Goal: Task Accomplishment & Management: Use online tool/utility

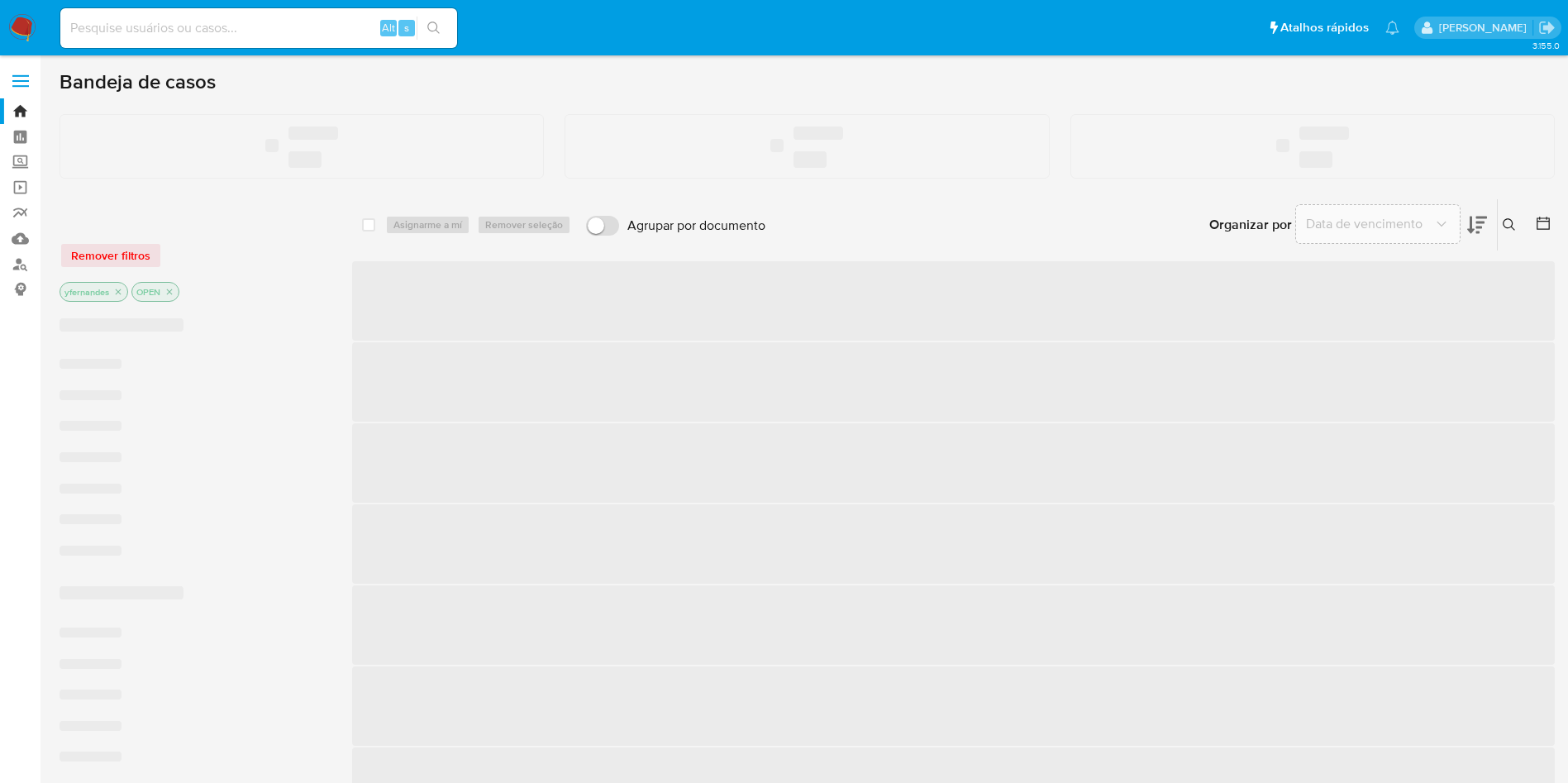
click at [249, 31] on input at bounding box center [259, 28] width 397 height 21
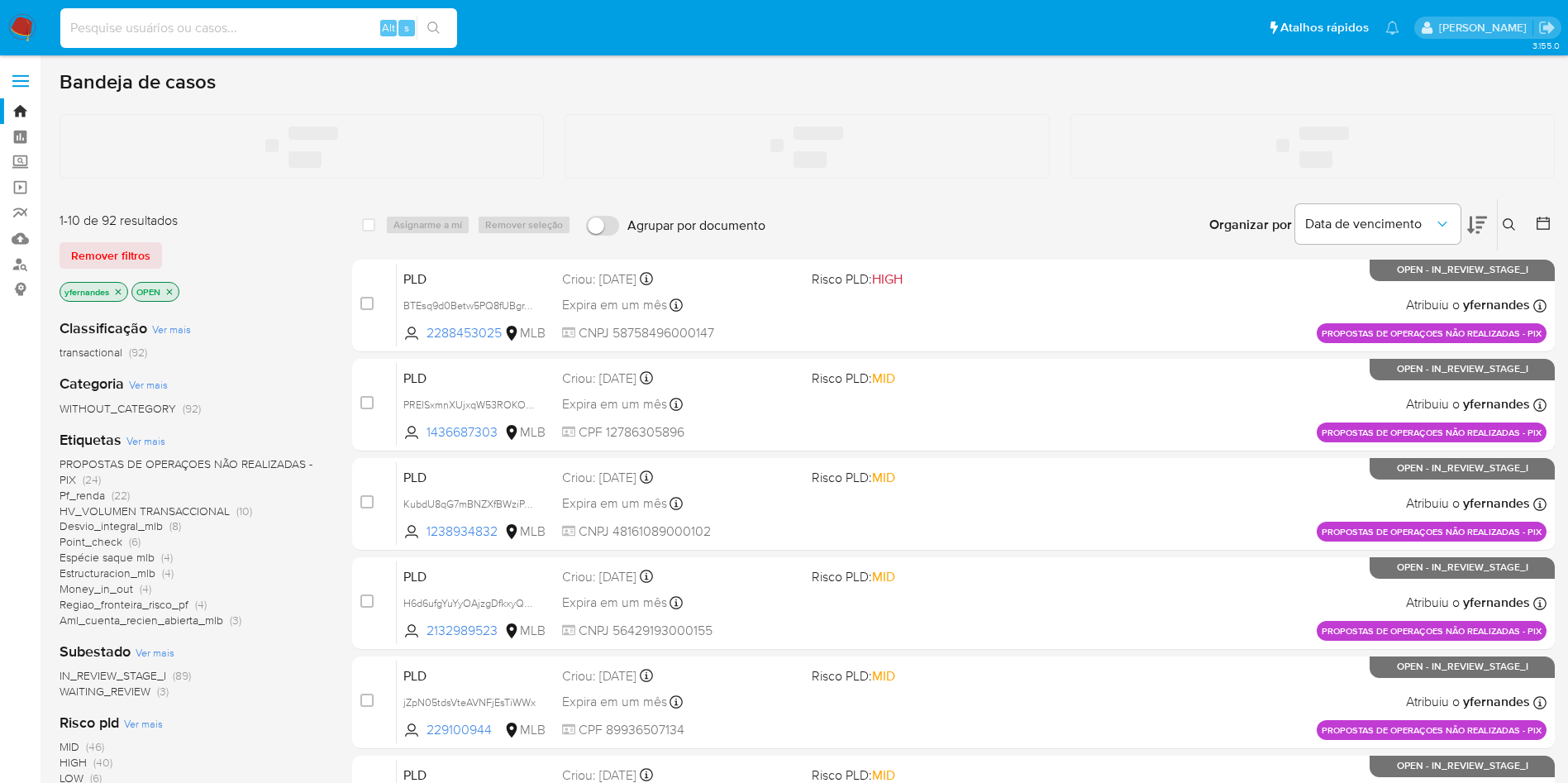
paste input "wtcjwnnQoo2l9DpsHA10mOTT"
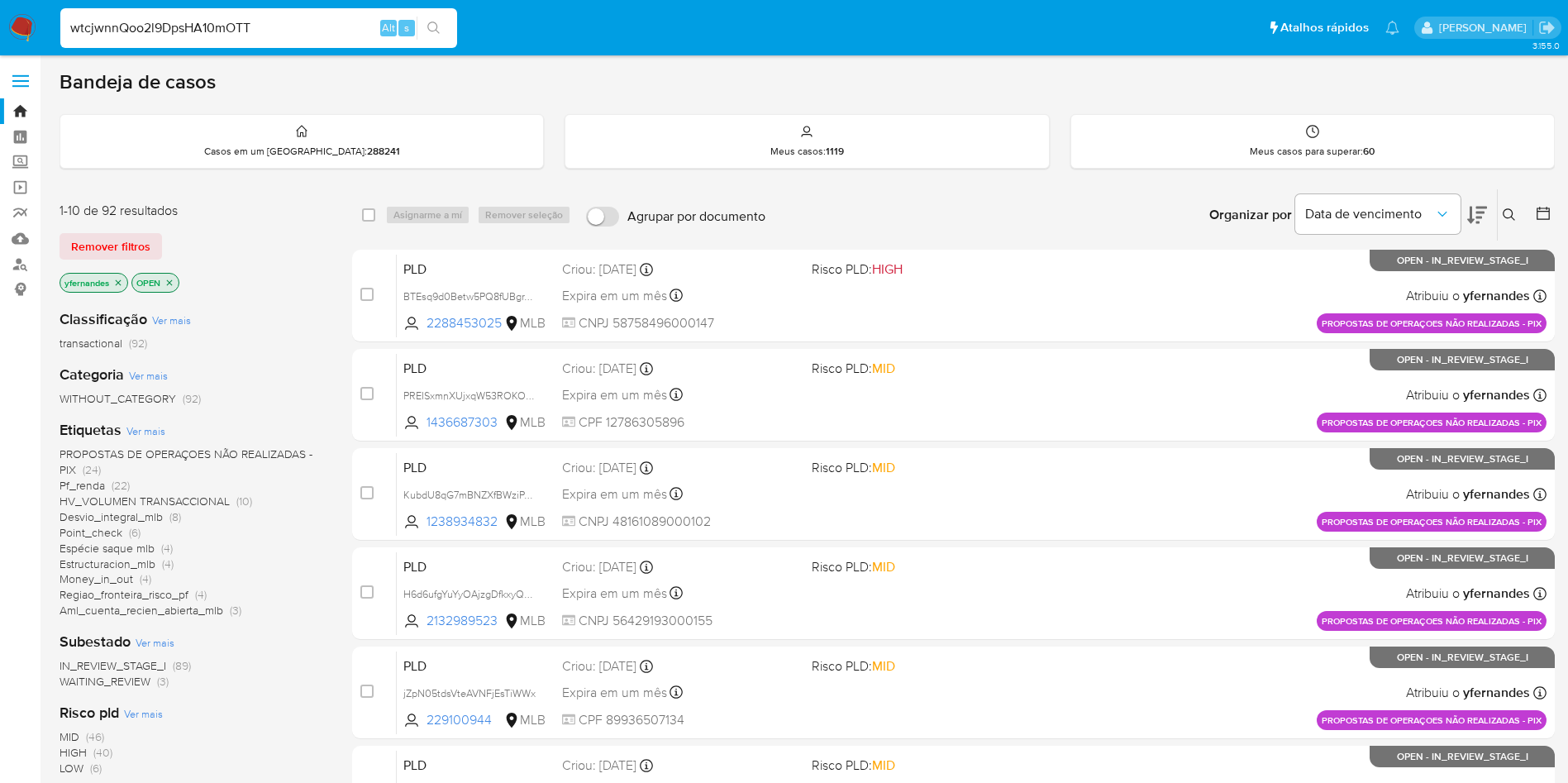
type input "wtcjwnnQoo2l9DpsHA10mOTT"
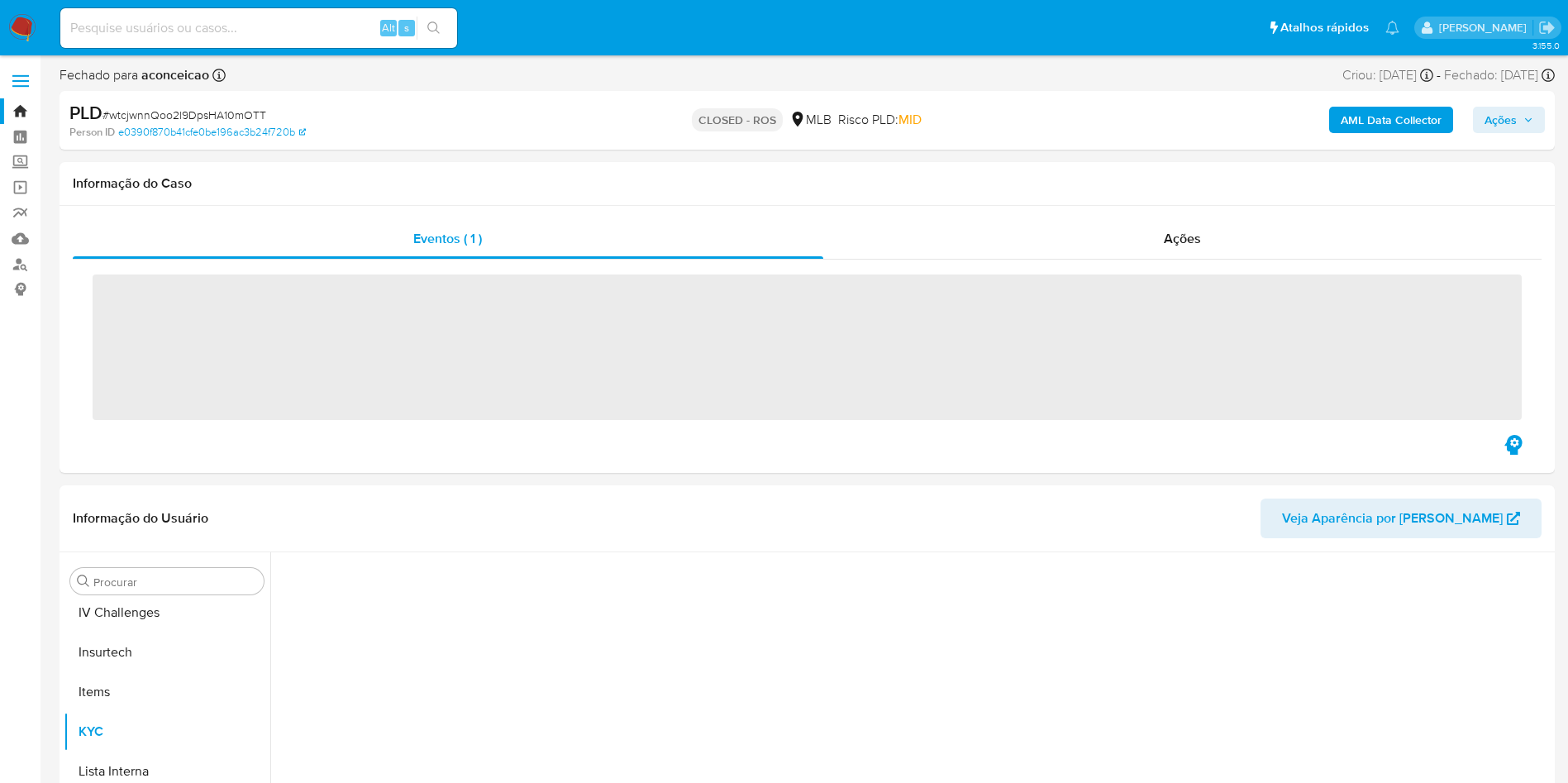
scroll to position [738, 0]
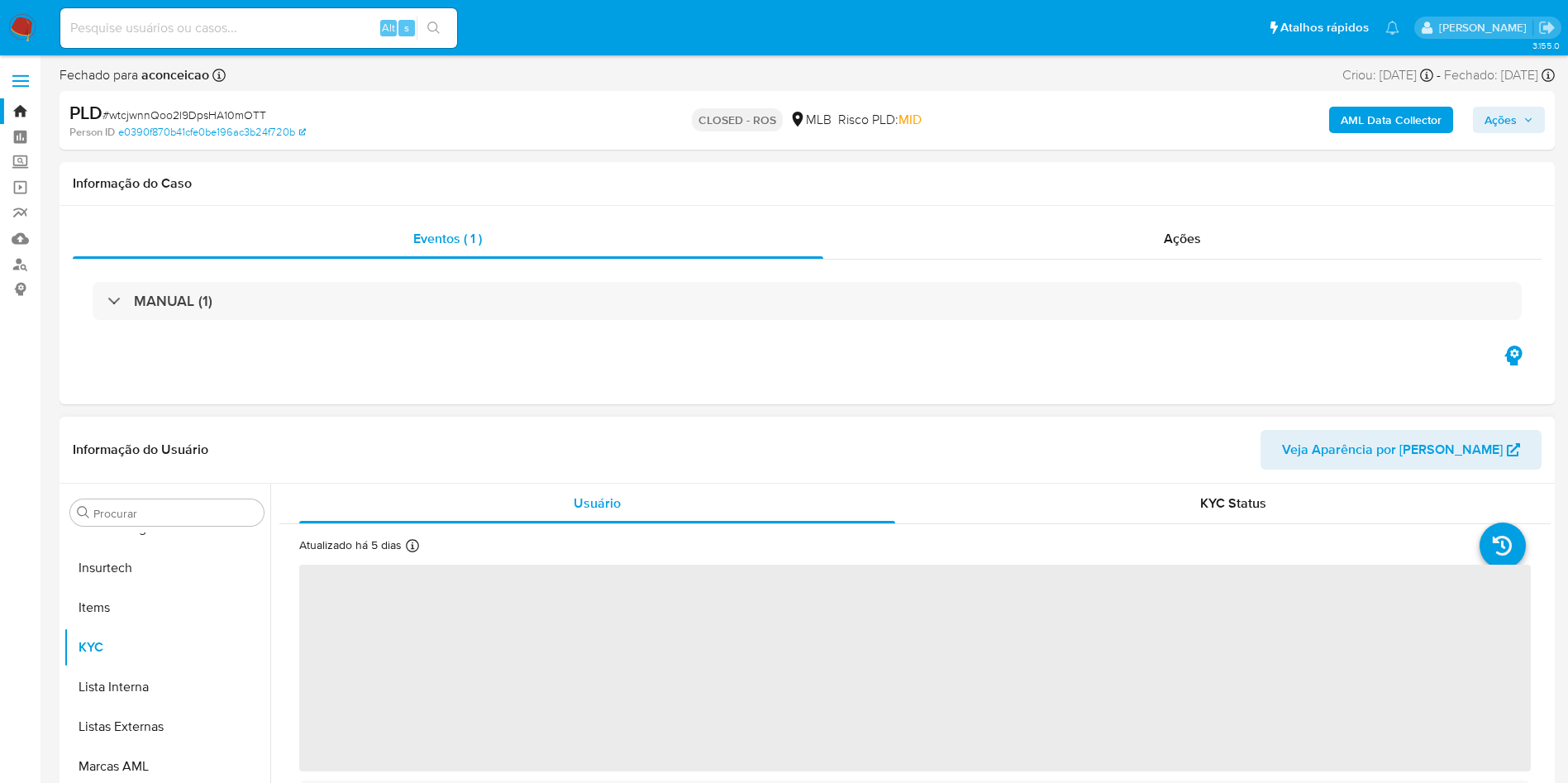
select select "10"
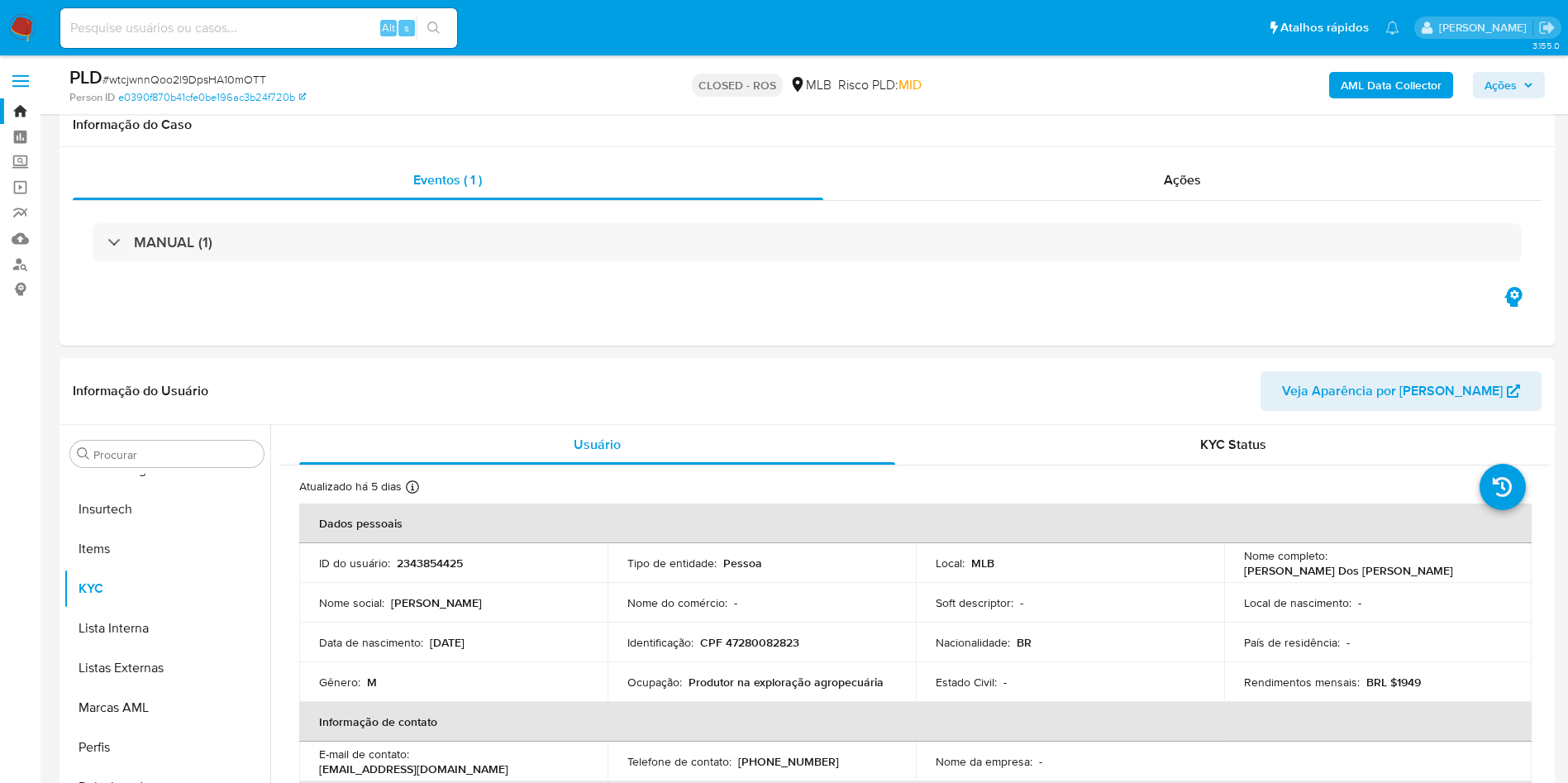
scroll to position [744, 0]
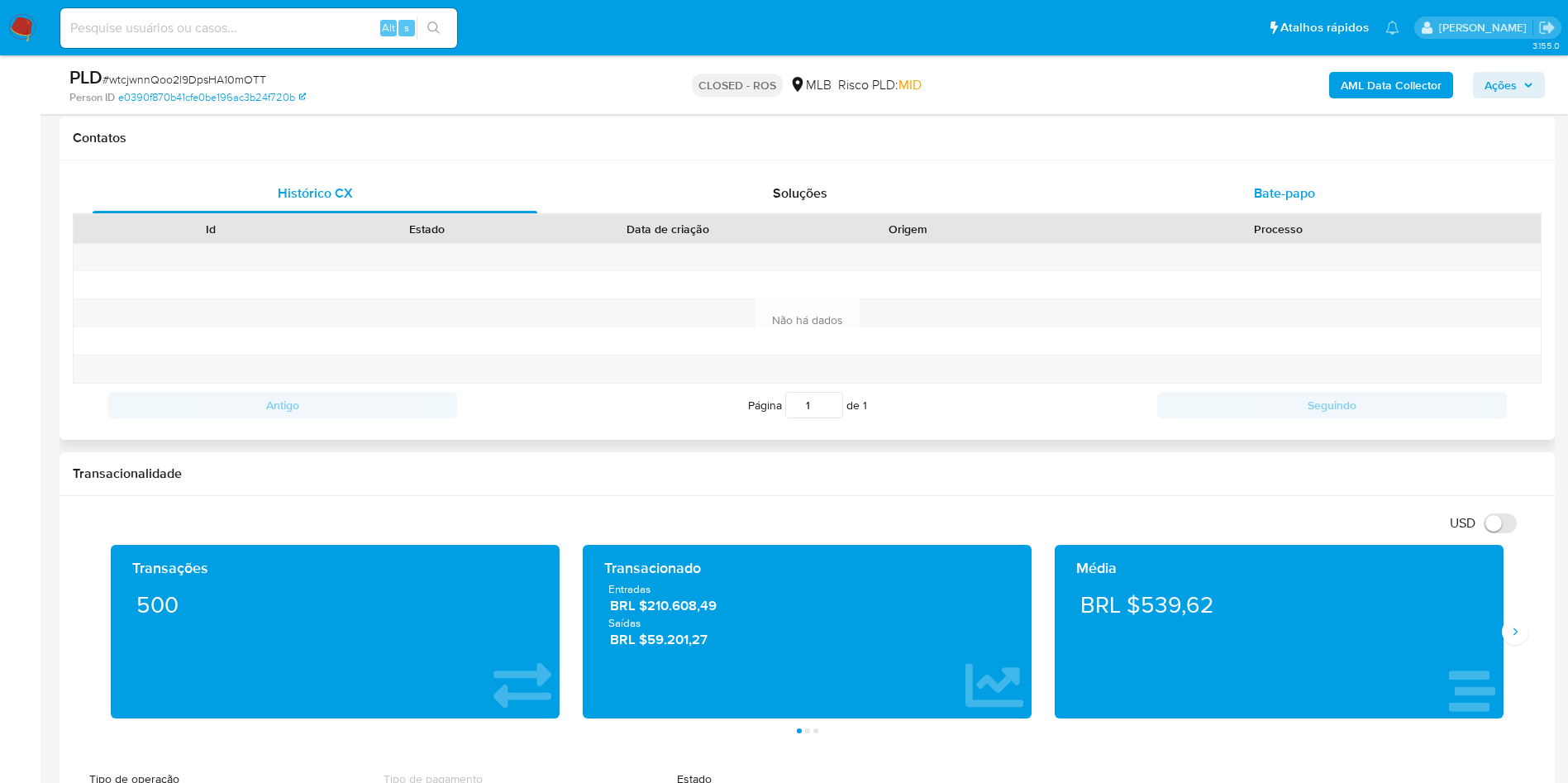
click at [1249, 185] on div "Bate-papo" at bounding box center [1283, 194] width 444 height 40
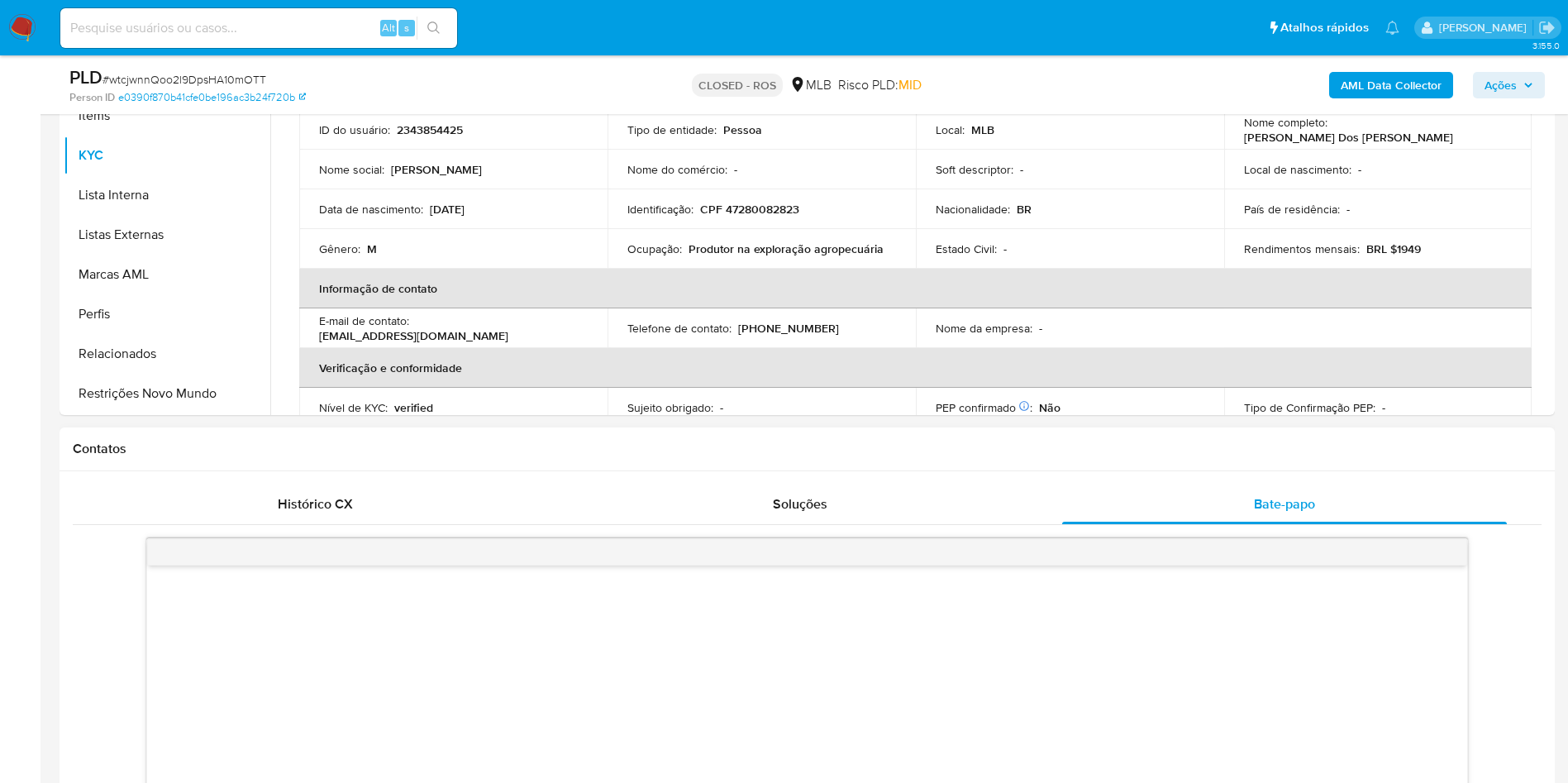
scroll to position [248, 0]
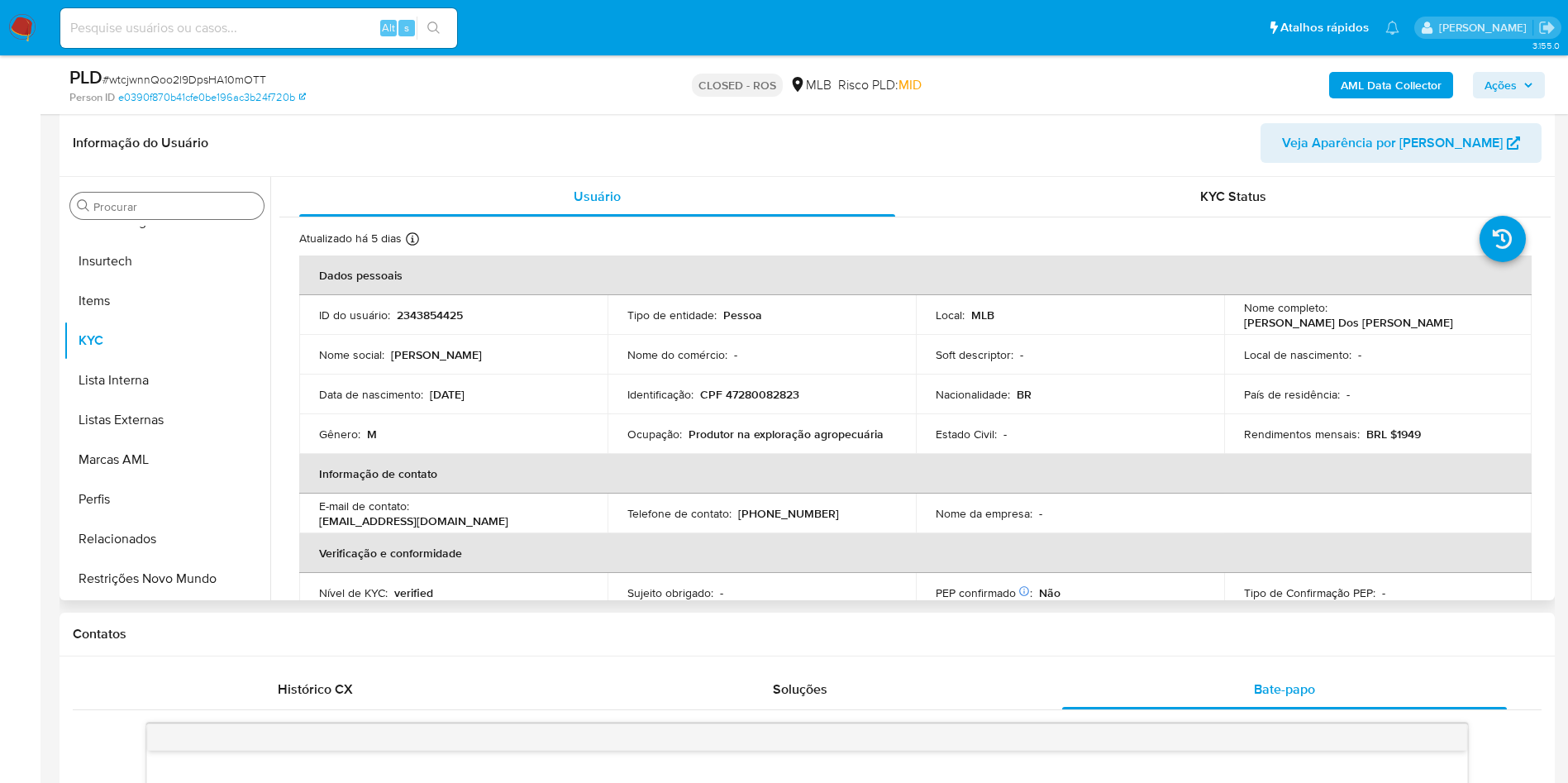
click at [218, 208] on input "Procurar" at bounding box center [175, 206] width 163 height 15
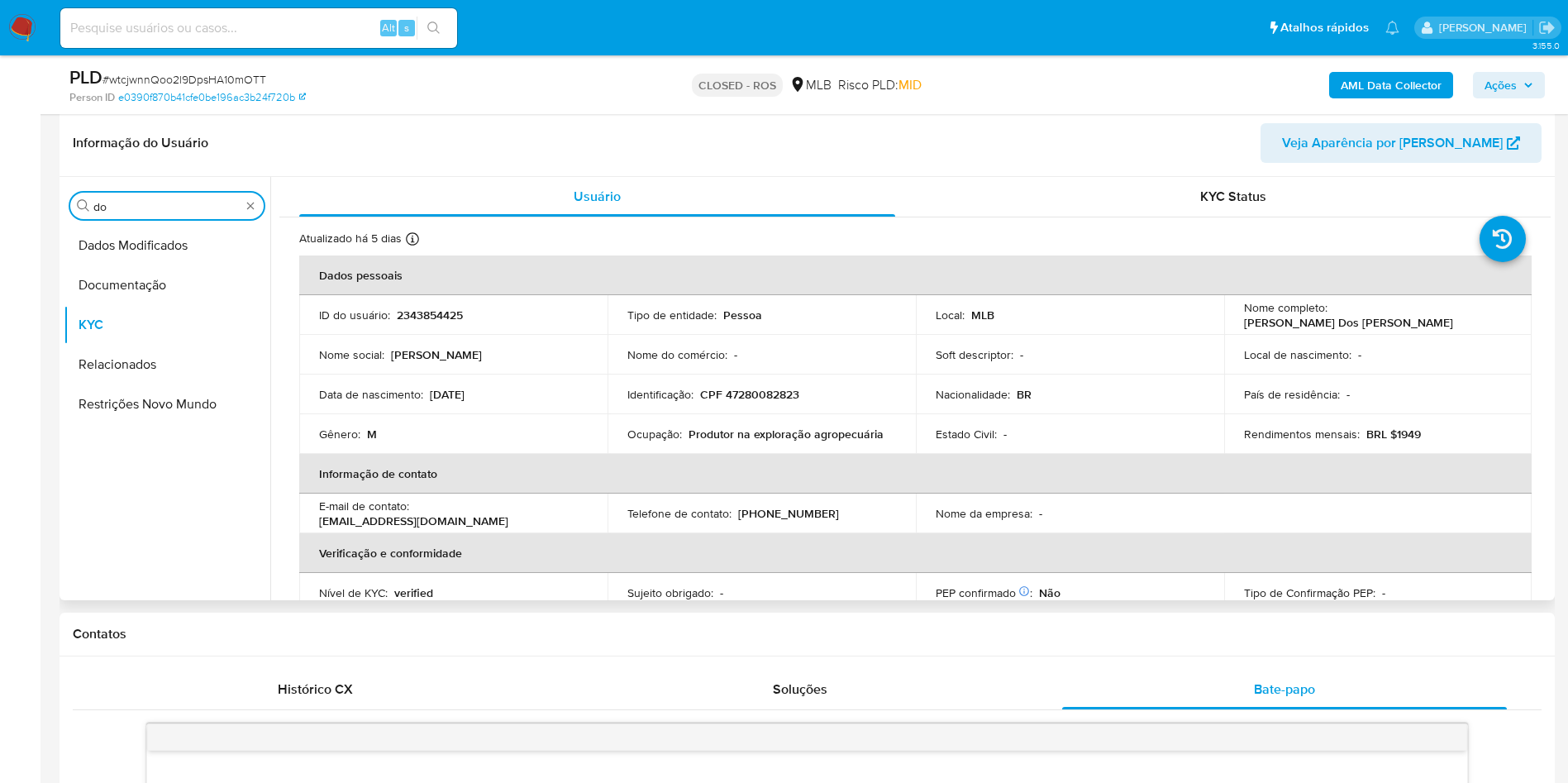
scroll to position [0, 0]
type input "do"
click at [152, 285] on button "Documentação" at bounding box center [159, 285] width 193 height 40
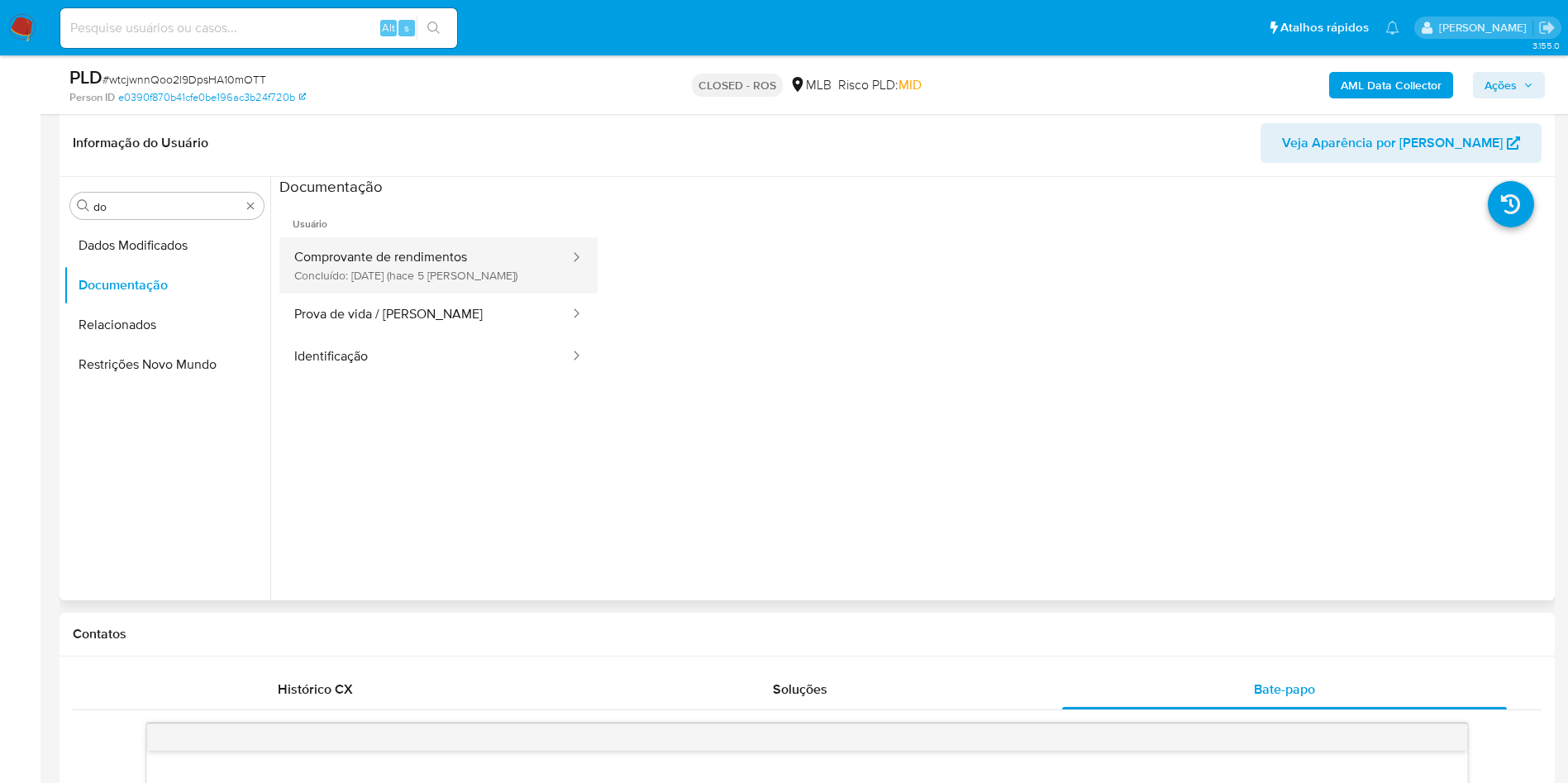
click at [440, 249] on button "Comprovante de rendimentos Concluído: 20/08/2025 (hace 5 días)" at bounding box center [425, 266] width 292 height 56
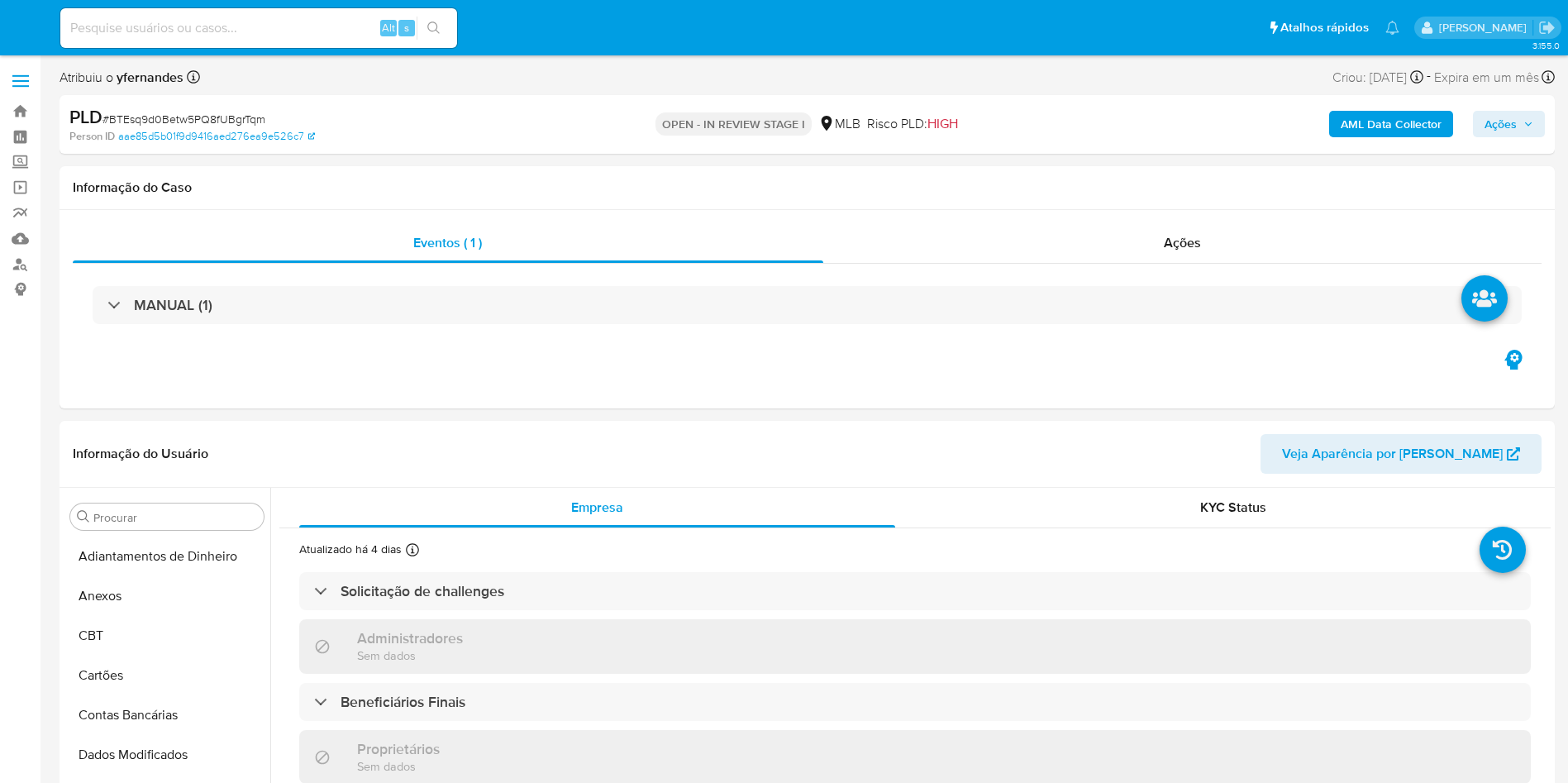
select select "10"
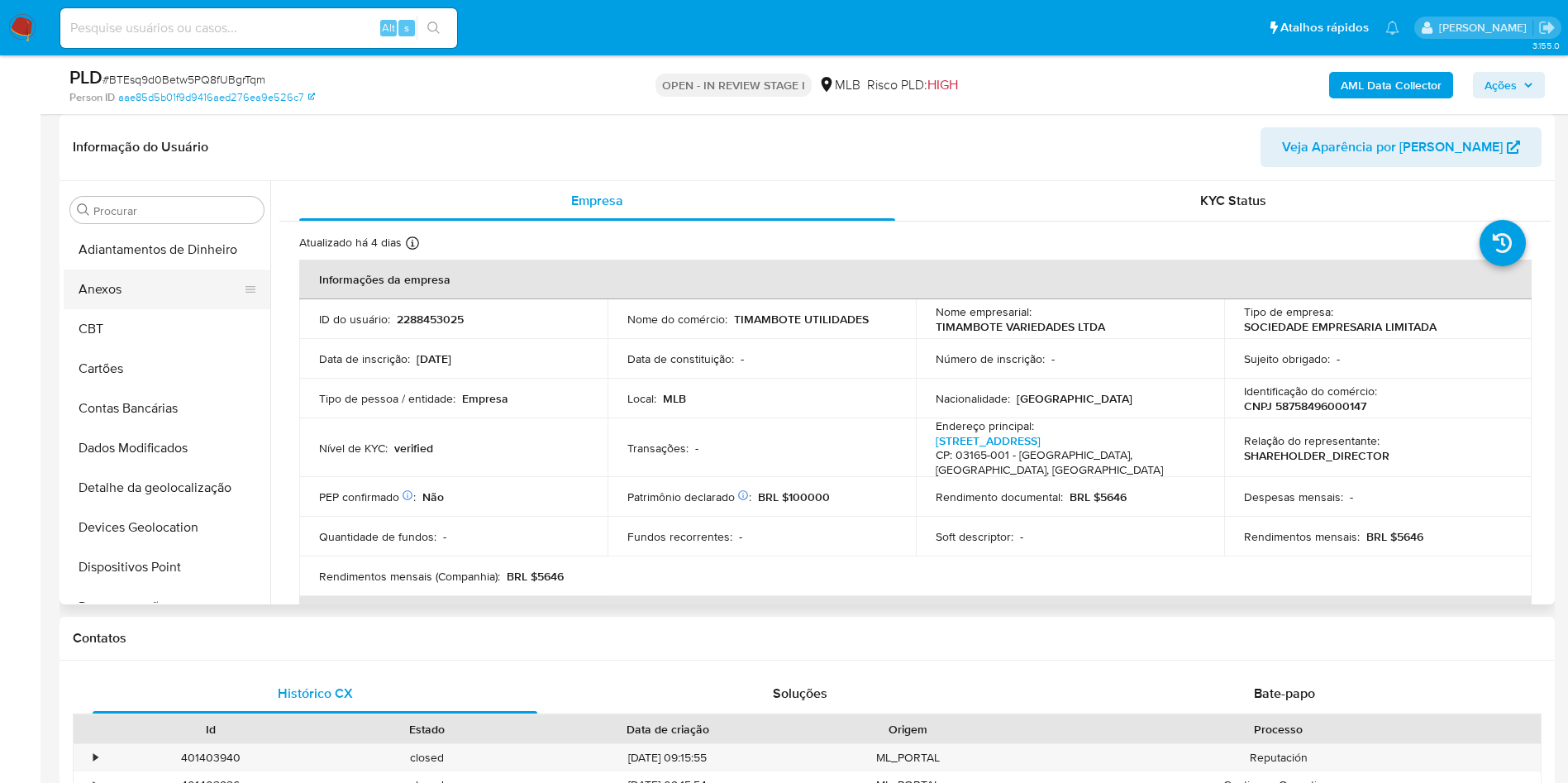
click at [113, 303] on button "Anexos" at bounding box center [159, 289] width 193 height 40
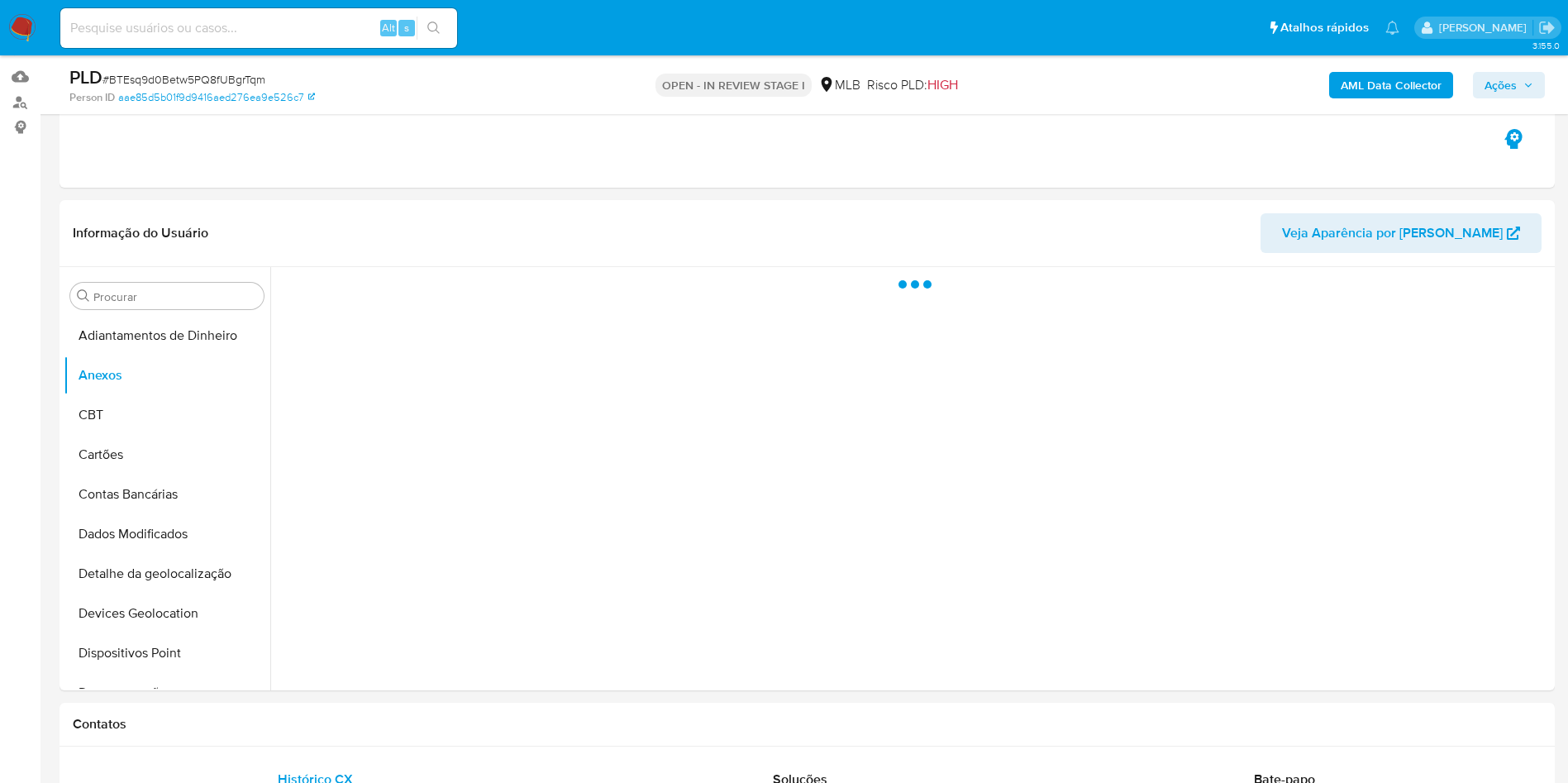
scroll to position [125, 0]
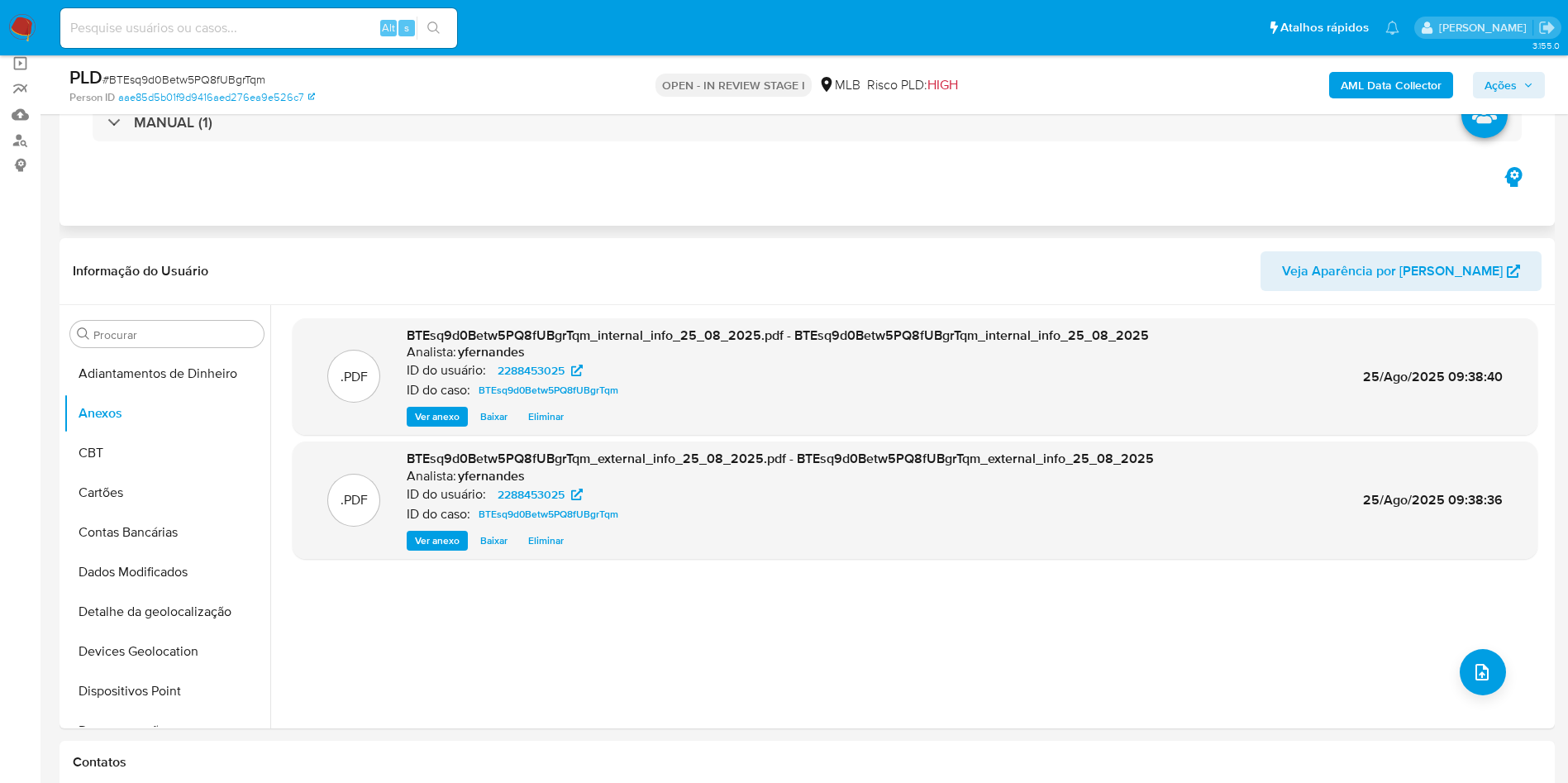
click at [951, 205] on div "Eventos ( 1 ) Ações MANUAL (1)" at bounding box center [807, 126] width 1495 height 198
click at [1459, 672] on button "upload-file" at bounding box center [1482, 672] width 47 height 47
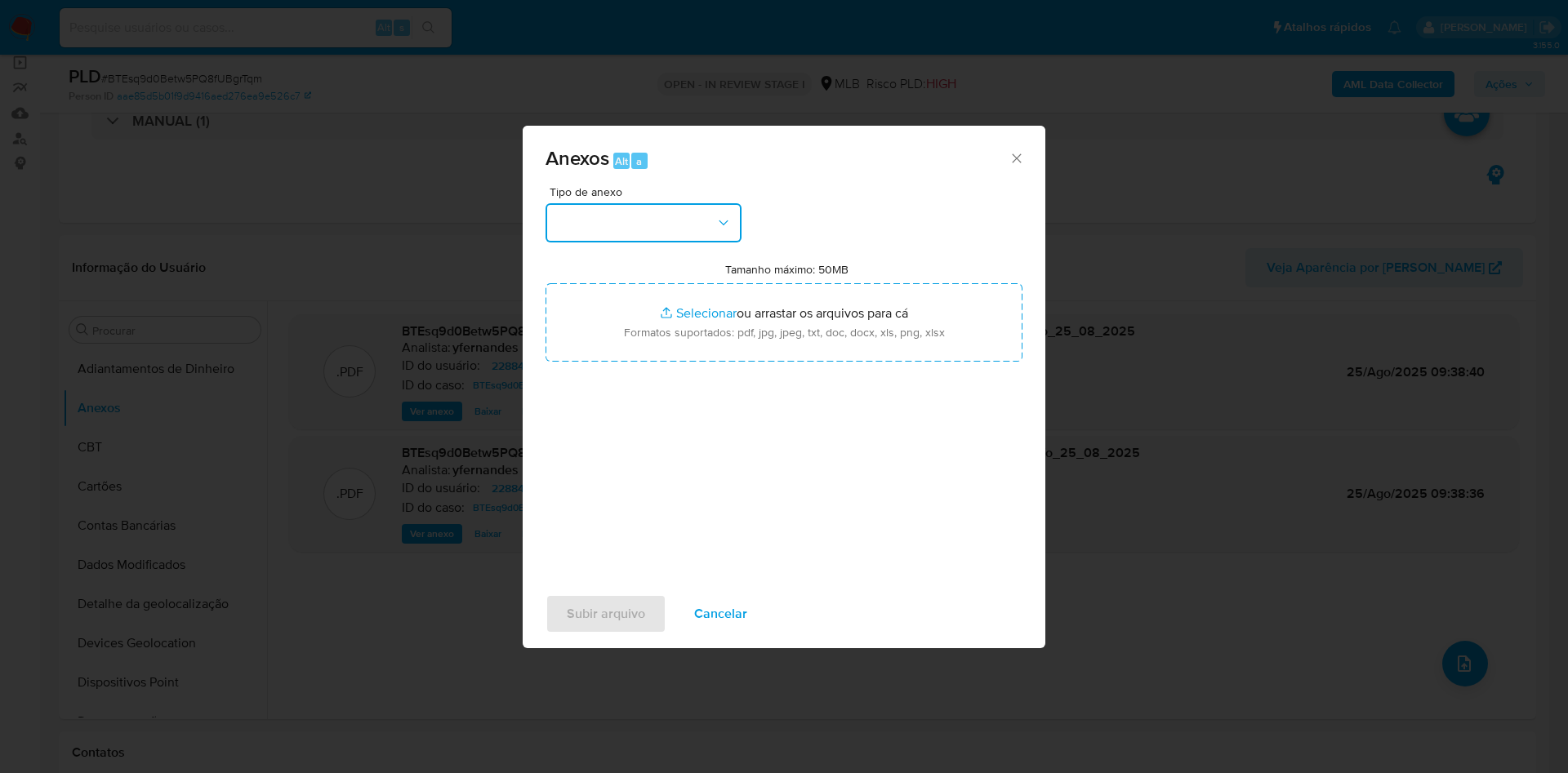
click at [606, 211] on button "button" at bounding box center [644, 223] width 196 height 39
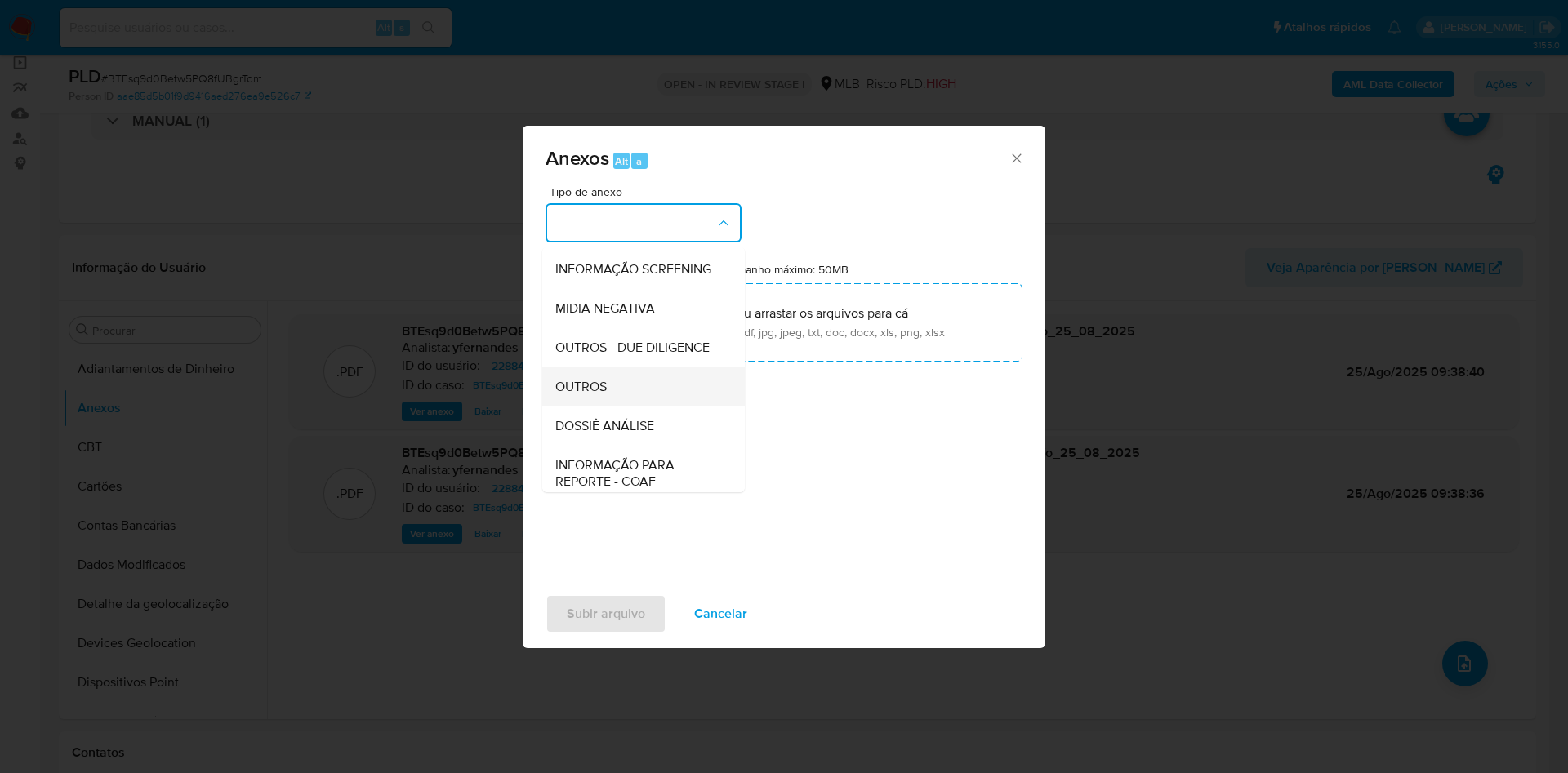
scroll to position [252, 0]
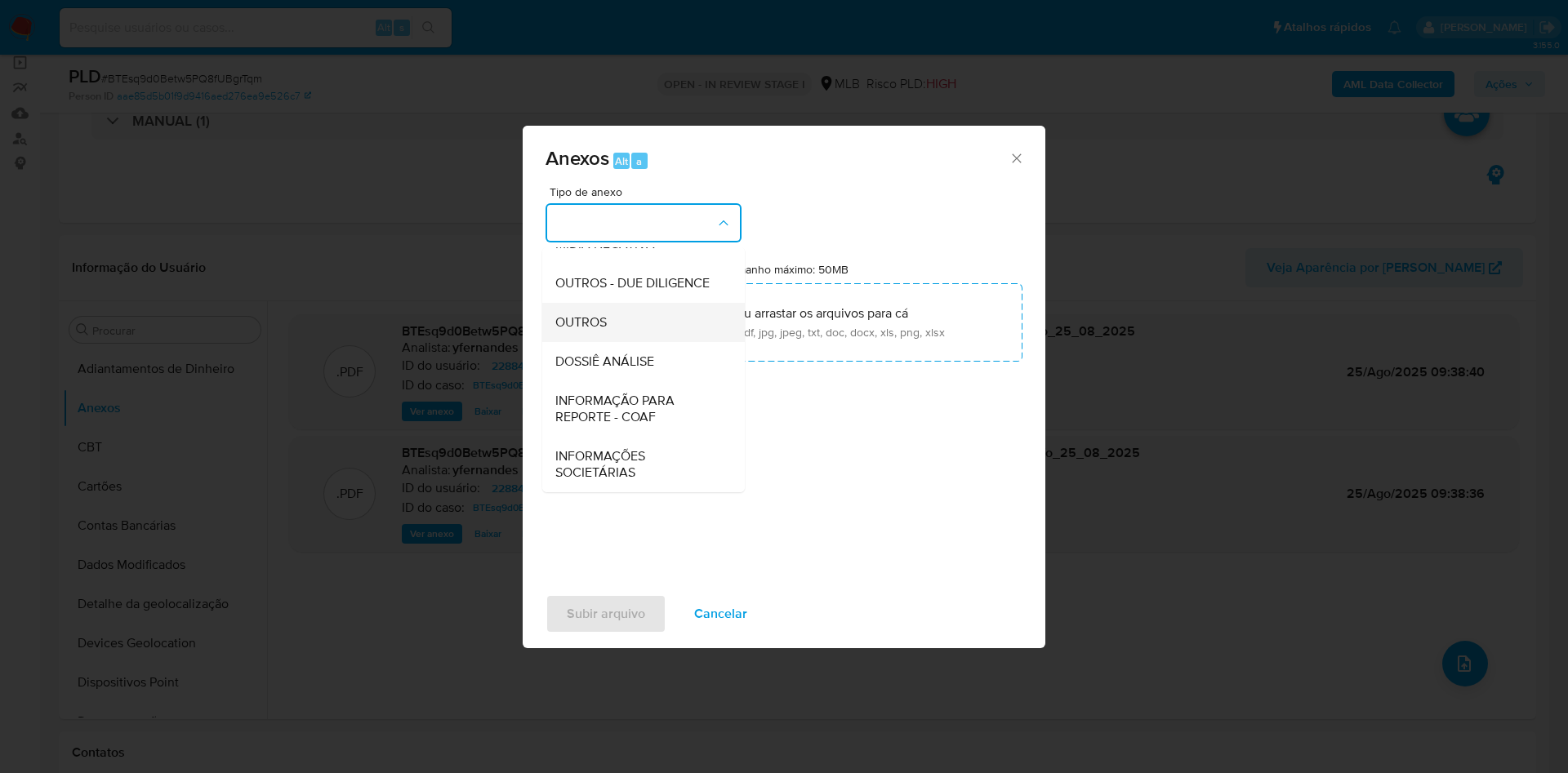
click at [630, 323] on div "OUTROS" at bounding box center [638, 322] width 166 height 39
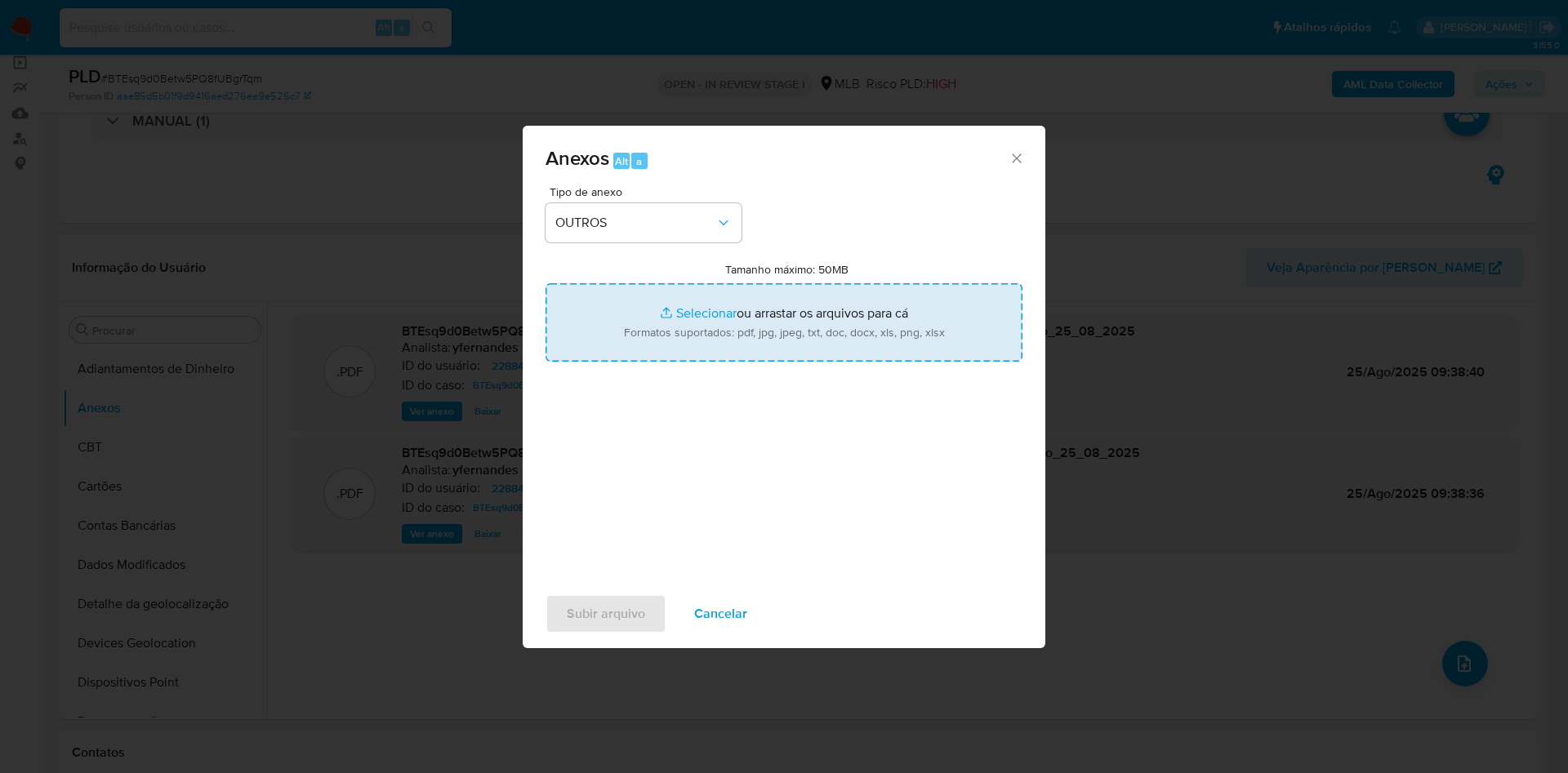
click at [949, 519] on div "Tipo de anexo OUTROS Tamanho máximo: 50MB Selecionar arquivos Selecionar ou arr…" at bounding box center [784, 378] width 477 height 385
click at [1018, 163] on icon "Fechar" at bounding box center [1017, 157] width 16 height 16
click at [1014, 164] on icon "Fechar" at bounding box center [1017, 157] width 16 height 16
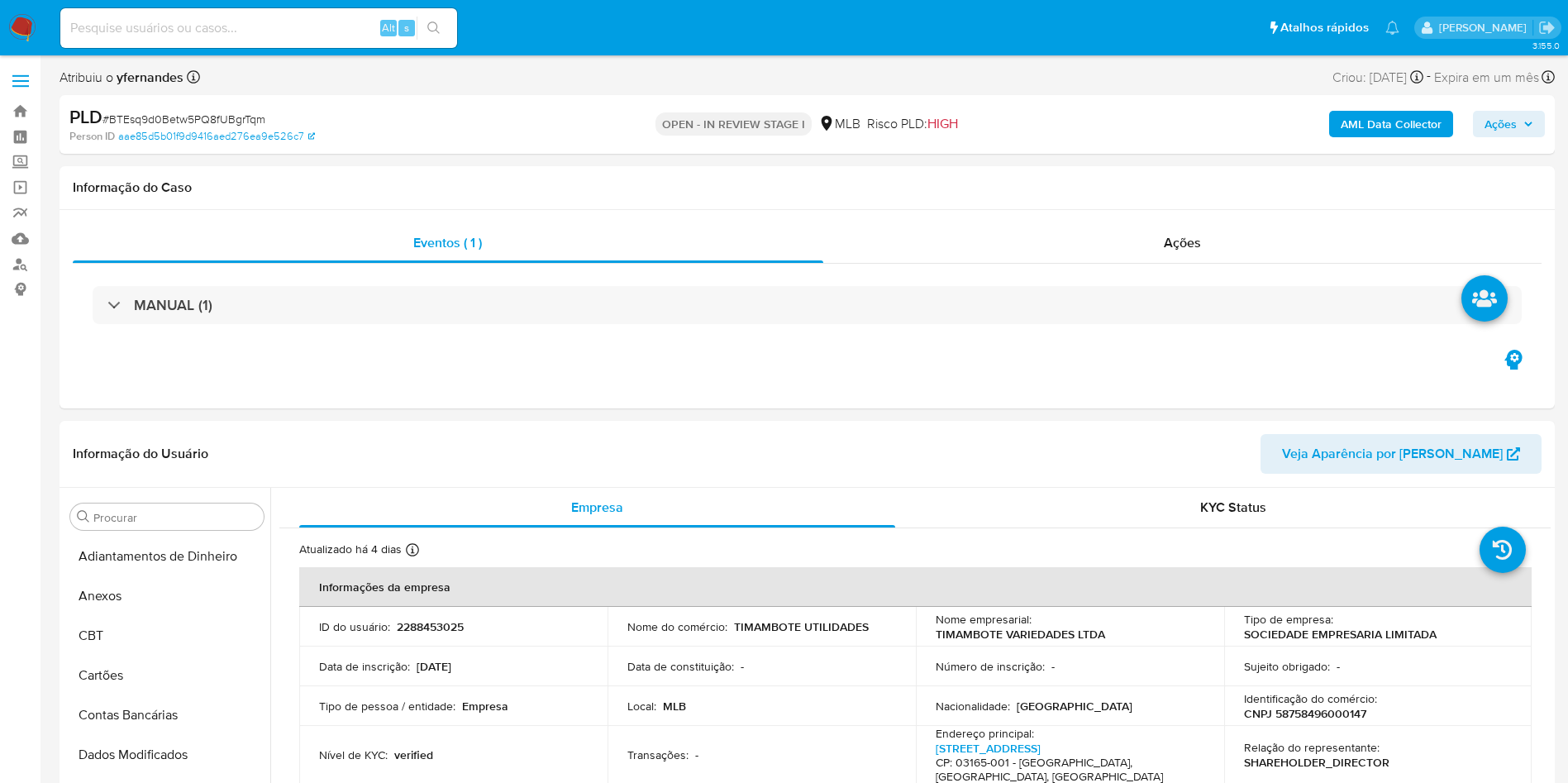
drag, startPoint x: 162, startPoint y: 615, endPoint x: 30, endPoint y: 600, distance: 132.8
click at [161, 615] on button "Anexos" at bounding box center [166, 596] width 207 height 40
select select "10"
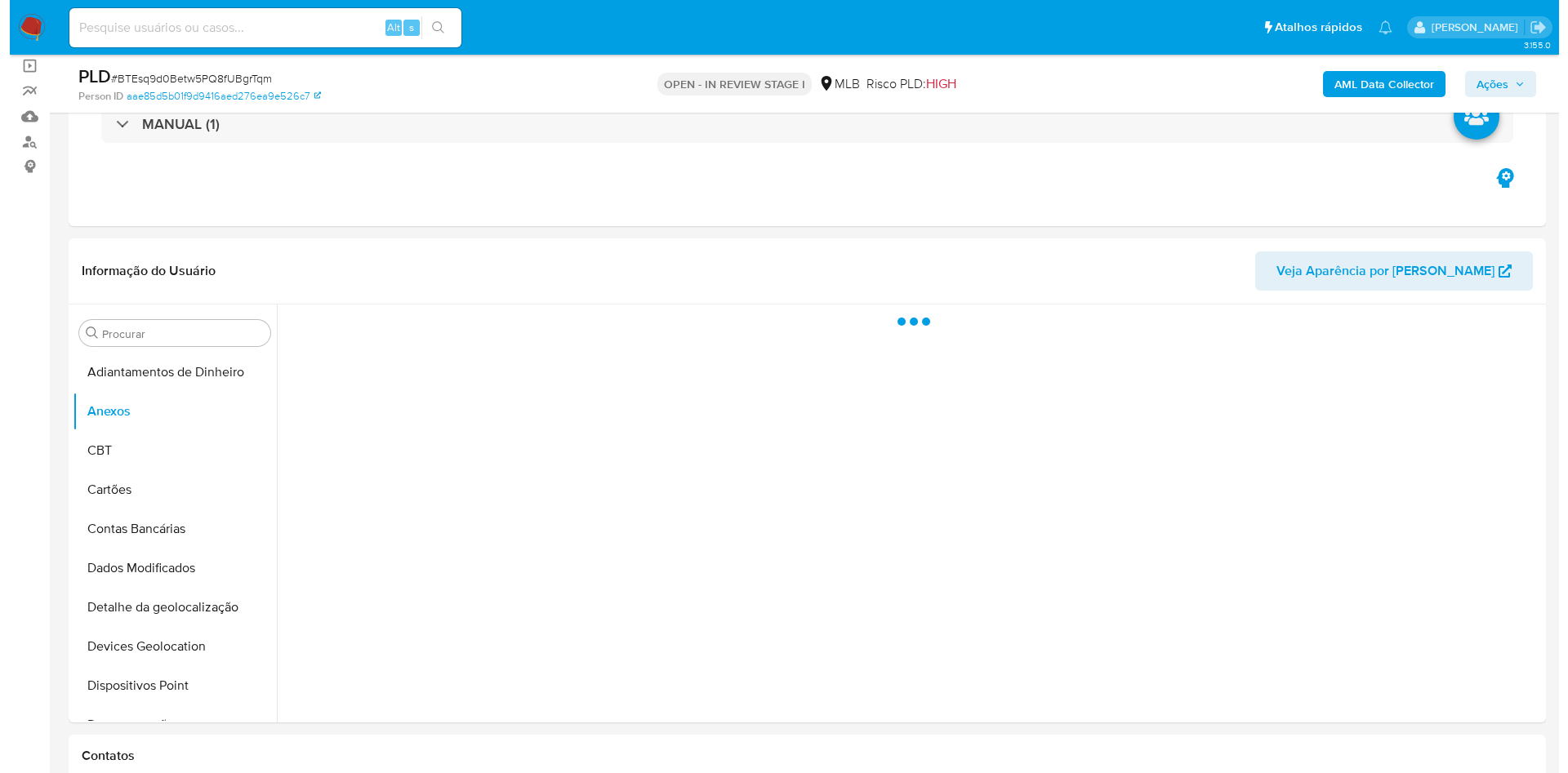
scroll to position [123, 0]
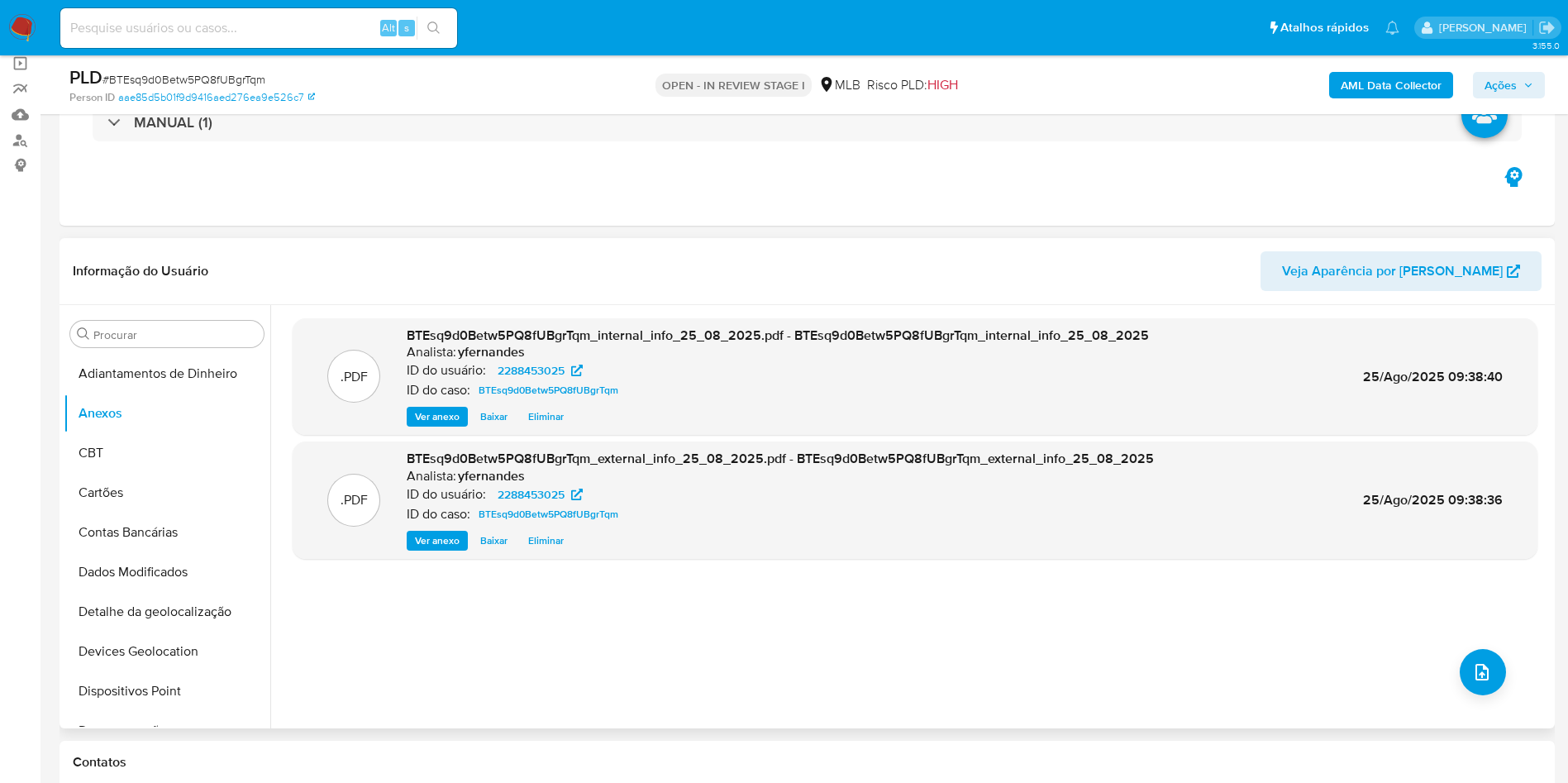
click at [1514, 659] on div ".PDF BTEsq9d0Betw5PQ8fUBgrTqm_internal_info_25_08_2025.pdf - BTEsq9d0Betw5PQ8fU…" at bounding box center [915, 516] width 1244 height 397
click at [1503, 664] on div ".PDF BTEsq9d0Betw5PQ8fUBgrTqm_internal_info_25_08_2025.pdf - BTEsq9d0Betw5PQ8fU…" at bounding box center [915, 516] width 1244 height 397
click at [1490, 670] on button "upload-file" at bounding box center [1482, 672] width 47 height 47
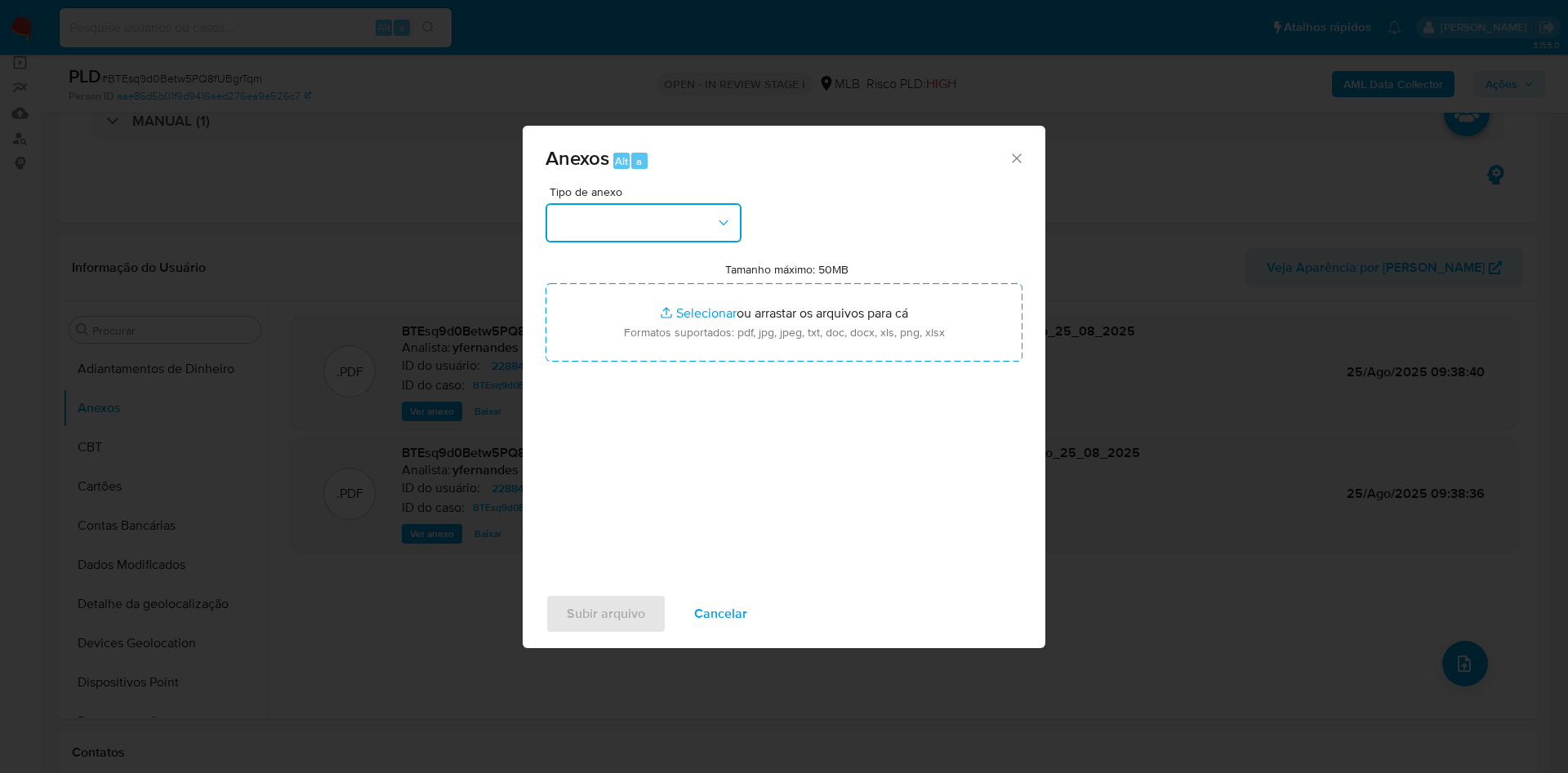
click at [596, 225] on button "button" at bounding box center [644, 223] width 196 height 39
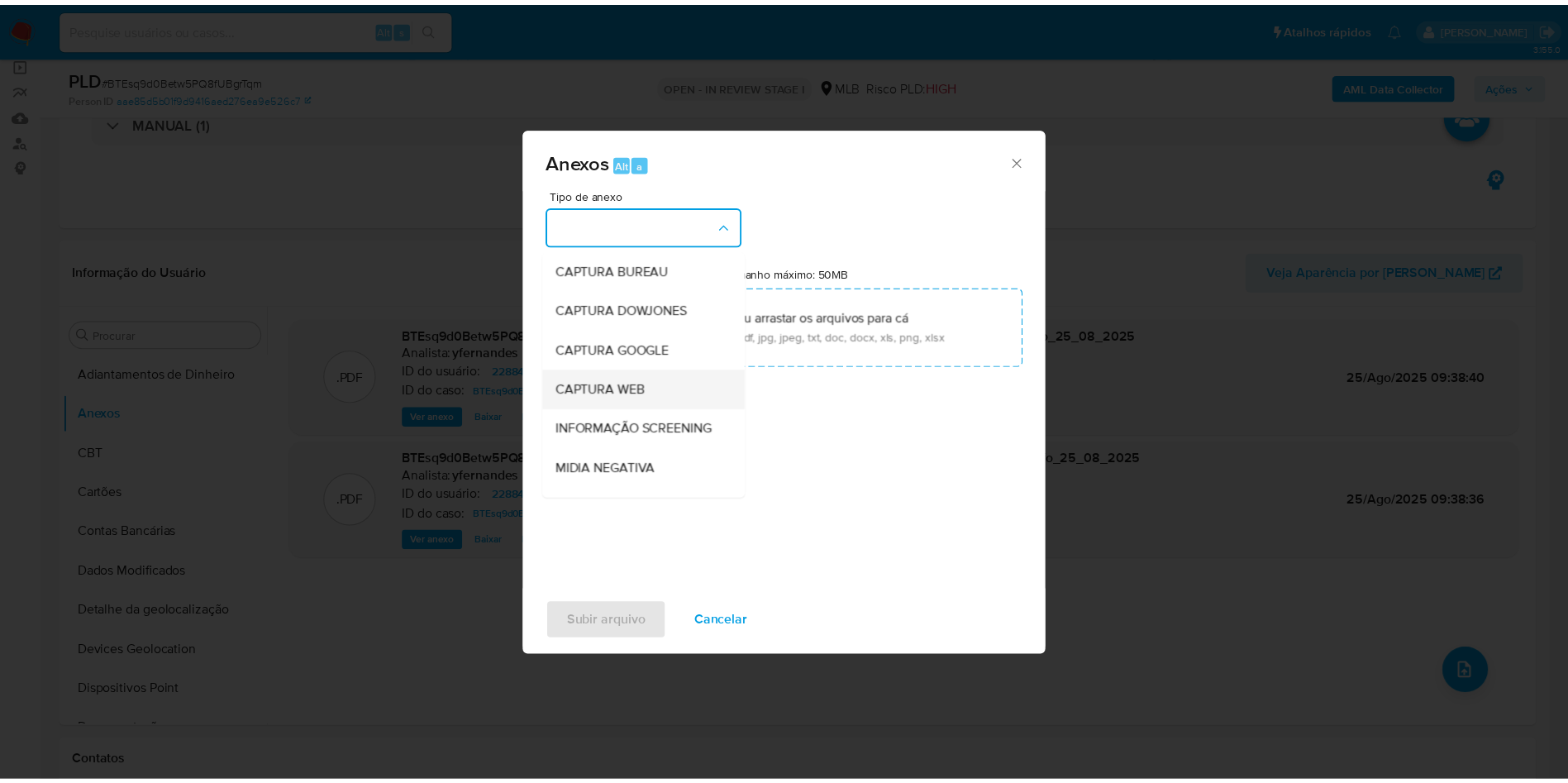
scroll to position [255, 0]
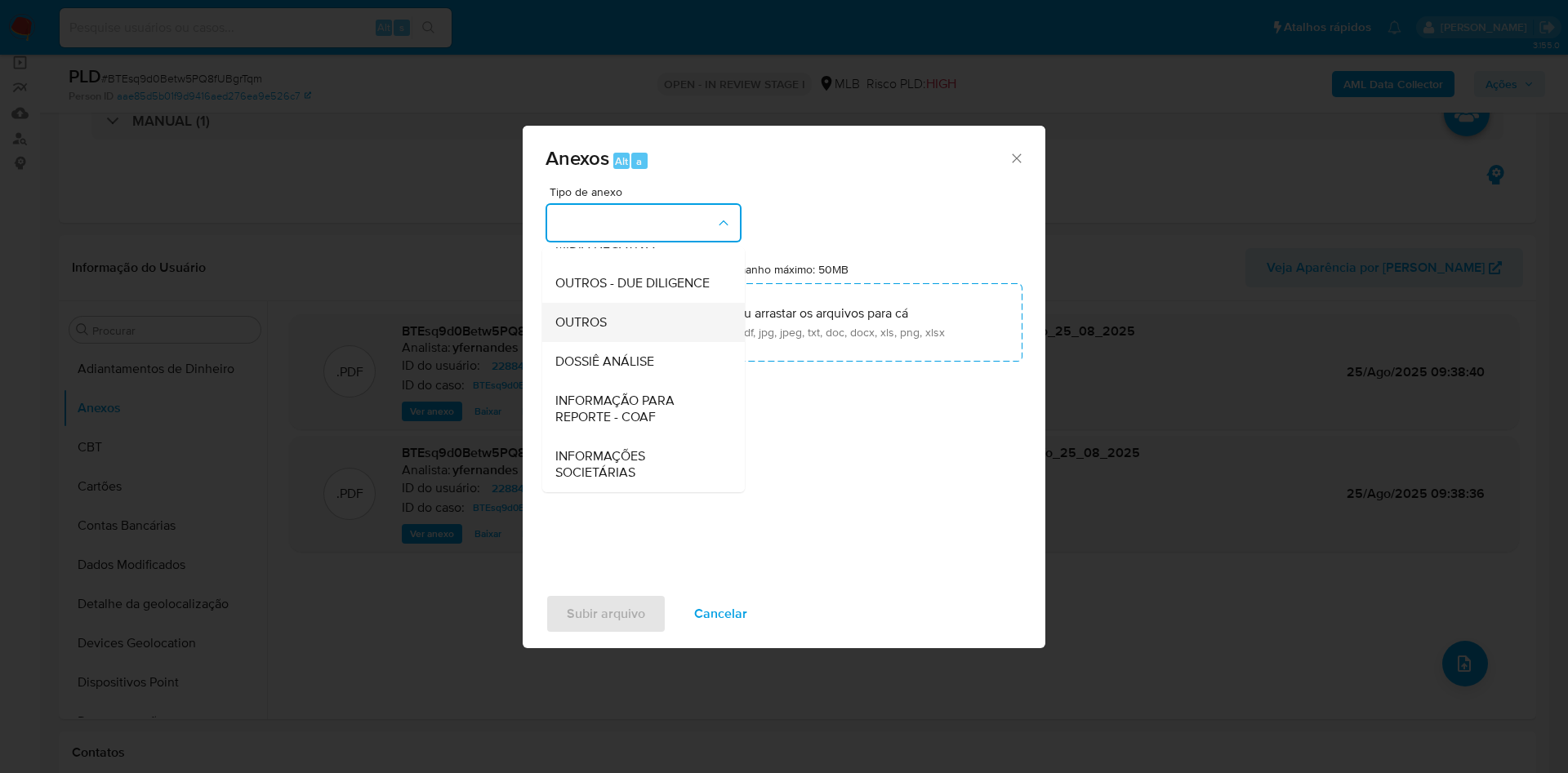
click at [607, 329] on span "OUTROS" at bounding box center [581, 322] width 52 height 16
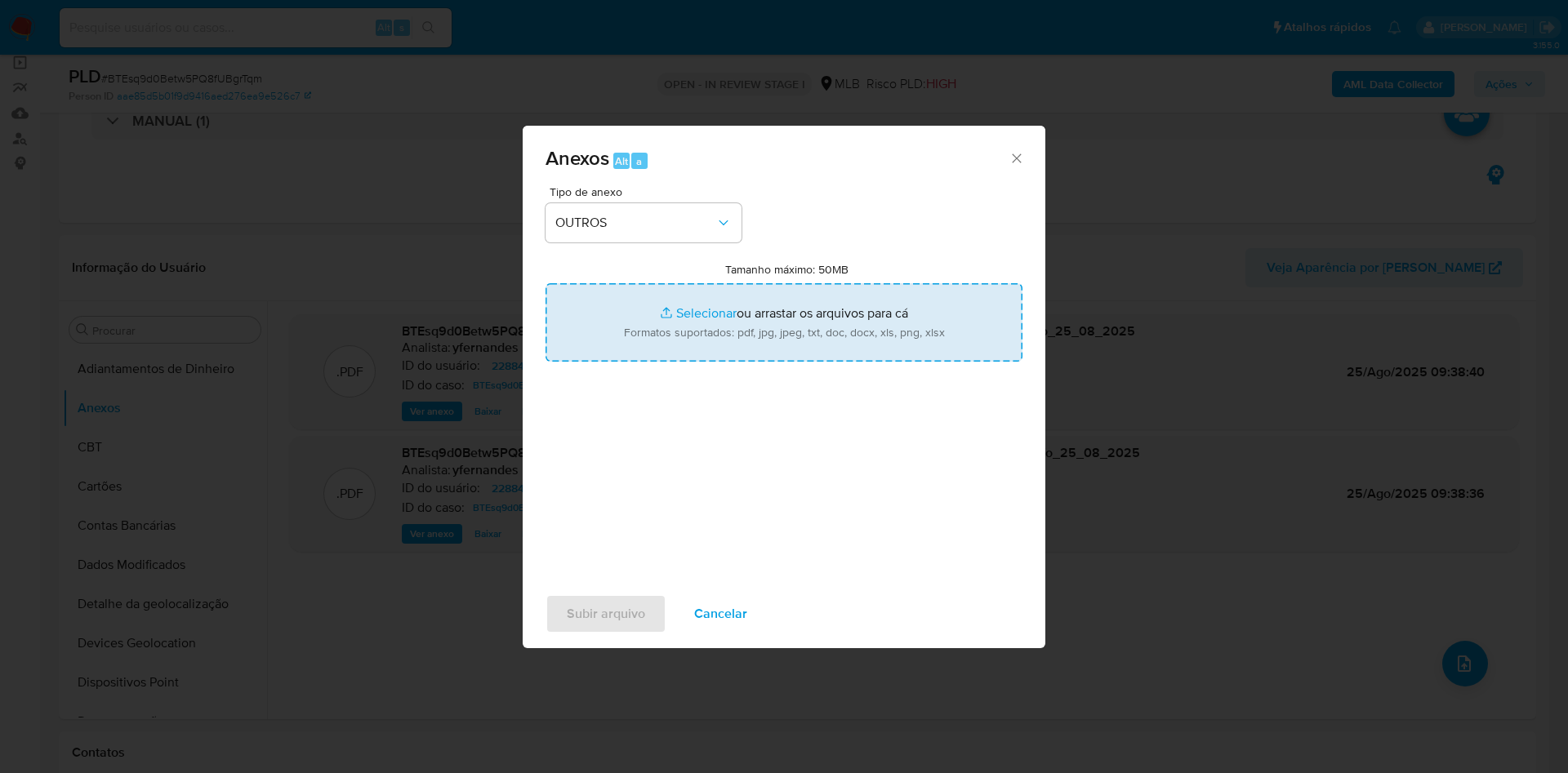
click at [1017, 159] on icon "Fechar" at bounding box center [1016, 157] width 9 height 9
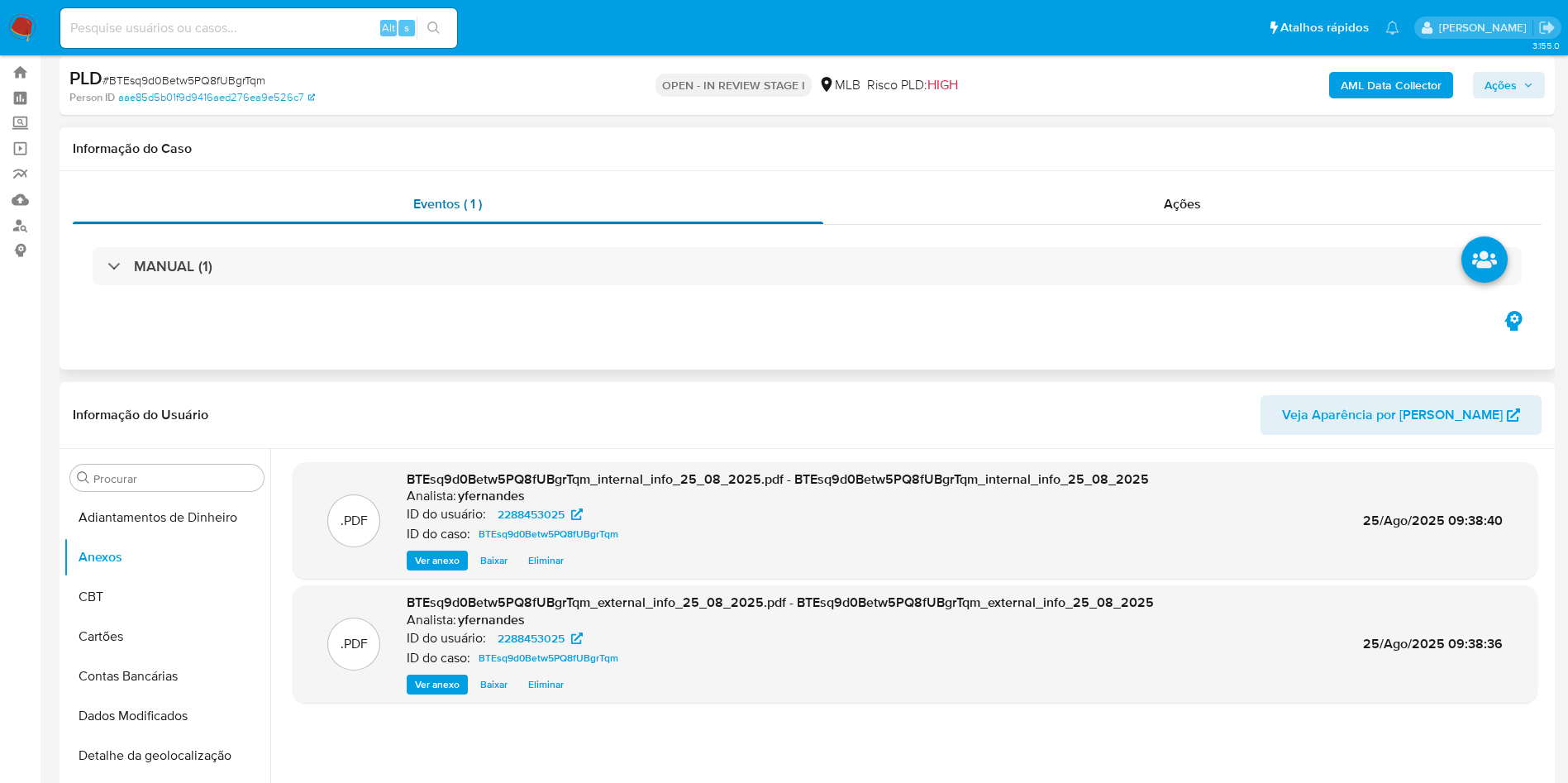
scroll to position [0, 0]
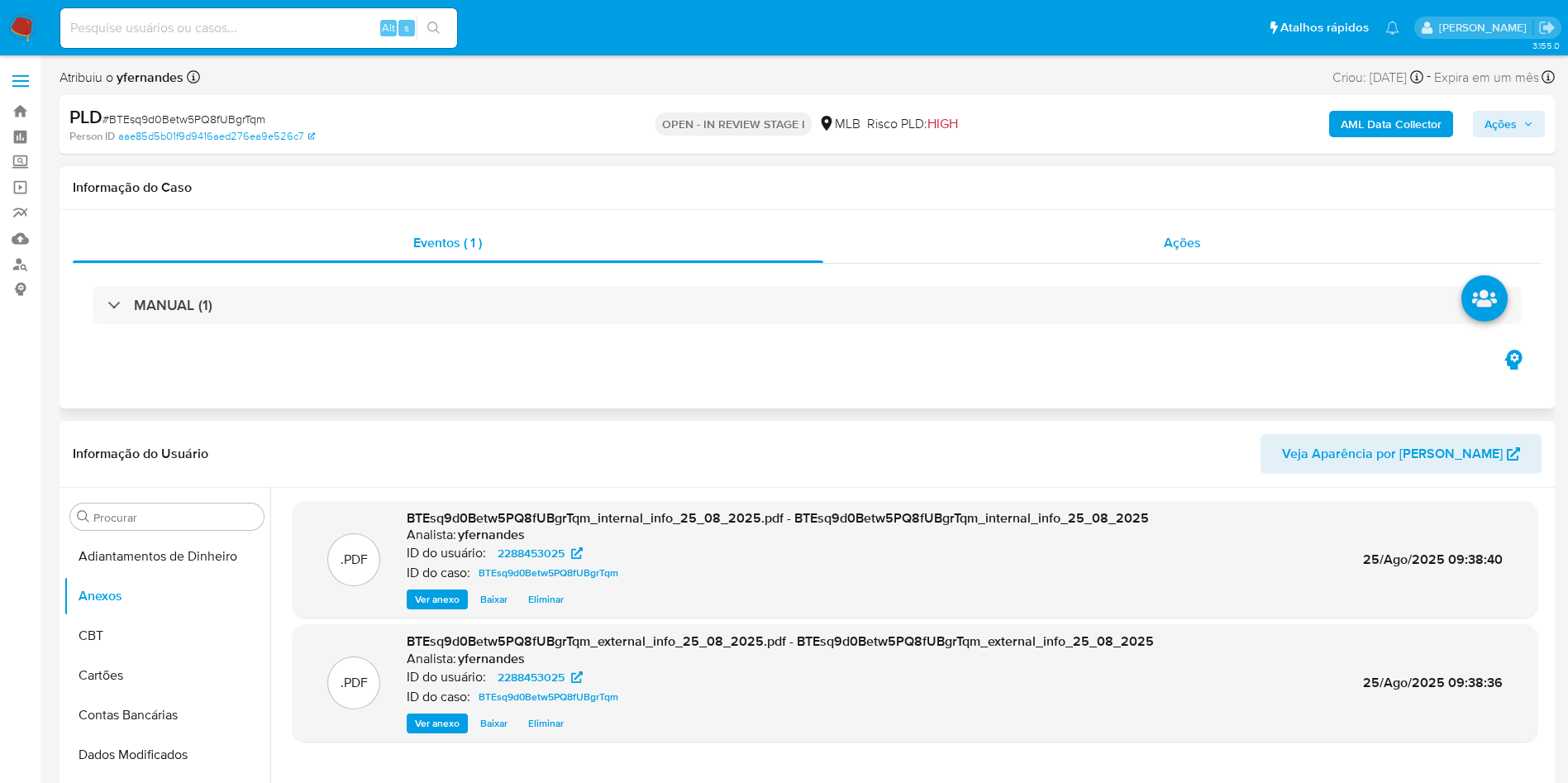
click at [1150, 230] on div "Ações" at bounding box center [1183, 243] width 719 height 40
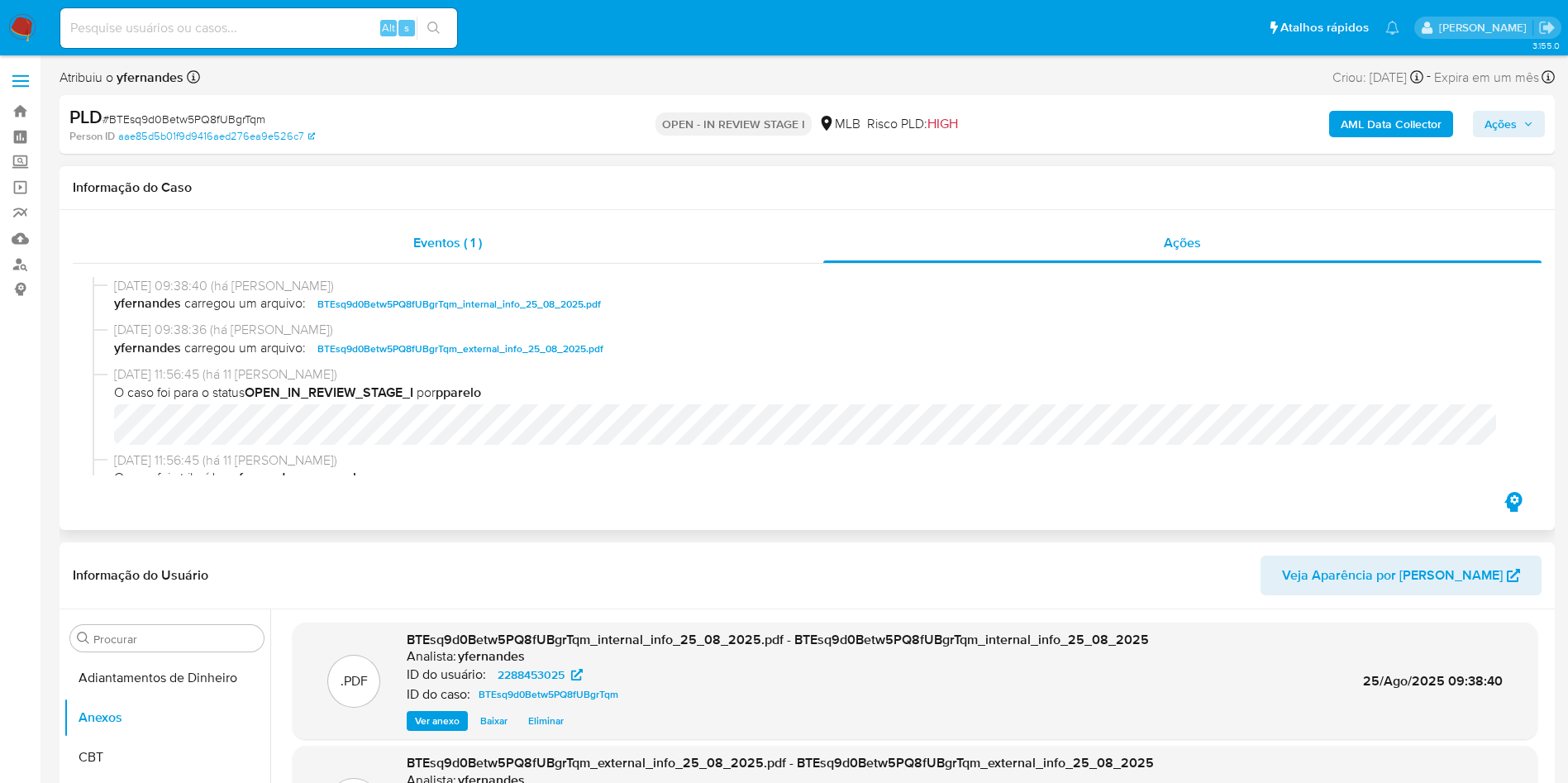
click at [436, 240] on span "Eventos ( 1 )" at bounding box center [447, 243] width 69 height 19
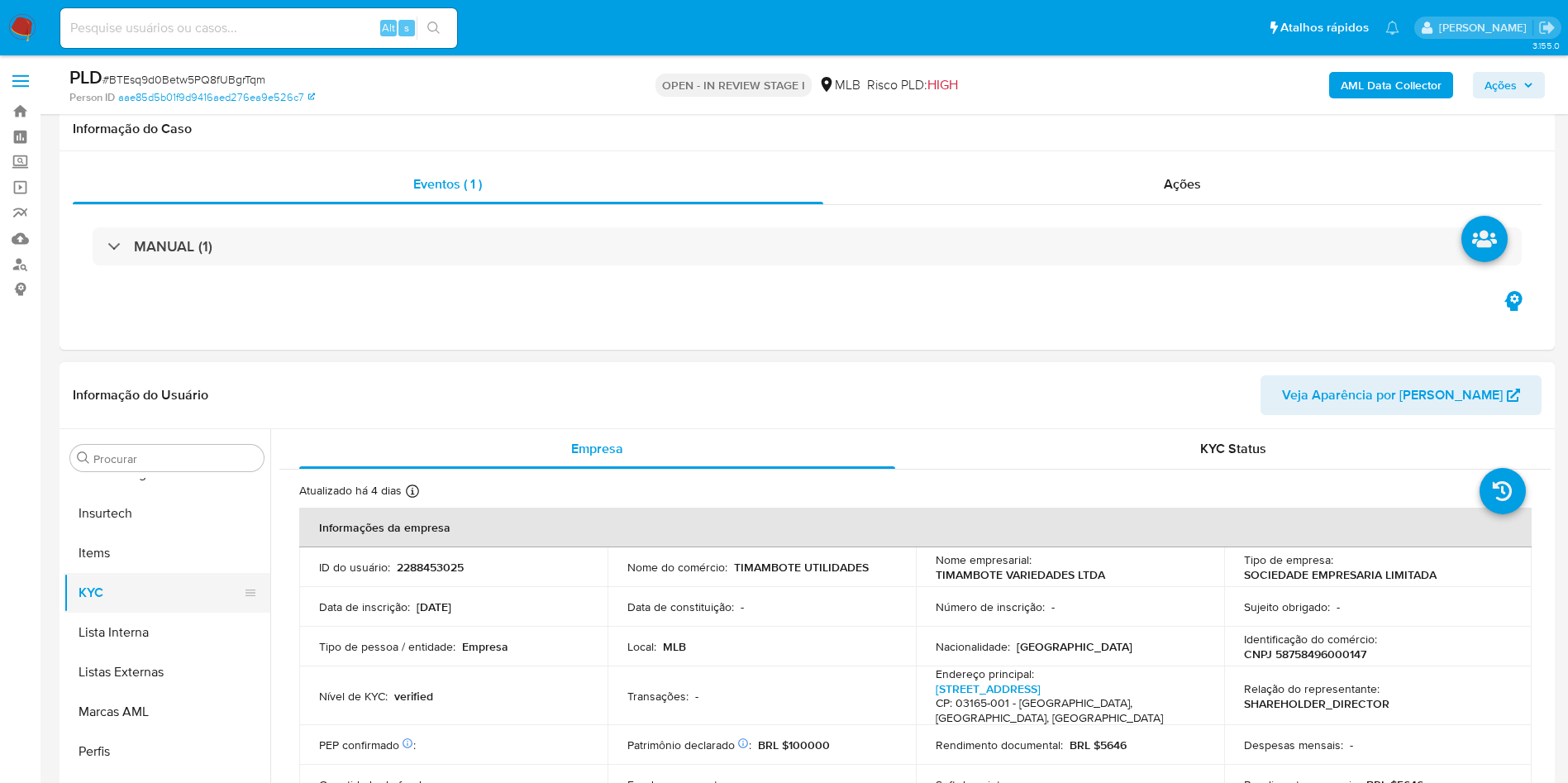
select select "10"
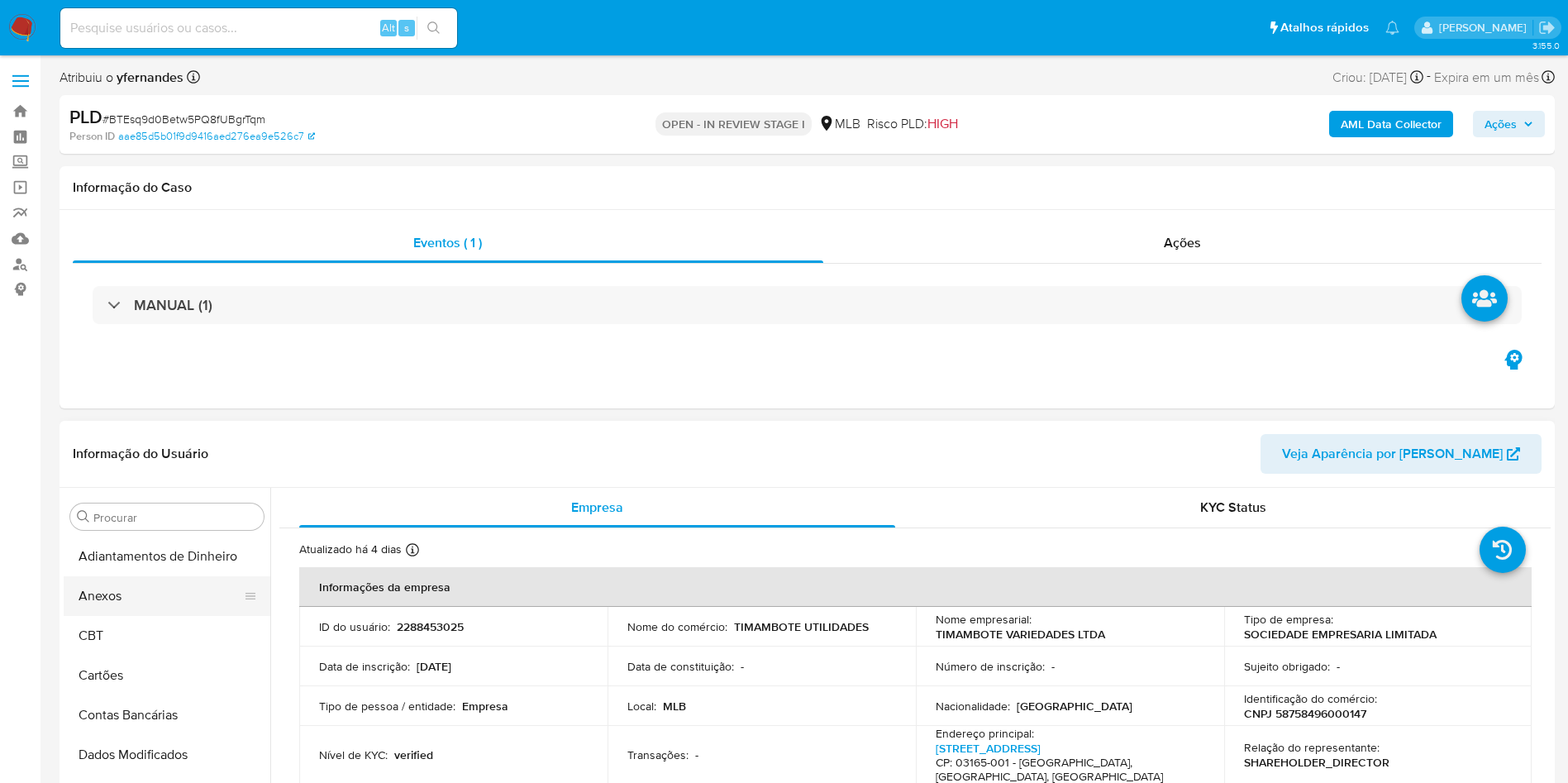
click at [118, 609] on button "Anexos" at bounding box center [159, 596] width 193 height 40
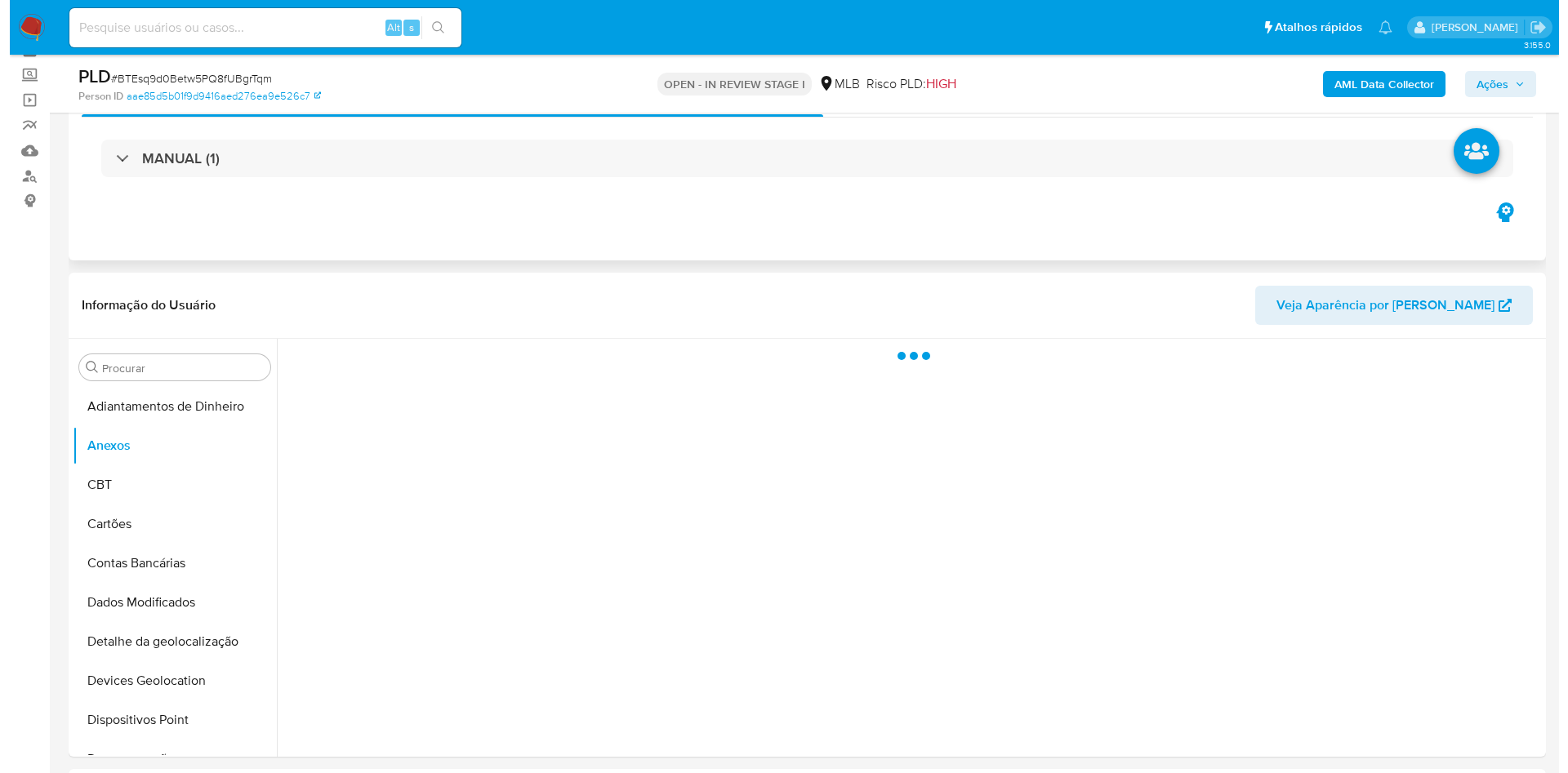
scroll to position [123, 0]
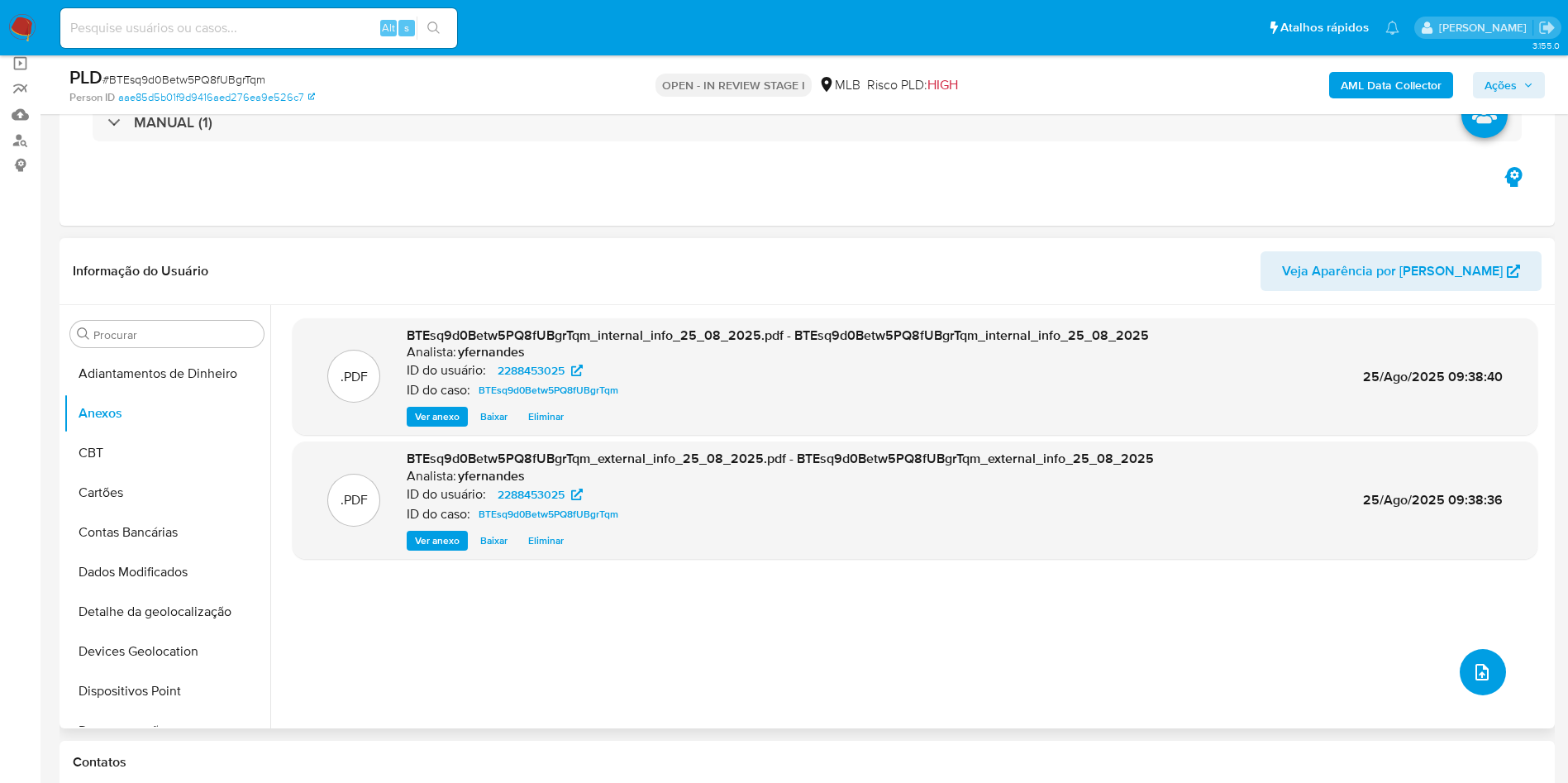
click at [1461, 663] on button "upload-file" at bounding box center [1482, 672] width 47 height 47
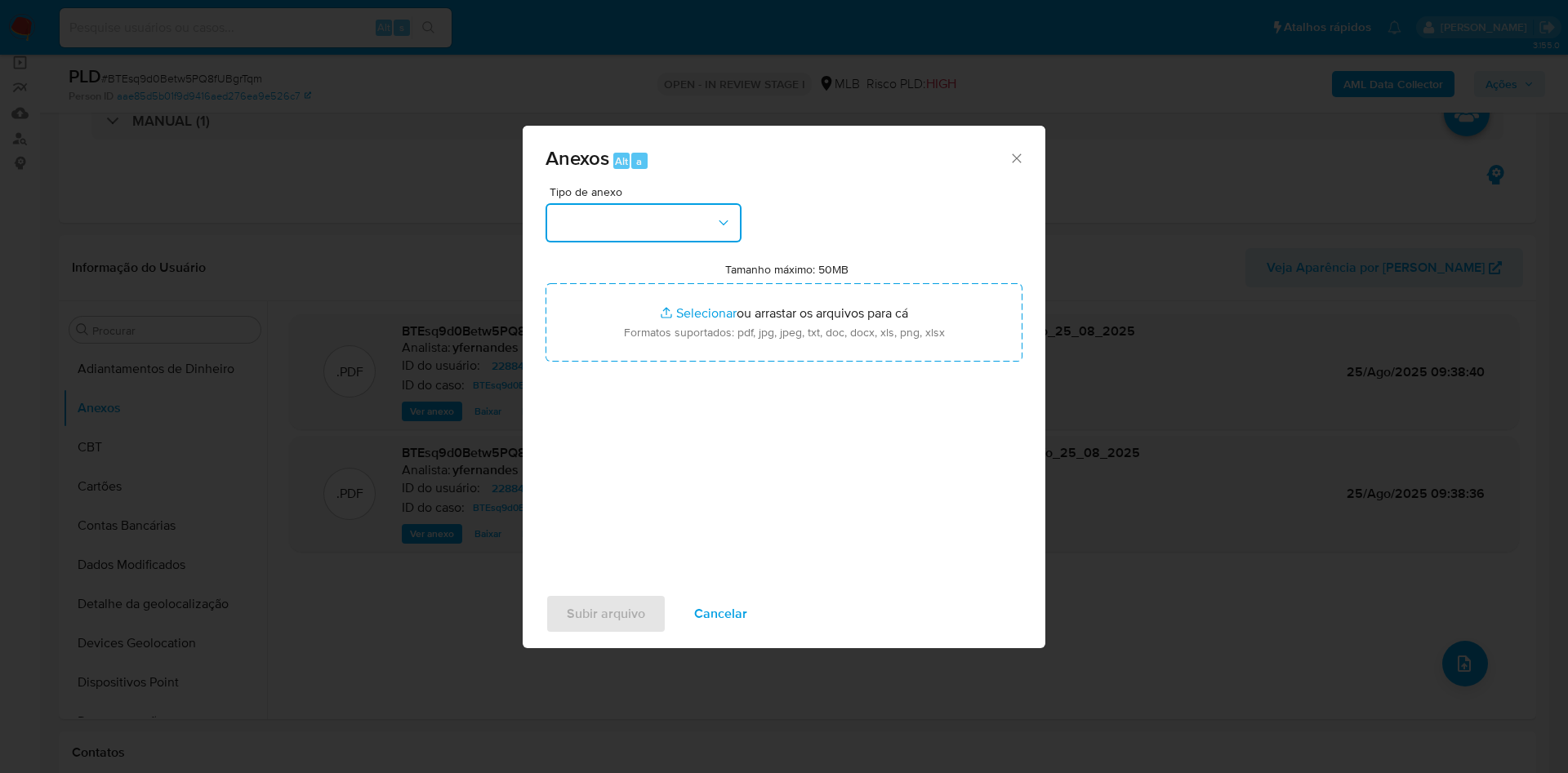
click at [639, 229] on button "button" at bounding box center [644, 223] width 196 height 39
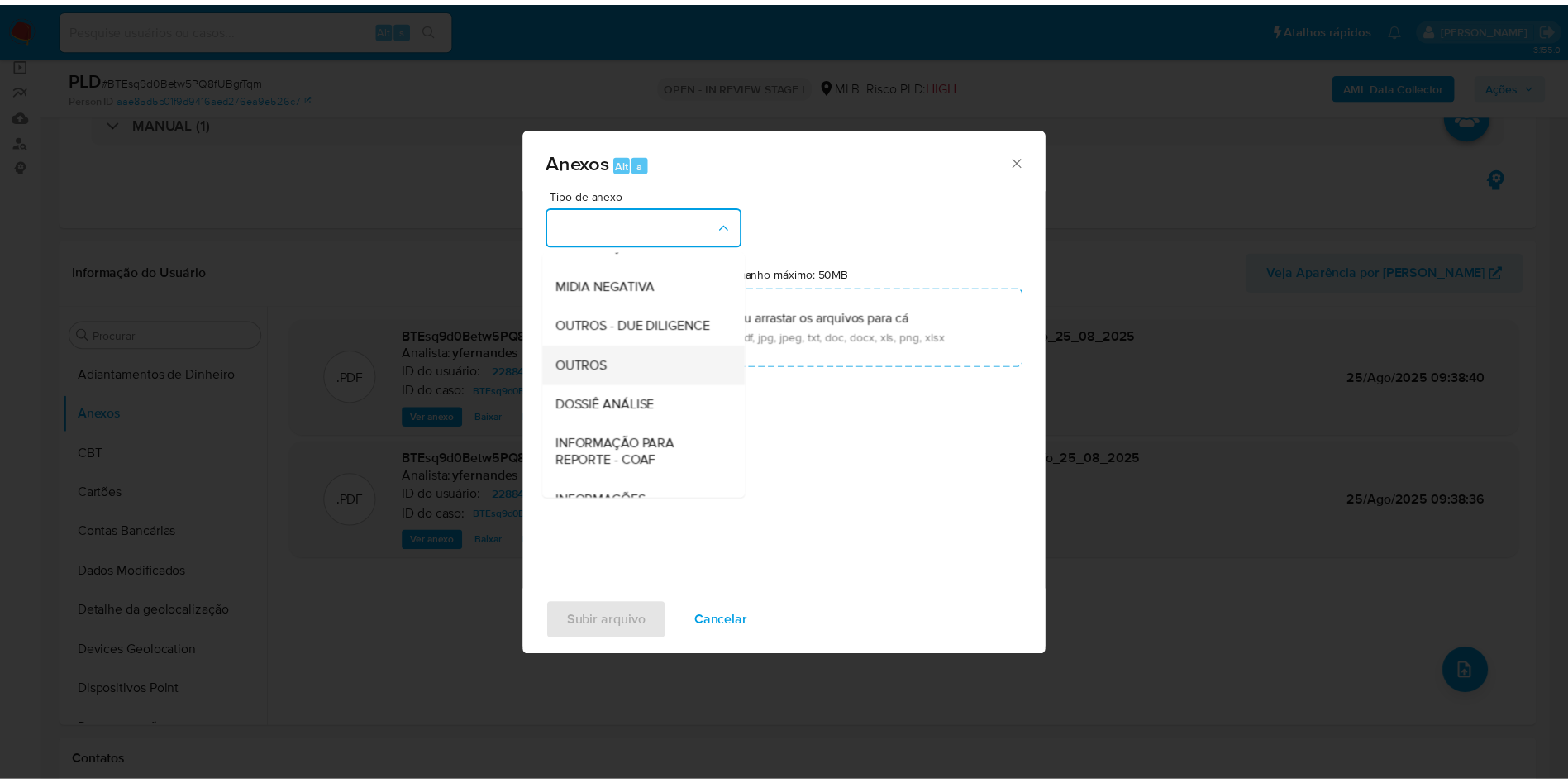
scroll to position [255, 0]
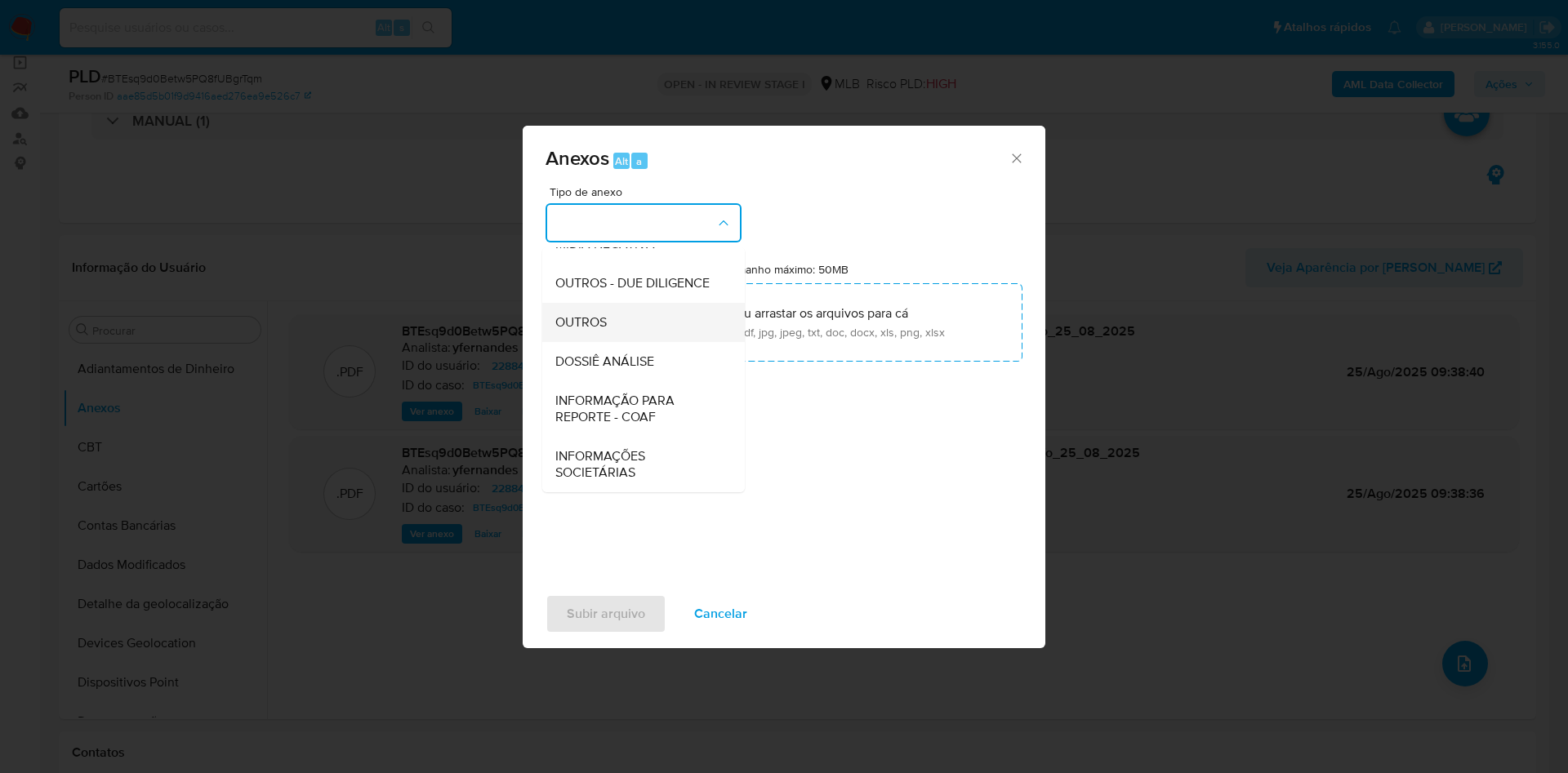
click at [607, 317] on div "OUTROS" at bounding box center [638, 322] width 166 height 39
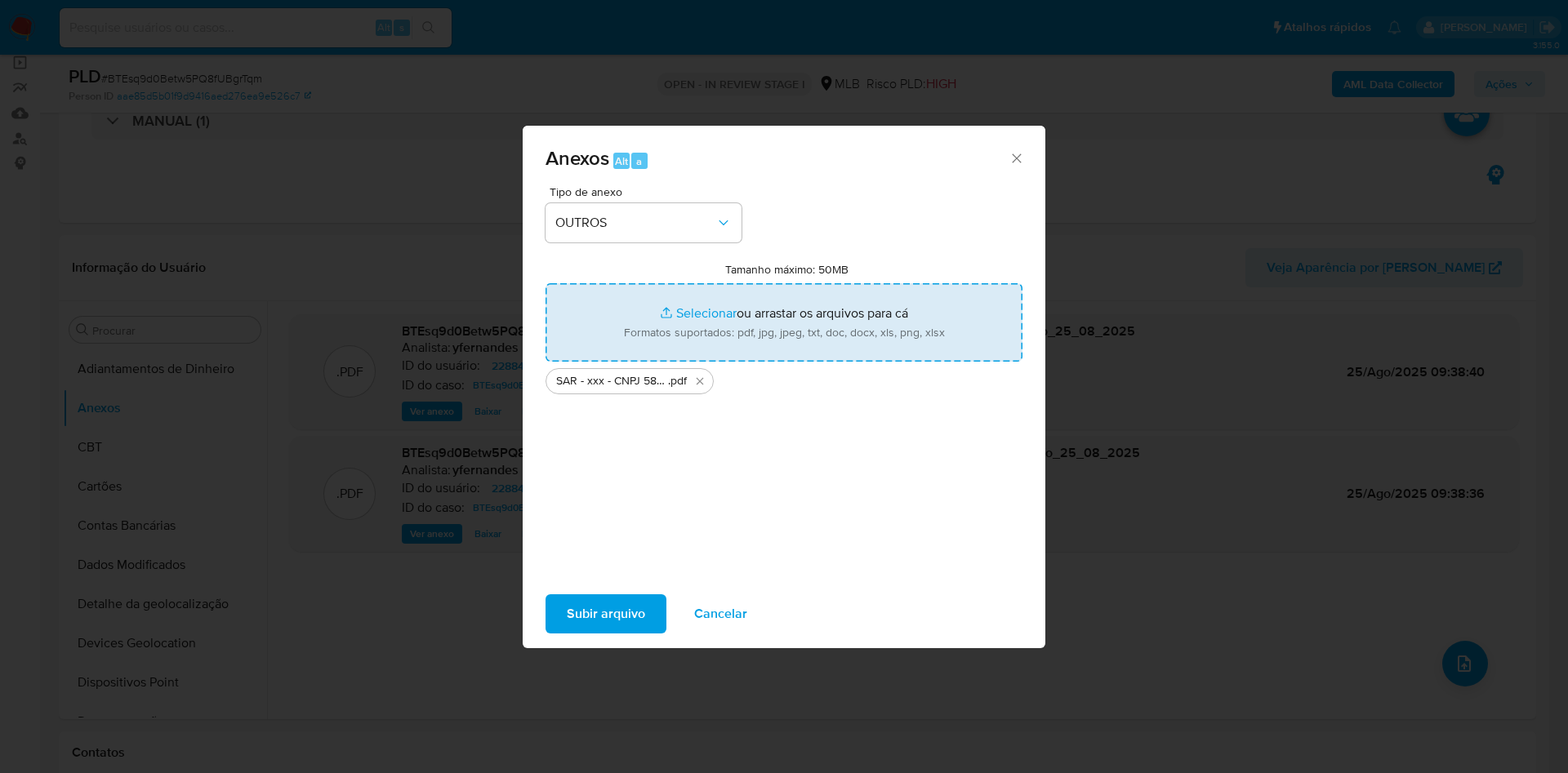
type input "C:\fakepath\Mulan 2288453025_2025_08_25_07_29_40.xlsx"
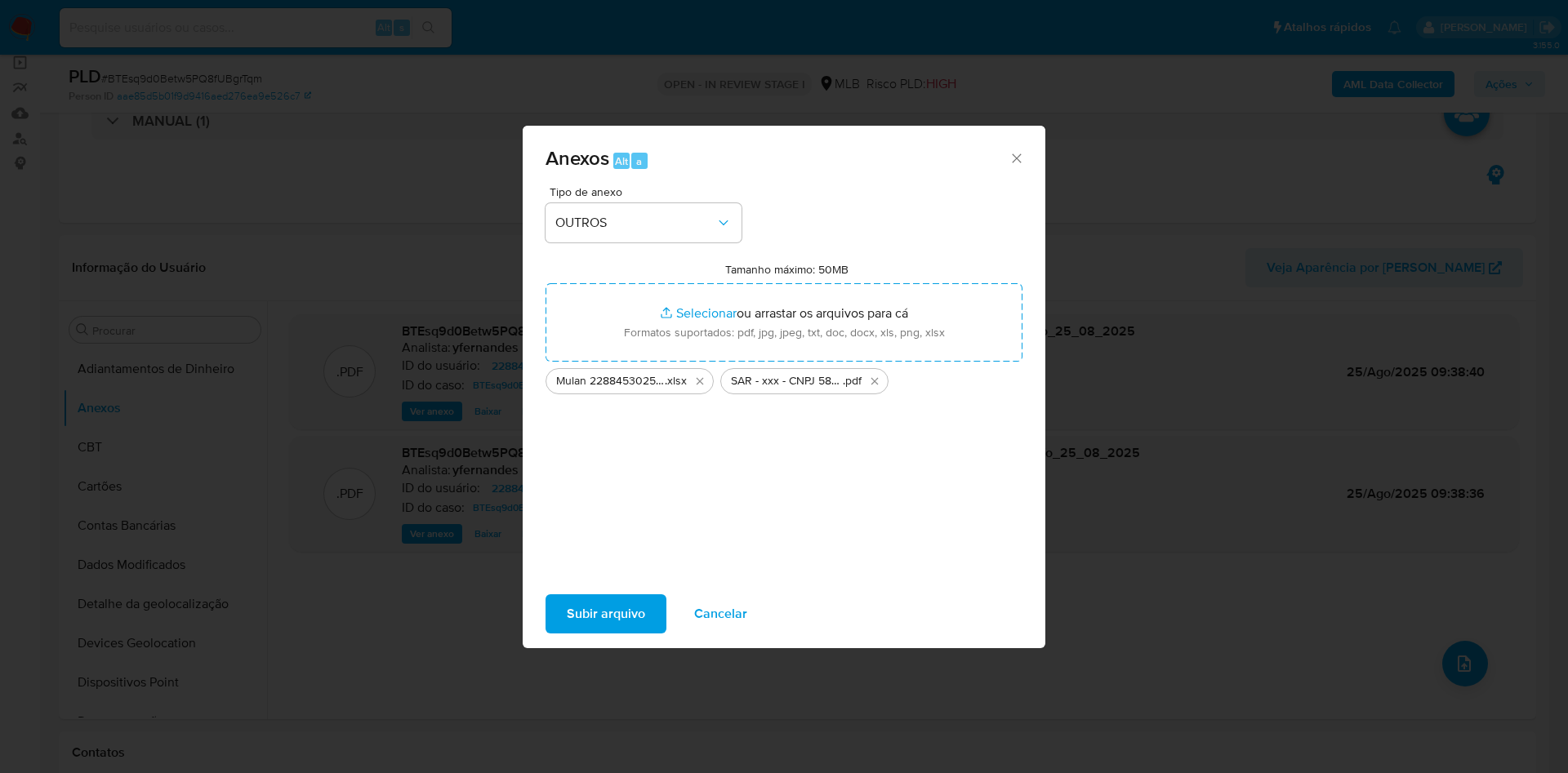
click at [592, 613] on span "Subir arquivo" at bounding box center [606, 614] width 79 height 36
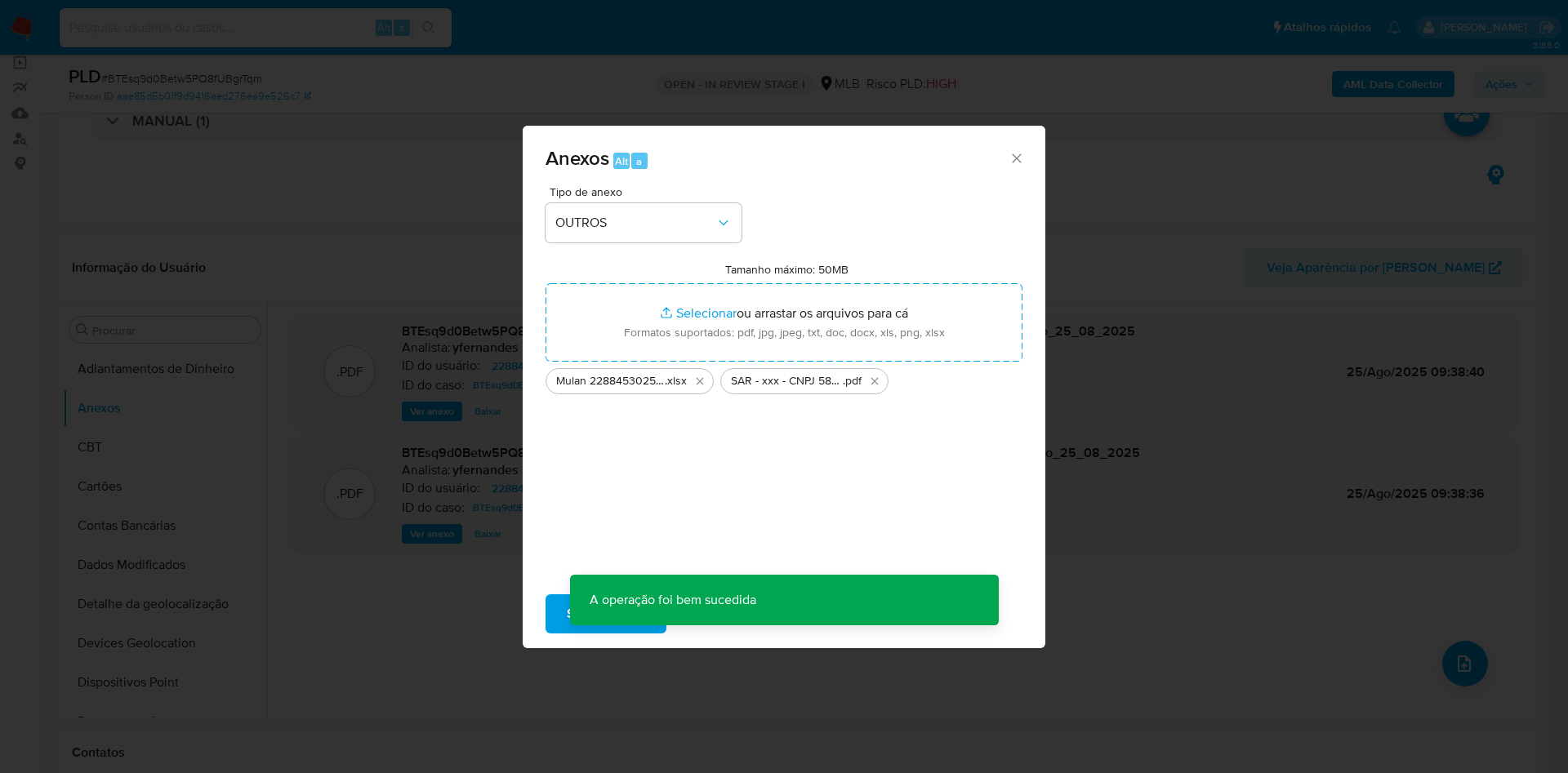
click at [184, 411] on div "Anexos Alt a Tipo de anexo OUTROS Tamanho máximo: 50MB Selecionar arquivos Sele…" at bounding box center [784, 386] width 1568 height 773
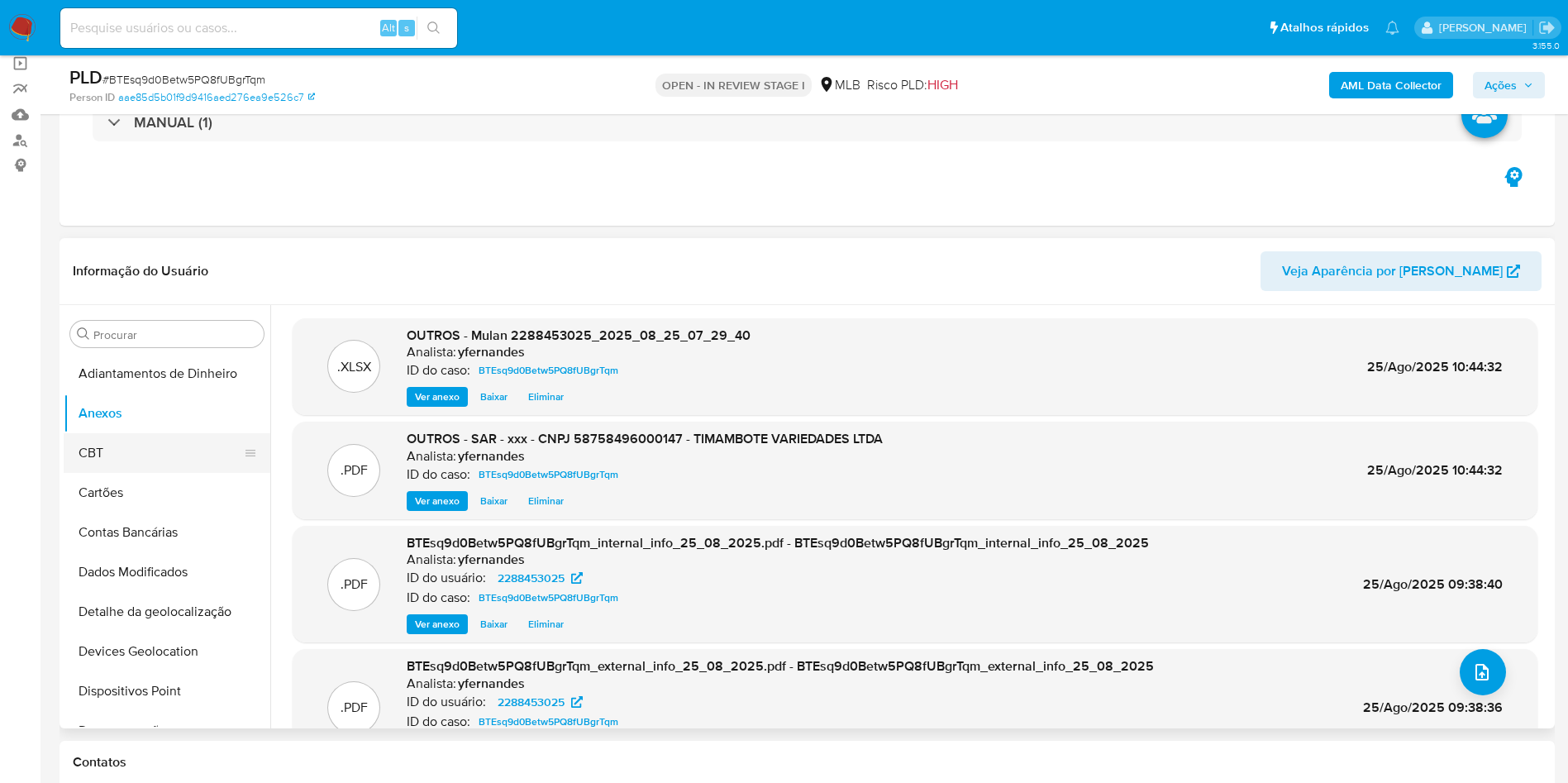
click at [77, 455] on button "CBT" at bounding box center [159, 452] width 193 height 40
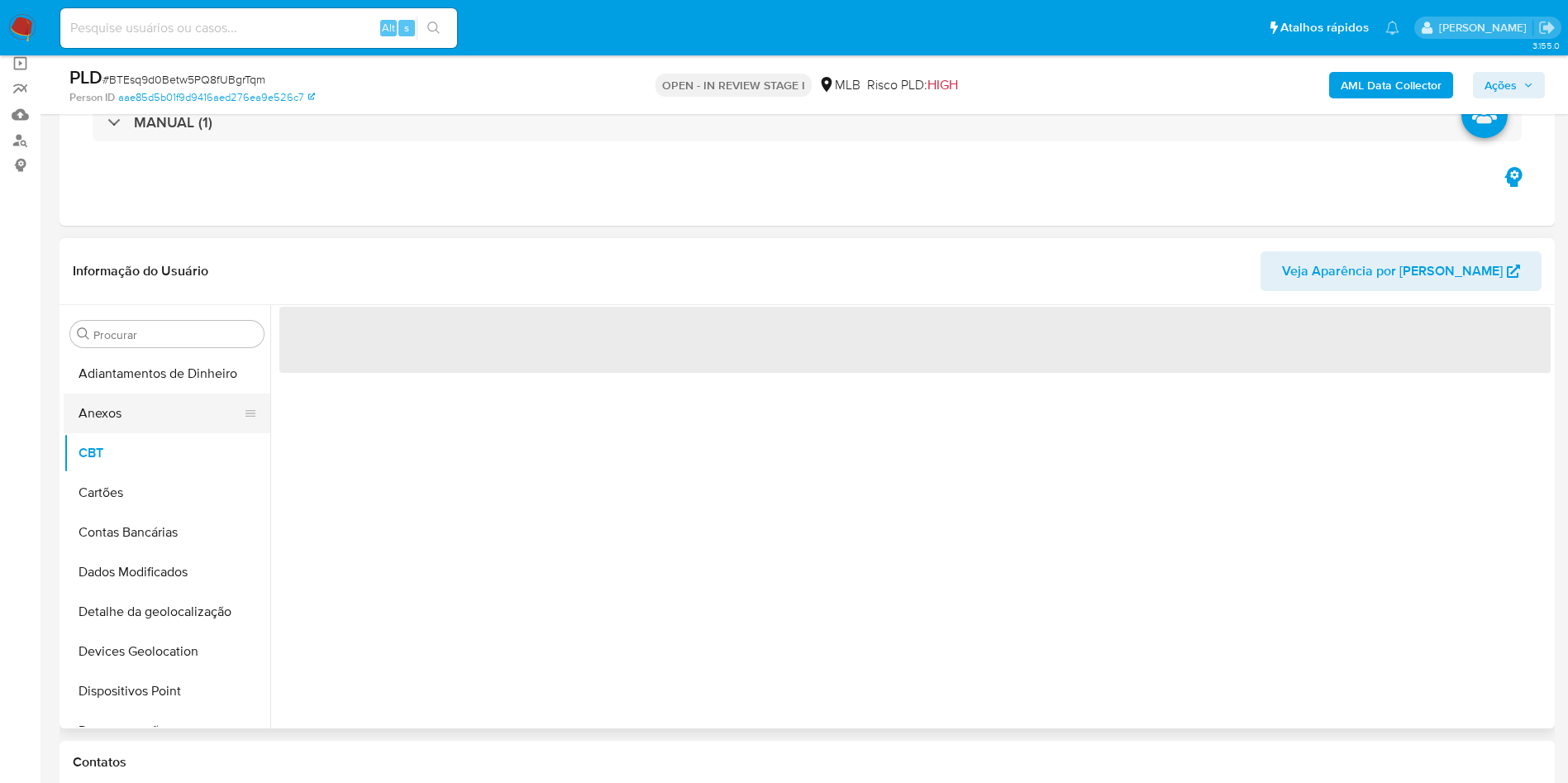
click at [87, 422] on button "Anexos" at bounding box center [159, 413] width 193 height 40
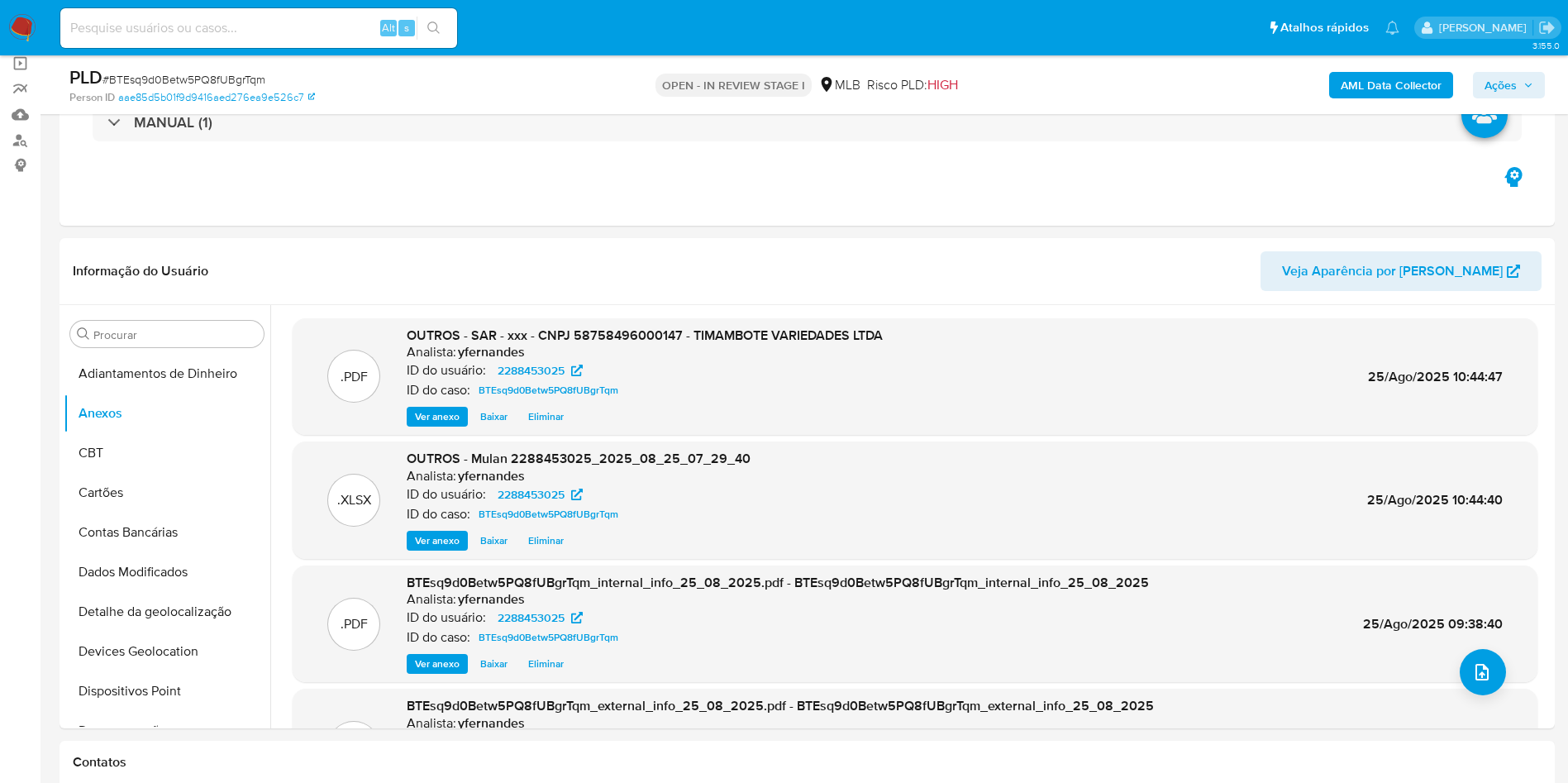
click at [1516, 96] on span "Ações" at bounding box center [1509, 86] width 49 height 23
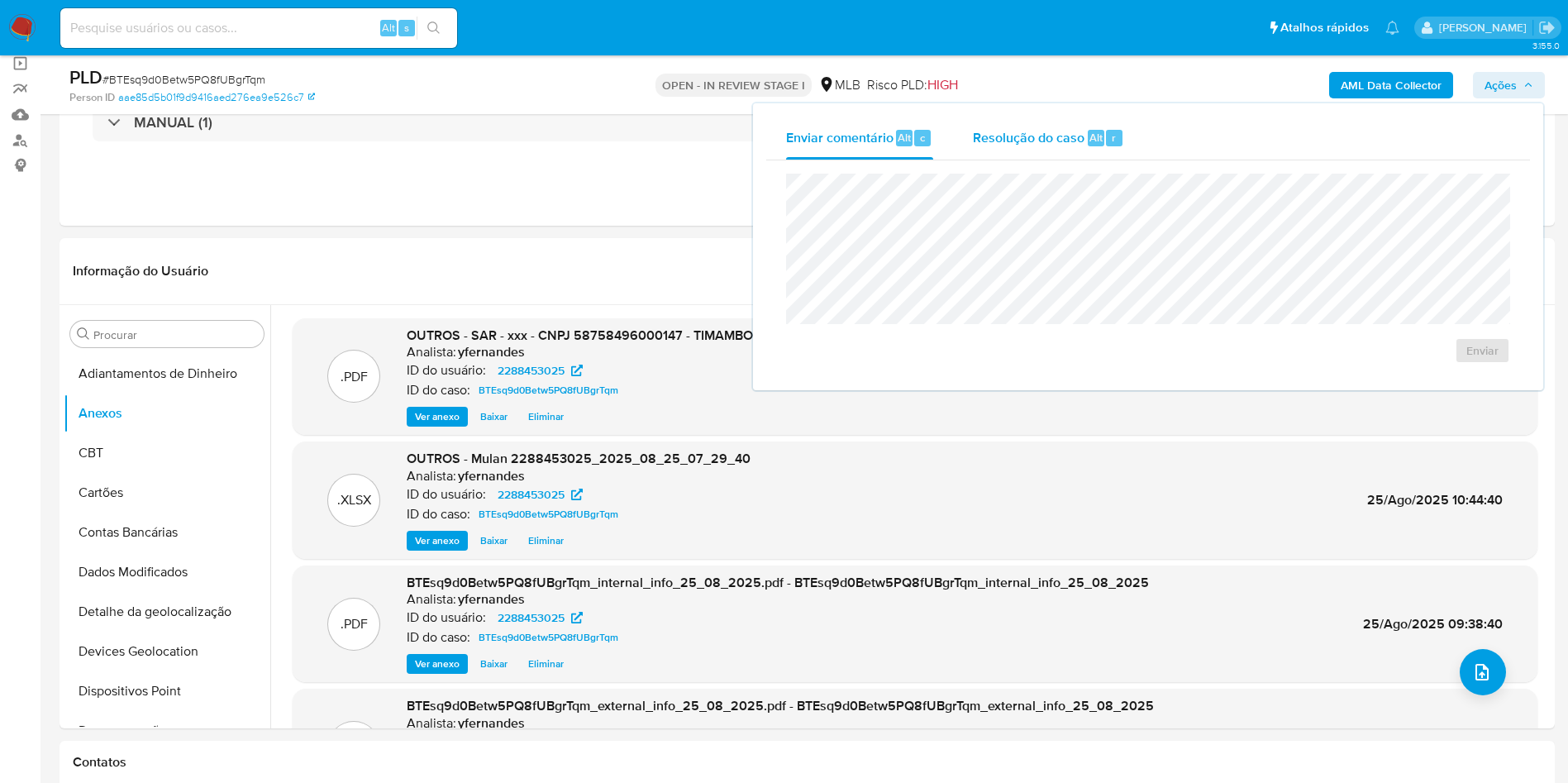
click at [1014, 146] on span "Resolução do caso" at bounding box center [1028, 137] width 112 height 19
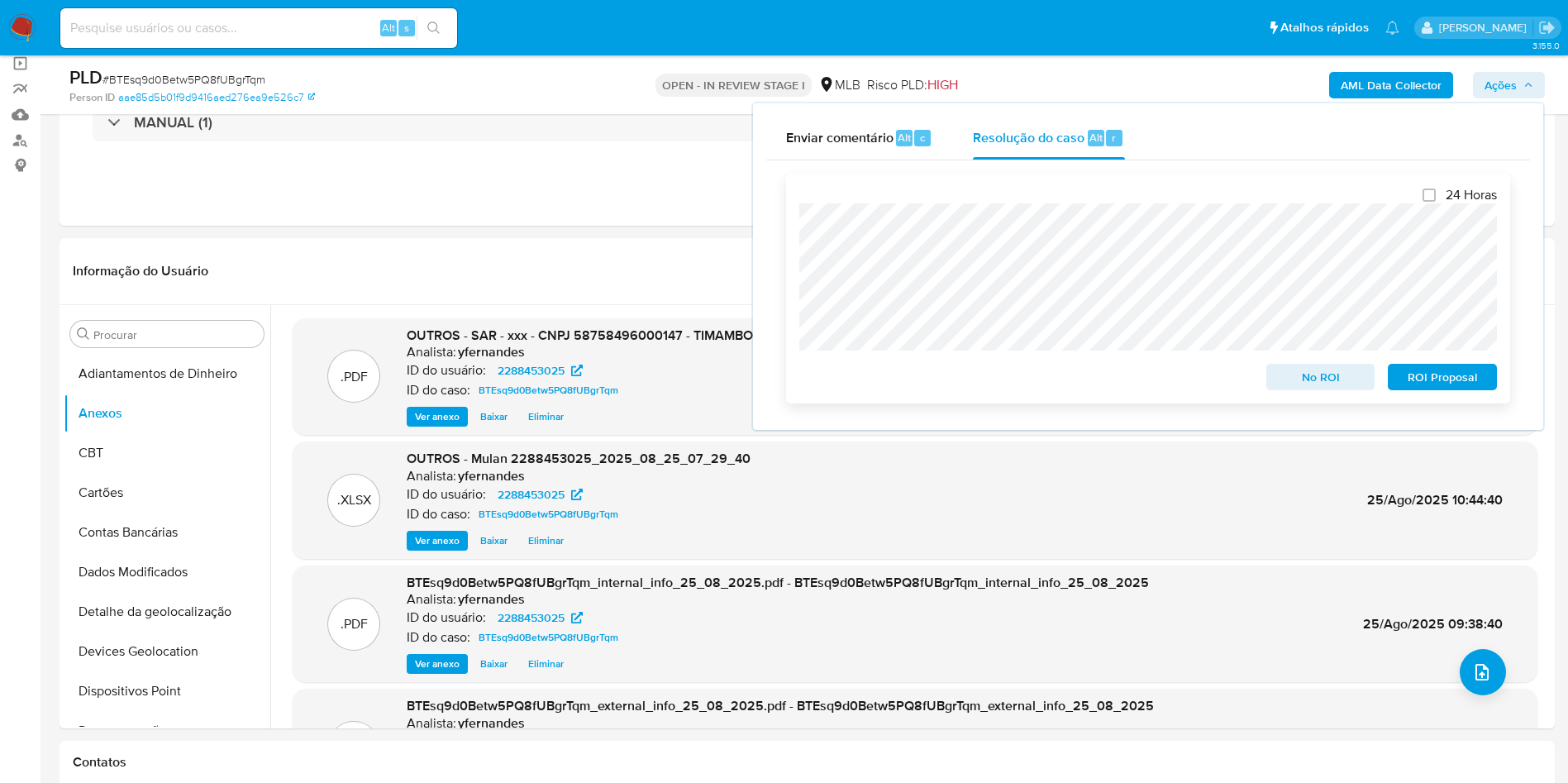
click at [1446, 371] on span "ROI Proposal" at bounding box center [1442, 377] width 86 height 23
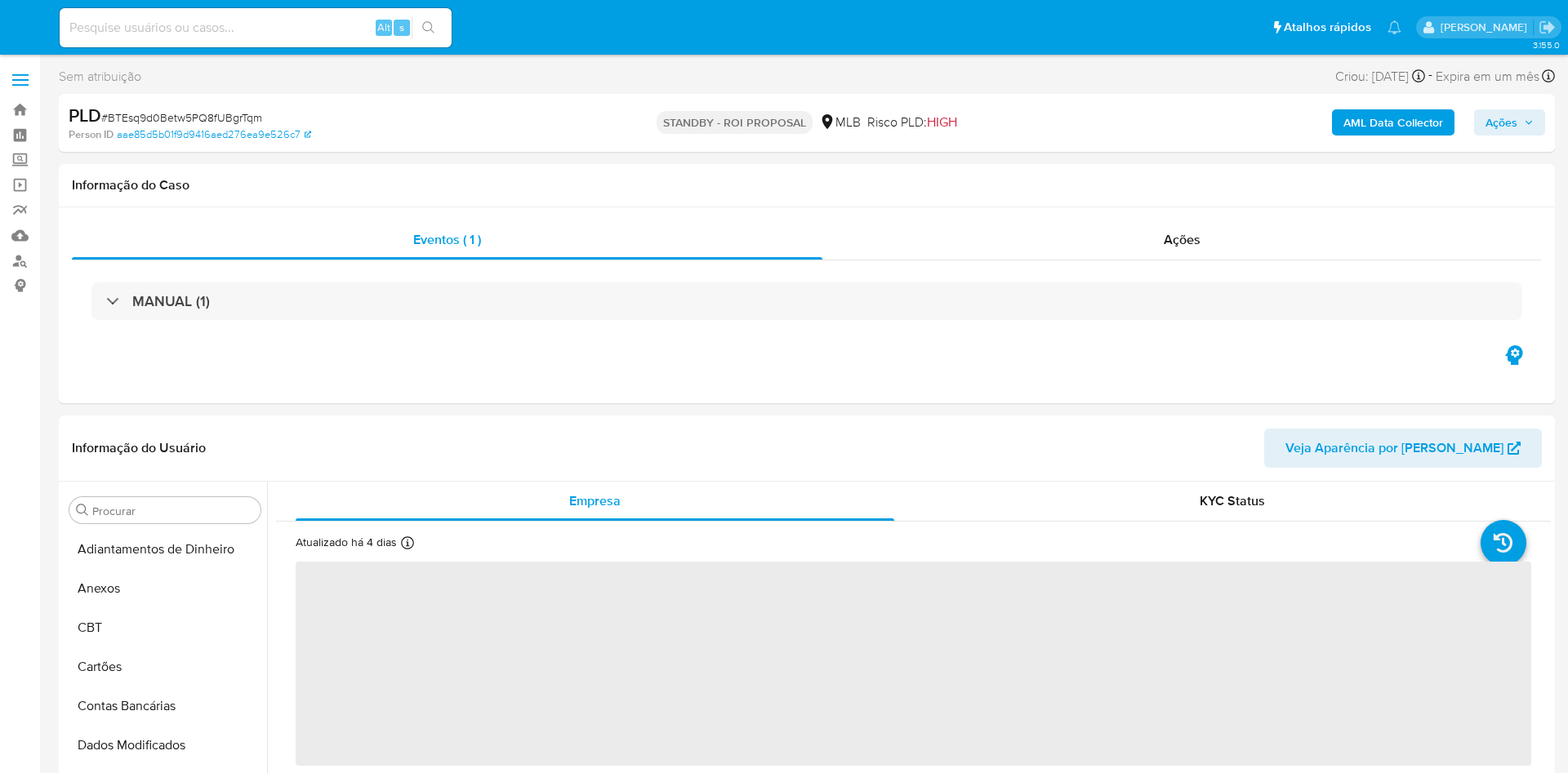
select select "10"
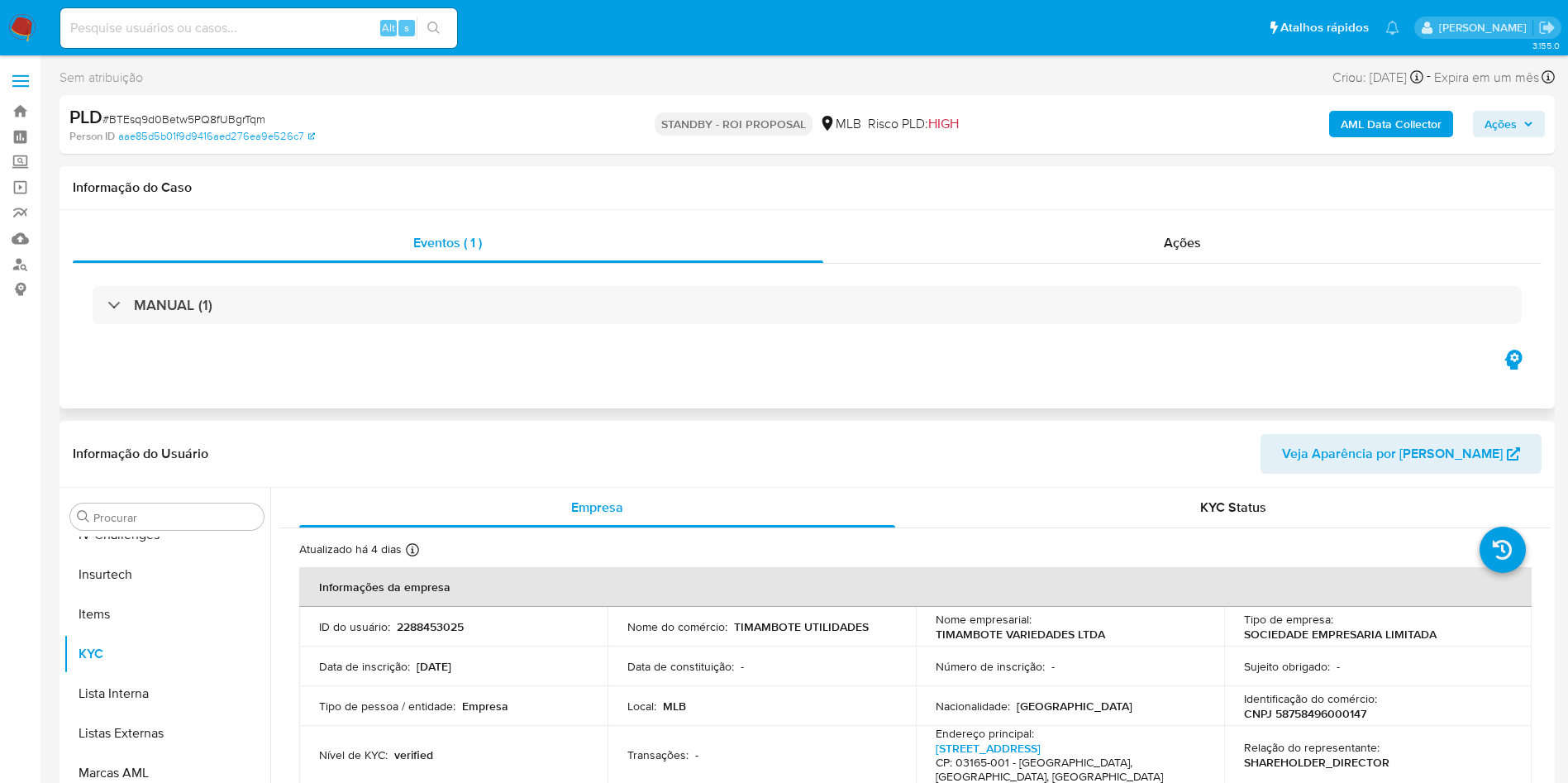
scroll to position [738, 0]
click at [1100, 240] on div "Ações" at bounding box center [1183, 243] width 719 height 40
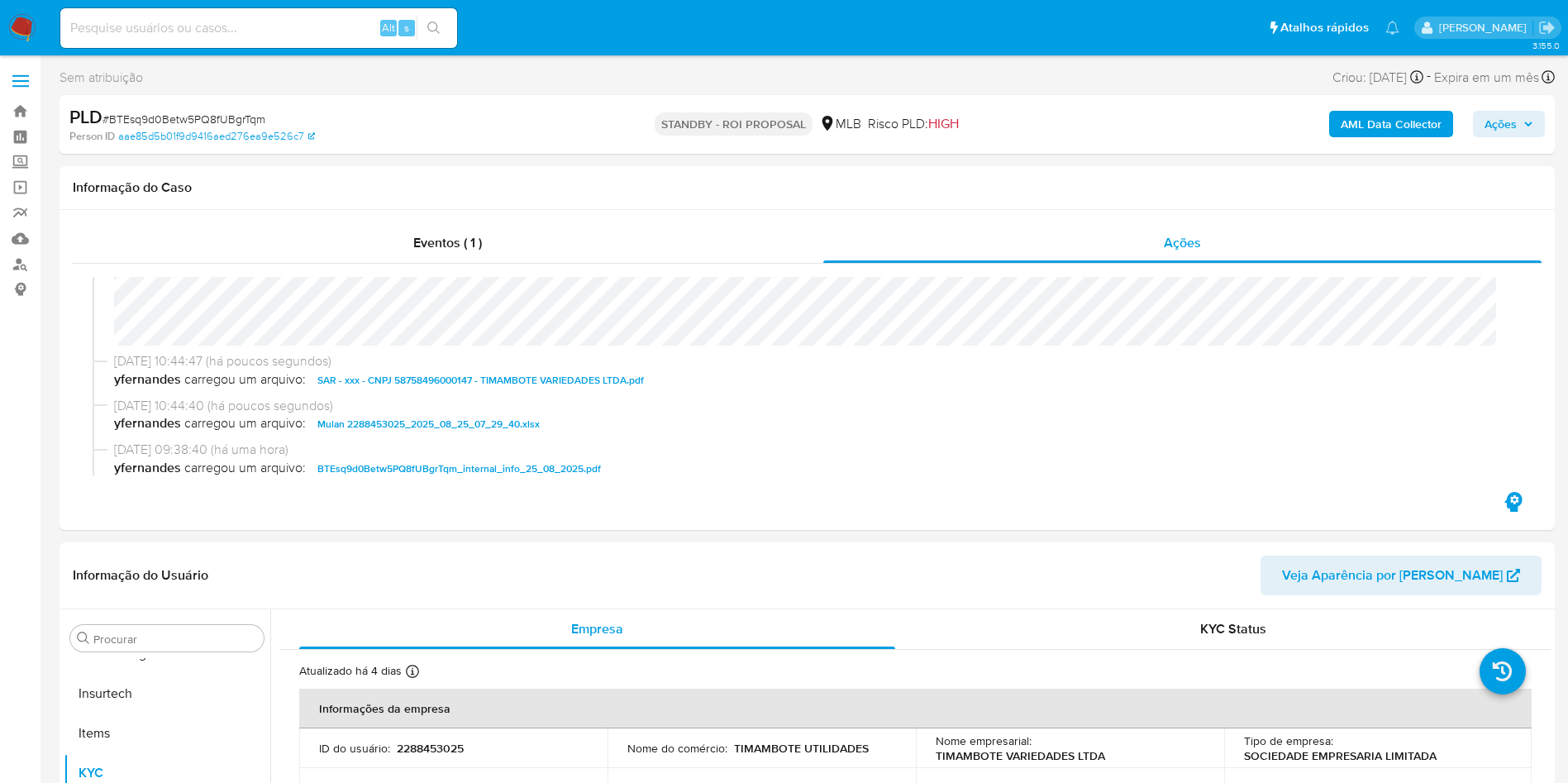
scroll to position [0, 0]
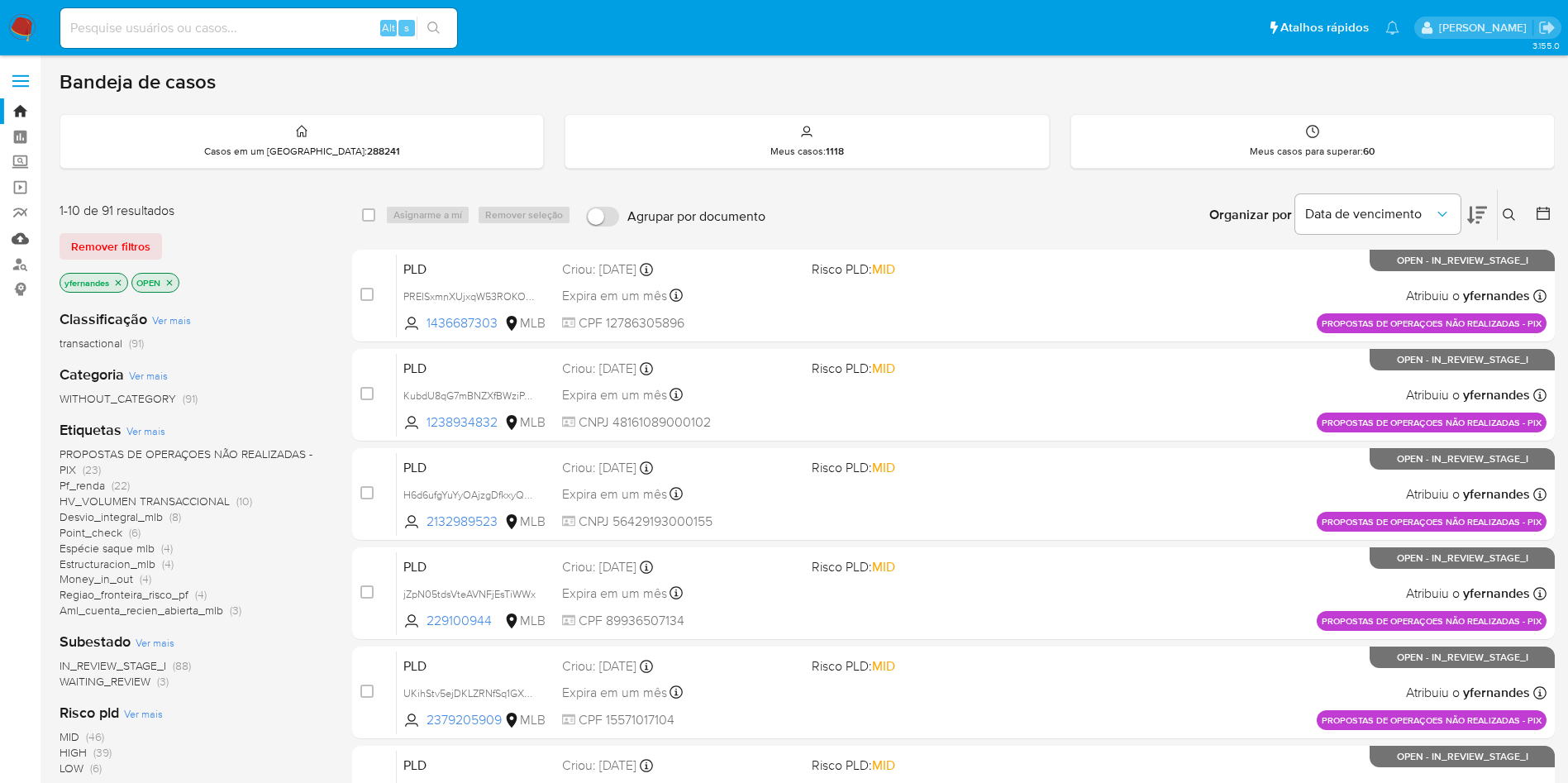
click at [30, 229] on link "Mulan" at bounding box center [98, 238] width 196 height 25
click at [123, 682] on span "WAITING_REVIEW" at bounding box center [105, 681] width 91 height 17
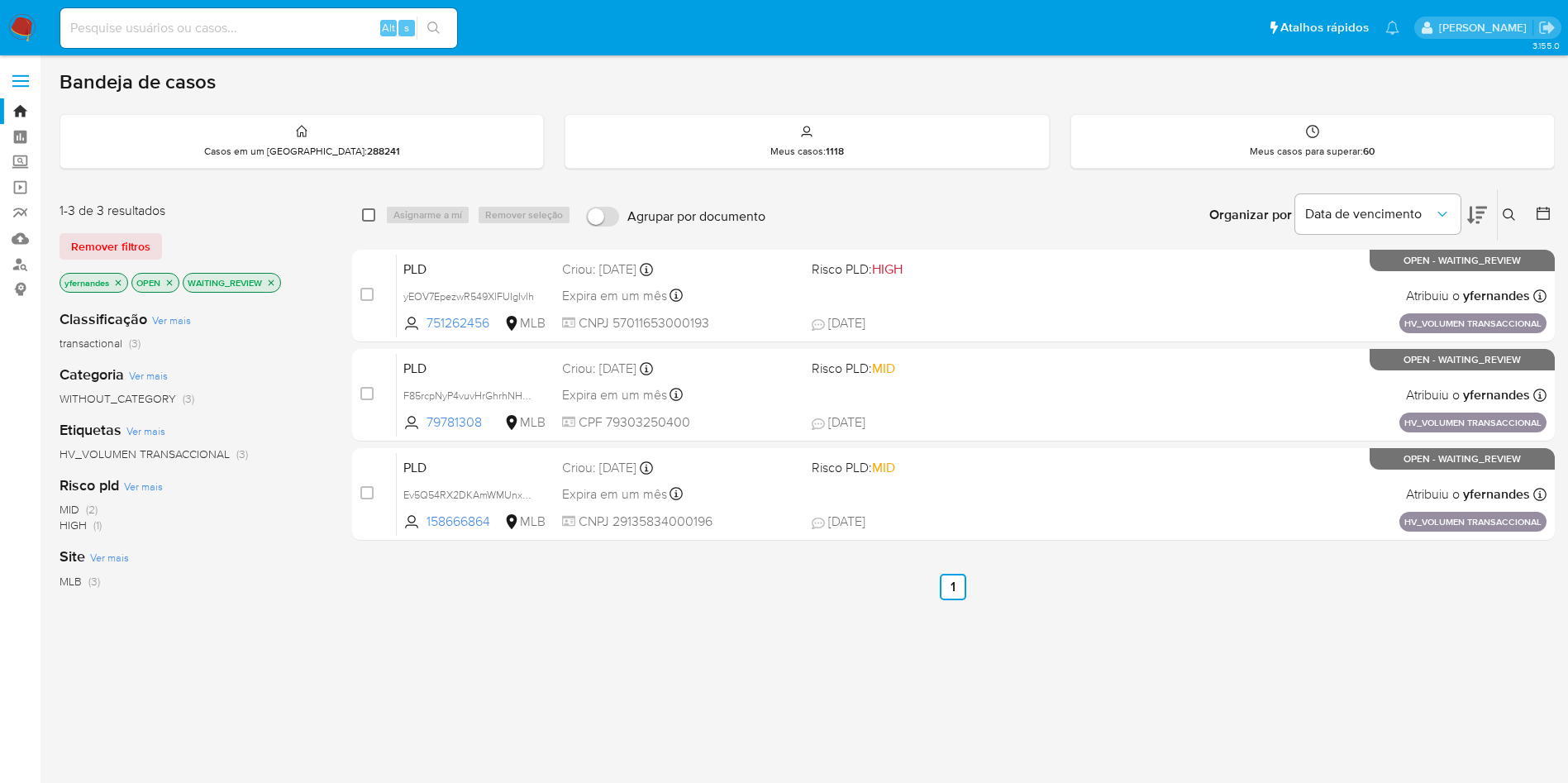
click at [362, 214] on input "checkbox" at bounding box center [368, 215] width 14 height 14
checkbox input "true"
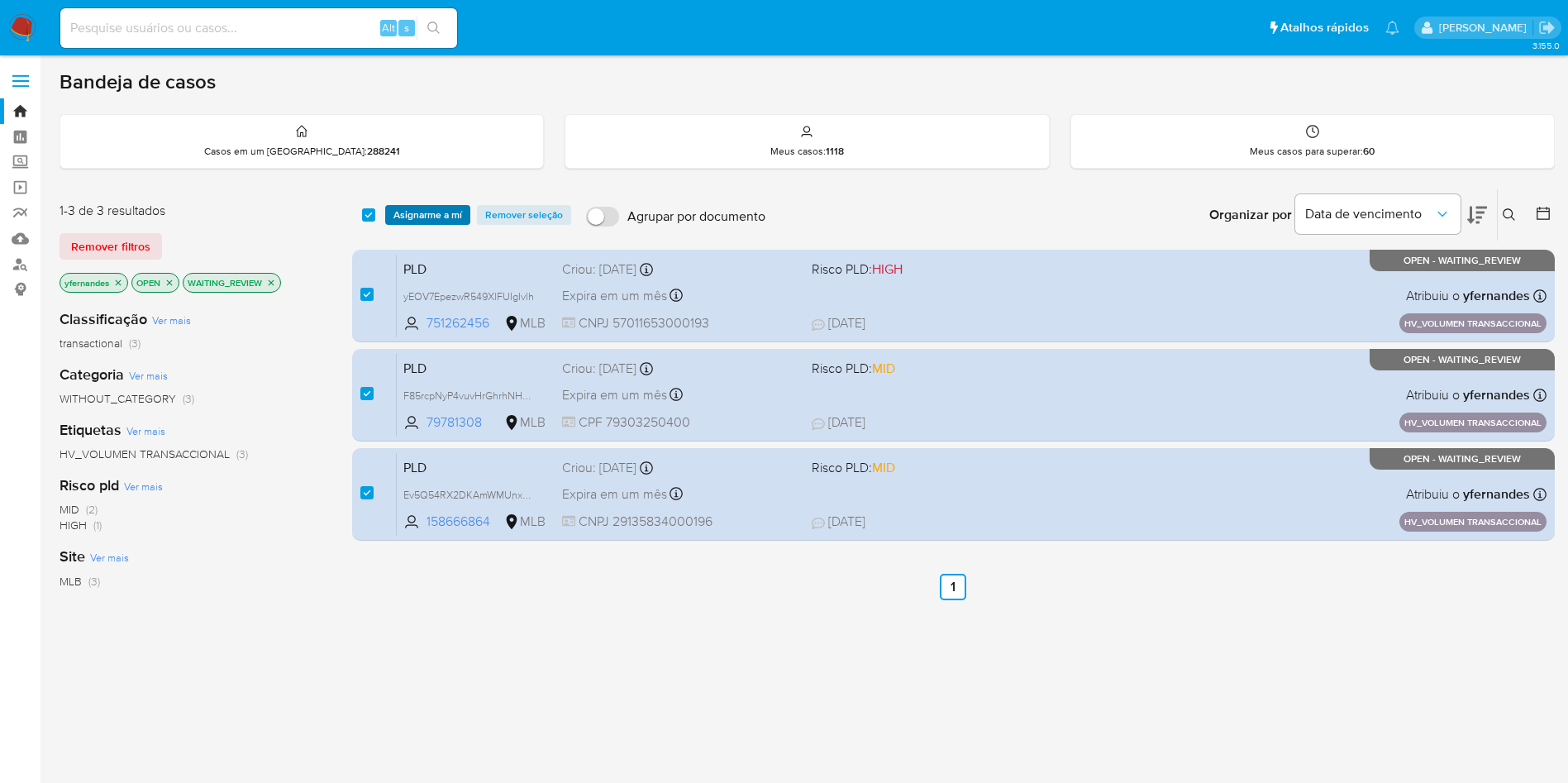
click at [435, 220] on span "Asignarme a mí" at bounding box center [428, 215] width 69 height 17
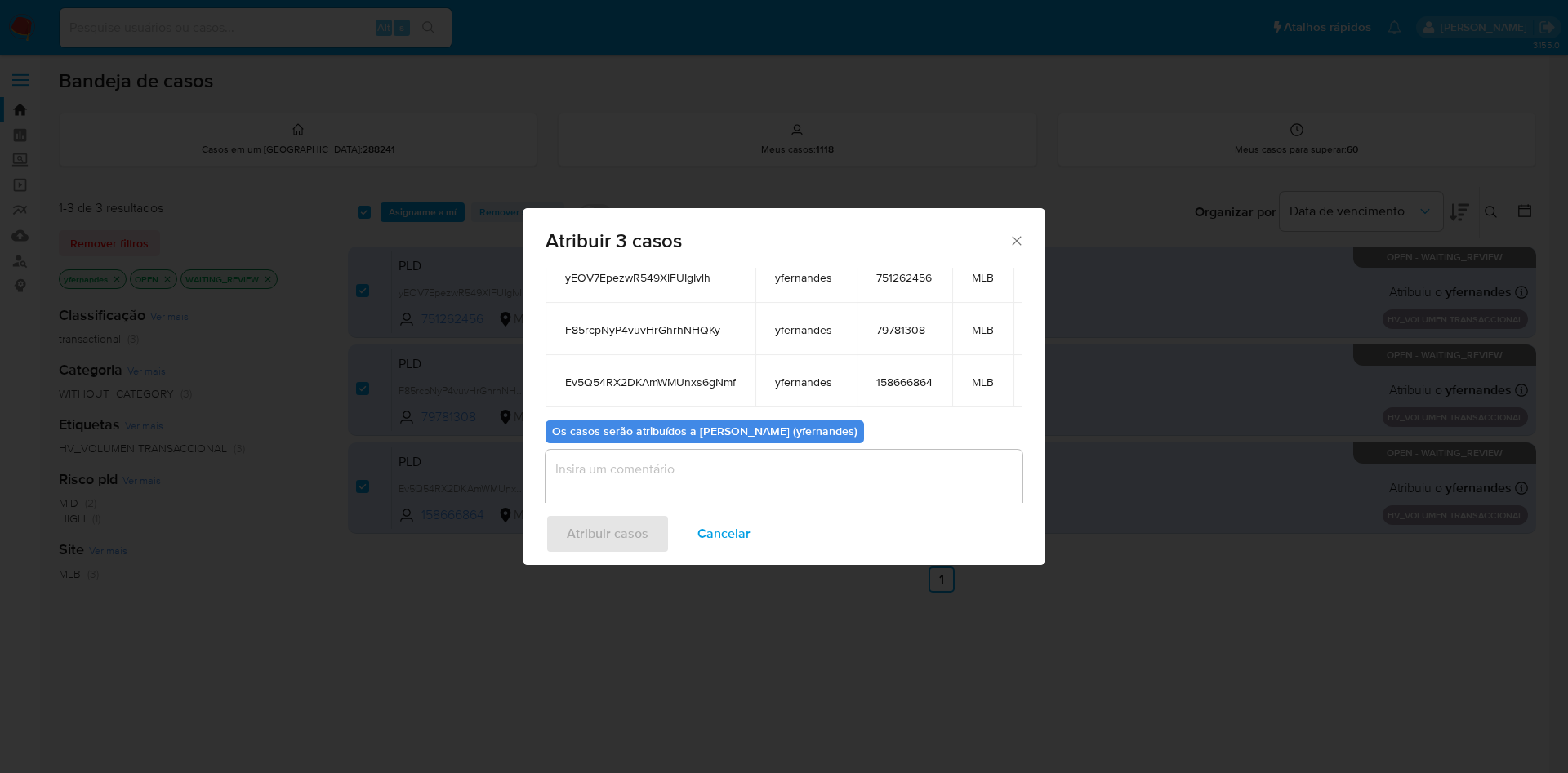
scroll to position [170, 0]
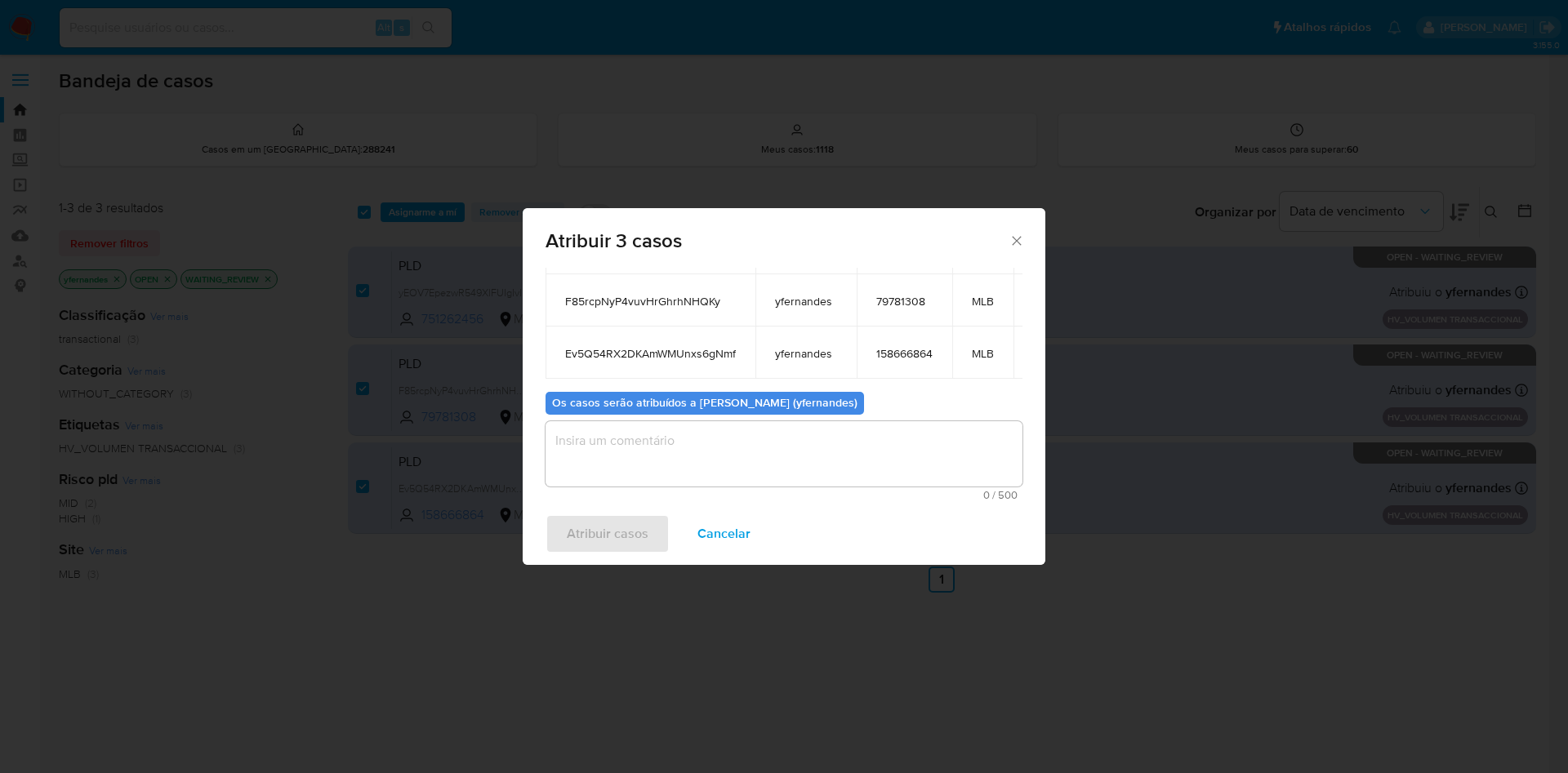
click at [673, 439] on textarea "assign-modal" at bounding box center [784, 454] width 477 height 65
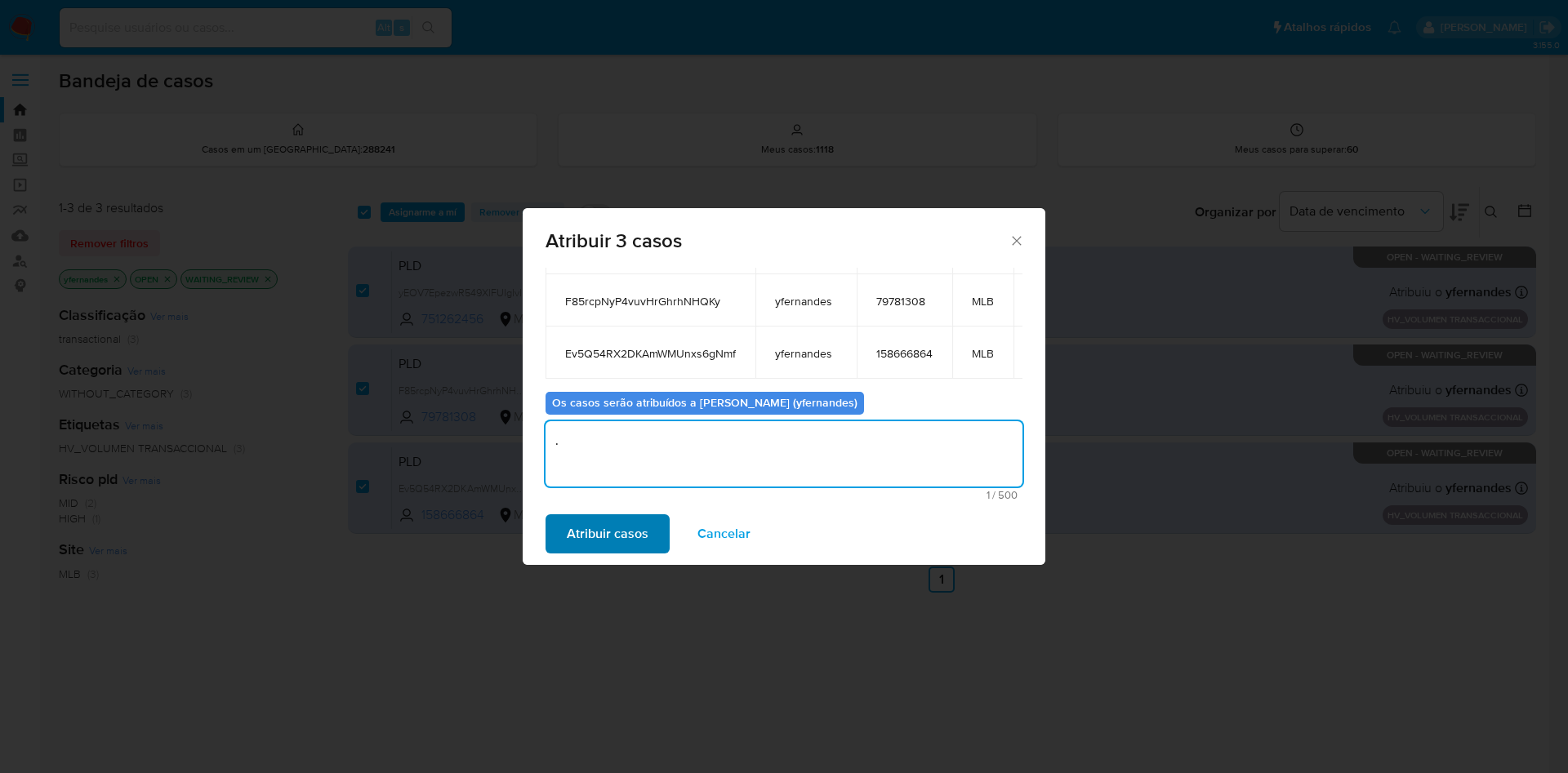
type textarea "."
click at [625, 520] on span "Atribuir casos" at bounding box center [607, 533] width 82 height 36
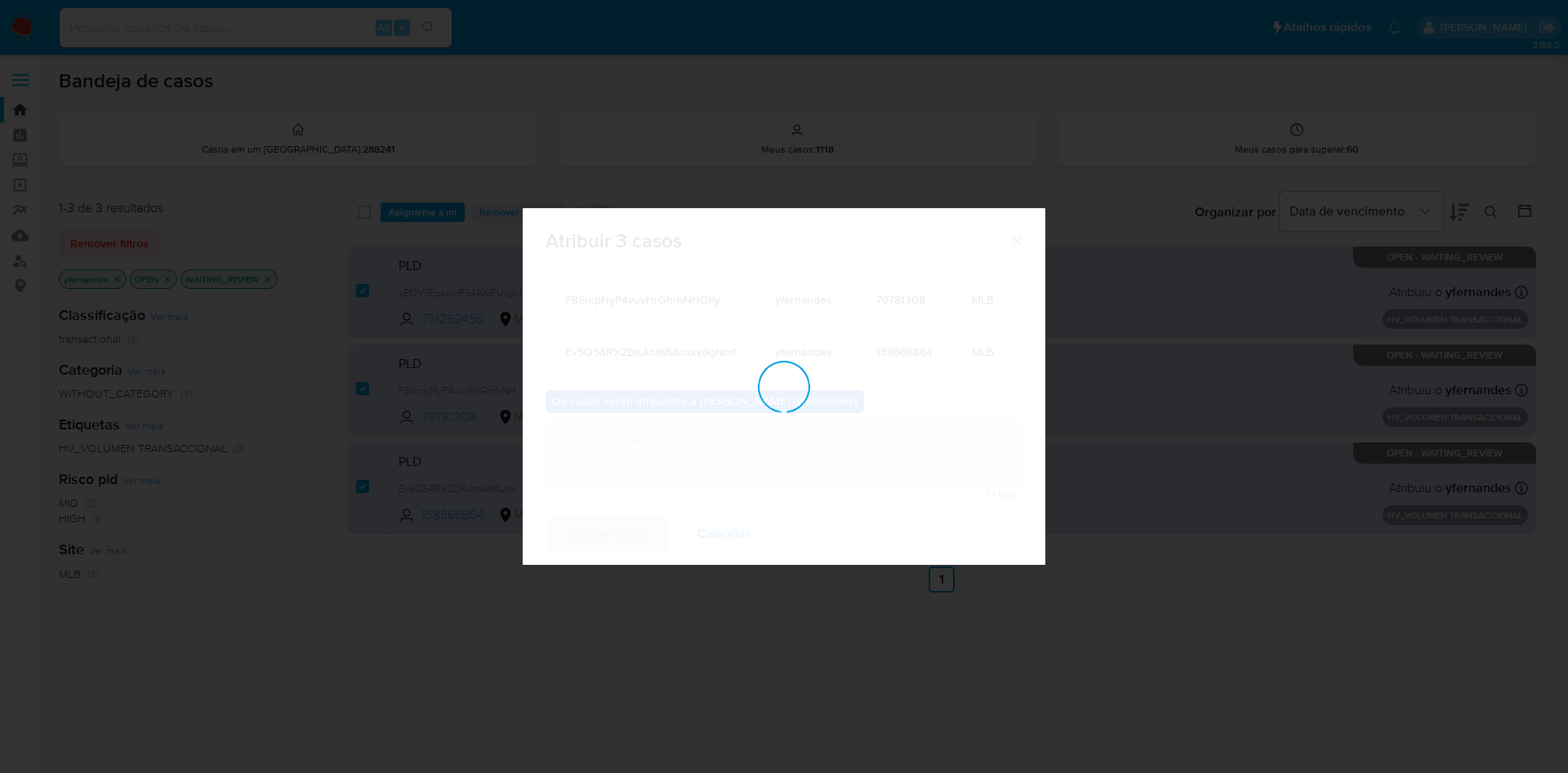
checkbox input "false"
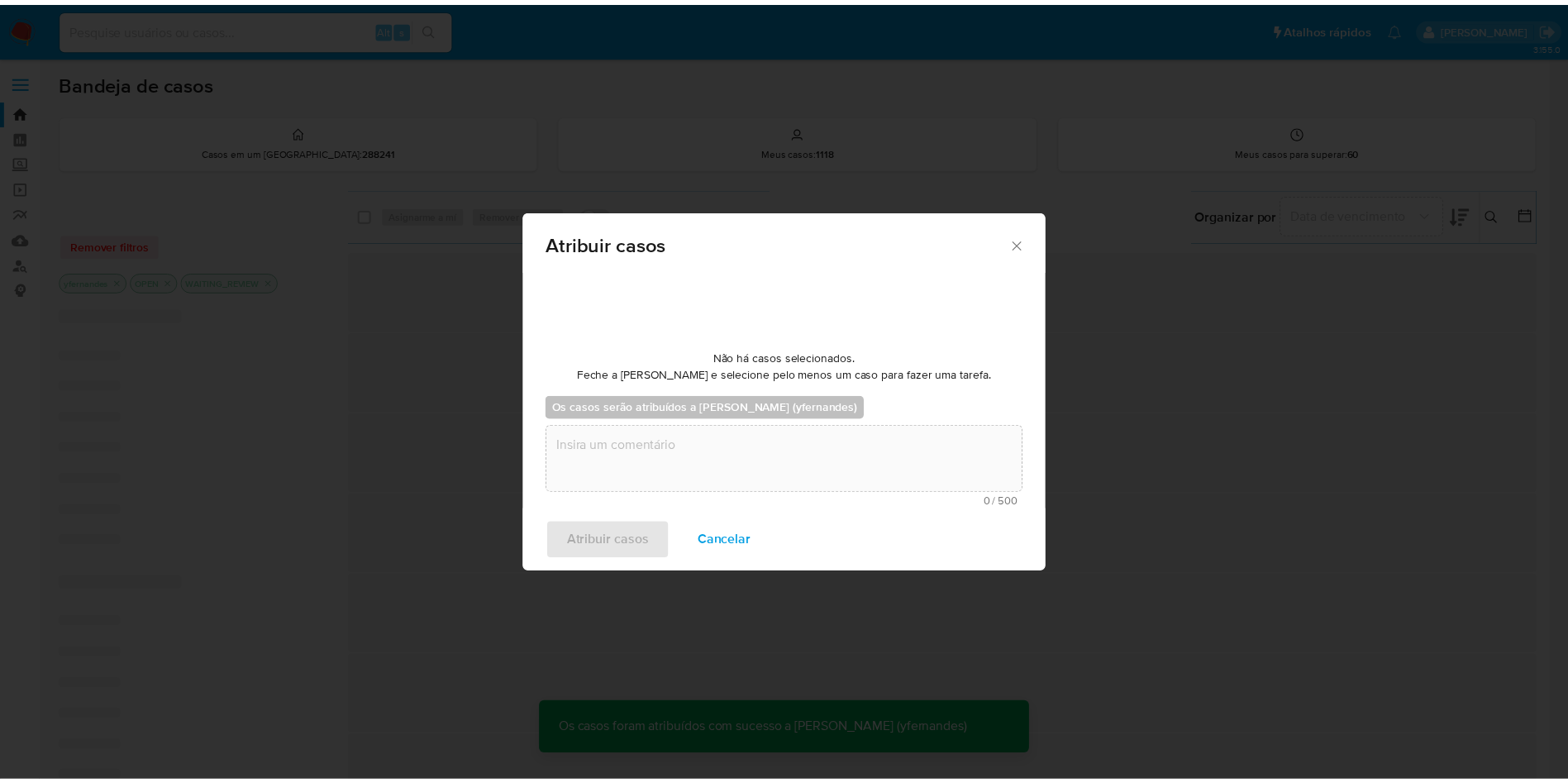
scroll to position [100, 0]
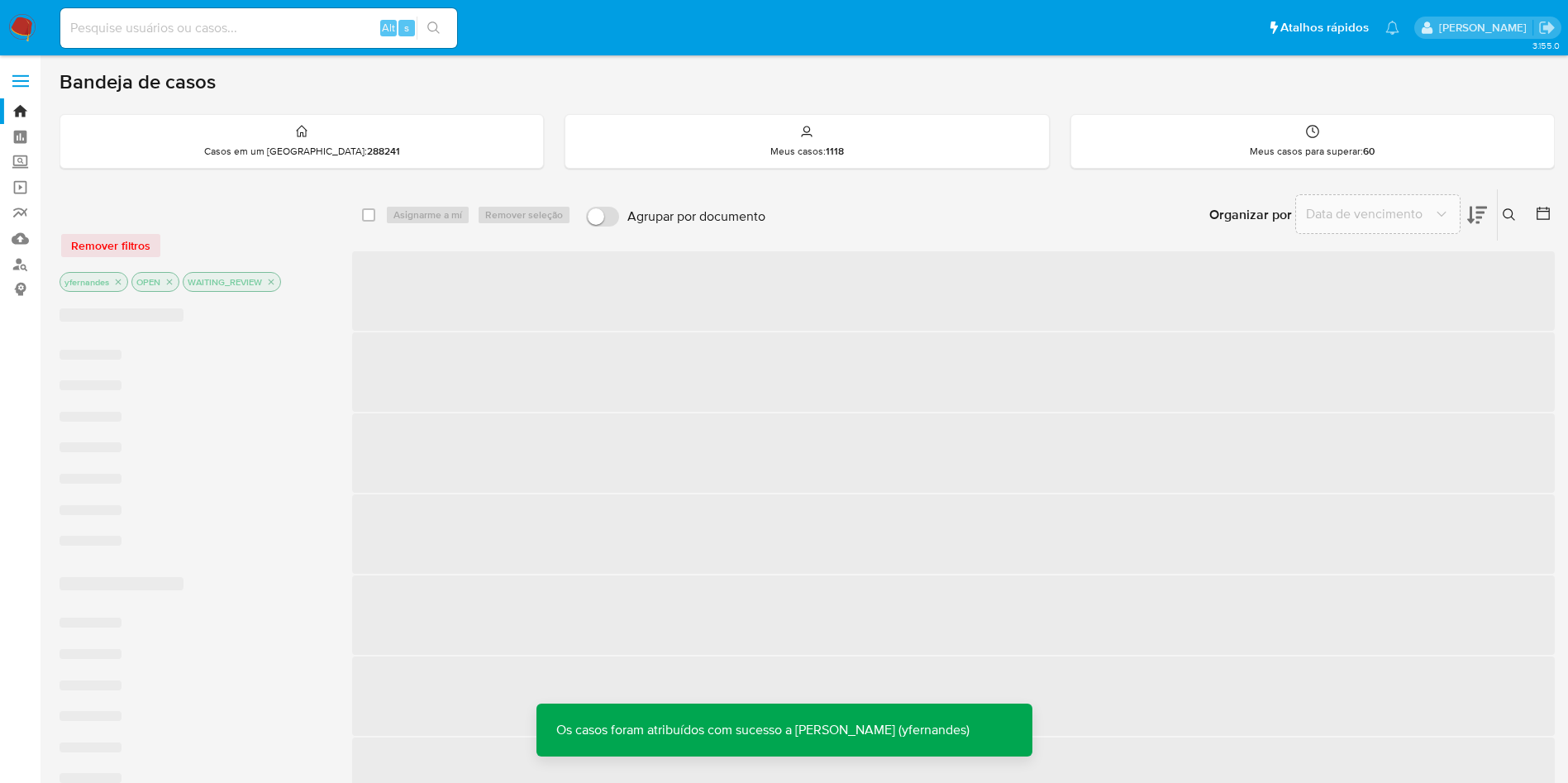
click at [505, 651] on span "‌" at bounding box center [953, 616] width 1202 height 80
click at [18, 26] on img at bounding box center [22, 27] width 28 height 28
click at [19, 26] on img at bounding box center [22, 27] width 28 height 28
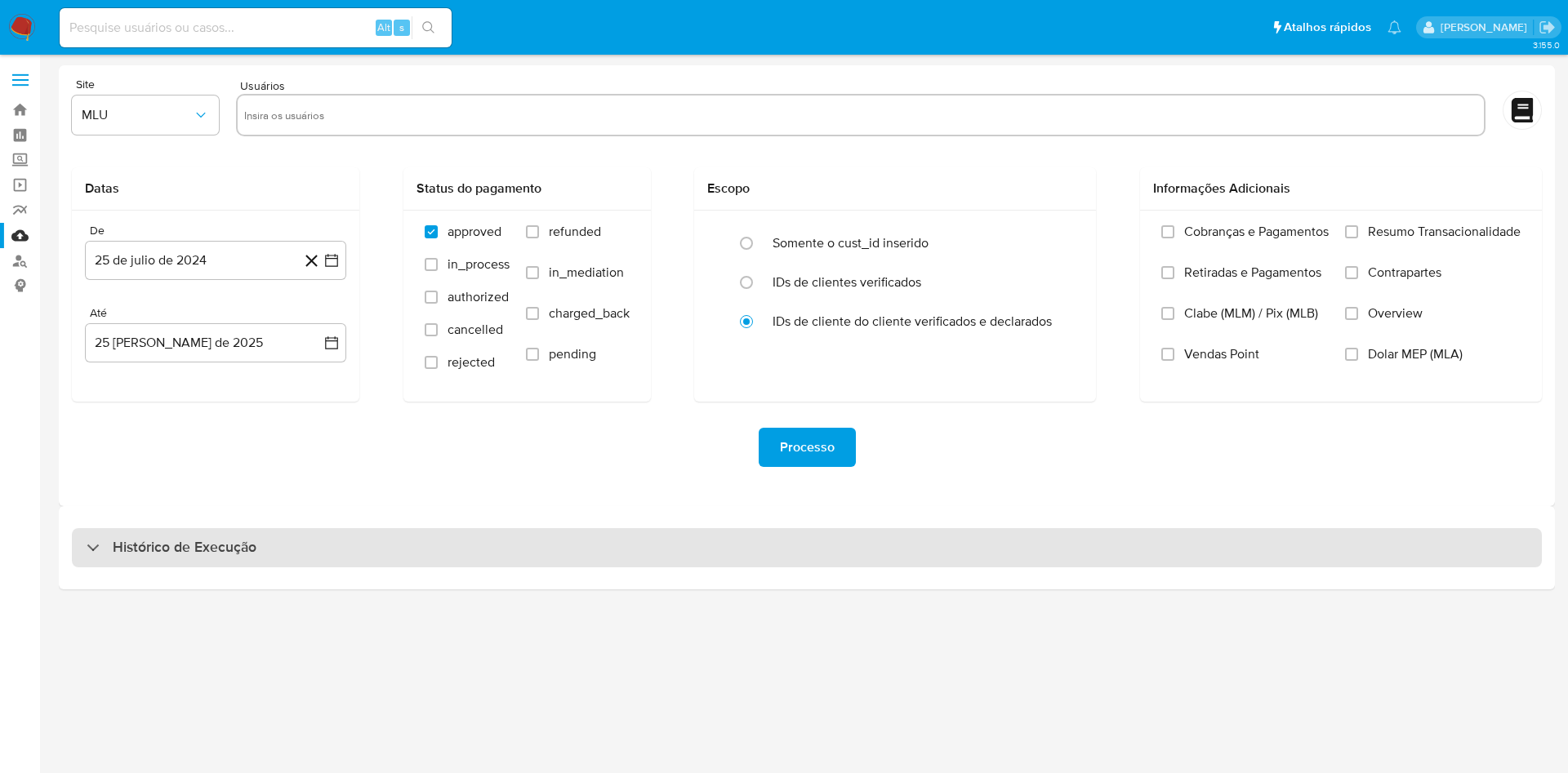
click at [853, 548] on div "Histórico de Execução" at bounding box center [807, 547] width 1470 height 39
select select "10"
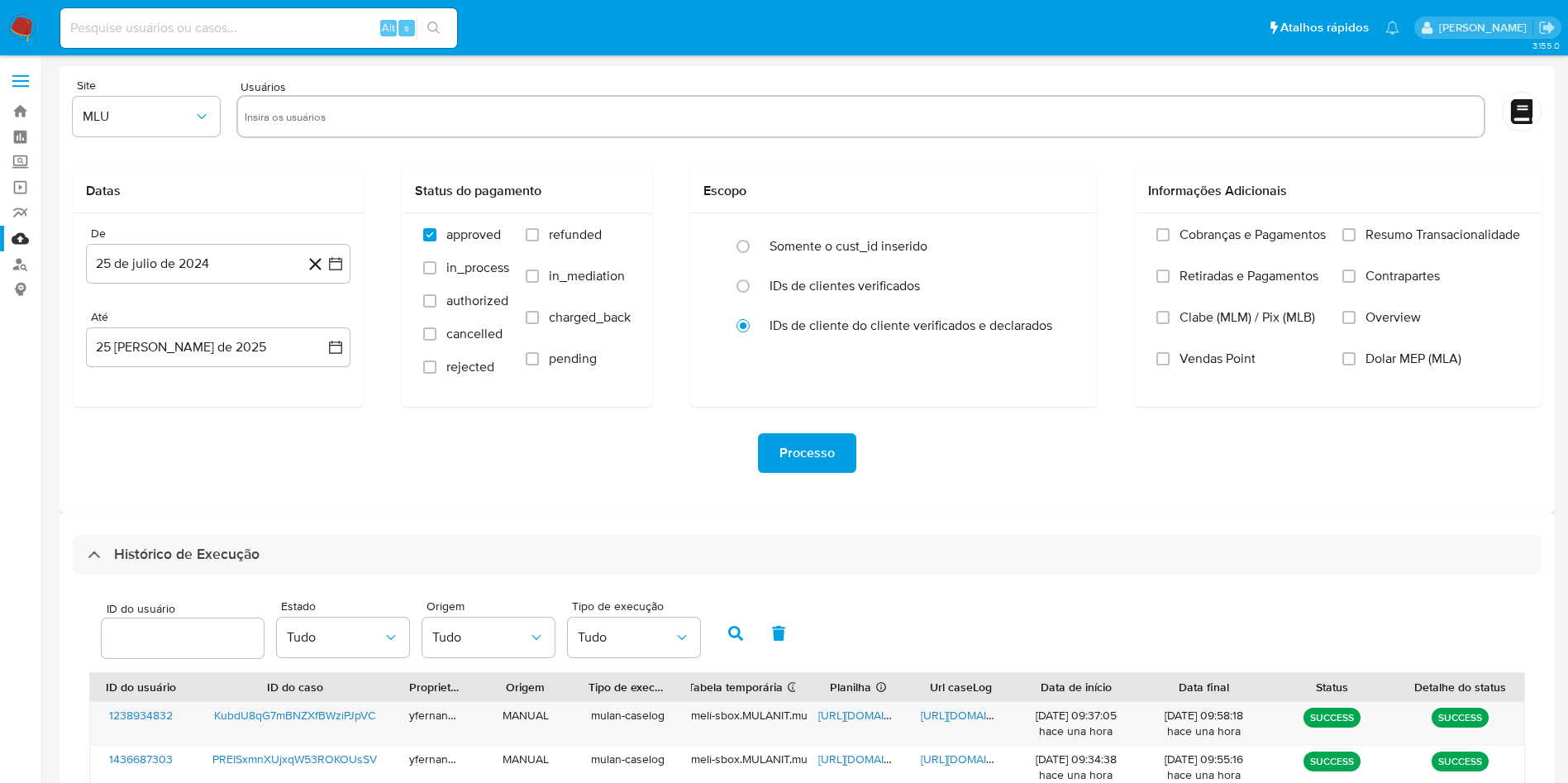
scroll to position [411, 0]
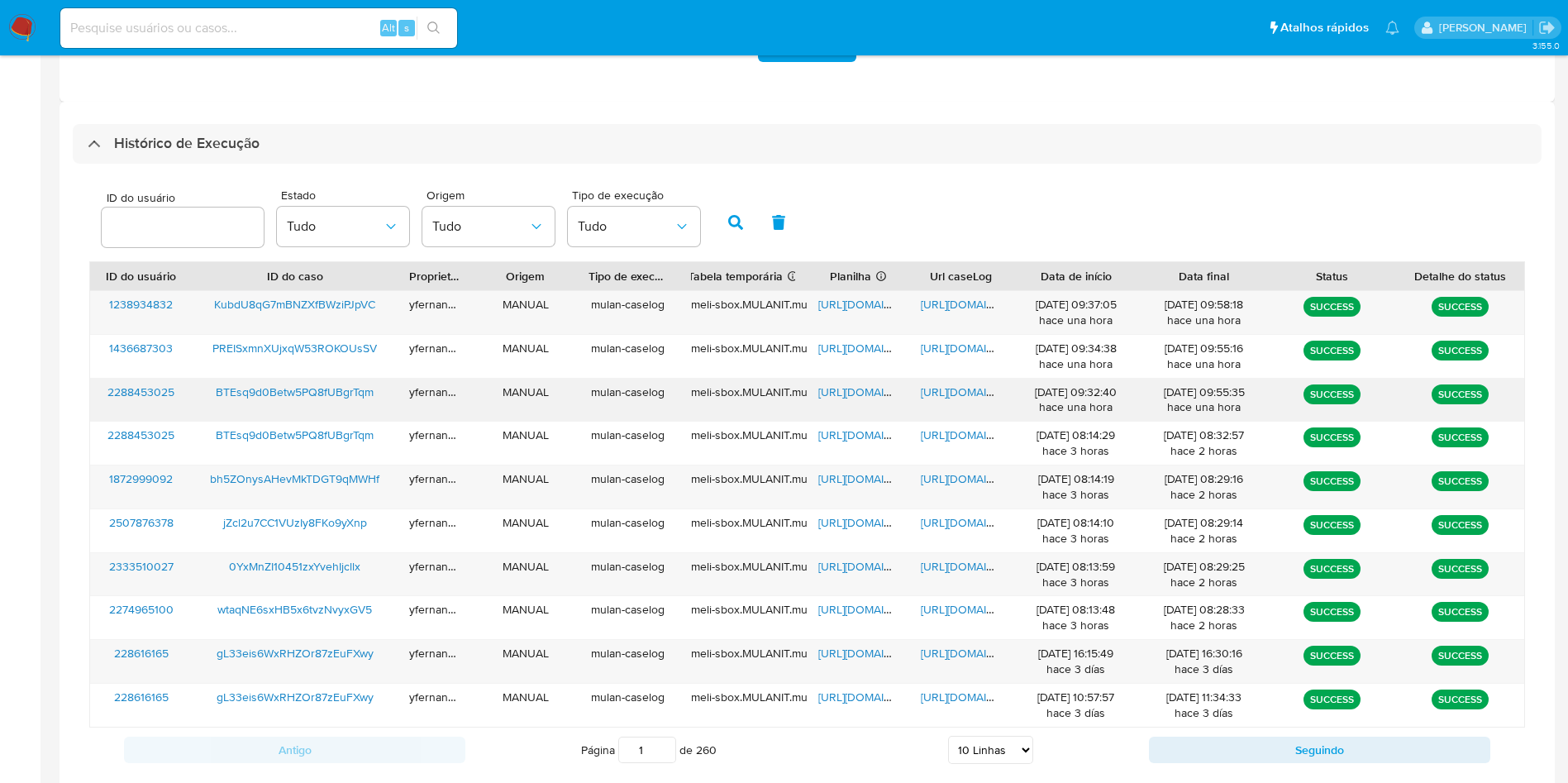
click at [843, 389] on span "https://docs.google.com/spreadsheets/d/1Z9tpT_bF-6jobcroXHC1O9O7Fgn_y71joOp0dGD…" at bounding box center [875, 391] width 114 height 17
click at [957, 383] on span "https://docs.google.com/document/d/1KdVMUedawihNsAE7hqJIbsdIBIDT90kePatfpIQn5Lw…" at bounding box center [977, 391] width 114 height 17
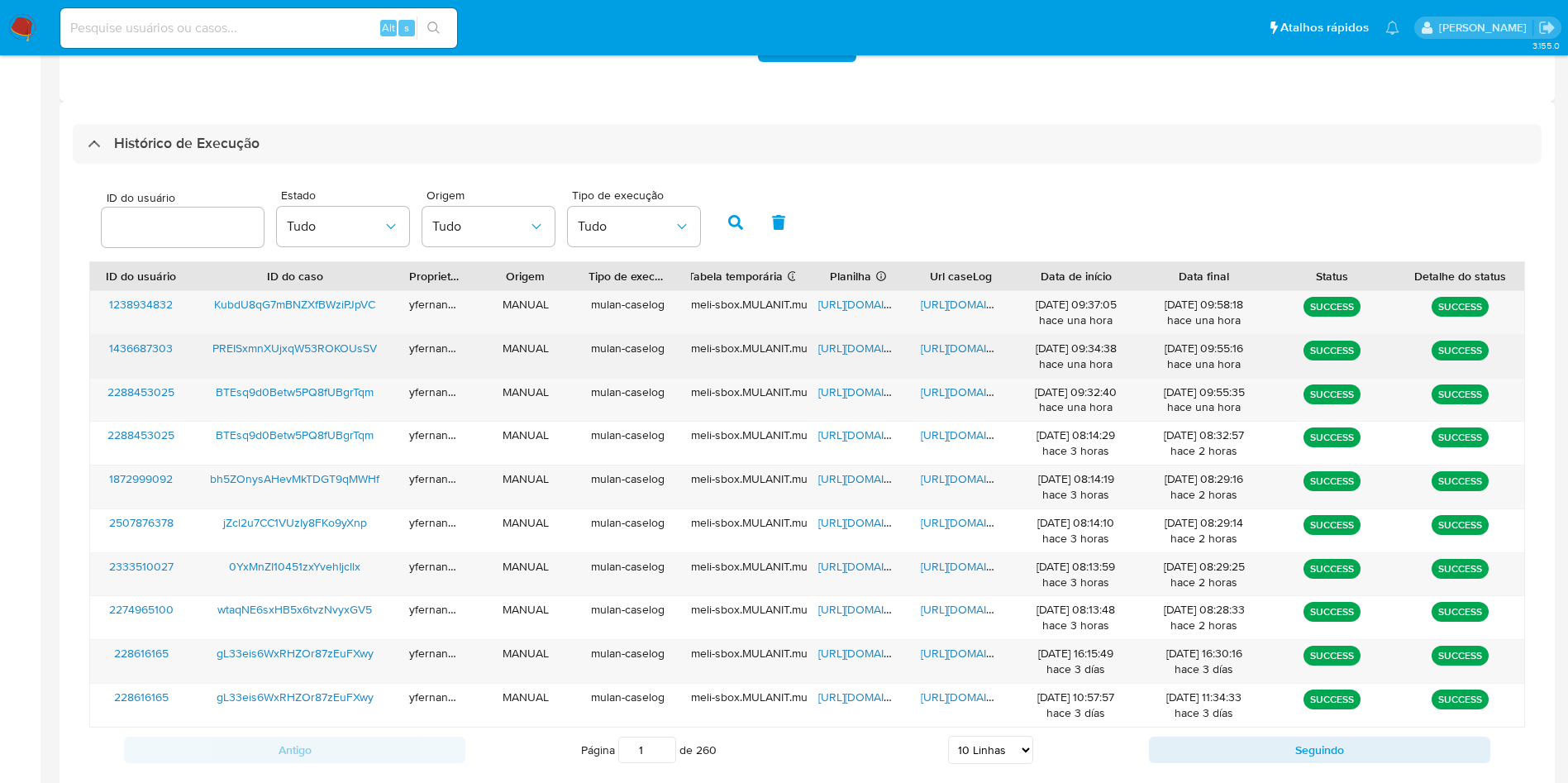
click at [852, 338] on div "https://docs.google.com/spreadsheets/d/1Lyi3CcVZgZEOV7EoMIsCafBdzTVSpQkxV_o4AO2…" at bounding box center [857, 356] width 102 height 43
click at [859, 354] on span "https://docs.google.com/spreadsheets/d/1Lyi3CcVZgZEOV7EoMIsCafBdzTVSpQkxV_o4AO2…" at bounding box center [875, 347] width 114 height 17
click at [946, 346] on span "https://docs.google.com/document/d/1kurGp7GfajCv9Q0Bj6F4kewT_T4eY5n8-DYJoypvHNA…" at bounding box center [977, 347] width 114 height 17
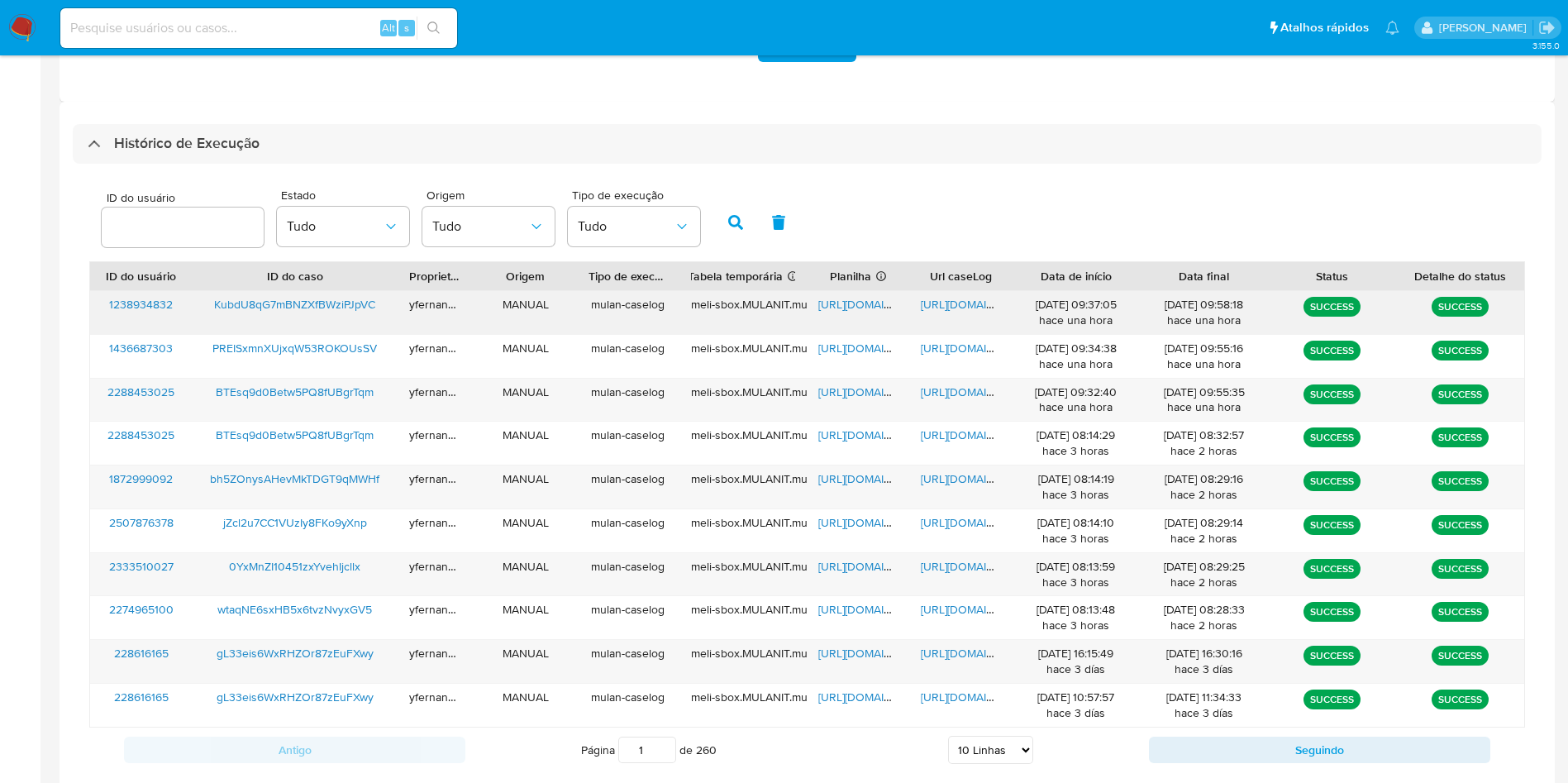
click at [859, 303] on span "https://docs.google.com/spreadsheets/d/1Gx6G1nE9ylv3YOpnBjguVJe_8-4IKvpuMitaf6Y…" at bounding box center [875, 303] width 114 height 17
click at [947, 297] on span "https://docs.google.com/document/d/1oLb1PD8ySGClK-cPpXGt8vdNH1HDLgNZyfnajUH4i4w…" at bounding box center [977, 303] width 114 height 17
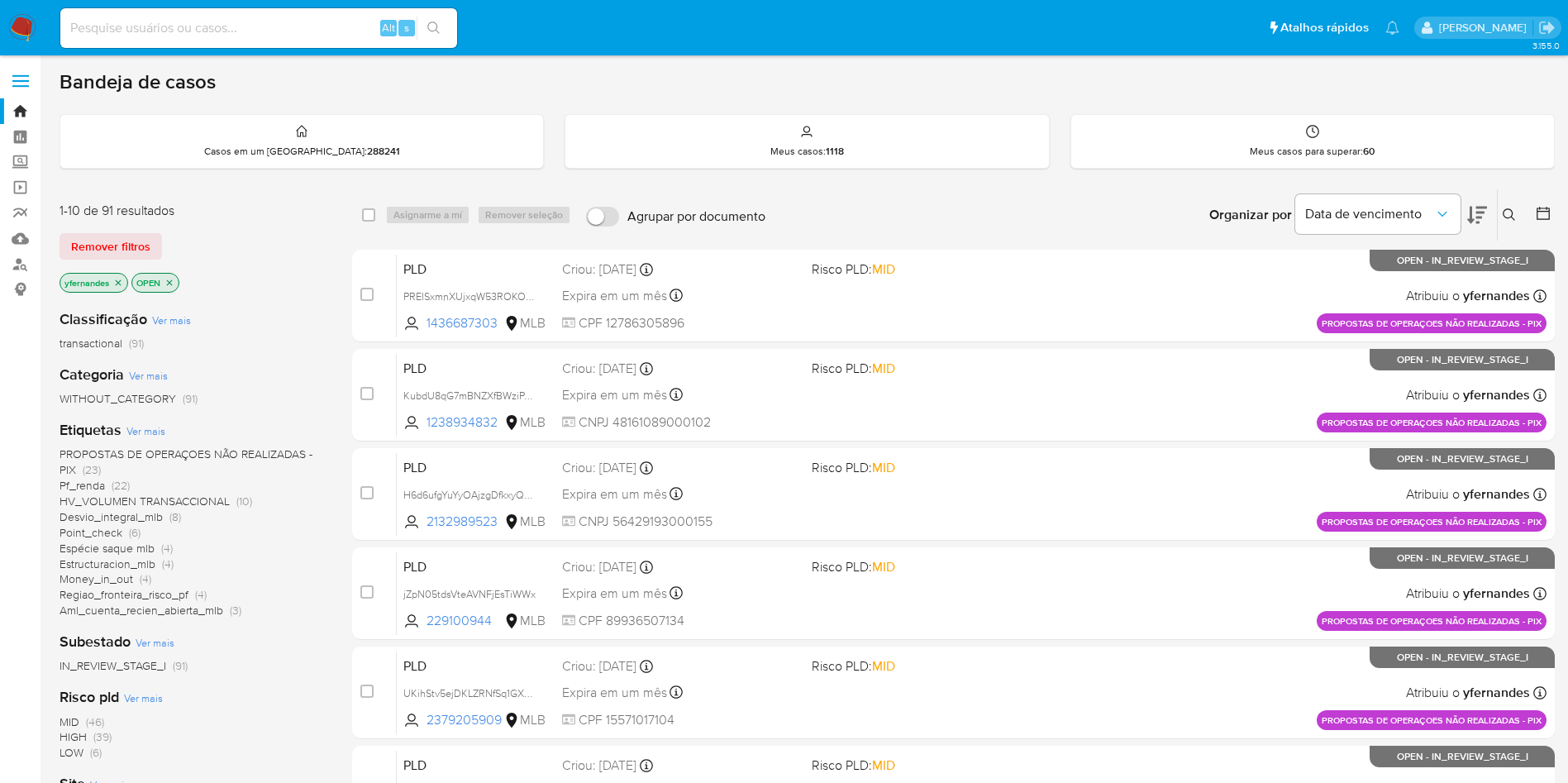
click at [202, 452] on span "PROPOSTAS DE OPERAÇOES NÃO REALIZADAS - PIX" at bounding box center [186, 461] width 253 height 32
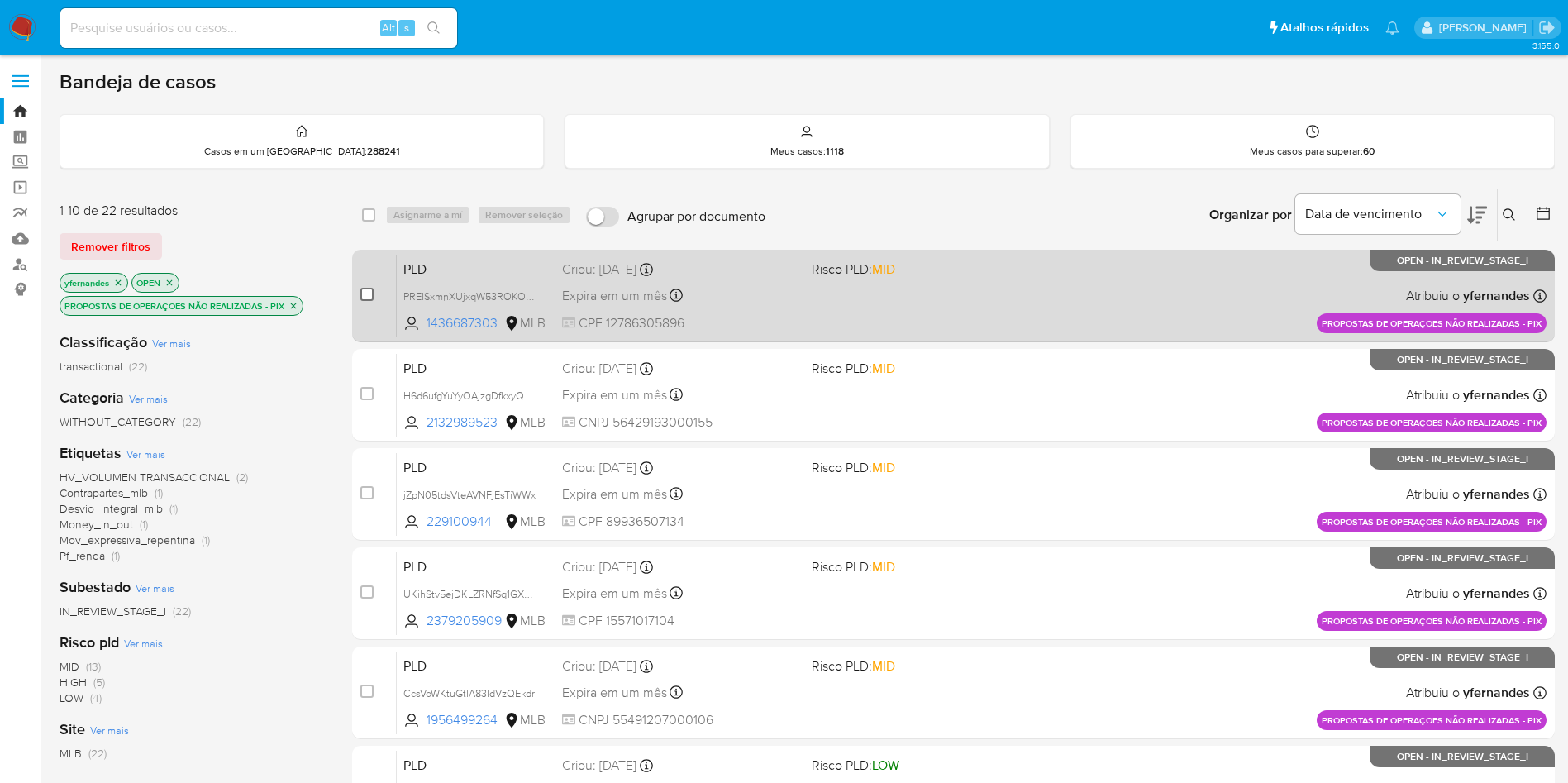
click at [361, 290] on input "checkbox" at bounding box center [367, 295] width 14 height 14
checkbox input "true"
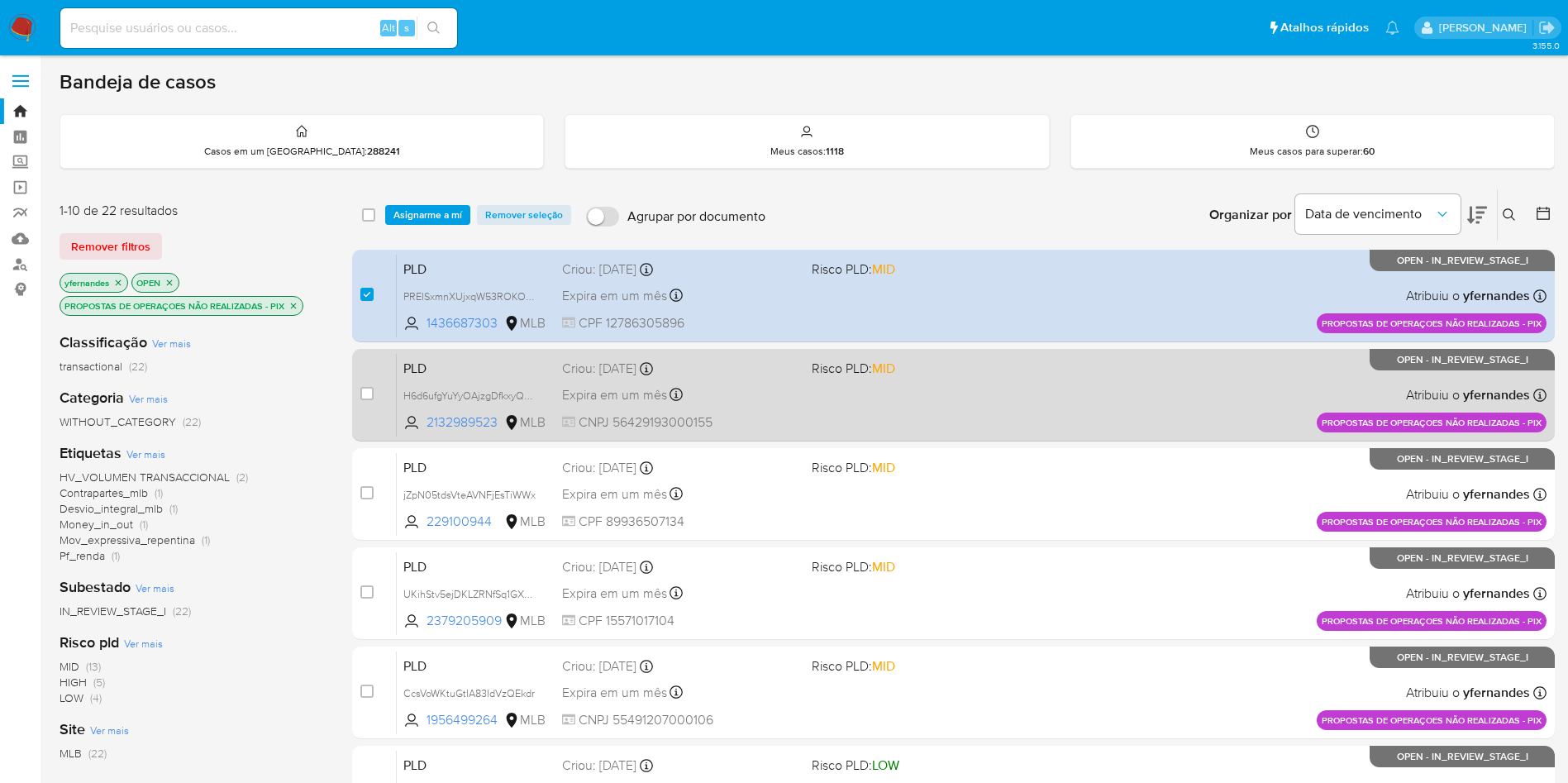
click at [942, 400] on div "PLD H6d6ufgYuYyOAjzgDfkxyQXB 2132989523 MLB Risco PLD: MID Criou: [DATE] Criou:…" at bounding box center [971, 395] width 1150 height 84
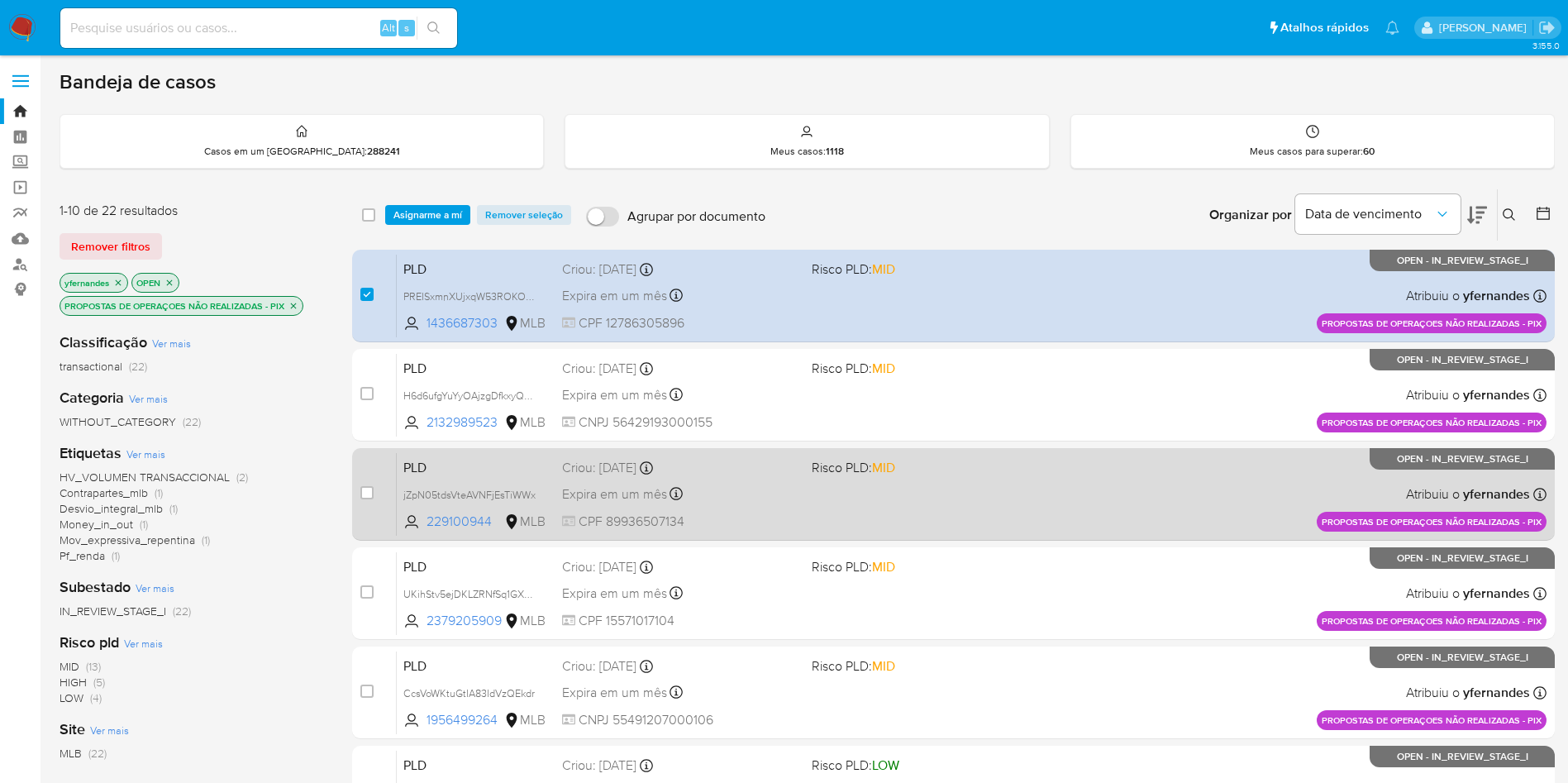
click at [854, 480] on div "PLD jZpN05tdsVteAVNFjEsTiWWx 229100944 MLB Risco PLD: MID Criou: [DATE] Criou: …" at bounding box center [971, 494] width 1150 height 84
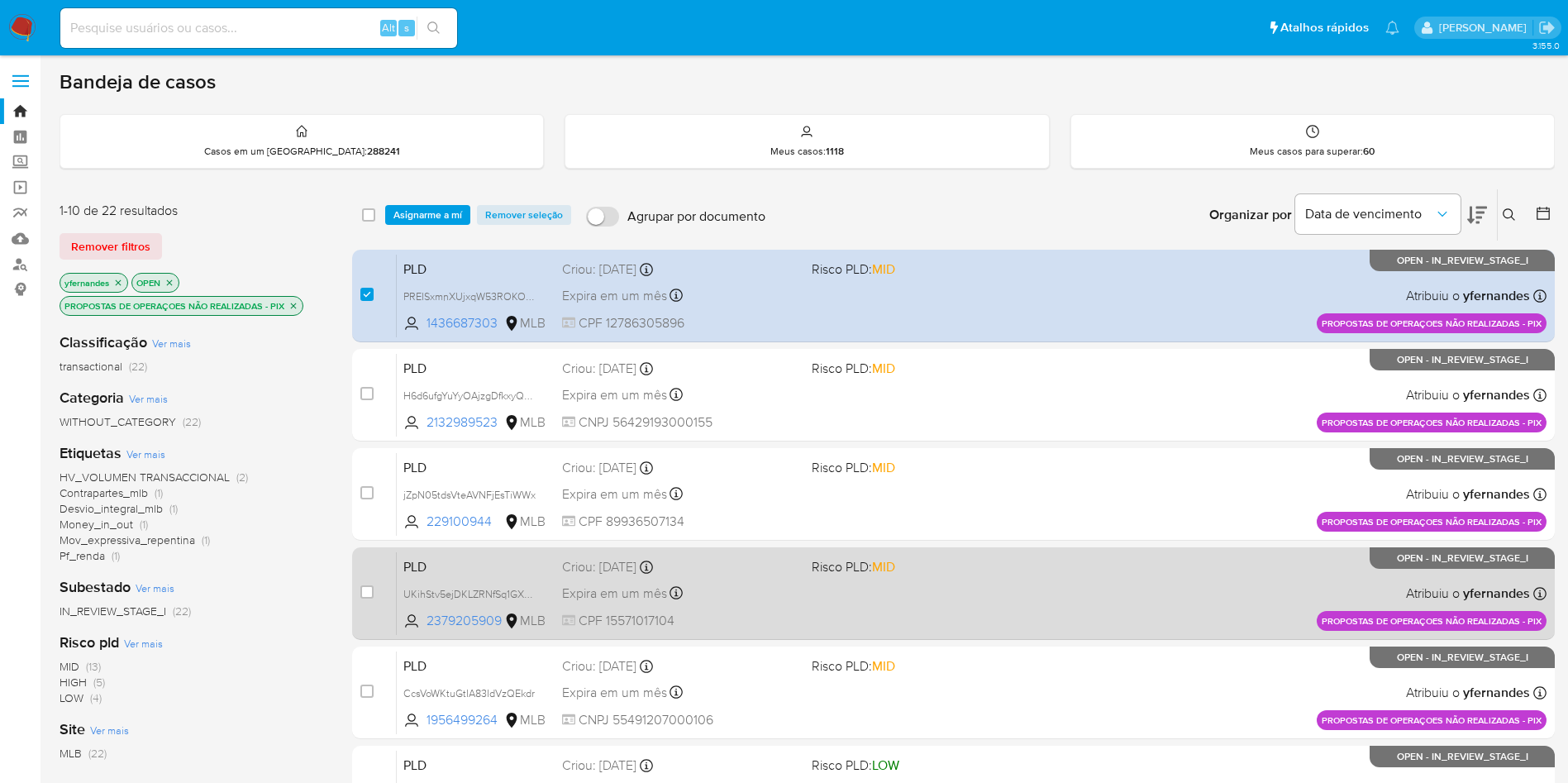
click at [736, 604] on div "Expira em um mês Expira em [DATE] 11:56:25" at bounding box center [679, 592] width 236 height 22
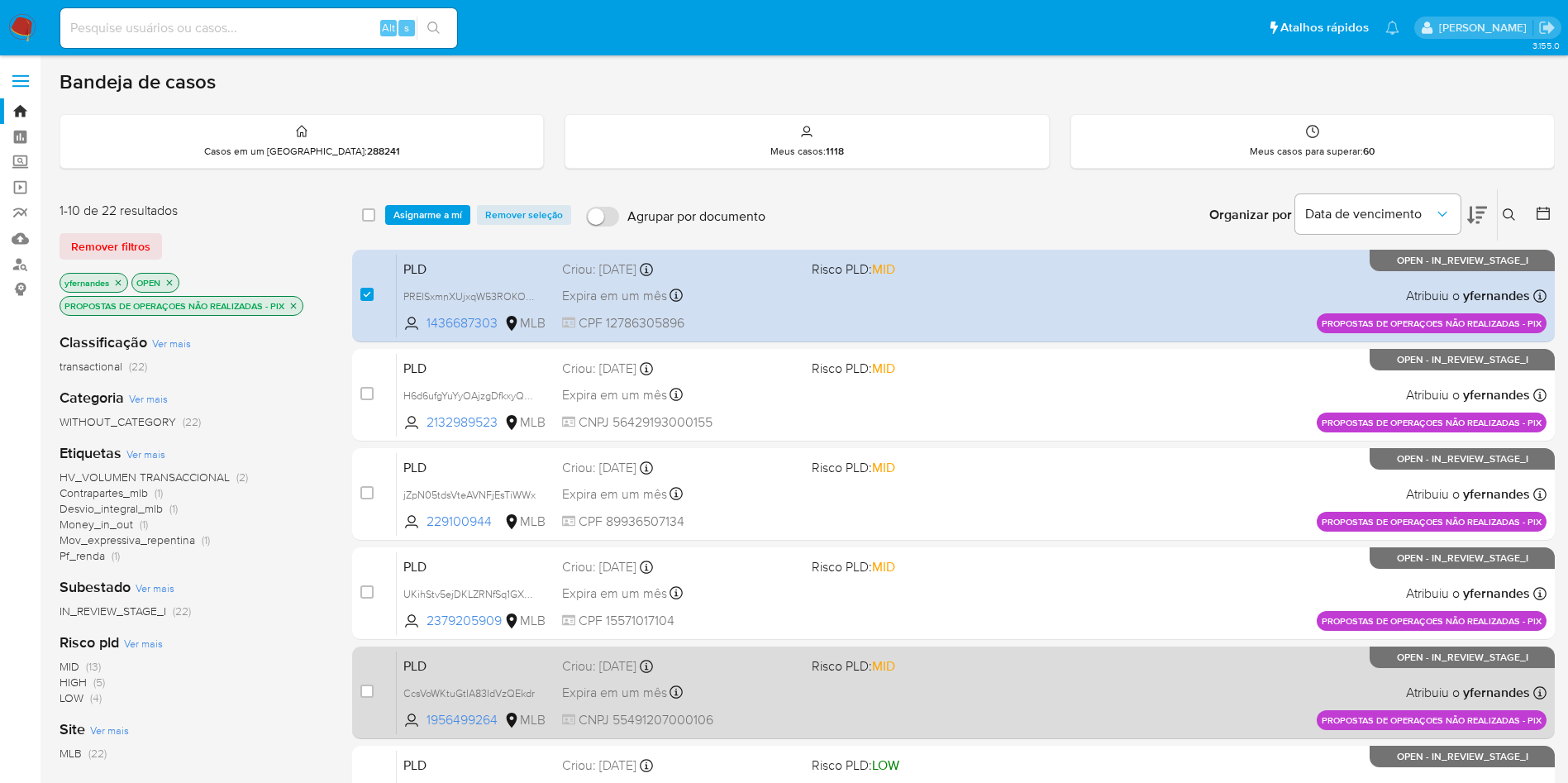
click at [758, 682] on div "Expira em um mês Expira em [DATE] 11:56:18" at bounding box center [679, 692] width 236 height 22
click at [368, 694] on input "checkbox" at bounding box center [367, 692] width 14 height 14
checkbox input "true"
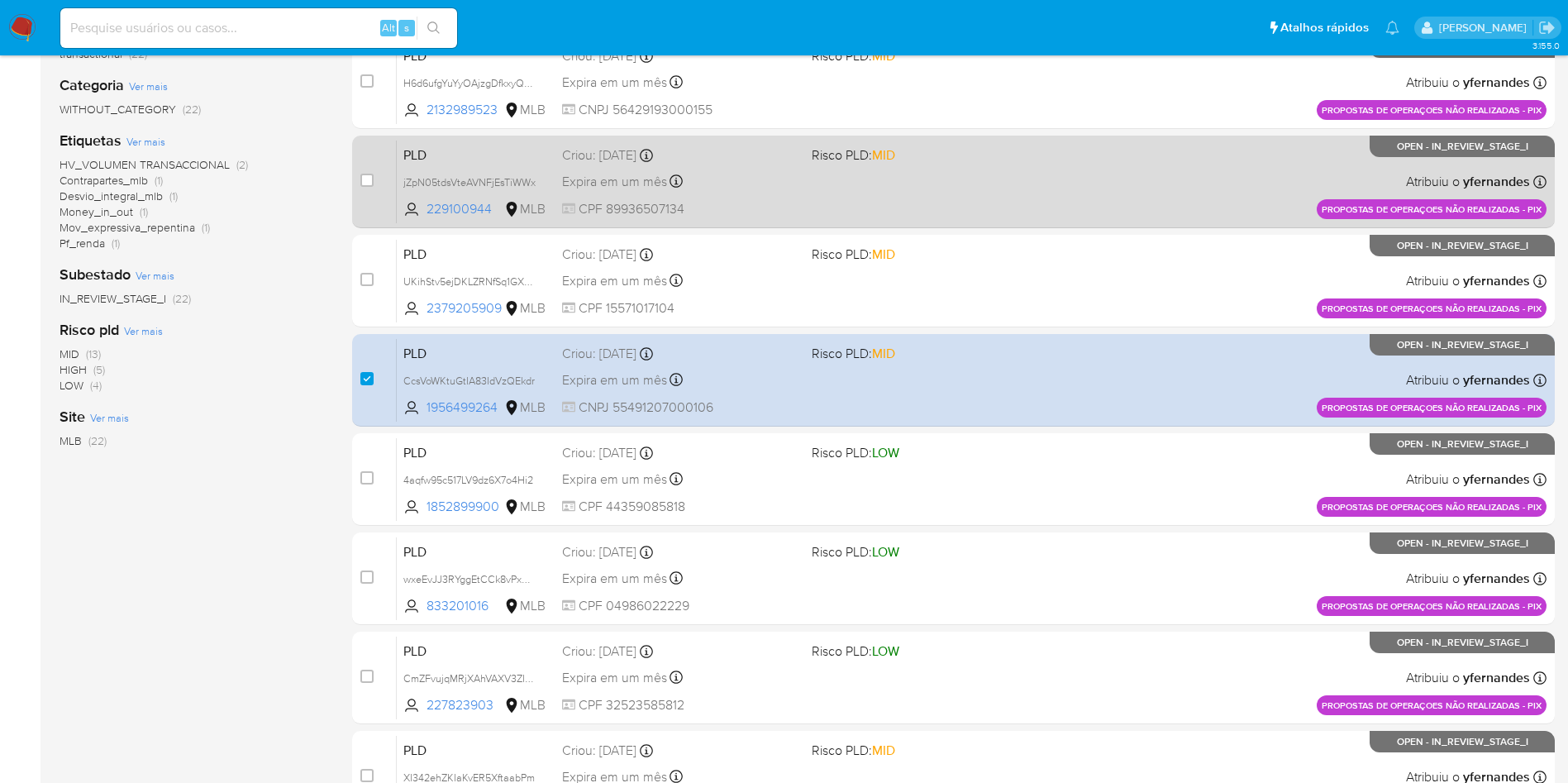
scroll to position [522, 0]
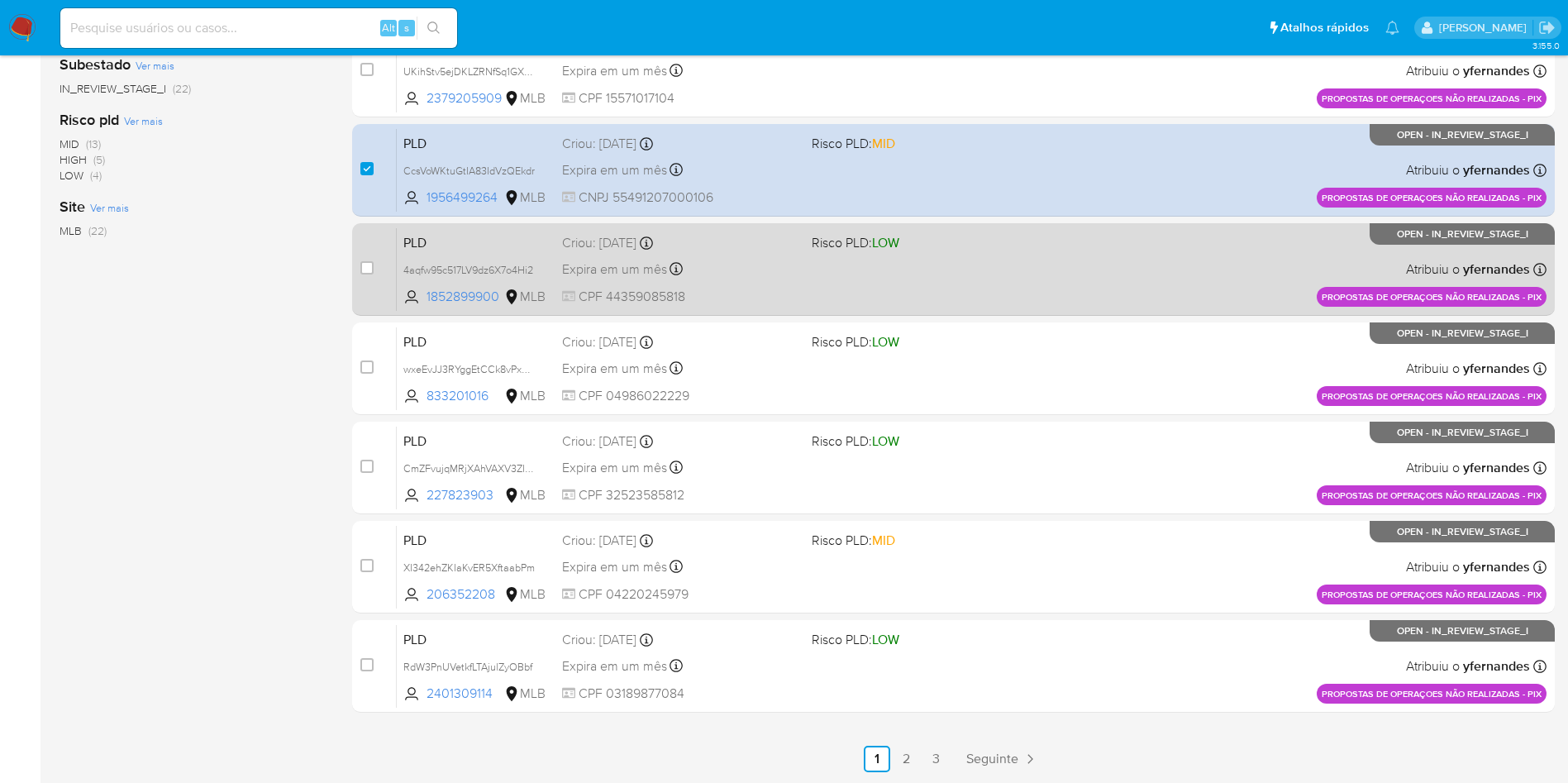
click at [758, 273] on div "Expira em um mês Expira em [DATE] 11:56:14" at bounding box center [679, 268] width 236 height 22
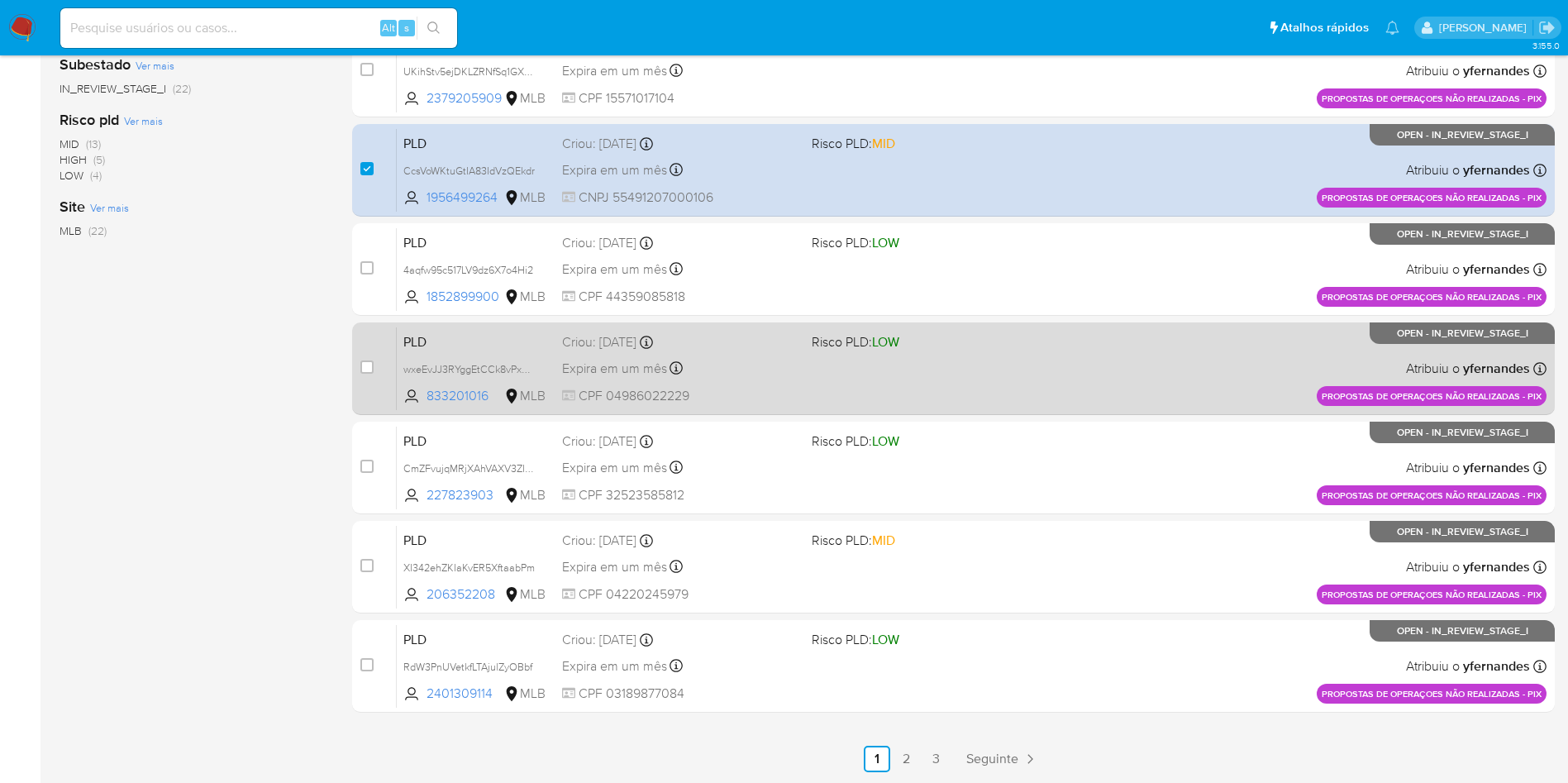
click at [738, 361] on div "Expira em um mês Expira em 28/09/2025 11:56:09" at bounding box center [679, 368] width 236 height 22
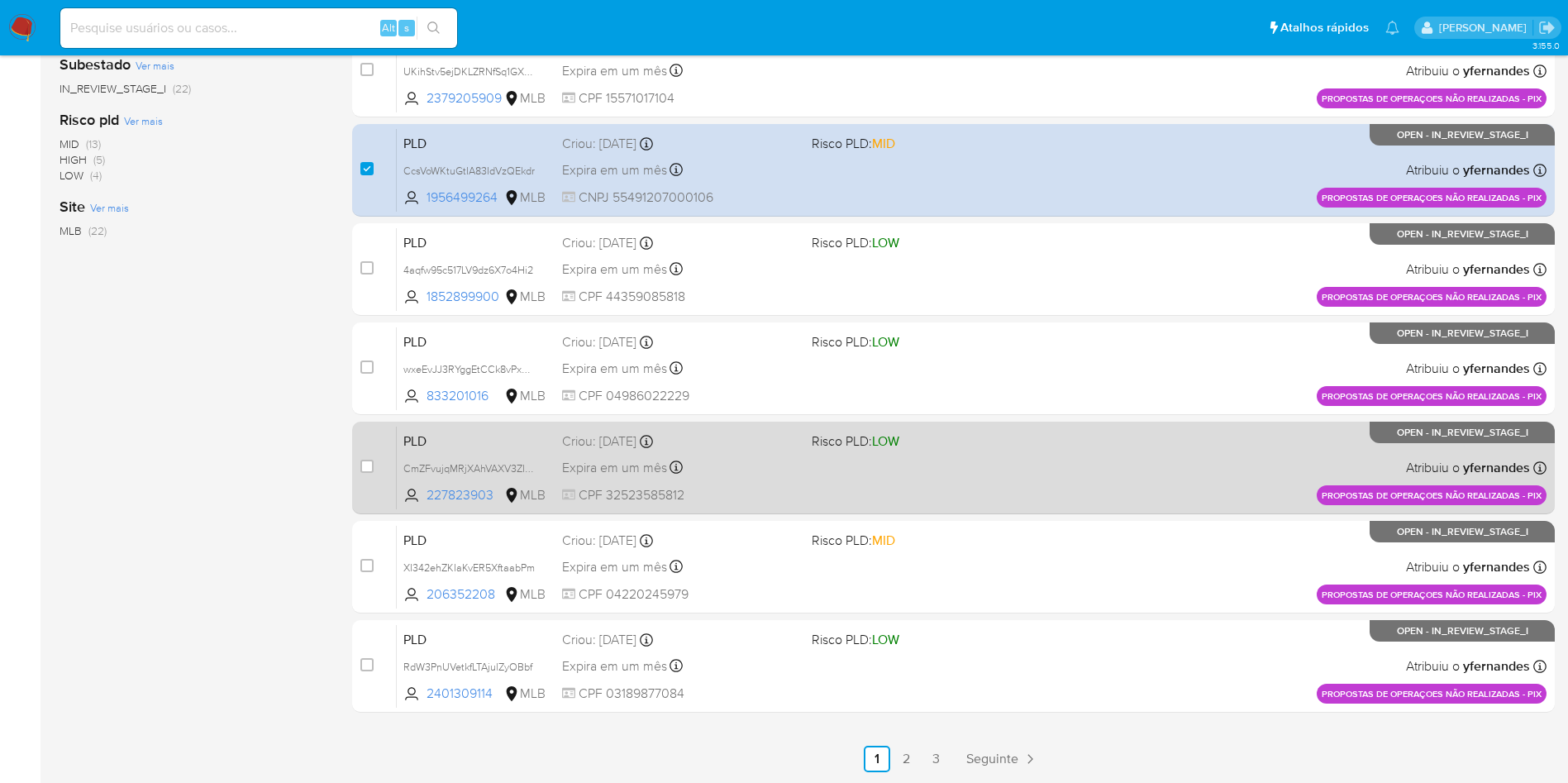
click at [773, 461] on div "Expira em um mês Expira em 28/09/2025 11:56:04" at bounding box center [679, 467] width 236 height 22
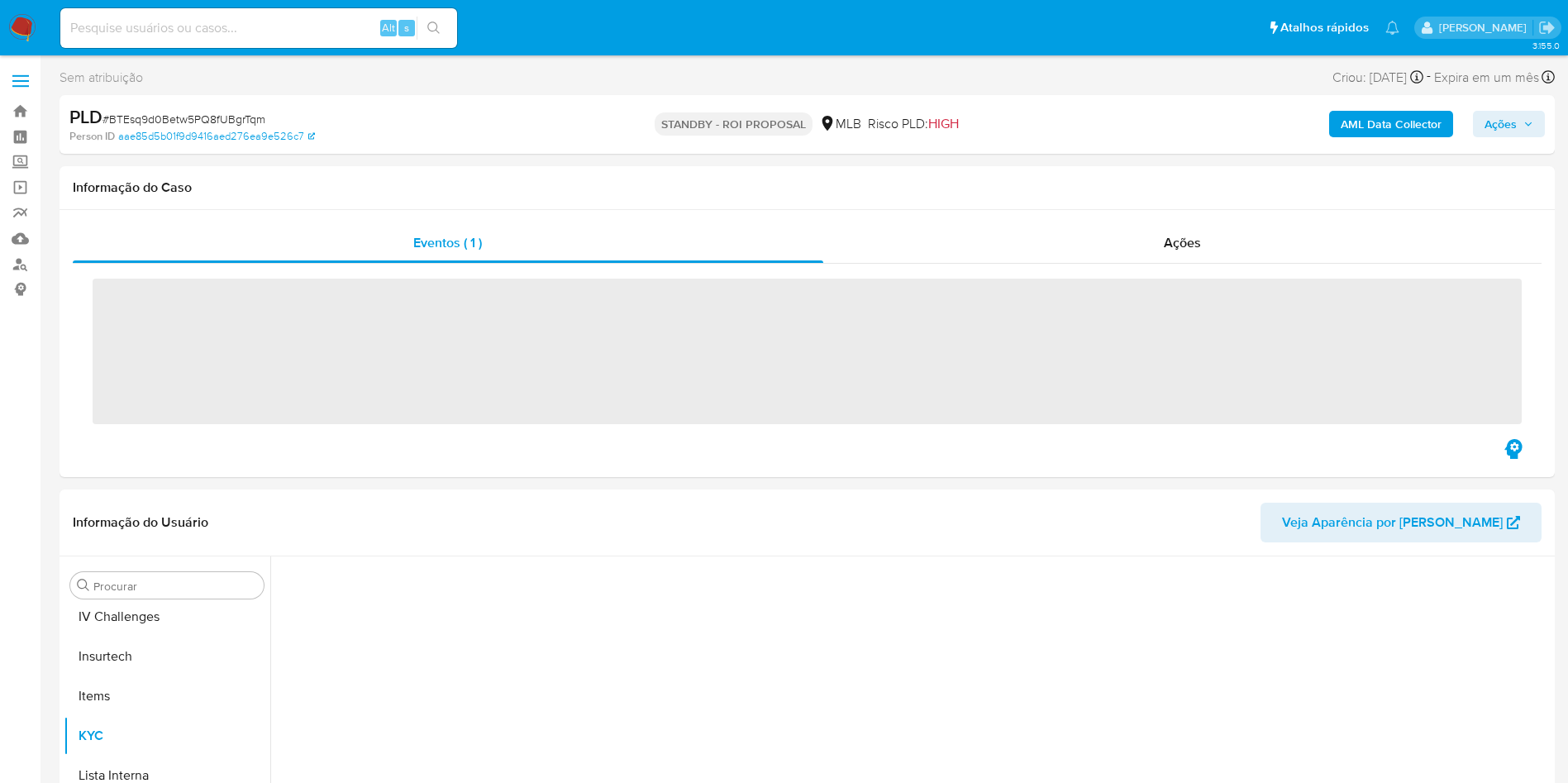
click at [210, 119] on span "# BTEsq9d0Betw5PQ8fUBgrTqm" at bounding box center [183, 119] width 162 height 17
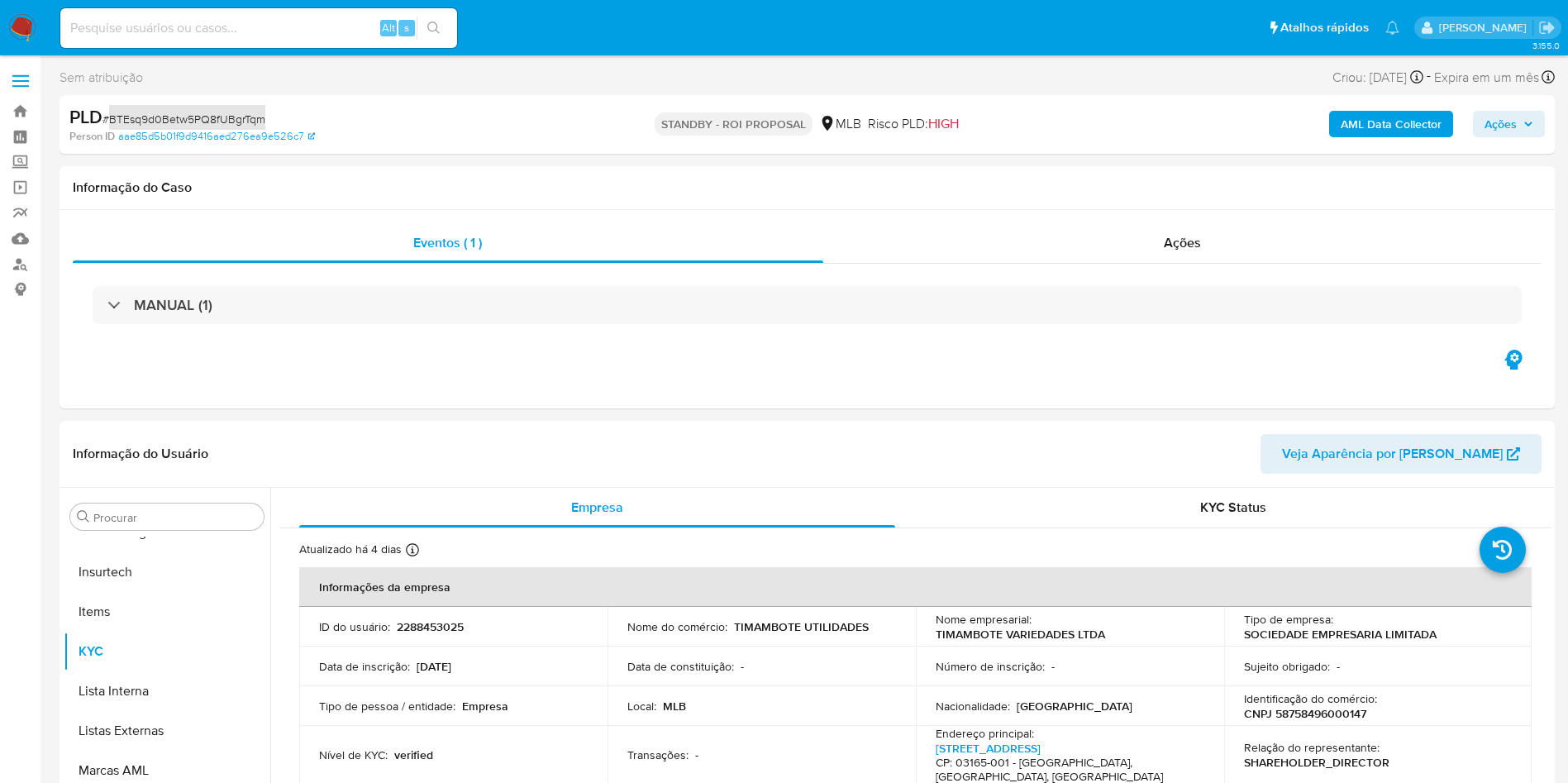
select select "10"
click at [1049, 262] on div "Ações" at bounding box center [1183, 243] width 719 height 40
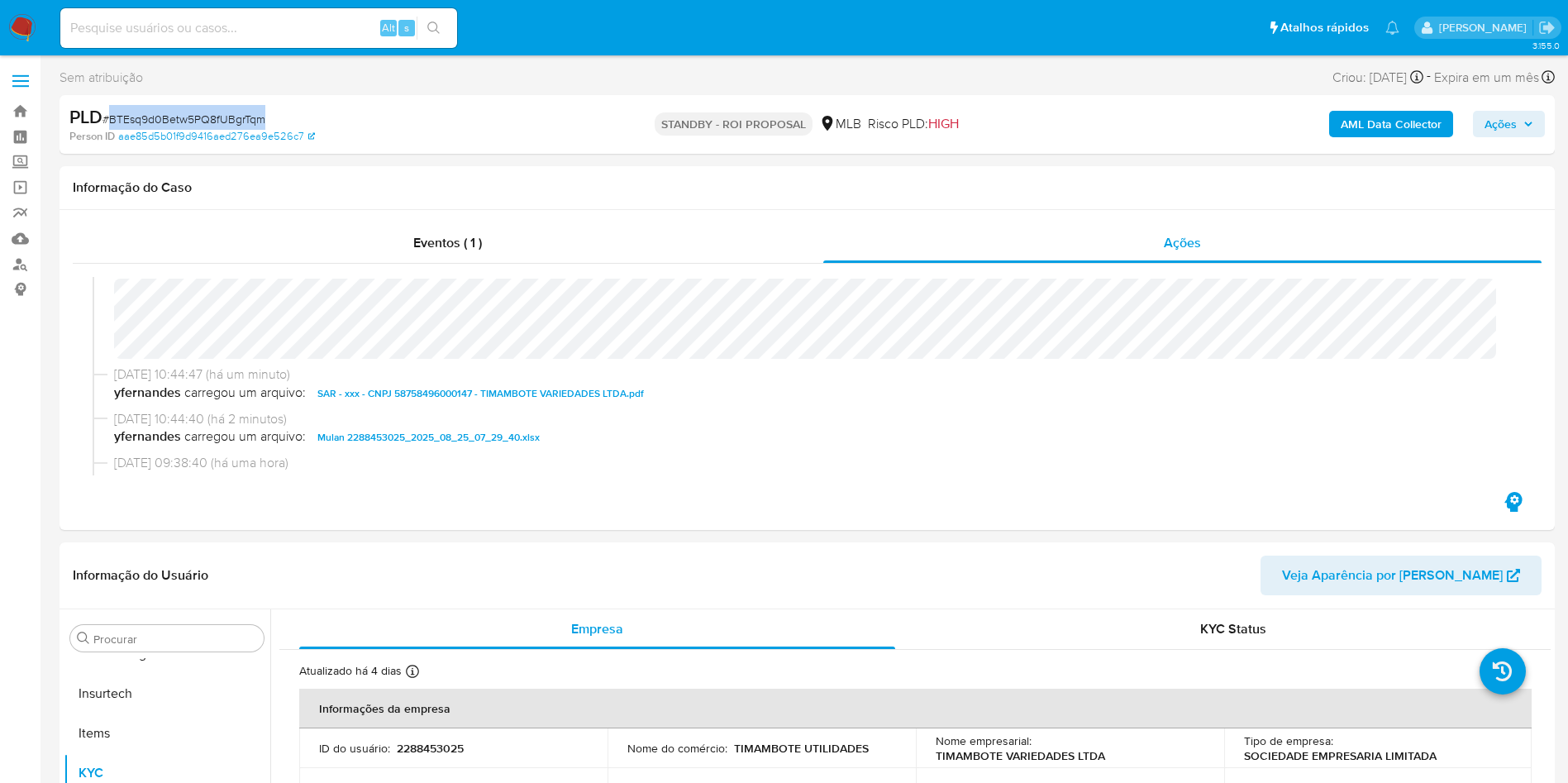
scroll to position [0, 0]
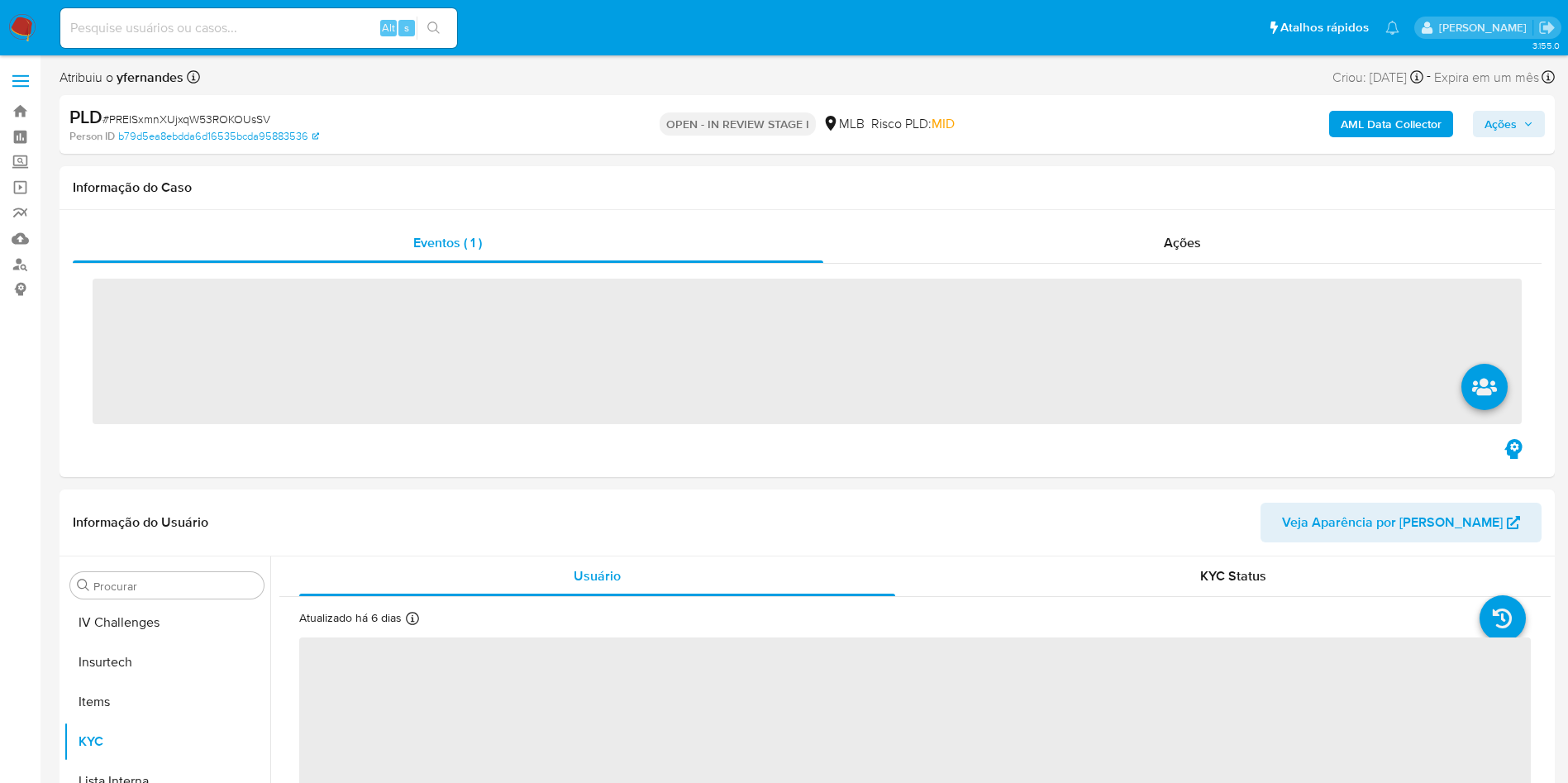
scroll to position [738, 0]
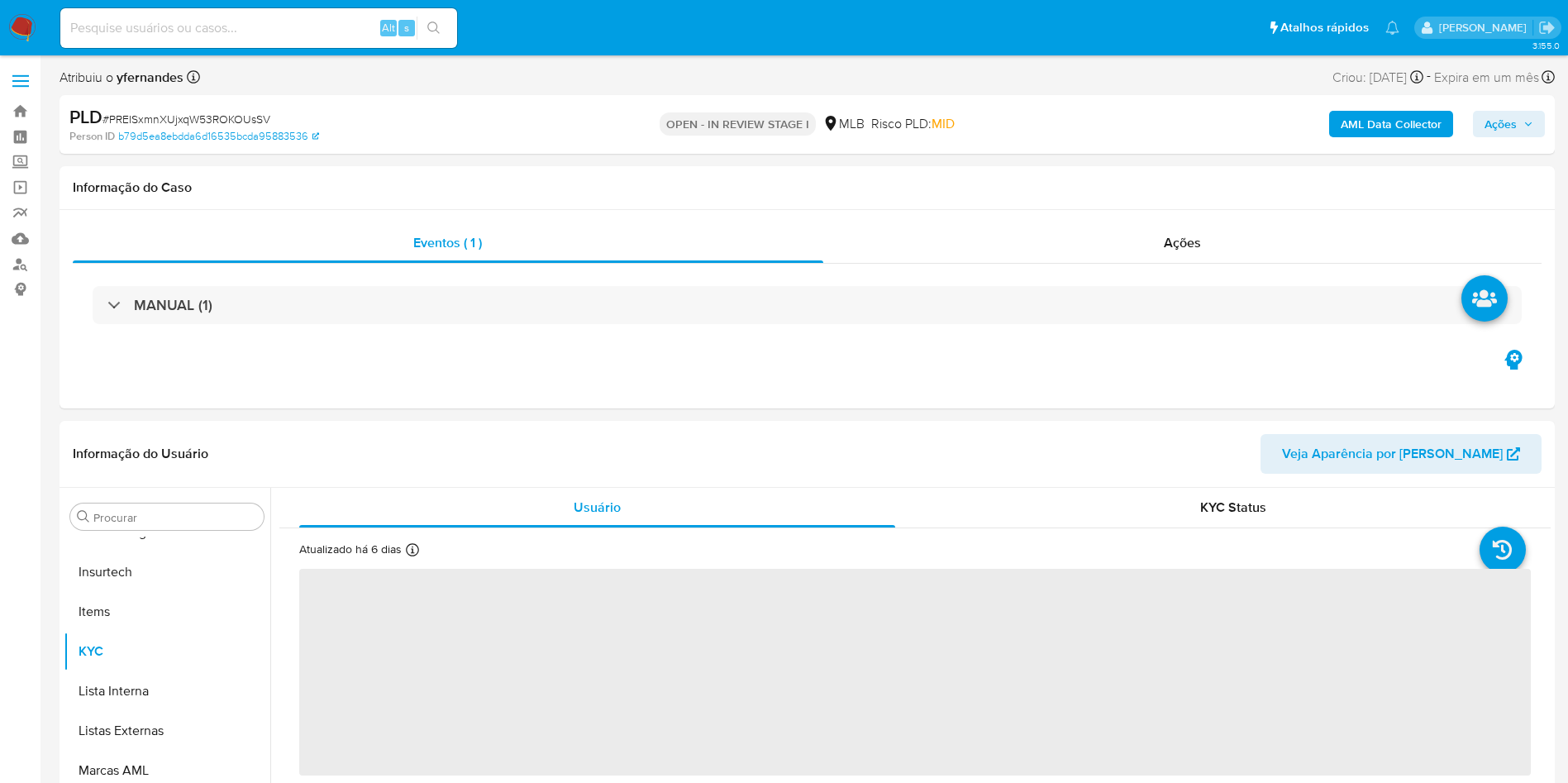
click at [245, 119] on span "# PREISxmnXUjxqW53ROKOUsSV" at bounding box center [186, 119] width 168 height 17
copy span "PREISxmnXUjxqW53ROKOUsSV"
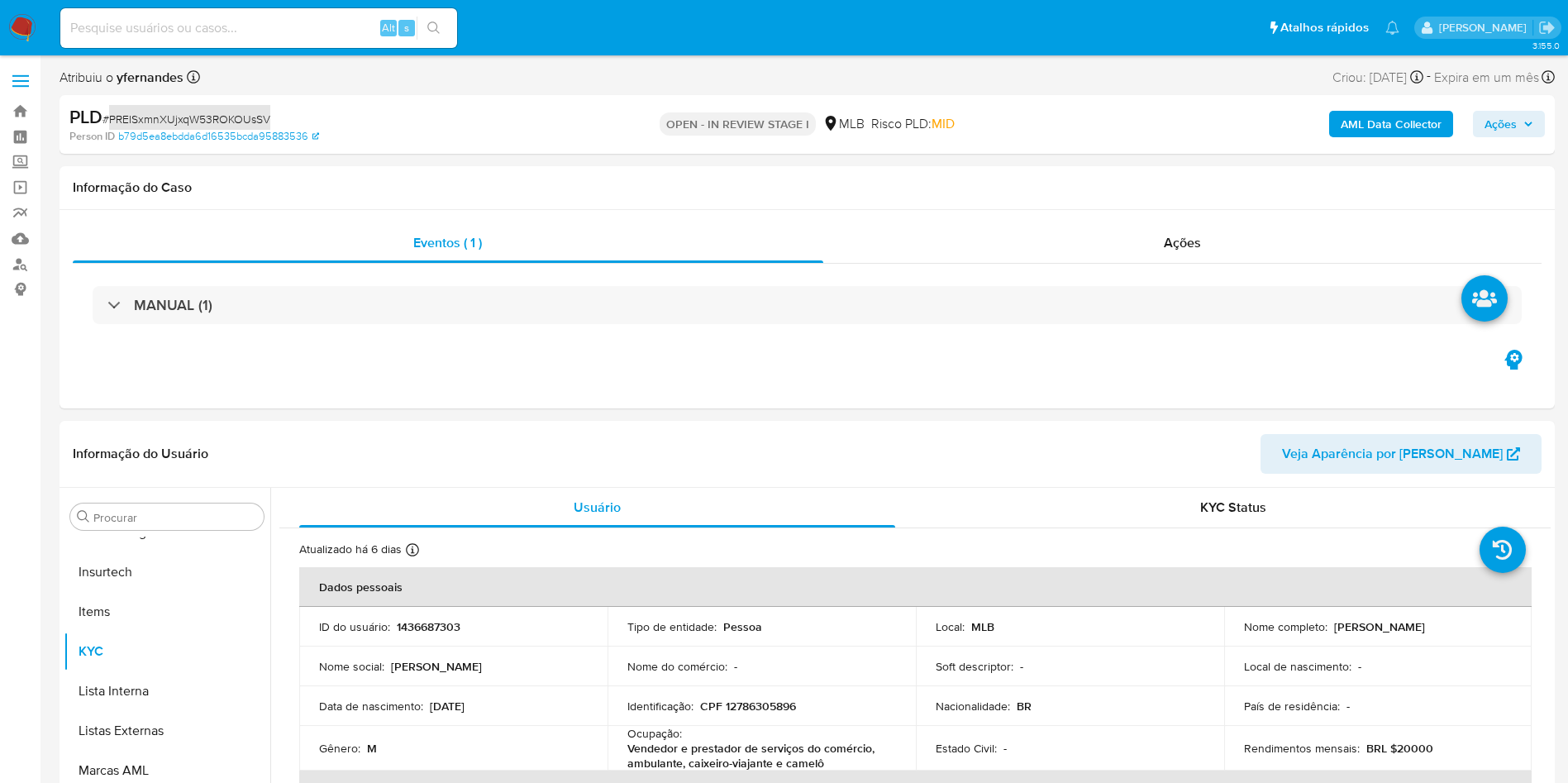
select select "10"
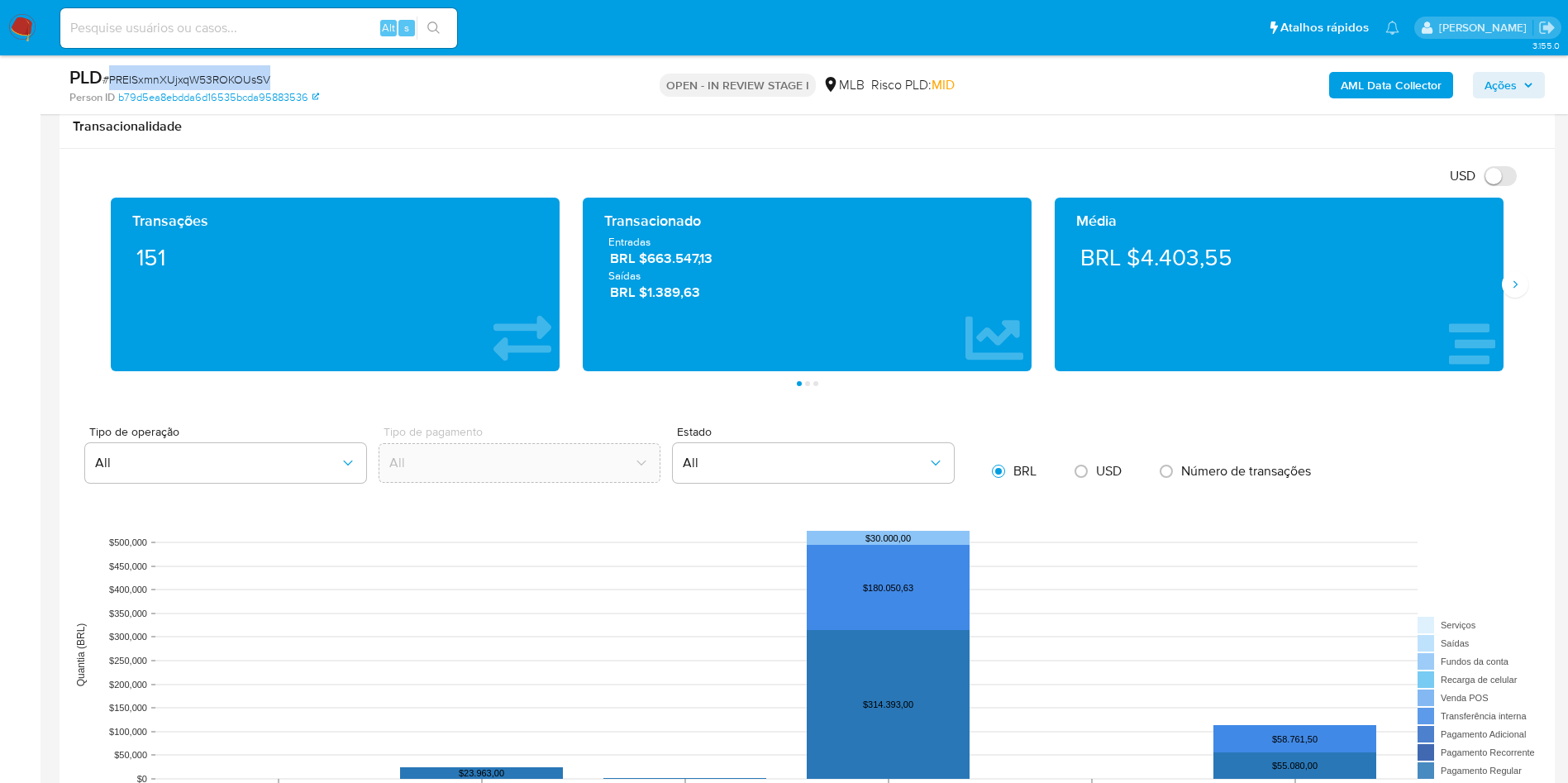
scroll to position [992, 0]
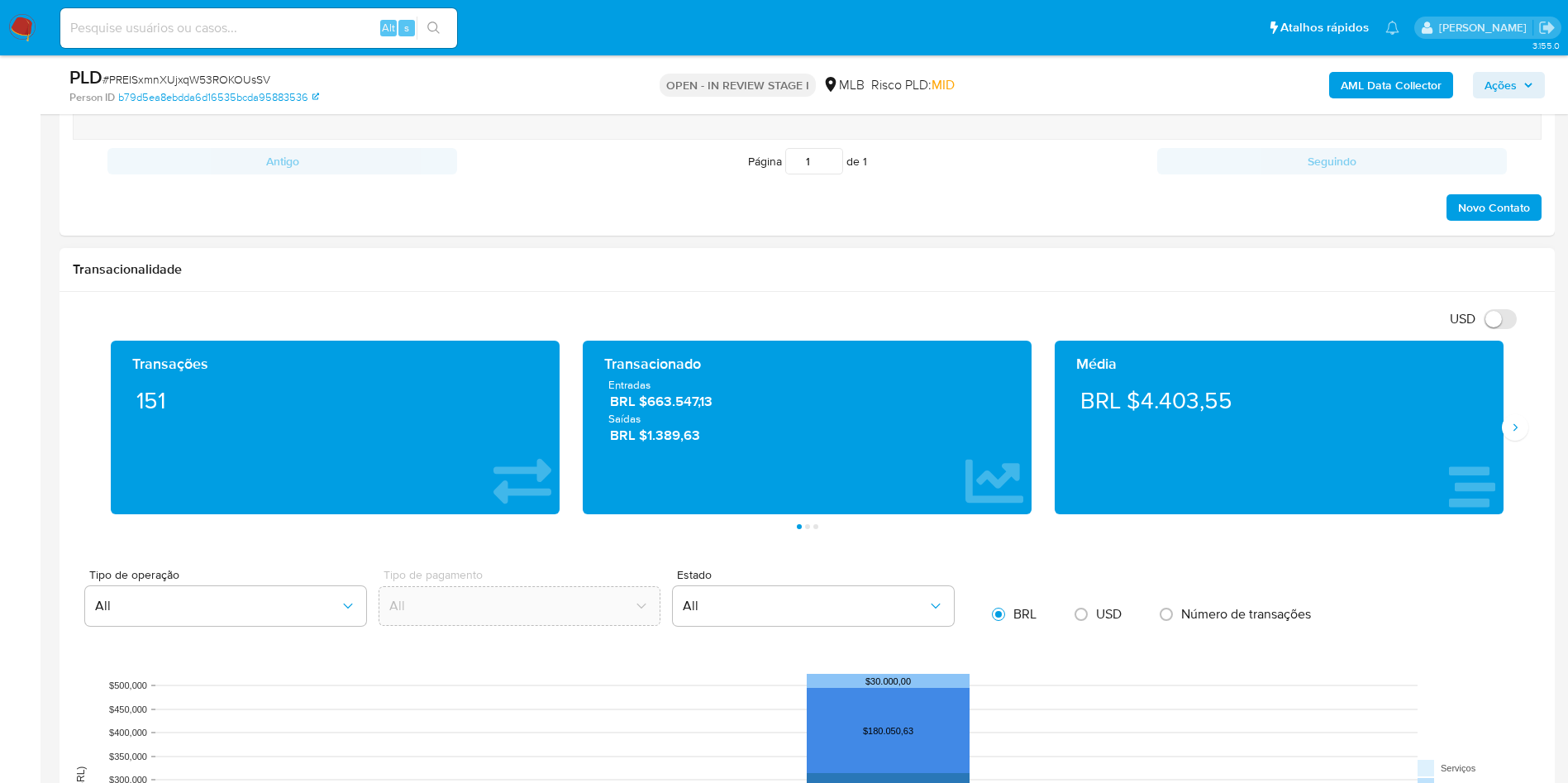
click at [1520, 410] on div "Transações 151 Transacionado Entradas BRL $663.547,13 Saídas BRL $1.389,63 Médi…" at bounding box center [807, 435] width 1469 height 189
click at [1521, 411] on div "Transações 151 Transacionado Entradas BRL $663.547,13 Saídas BRL $1.389,63 Médi…" at bounding box center [807, 435] width 1469 height 189
click at [1509, 430] on icon "Siguiente" at bounding box center [1515, 428] width 14 height 14
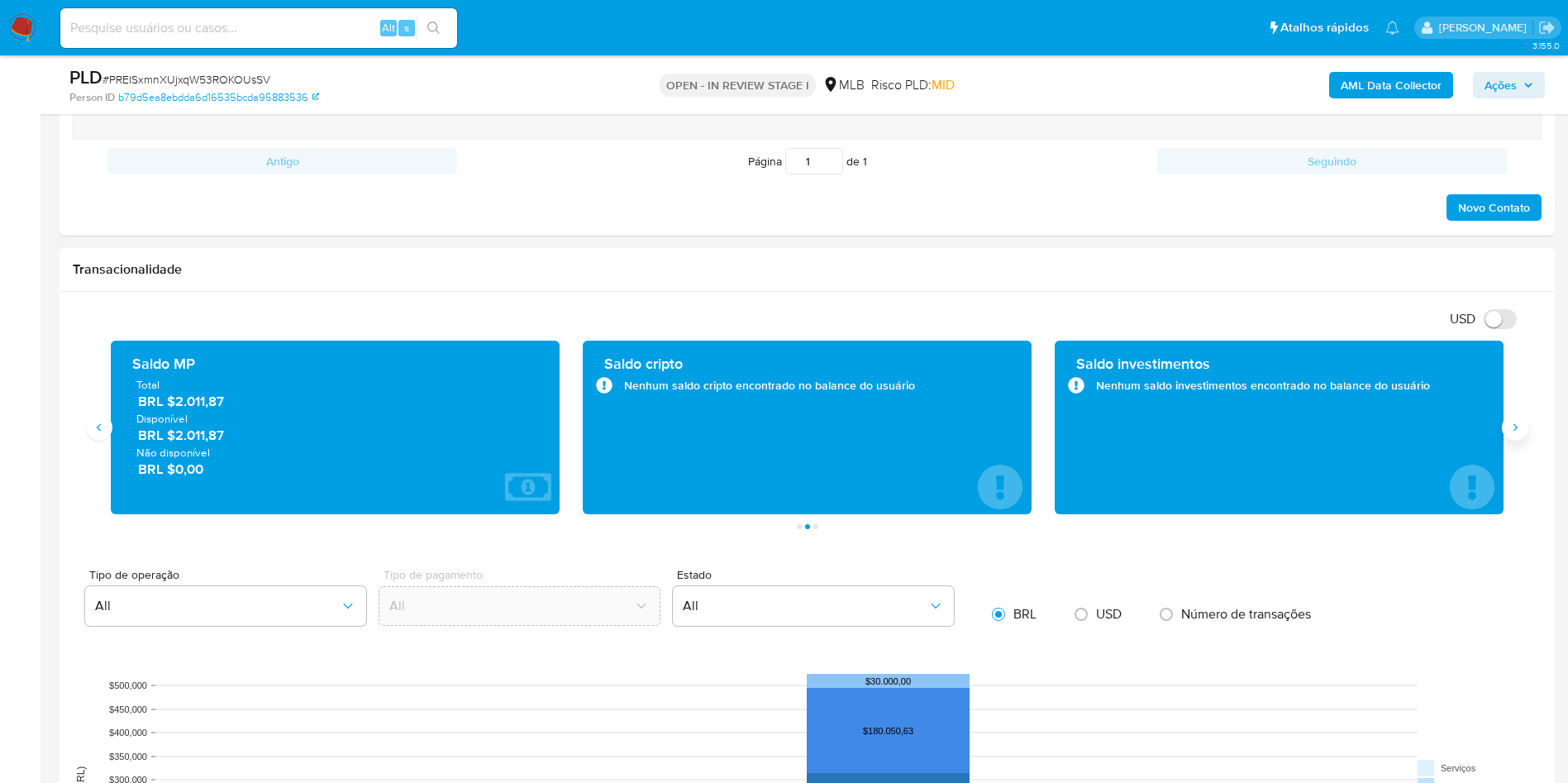
click at [1509, 430] on icon "Siguiente" at bounding box center [1515, 428] width 14 height 14
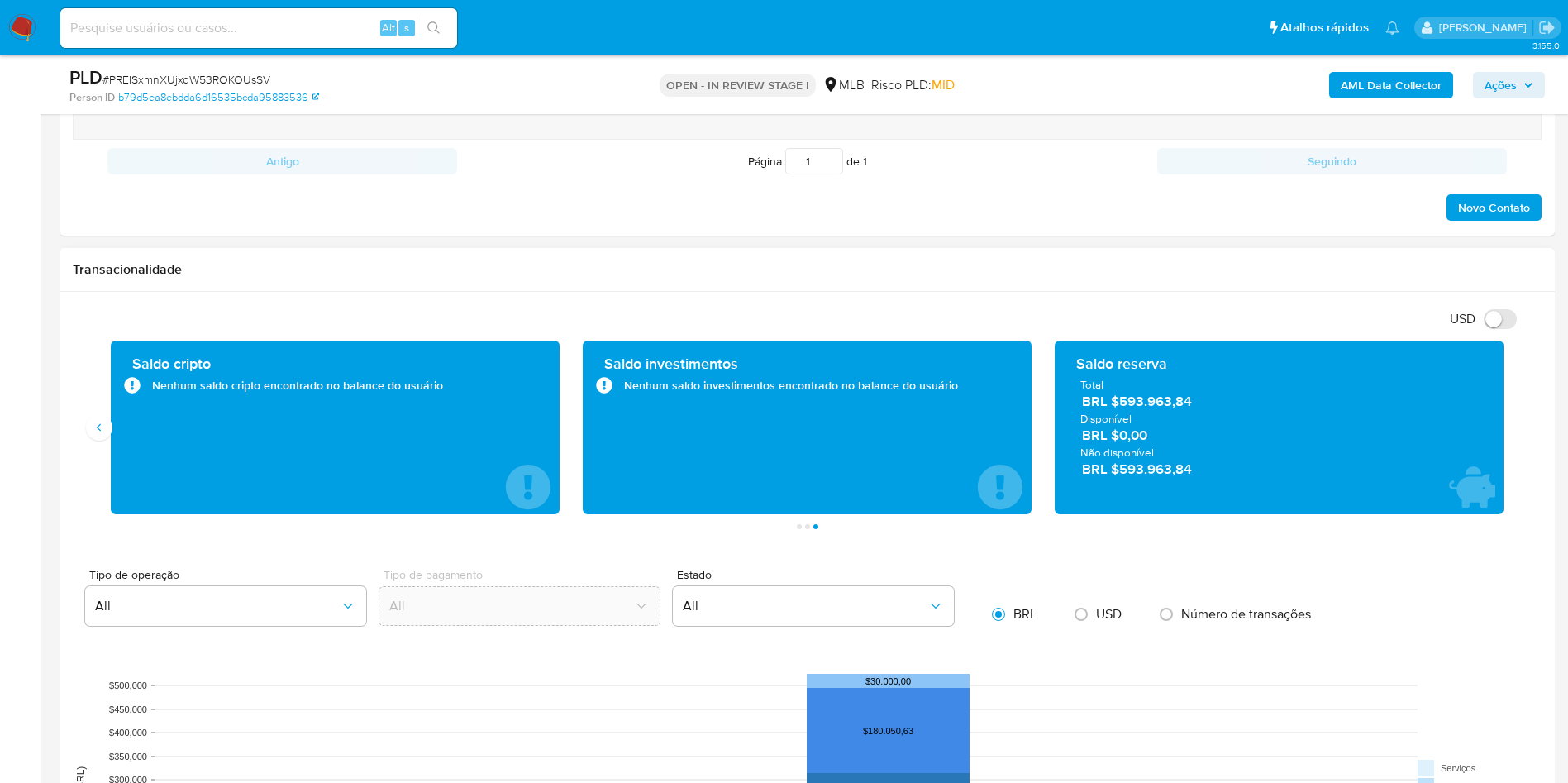
click at [1342, 447] on span "Não disponível" at bounding box center [1278, 451] width 398 height 15
click at [1159, 400] on span "BRL $593.963,84" at bounding box center [1279, 402] width 396 height 19
click at [780, 307] on div "USD Alternar entre moeda local e dólar" at bounding box center [801, 319] width 1456 height 27
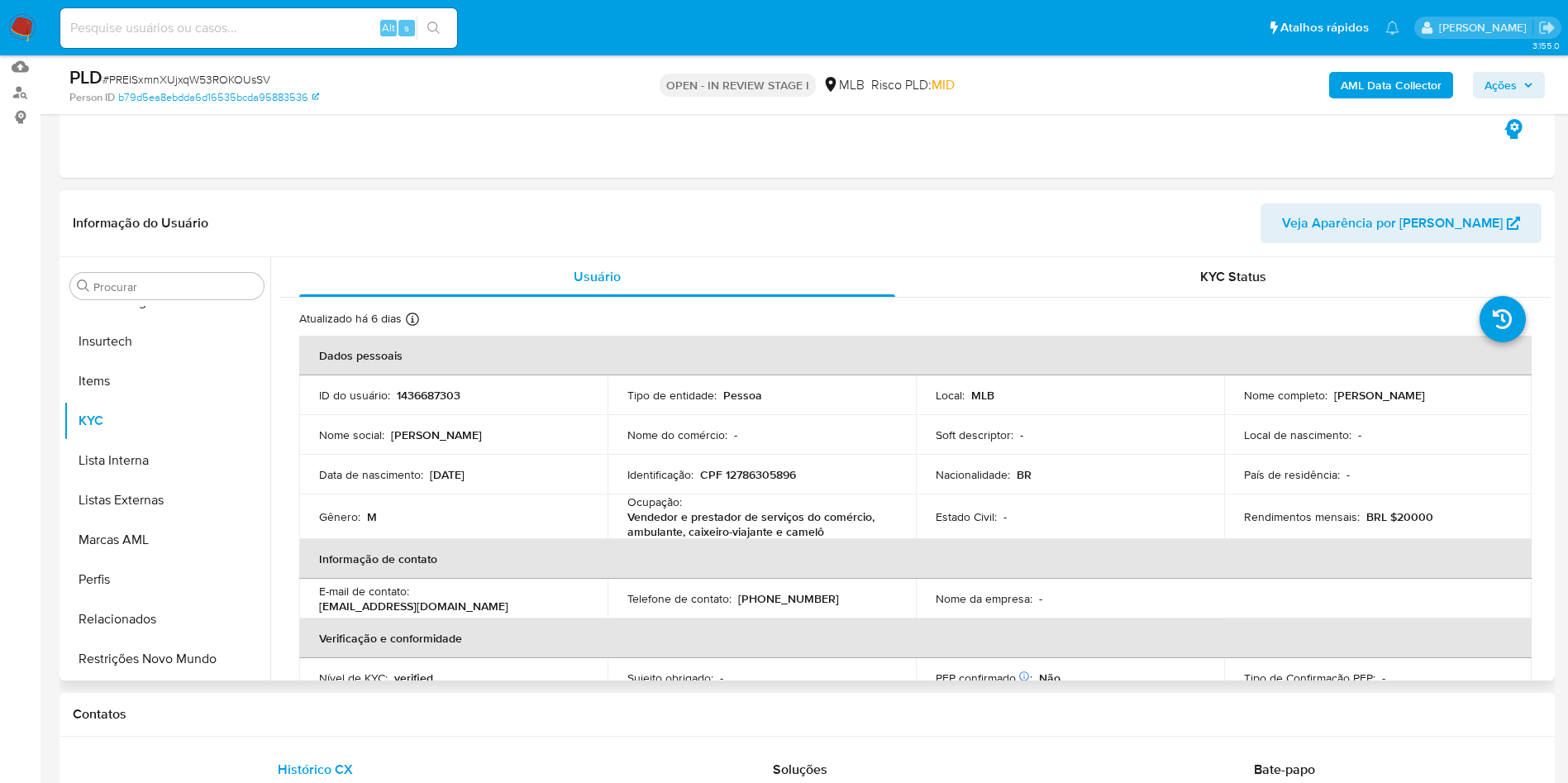
scroll to position [125, 0]
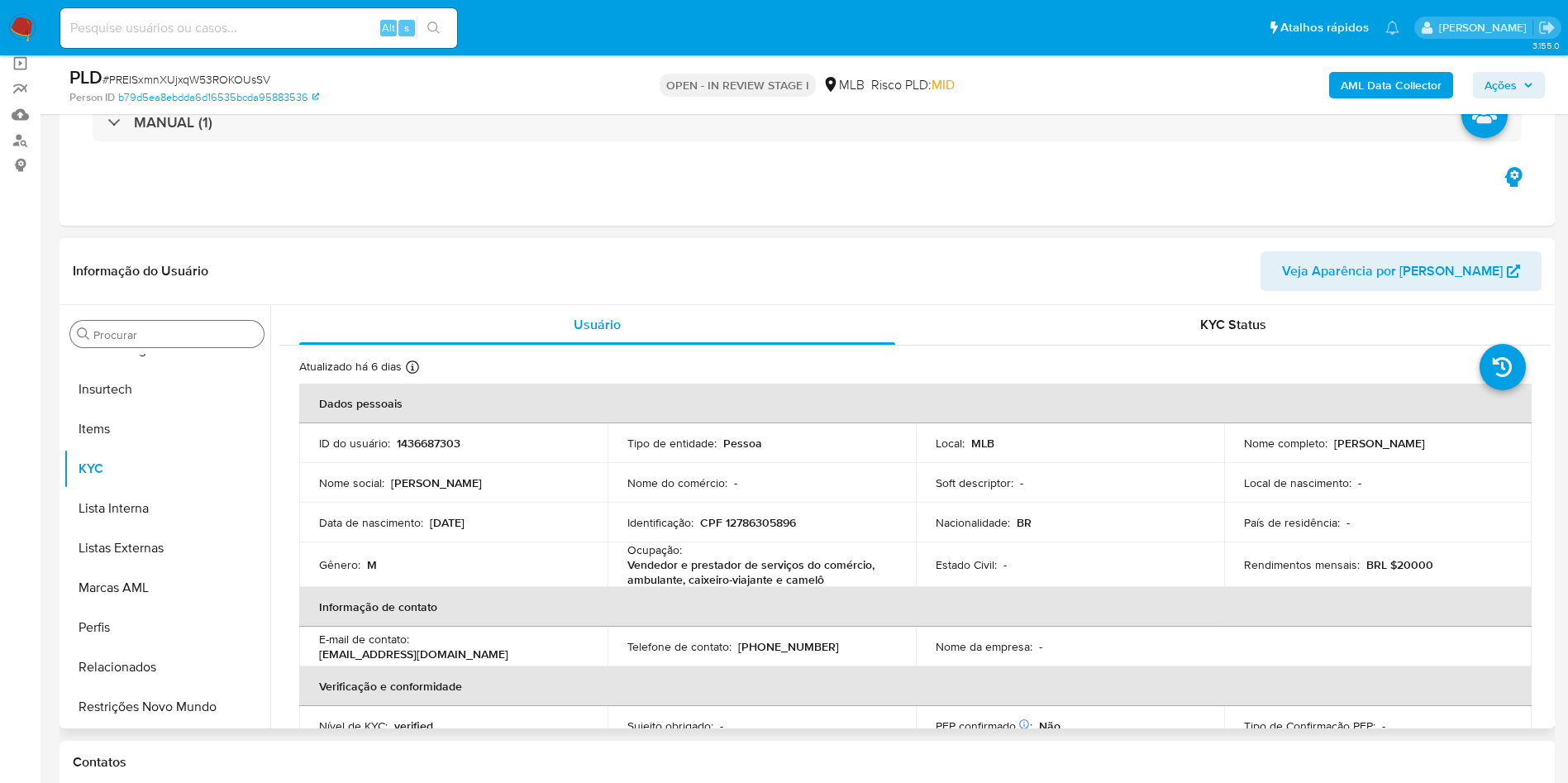
click at [157, 342] on div "Procurar" at bounding box center [166, 334] width 193 height 26
click at [143, 323] on div "Procurar" at bounding box center [166, 334] width 193 height 26
click at [154, 335] on input "Procurar" at bounding box center [175, 335] width 163 height 15
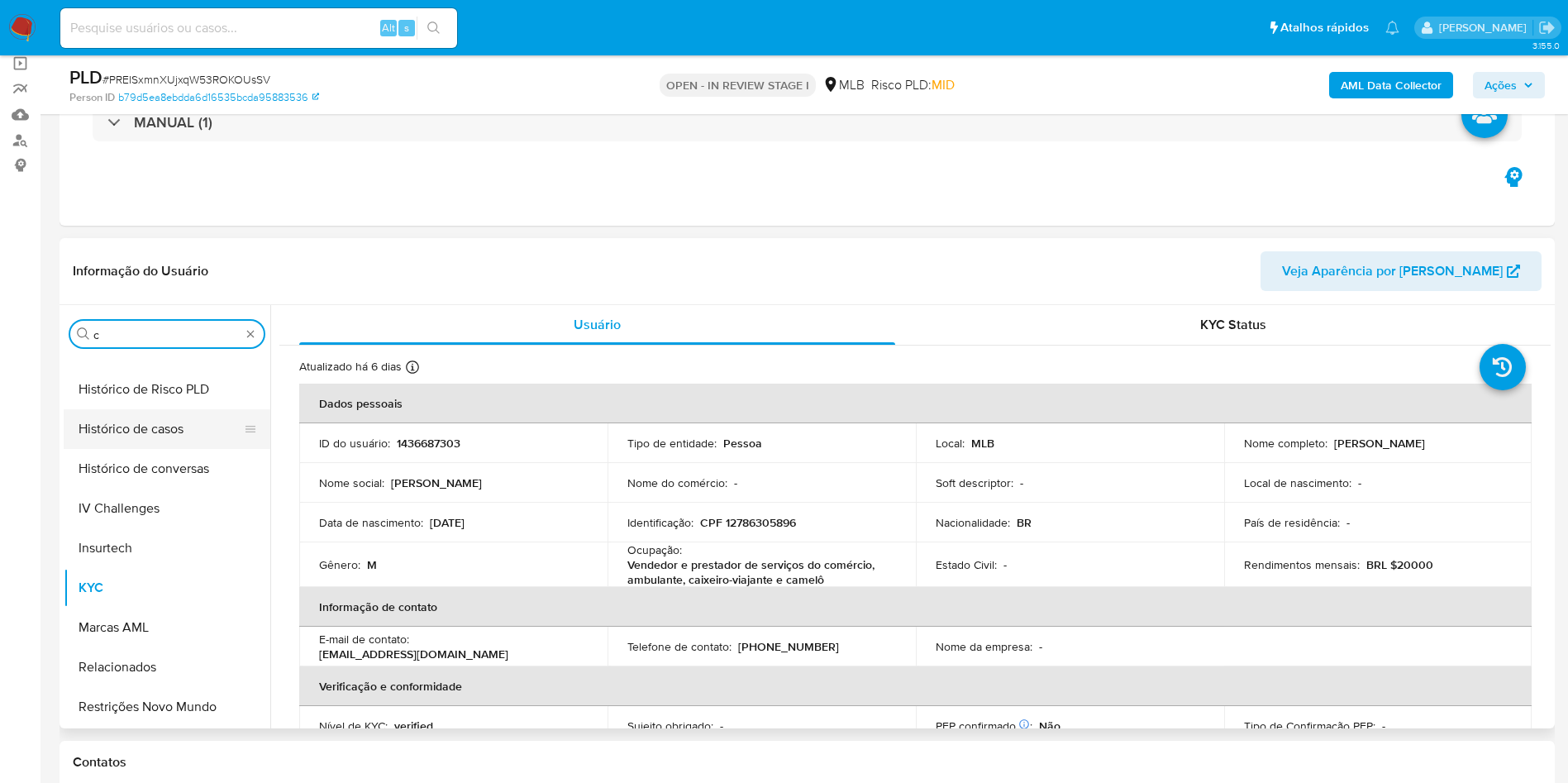
scroll to position [0, 0]
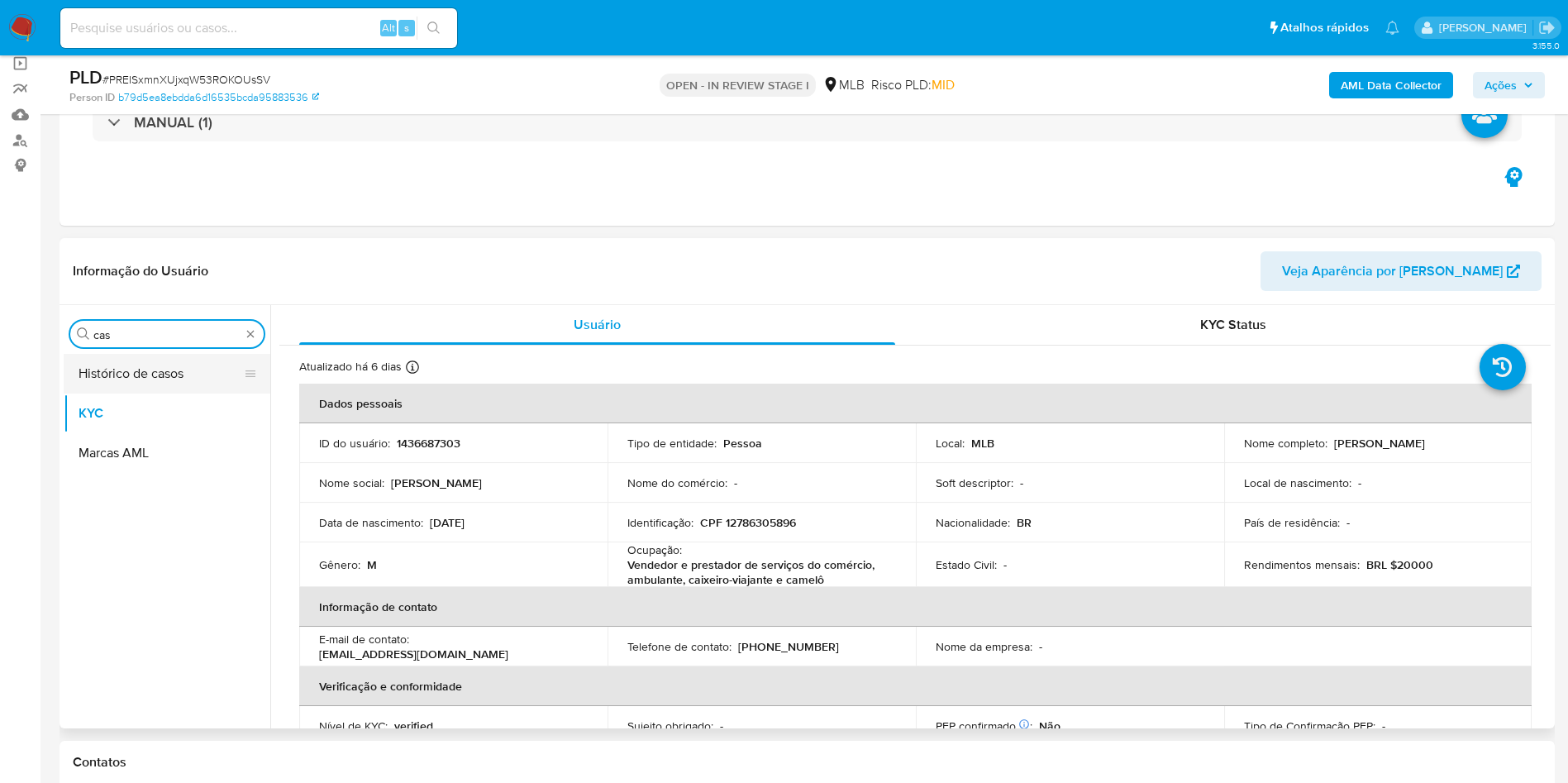
click at [102, 384] on button "Histórico de casos" at bounding box center [159, 374] width 193 height 40
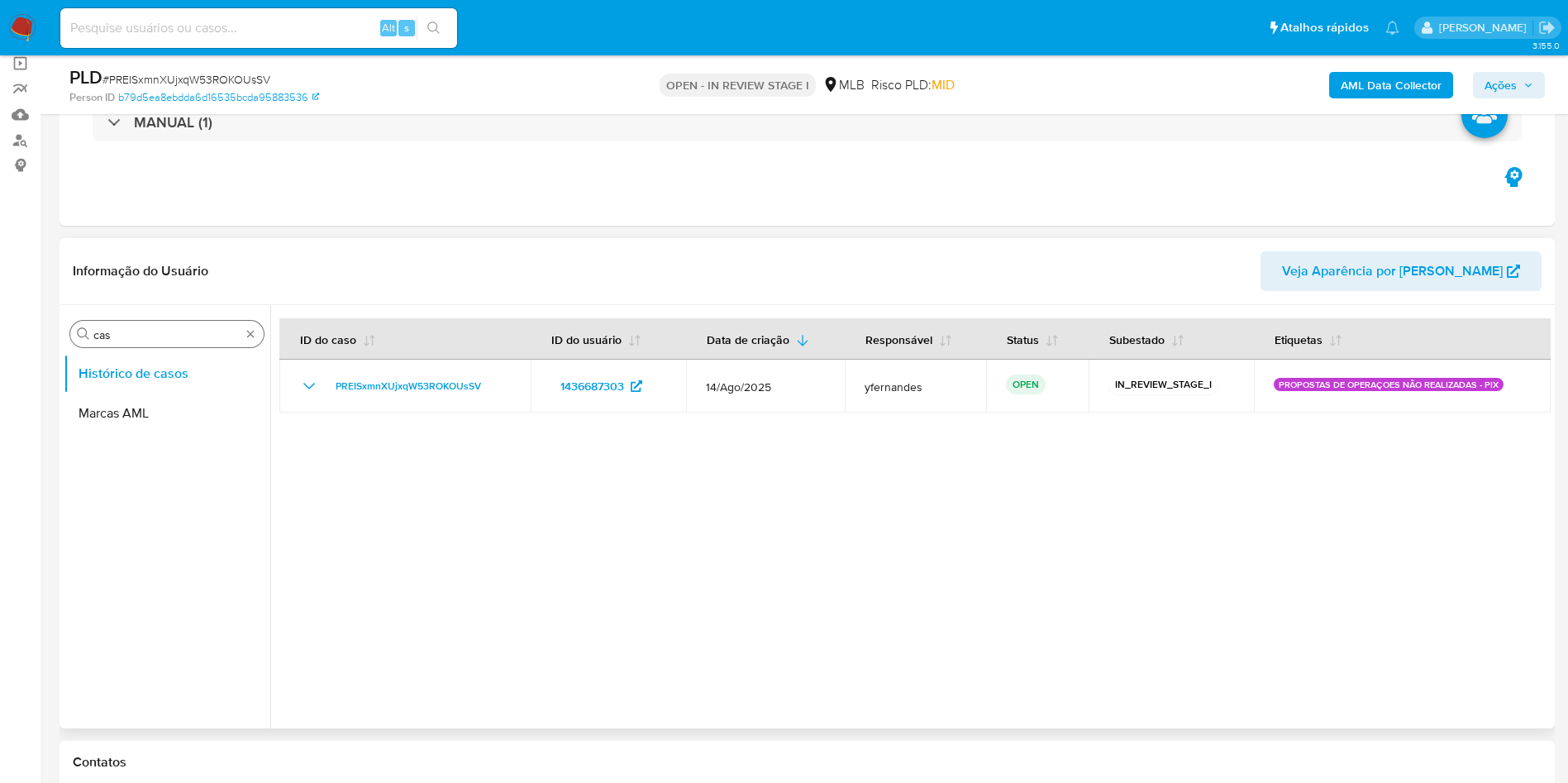
click at [140, 329] on input "cas" at bounding box center [166, 335] width 147 height 15
click at [139, 329] on input "cas" at bounding box center [166, 335] width 147 height 15
type input "ger"
click at [124, 383] on button "Geral" at bounding box center [159, 374] width 193 height 40
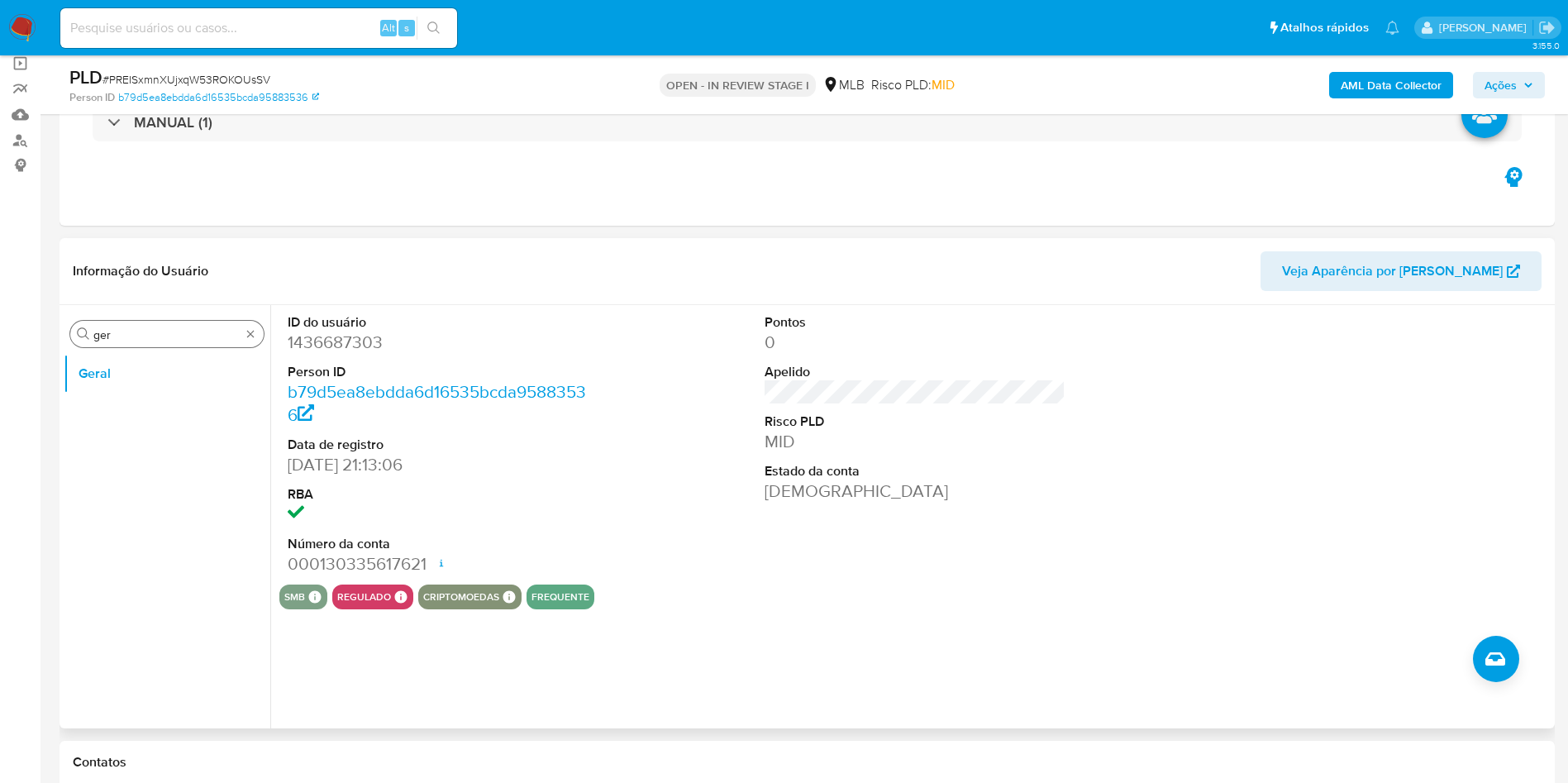
click at [84, 331] on icon "Procurar" at bounding box center [84, 335] width 14 height 14
drag, startPoint x: 180, startPoint y: 311, endPoint x: 137, endPoint y: 349, distance: 57.4
click at [179, 311] on div "Procurar ger Geral" at bounding box center [166, 517] width 207 height 421
click at [125, 340] on input "ger" at bounding box center [166, 335] width 147 height 15
click at [125, 339] on input "ger" at bounding box center [166, 335] width 147 height 15
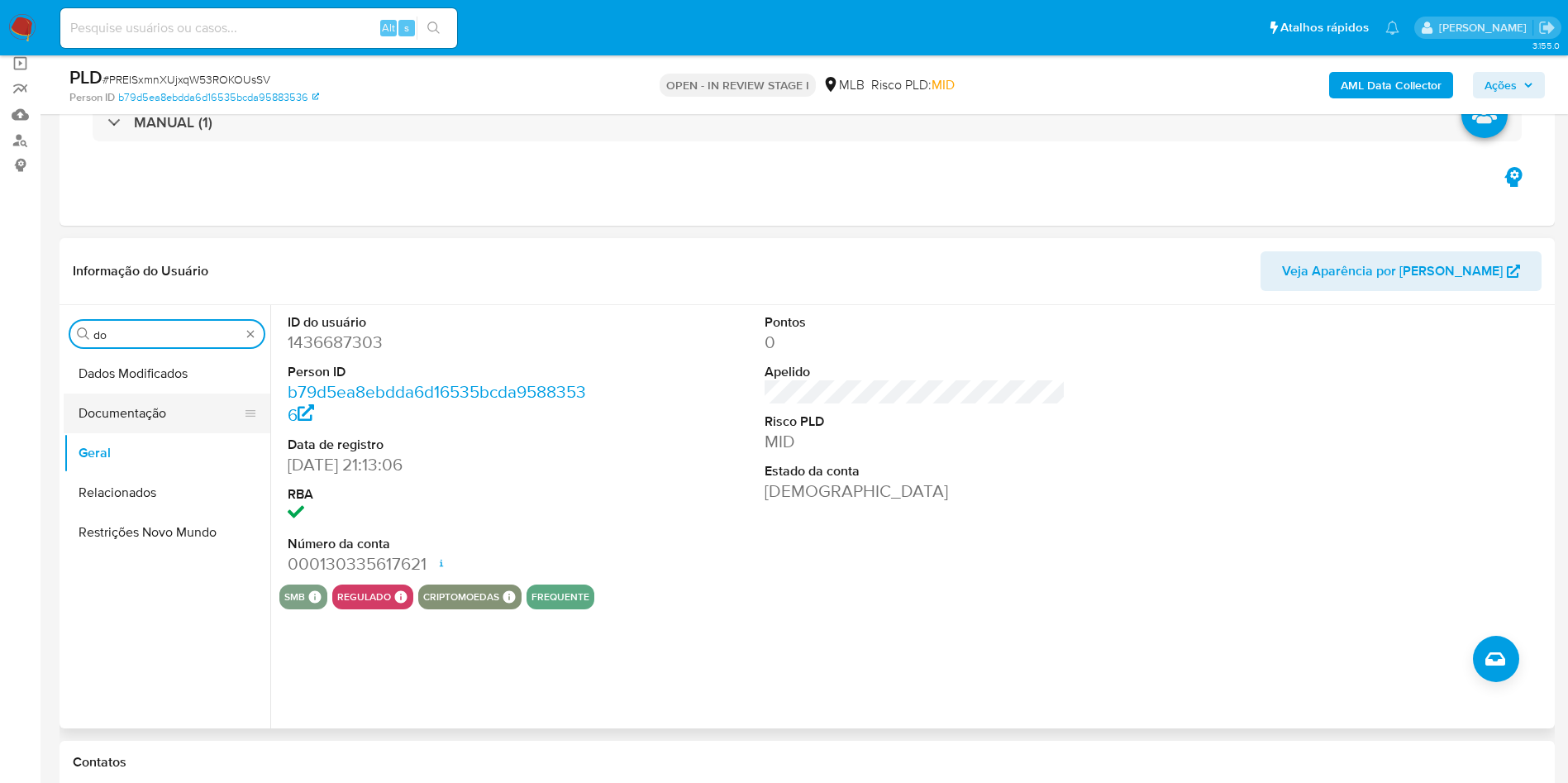
type input "do"
click at [121, 400] on button "Documentação" at bounding box center [159, 413] width 193 height 40
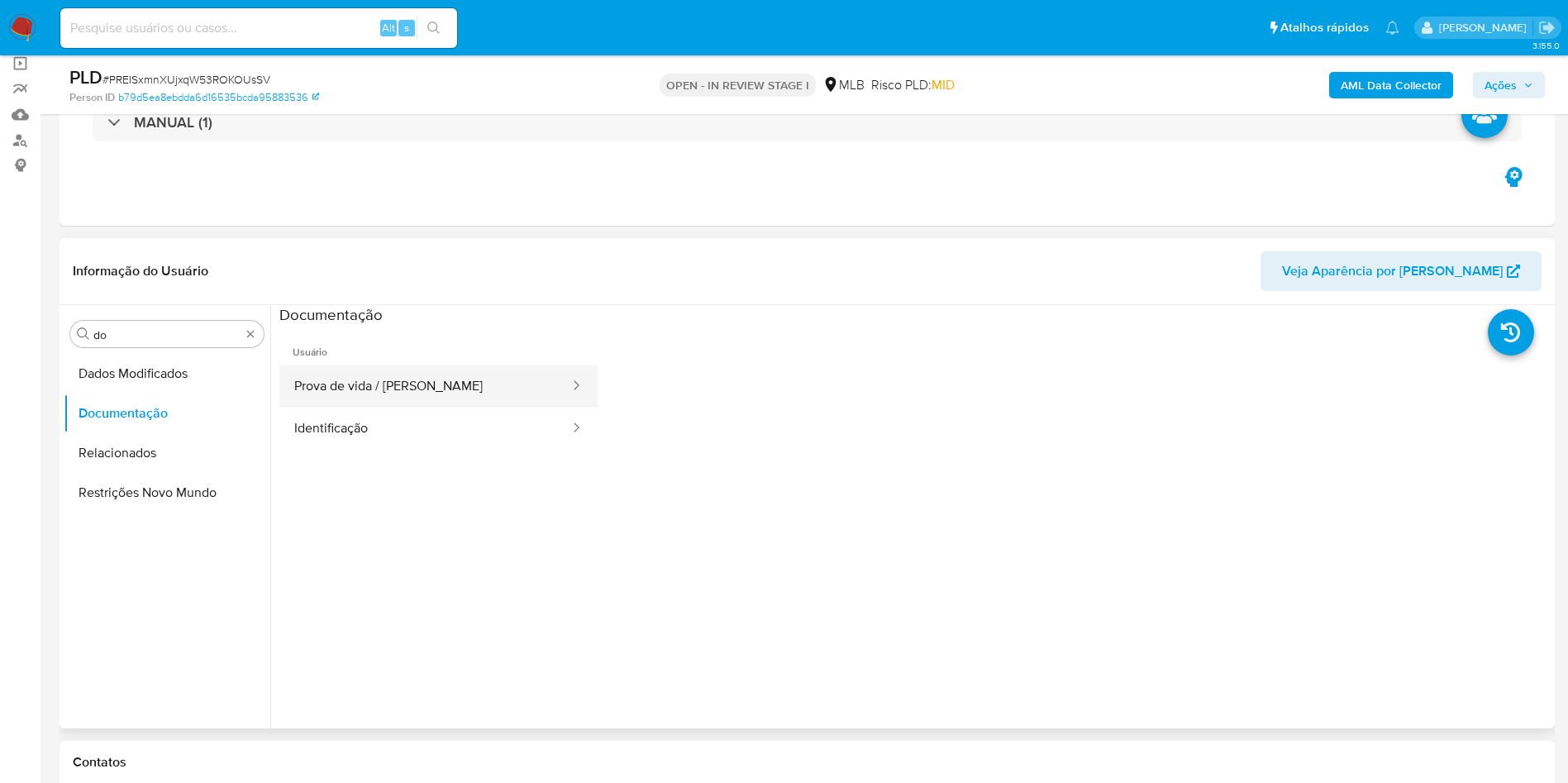
click at [449, 385] on button "Prova de vida / Selfie" at bounding box center [425, 386] width 292 height 42
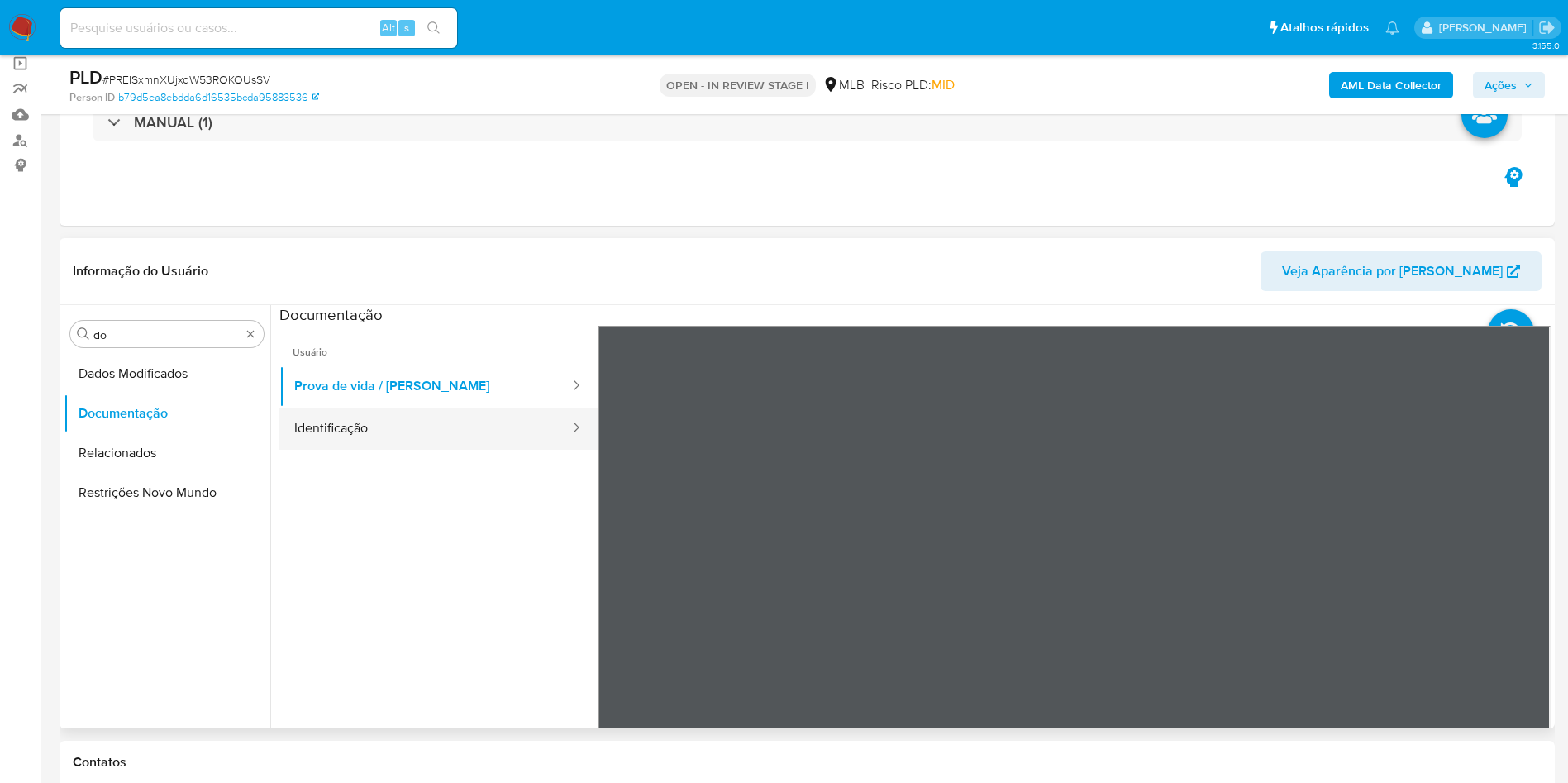
click at [395, 438] on button "Identificação" at bounding box center [425, 428] width 292 height 42
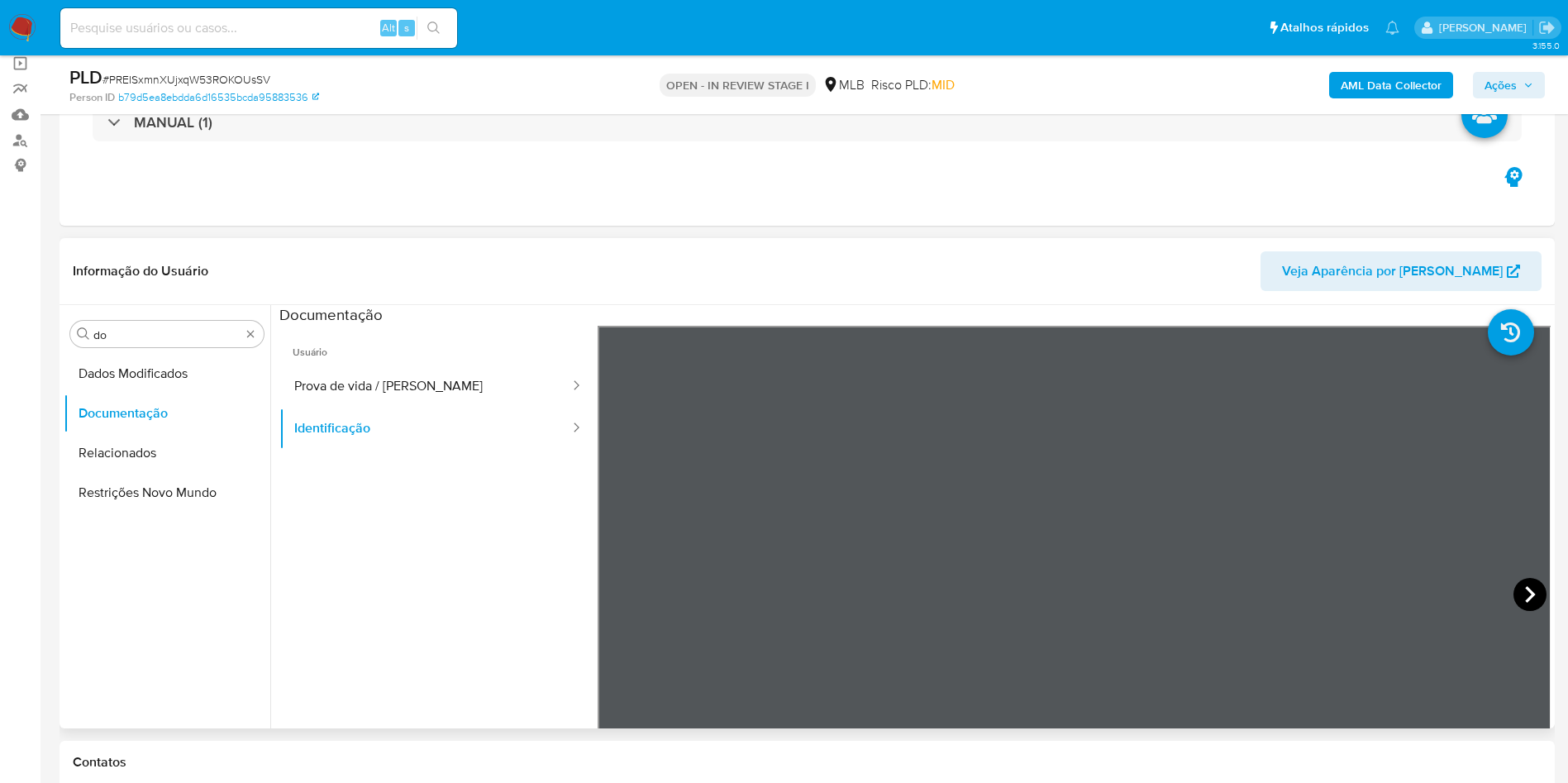
click at [1526, 604] on icon at bounding box center [1530, 594] width 33 height 33
click at [389, 378] on button "Prova de vida / Selfie" at bounding box center [425, 386] width 292 height 42
click at [146, 323] on div "Procurar do" at bounding box center [166, 334] width 193 height 26
drag, startPoint x: 147, startPoint y: 323, endPoint x: 135, endPoint y: 336, distance: 17.7
click at [143, 327] on div "Procurar do" at bounding box center [166, 334] width 193 height 26
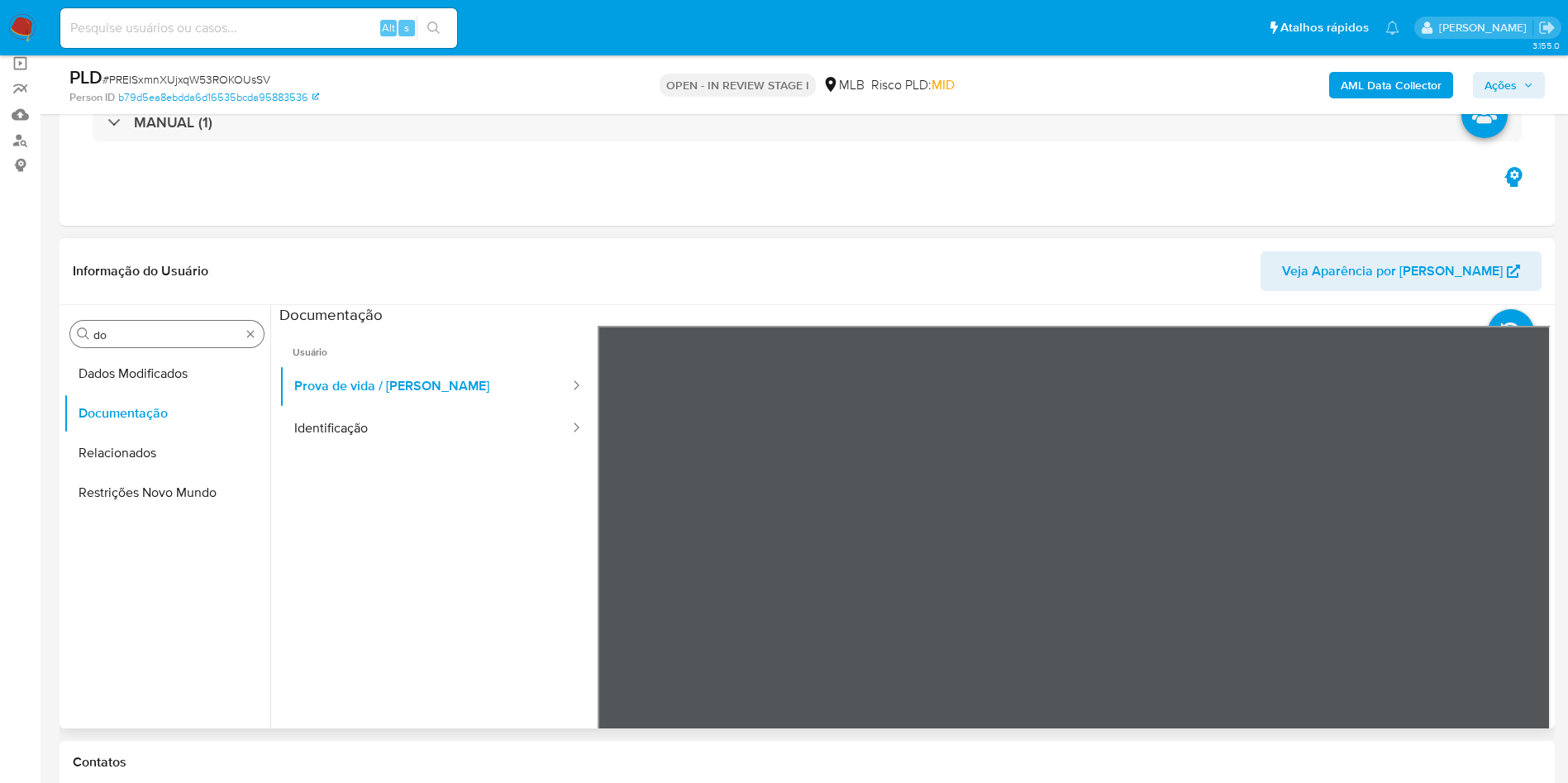
click at [135, 336] on input "do" at bounding box center [166, 335] width 147 height 15
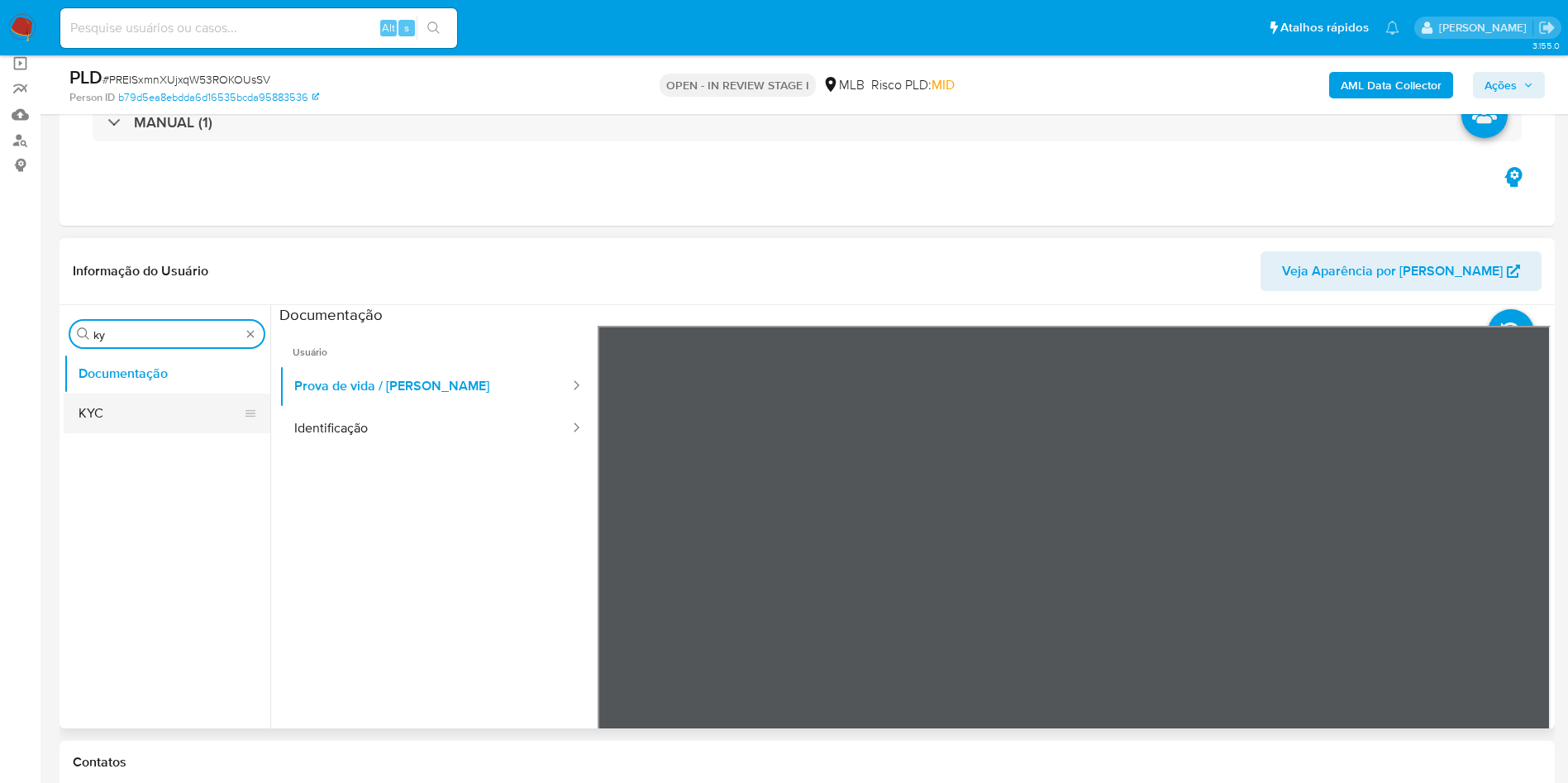
type input "ky"
click at [94, 409] on button "KYC" at bounding box center [166, 413] width 207 height 40
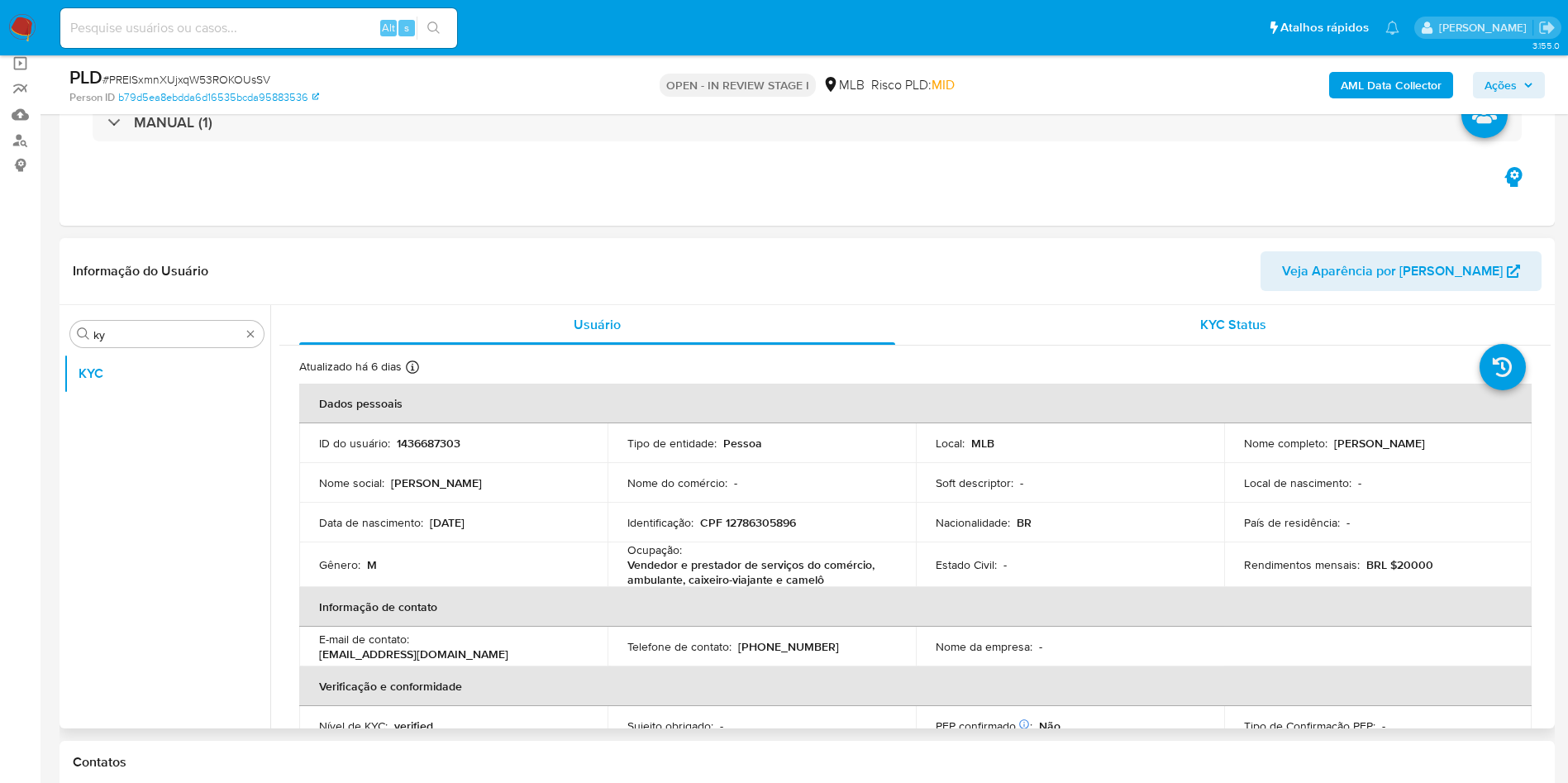
click at [1542, 338] on button "KYC Status" at bounding box center [1233, 325] width 636 height 40
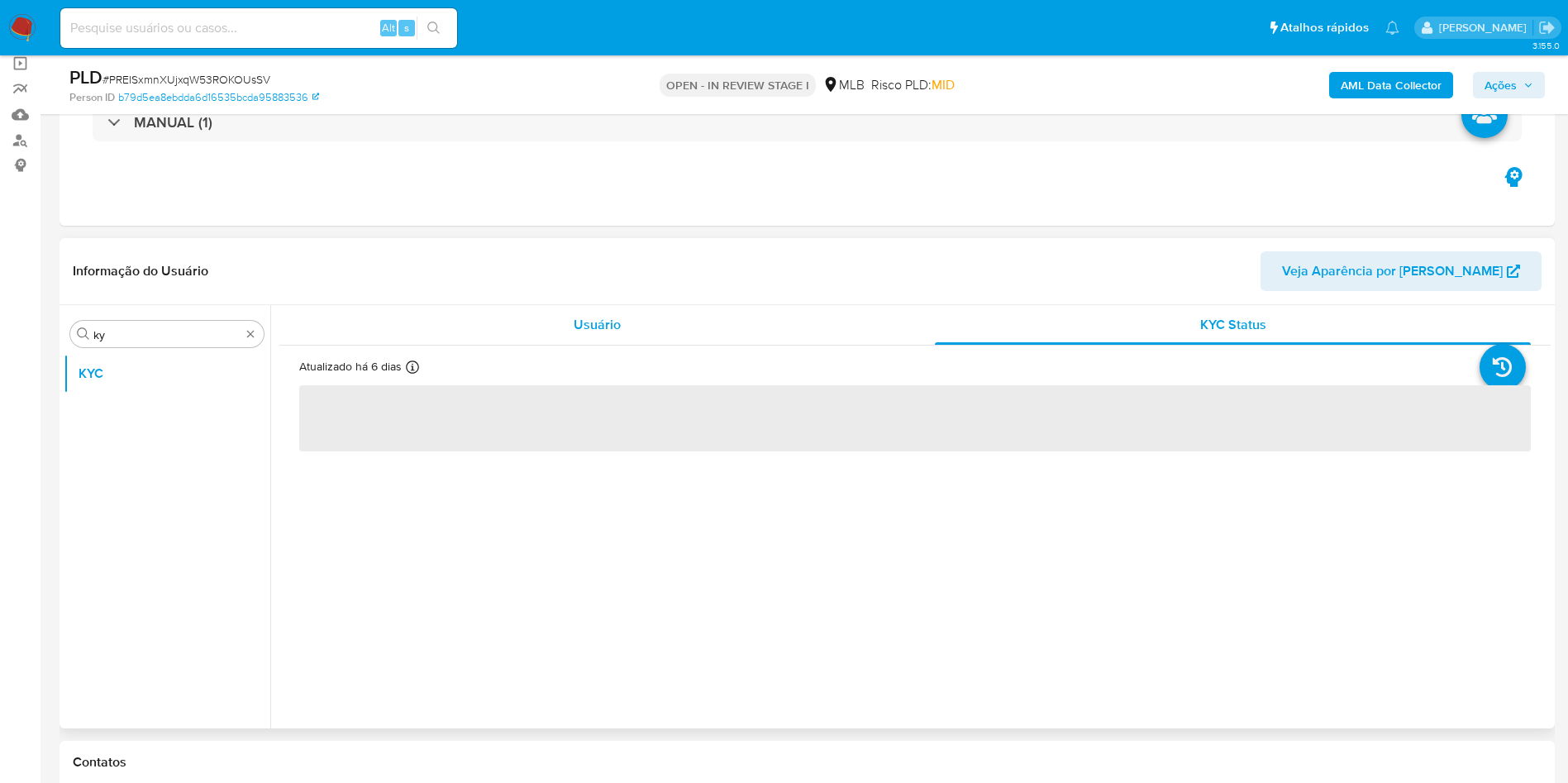
click at [736, 308] on div "Usuário" at bounding box center [597, 325] width 596 height 40
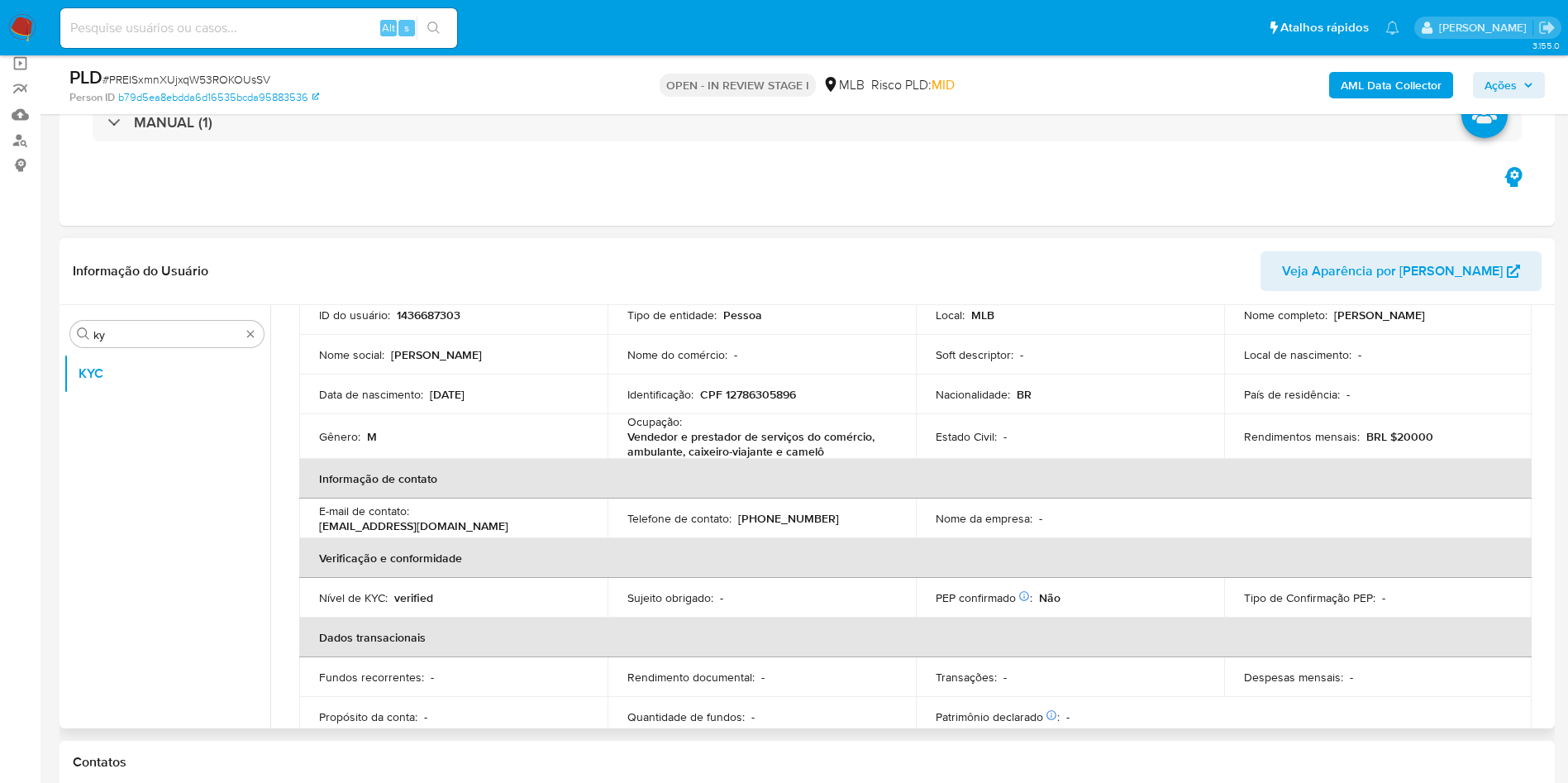
scroll to position [129, 0]
click at [811, 451] on p "Vendedor e prestador de serviços do comércio, ambulante, caixeiro-viajante e ca…" at bounding box center [757, 443] width 261 height 30
copy div "Ocupação : Vendedor e prestador de serviços do comércio, ambulante, caixeiro-vi…"
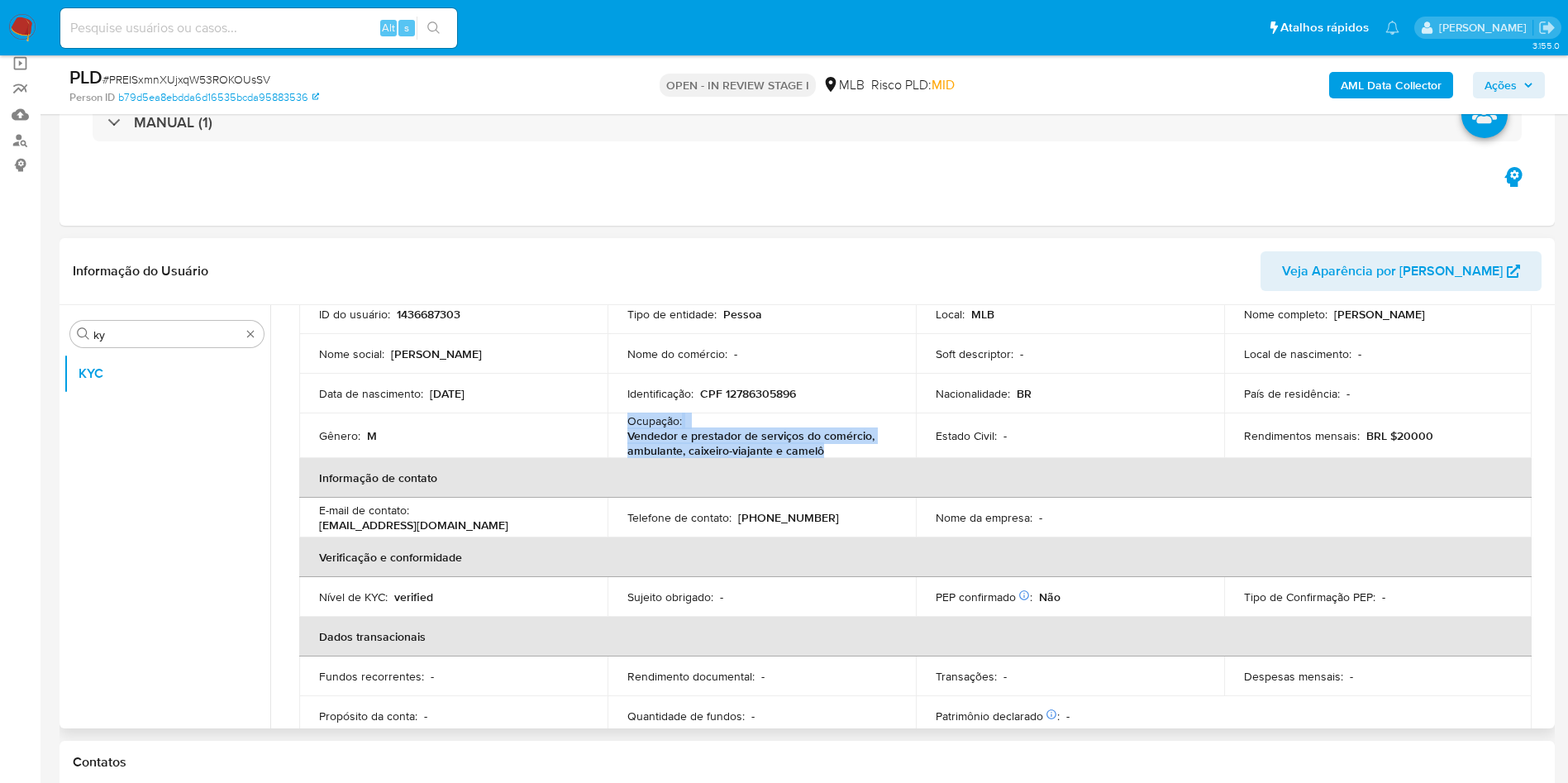
drag, startPoint x: 842, startPoint y: 338, endPoint x: 880, endPoint y: 374, distance: 52.3
click at [842, 338] on td "Nome do comércio : -" at bounding box center [761, 353] width 308 height 40
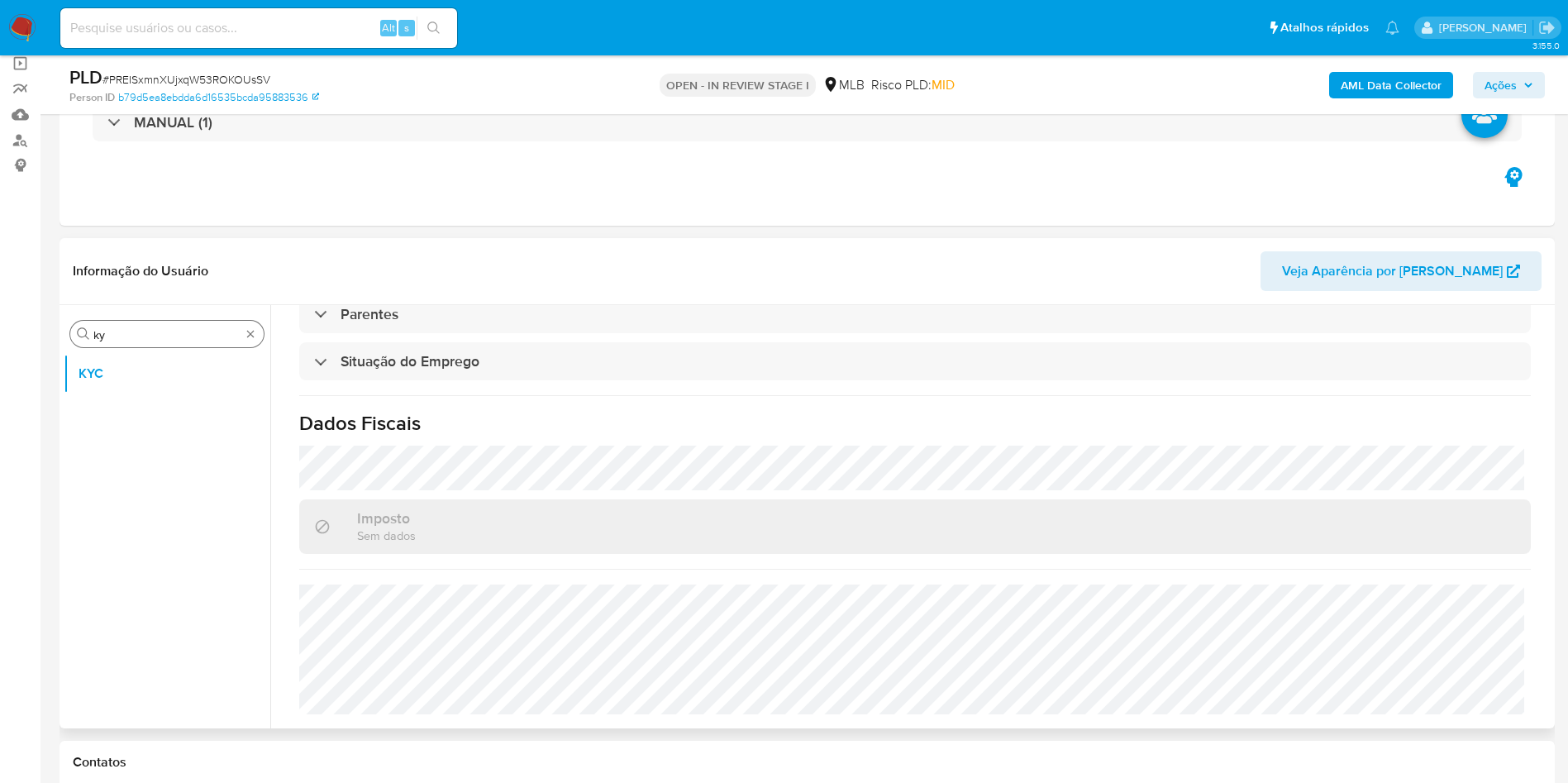
click at [138, 339] on input "ky" at bounding box center [166, 335] width 147 height 15
click at [135, 335] on input "ky" at bounding box center [166, 335] width 147 height 15
click at [135, 334] on input "ky" at bounding box center [166, 335] width 147 height 15
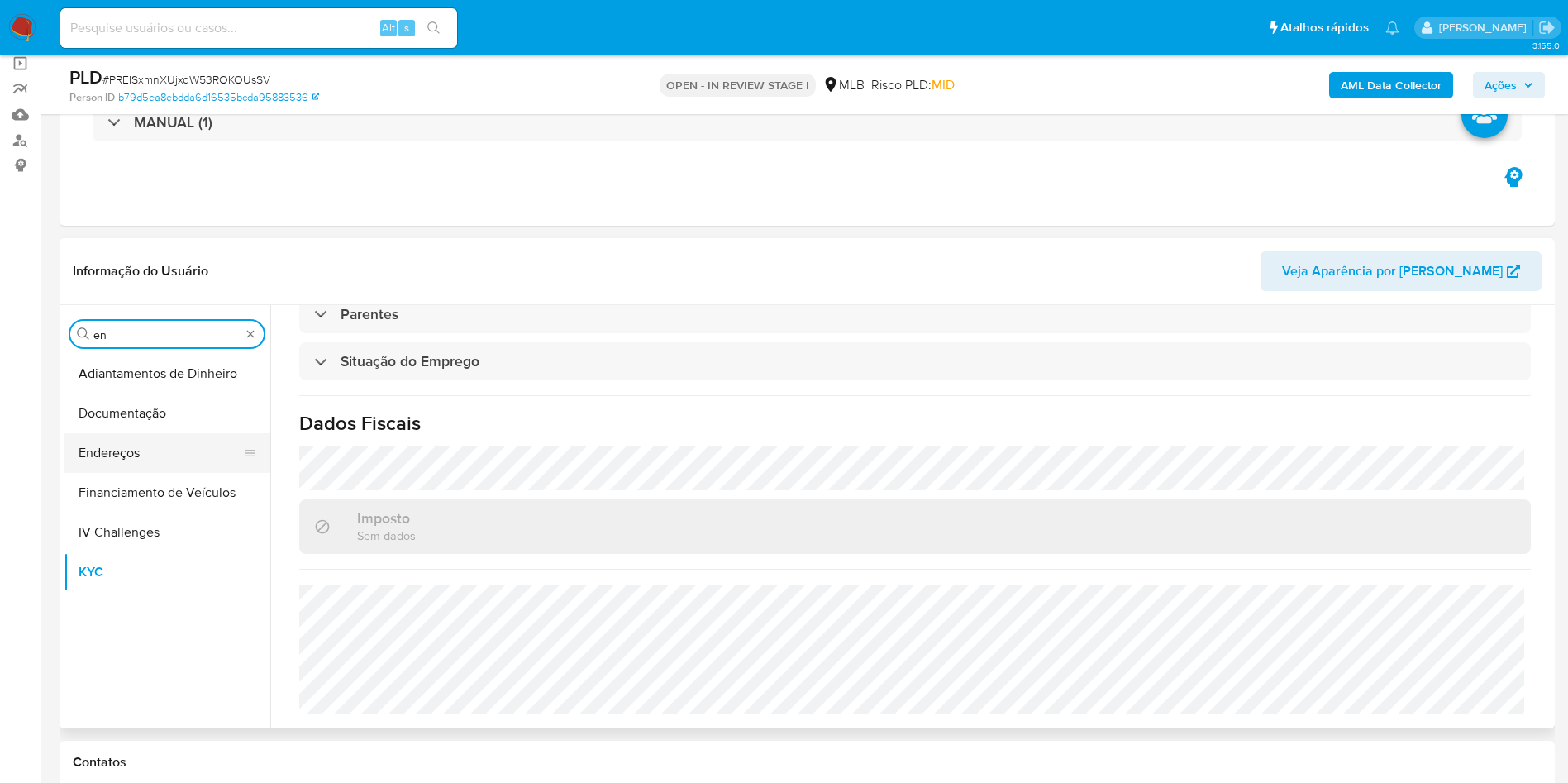
type input "en"
click at [126, 456] on button "Endereços" at bounding box center [159, 452] width 193 height 40
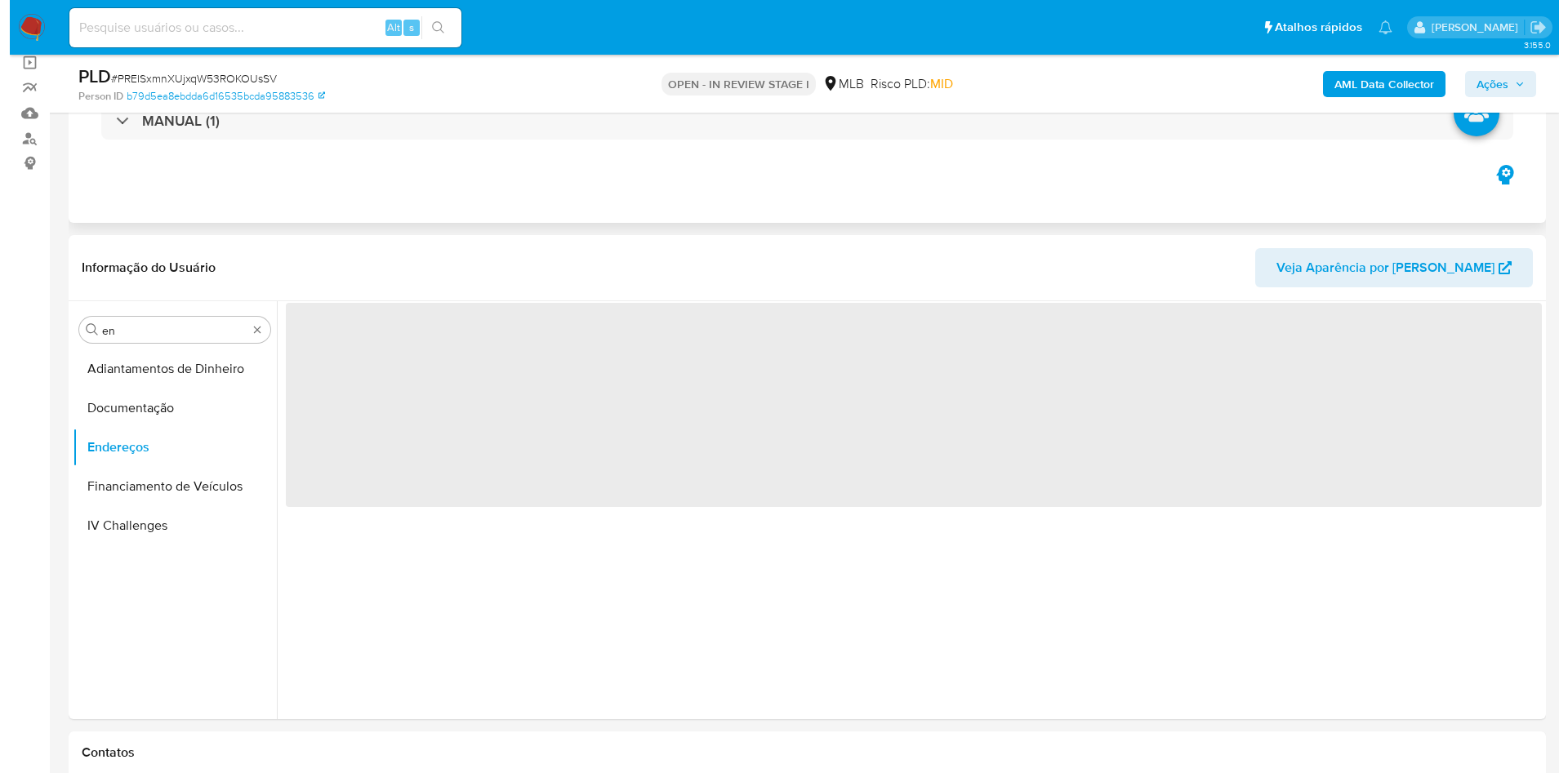
scroll to position [0, 0]
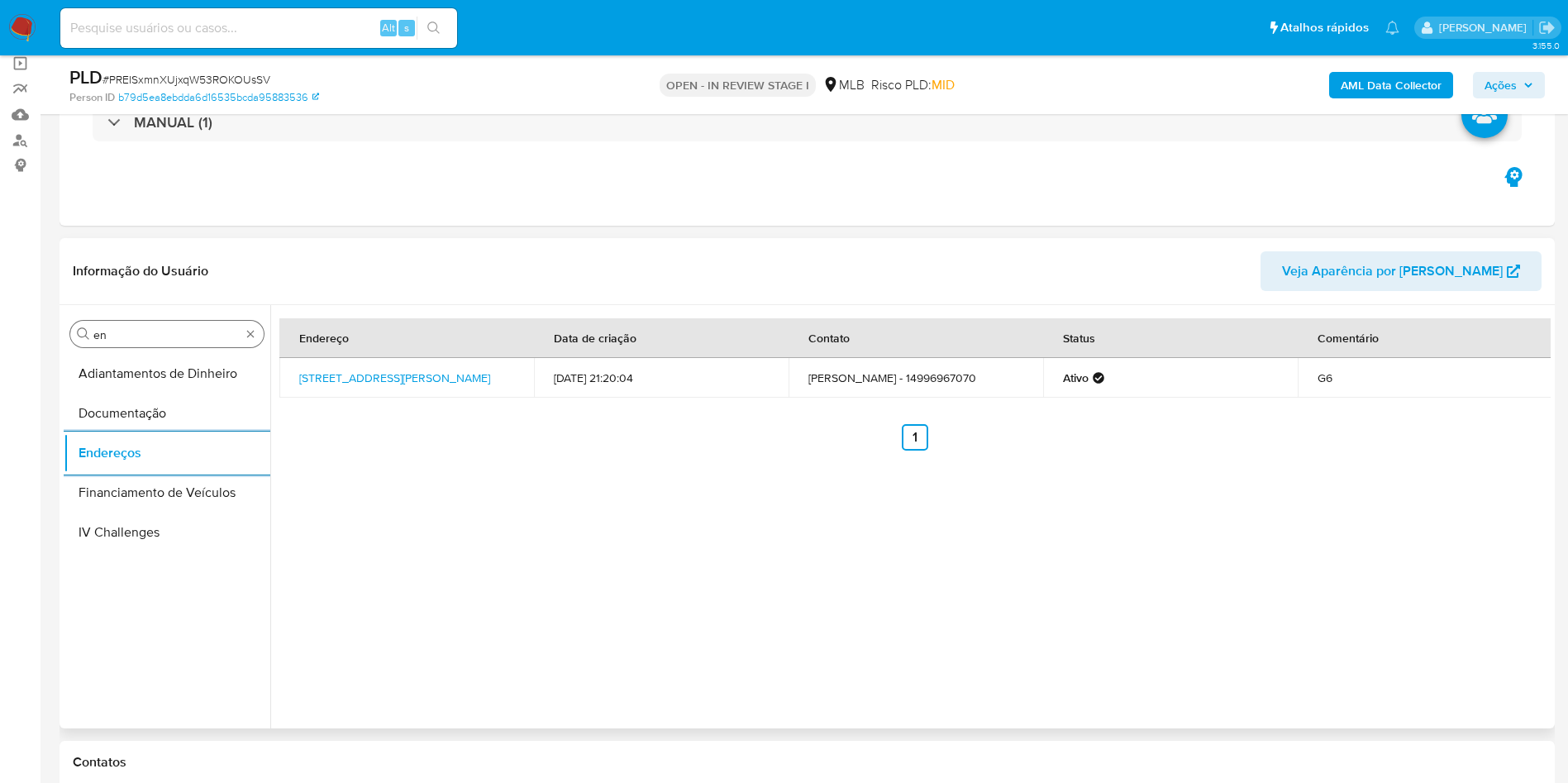
click at [134, 330] on input "en" at bounding box center [166, 335] width 147 height 15
type input "ge"
click at [112, 378] on button "Detalhe da geolocalização" at bounding box center [166, 374] width 207 height 40
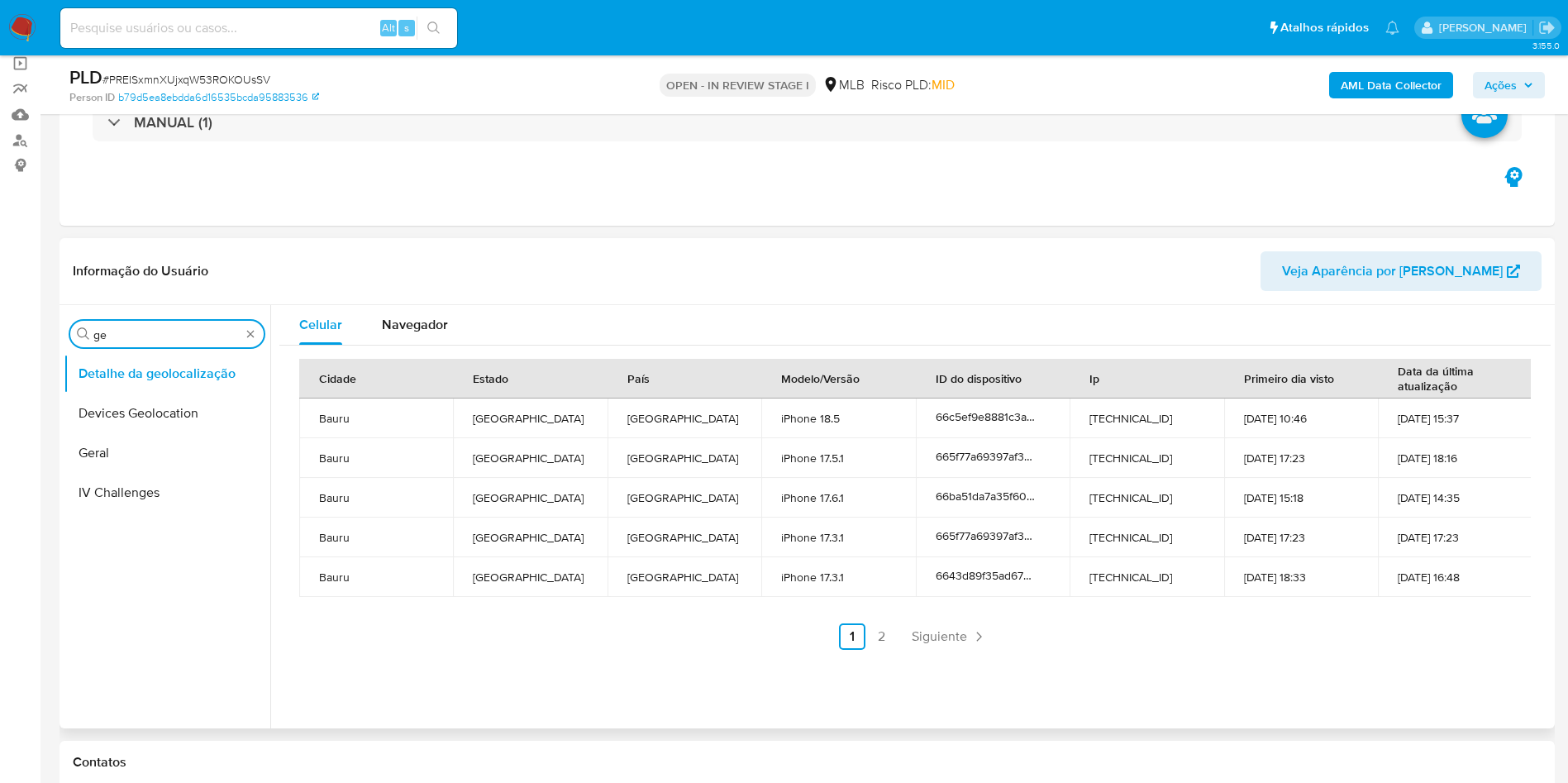
click at [137, 334] on input "ge" at bounding box center [166, 335] width 147 height 15
type input "res"
click at [106, 435] on button "Restrições Novo Mundo" at bounding box center [159, 452] width 193 height 40
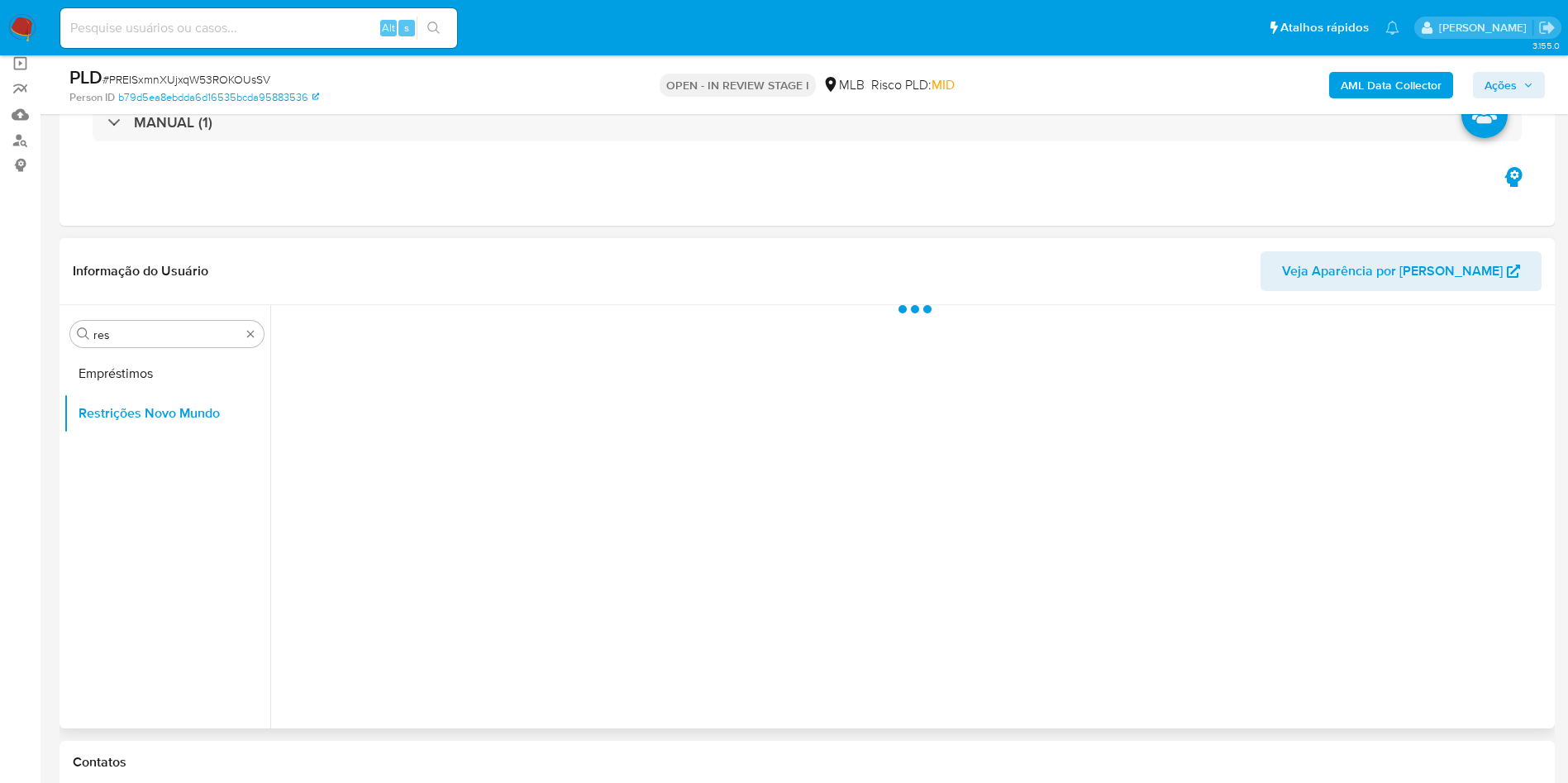
click at [104, 439] on ul "Empréstimos Restrições Novo Mundo" at bounding box center [166, 540] width 207 height 373
click at [113, 411] on button "Restrições Novo Mundo" at bounding box center [159, 413] width 193 height 40
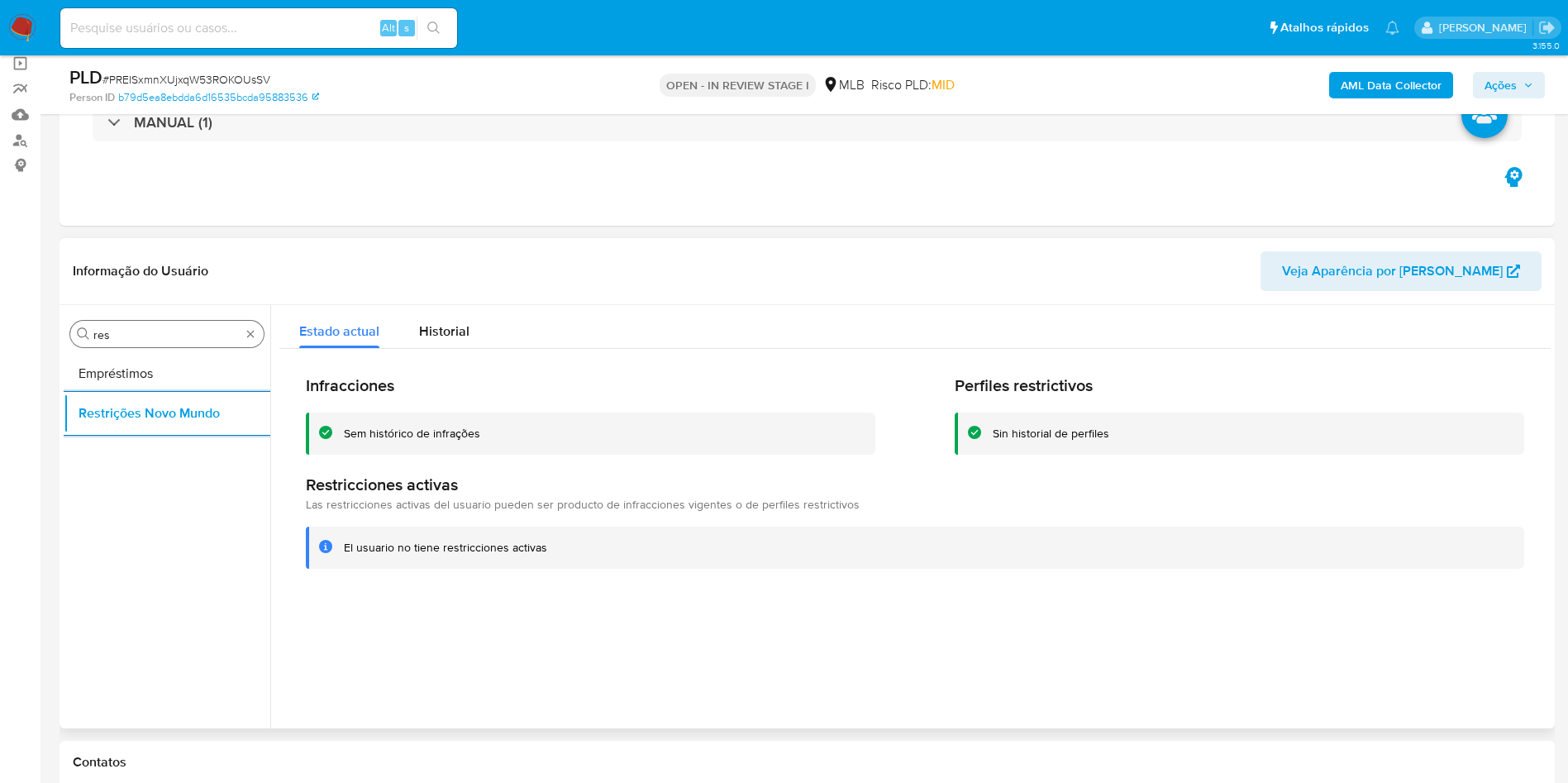
click at [157, 338] on input "res" at bounding box center [166, 335] width 147 height 15
click at [157, 338] on input "res" at bounding box center [166, 335] width 147 height 15
type input "po"
click at [1398, 76] on b "AML Data Collector" at bounding box center [1391, 85] width 101 height 26
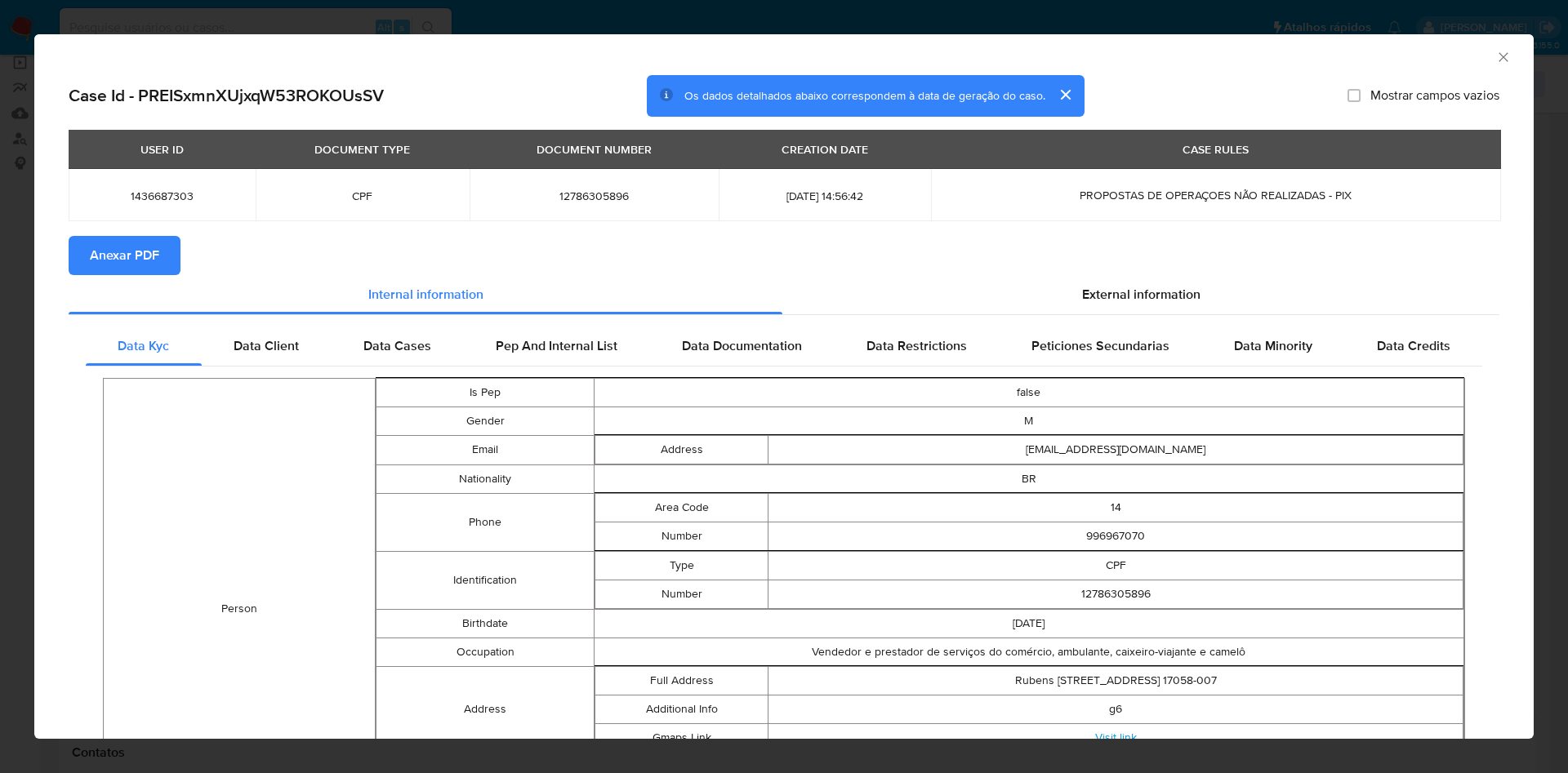
click at [138, 269] on span "Anexar PDF" at bounding box center [125, 254] width 69 height 36
click at [1115, 313] on div "External information" at bounding box center [1140, 297] width 717 height 39
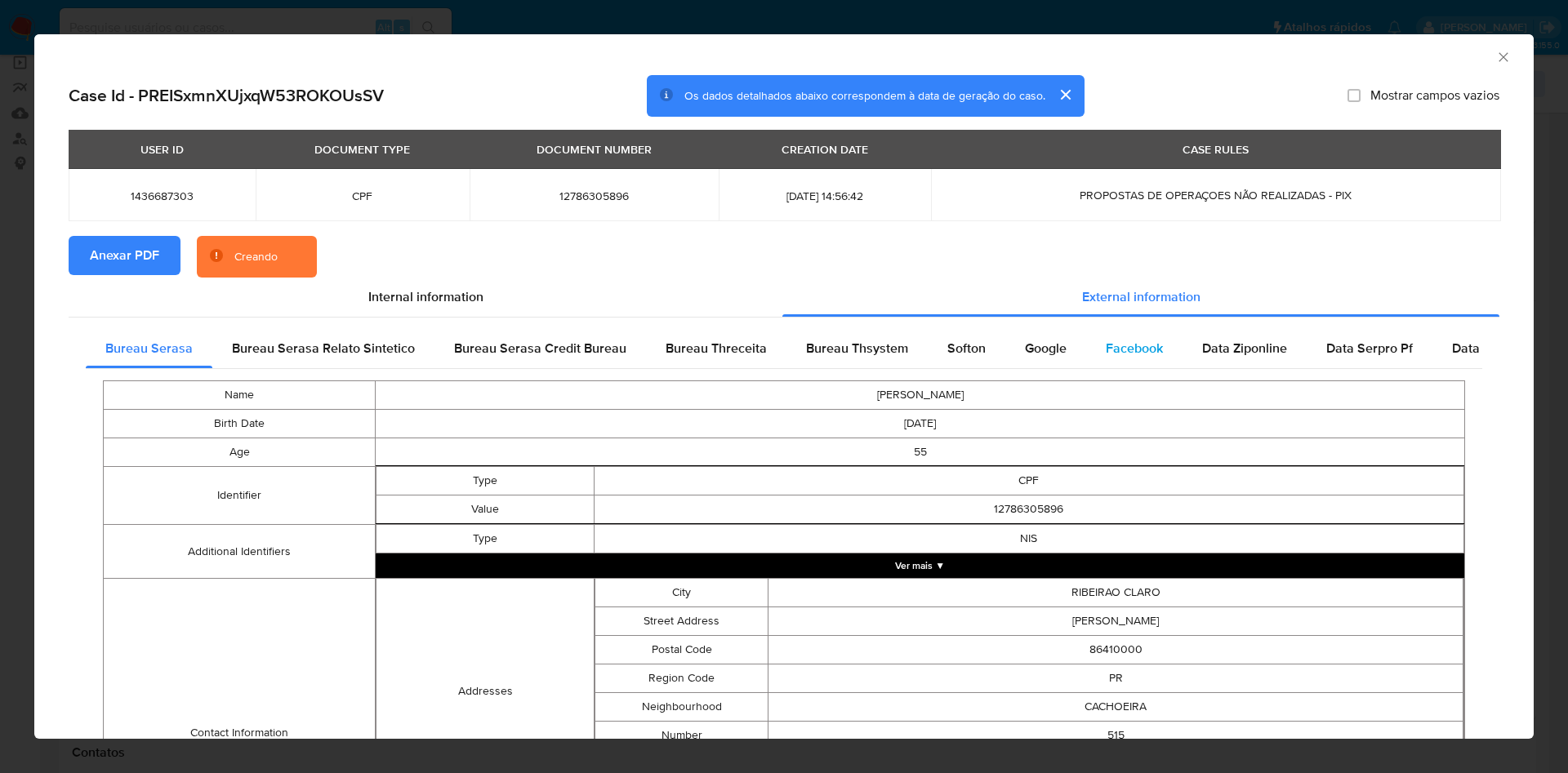
click at [1103, 360] on div "Facebook" at bounding box center [1135, 349] width 96 height 39
click at [1014, 370] on div "Name RUBENS HENRIQUE DOS SANTOS Birth Date 1969-11-20 Age 55 Identifier Type CP…" at bounding box center [784, 677] width 1397 height 617
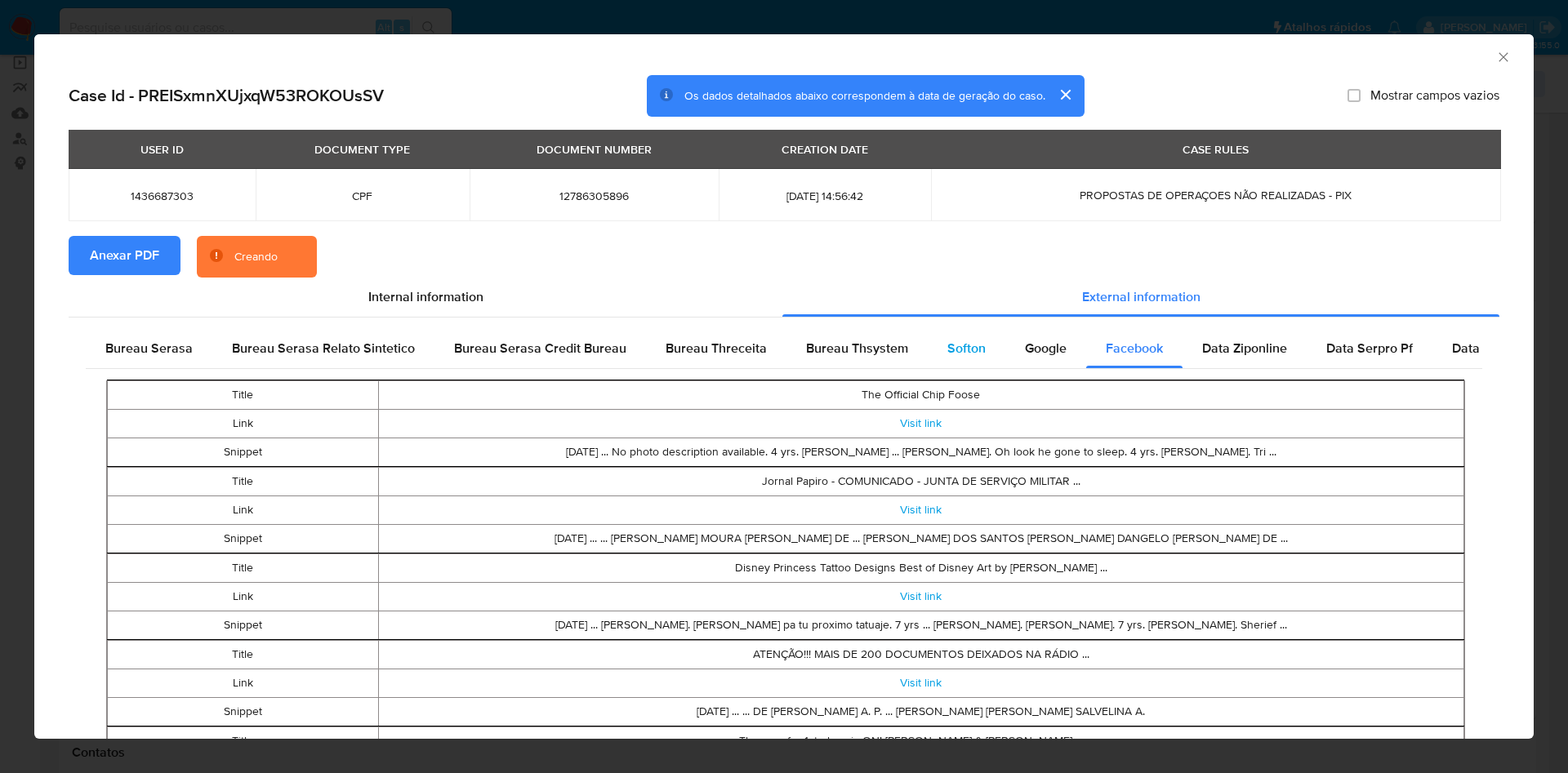
click at [960, 356] on span "Softon" at bounding box center [967, 349] width 38 height 19
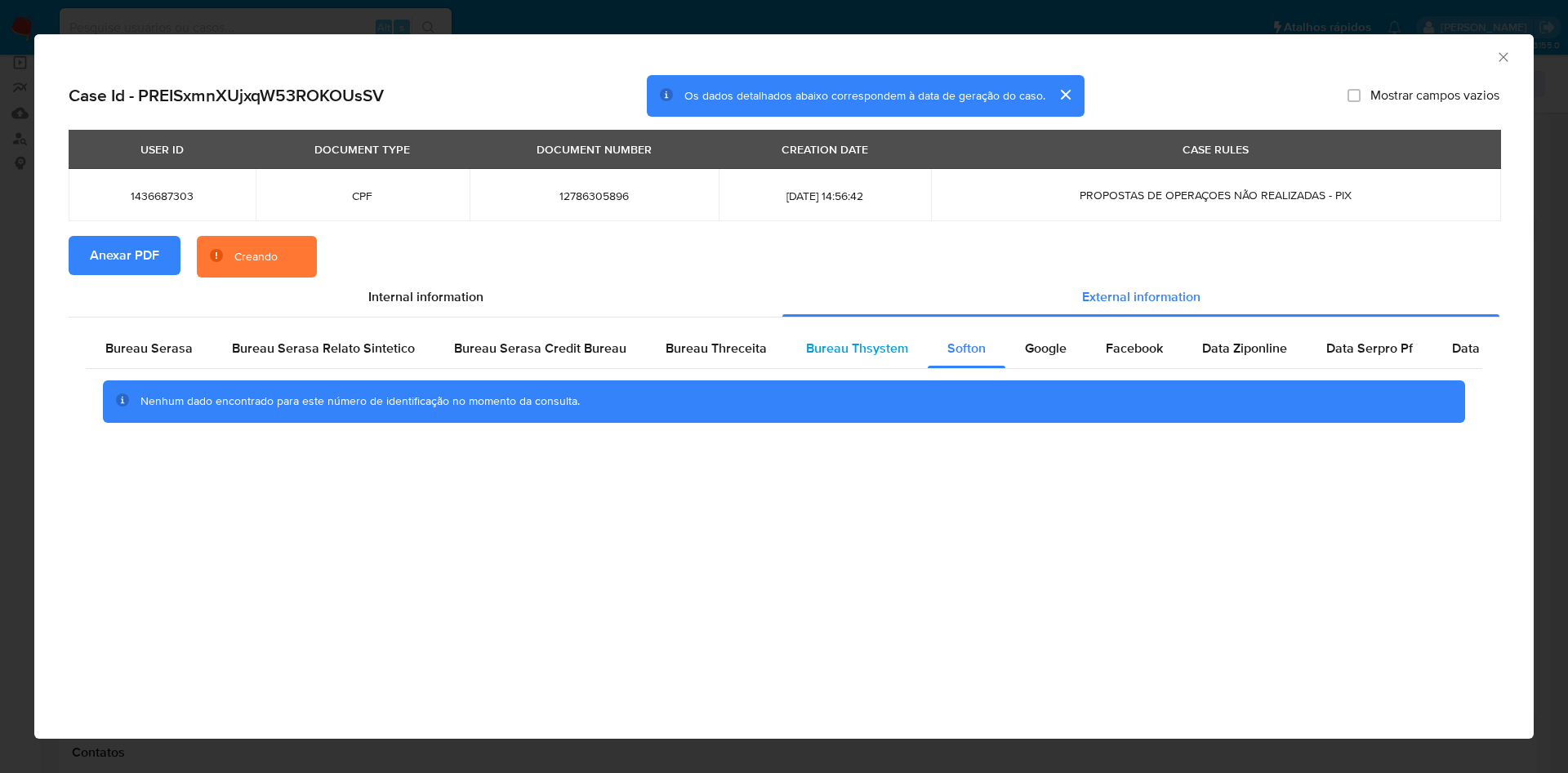
click at [869, 364] on div "Bureau Thsystem" at bounding box center [857, 349] width 141 height 39
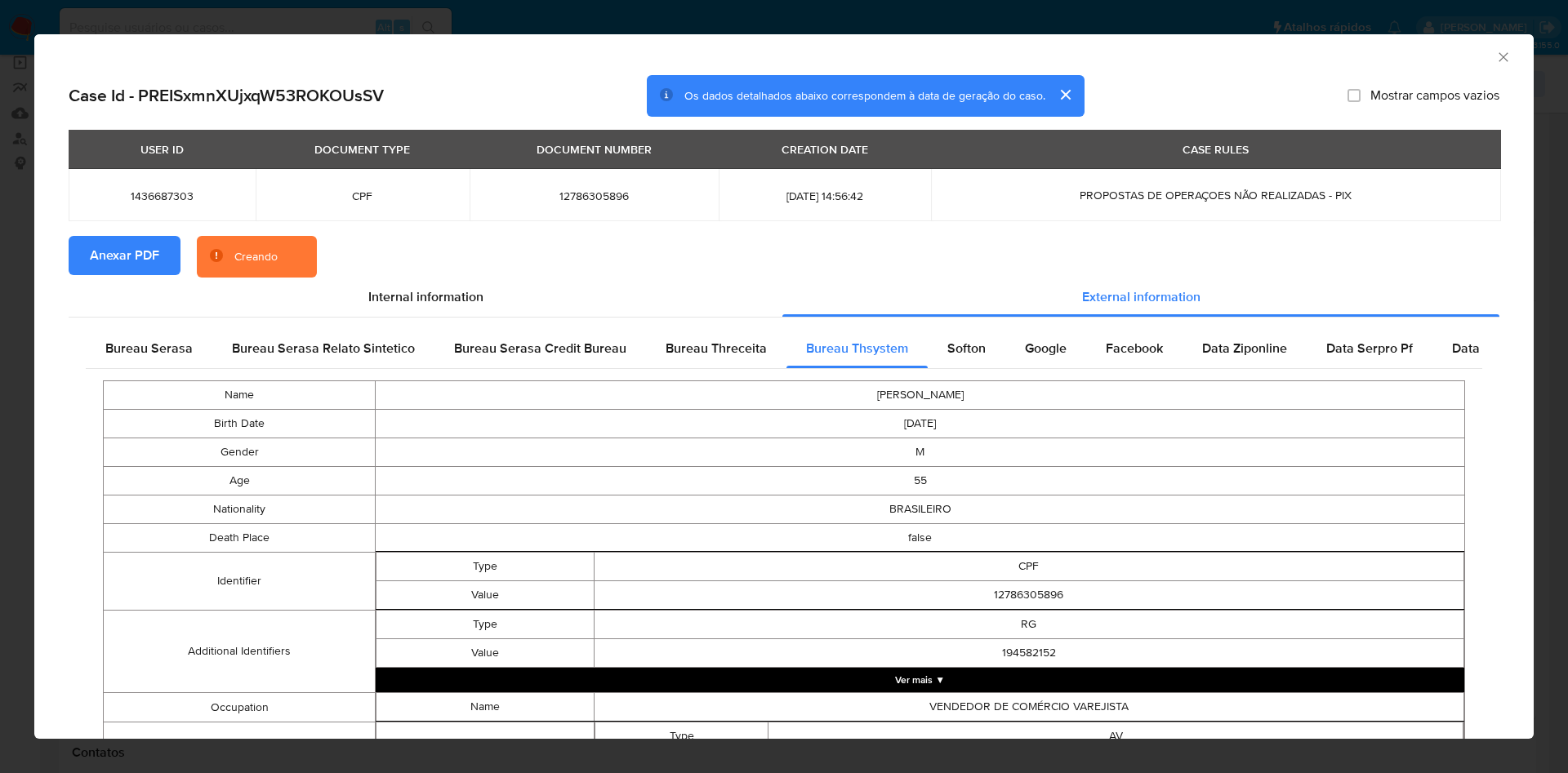
scroll to position [666, 0]
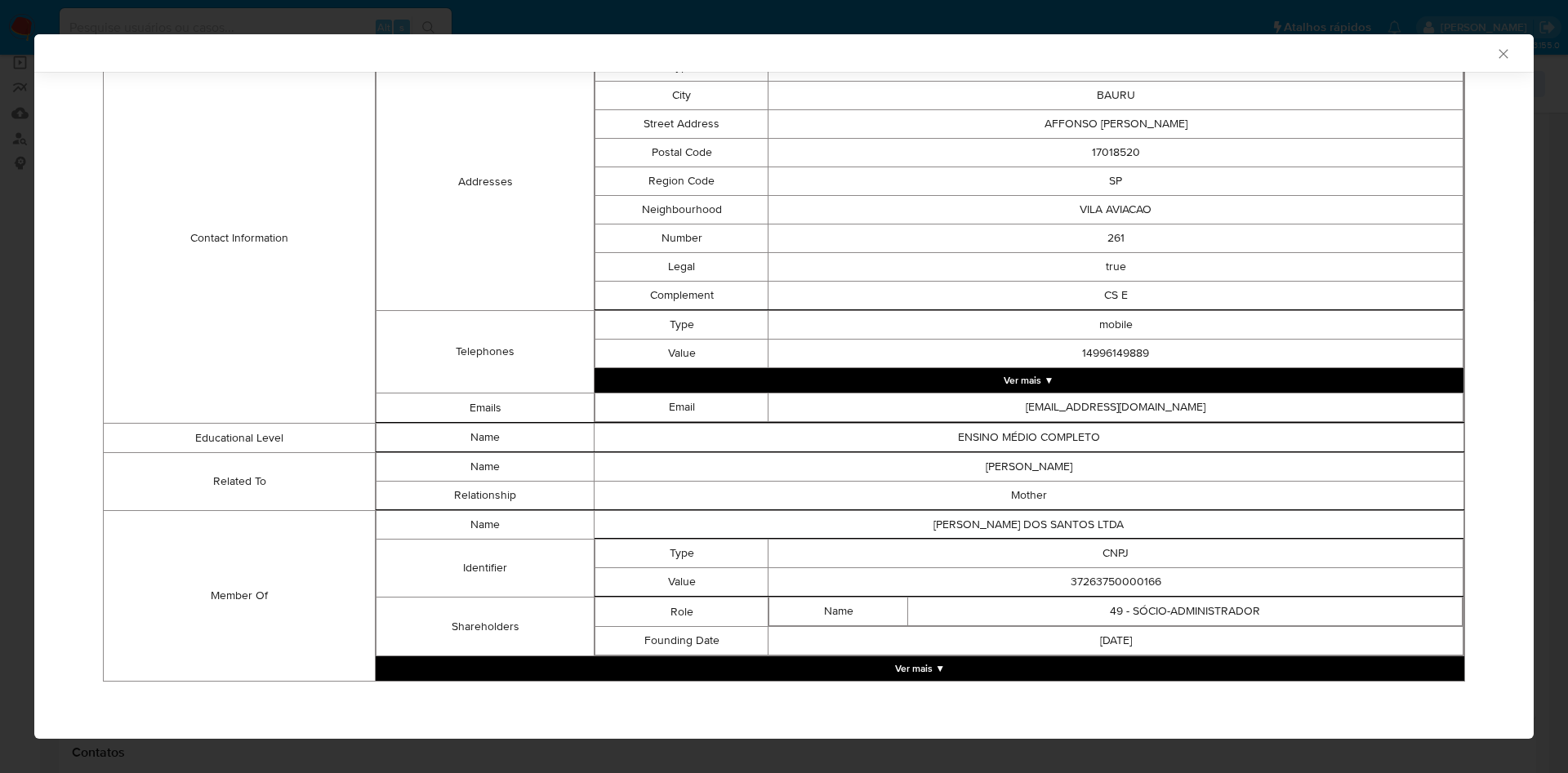
click at [810, 671] on button "Ver mais ▼" at bounding box center [919, 668] width 1089 height 25
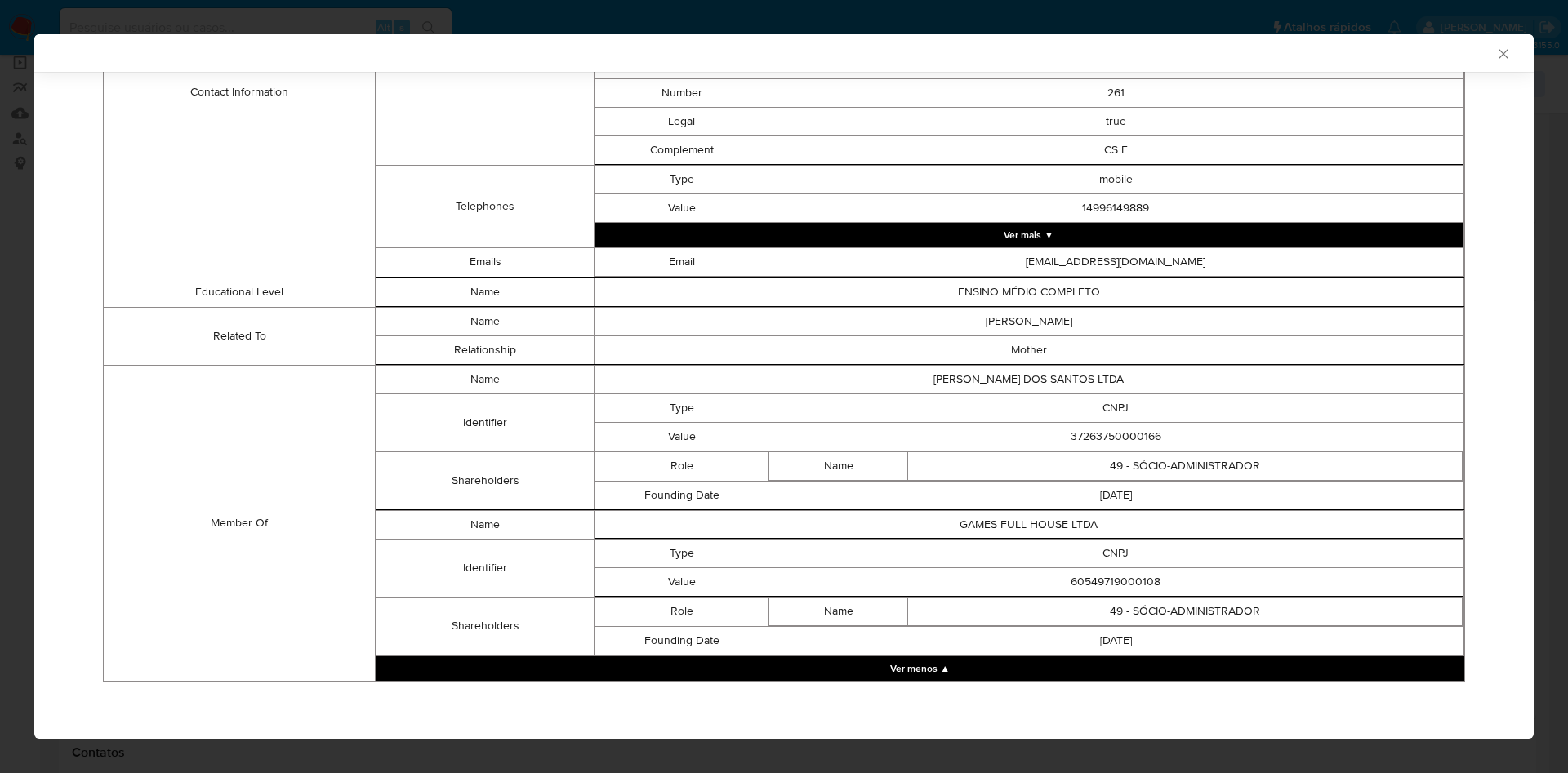
scroll to position [809, 0]
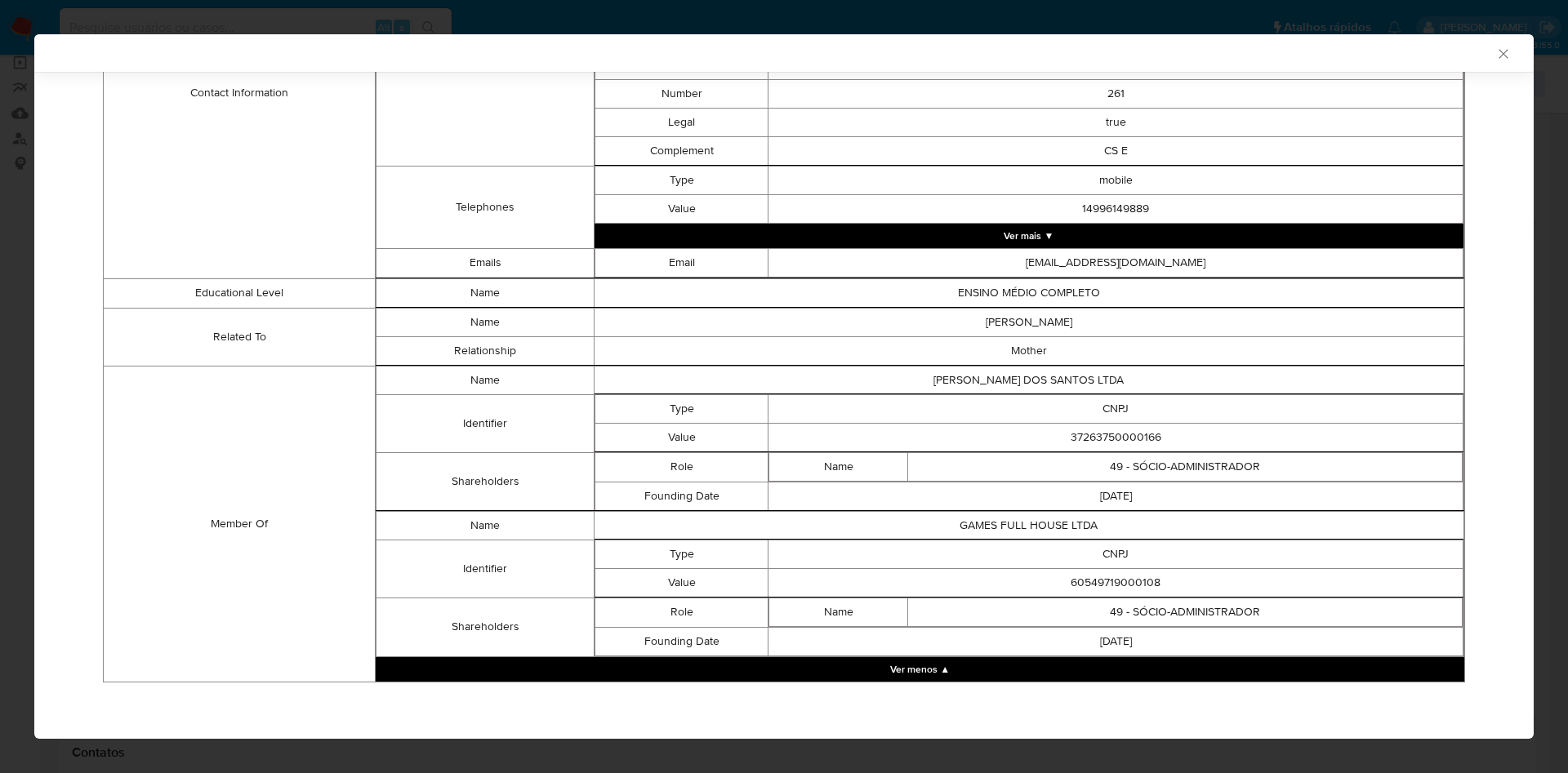
click at [1115, 439] on td "37263750000166" at bounding box center [1115, 437] width 695 height 29
copy td "37263750000166"
click at [905, 531] on td "GAMES FULL HOUSE LTDA" at bounding box center [1028, 525] width 870 height 29
click at [1118, 574] on td "60549719000108" at bounding box center [1115, 583] width 695 height 29
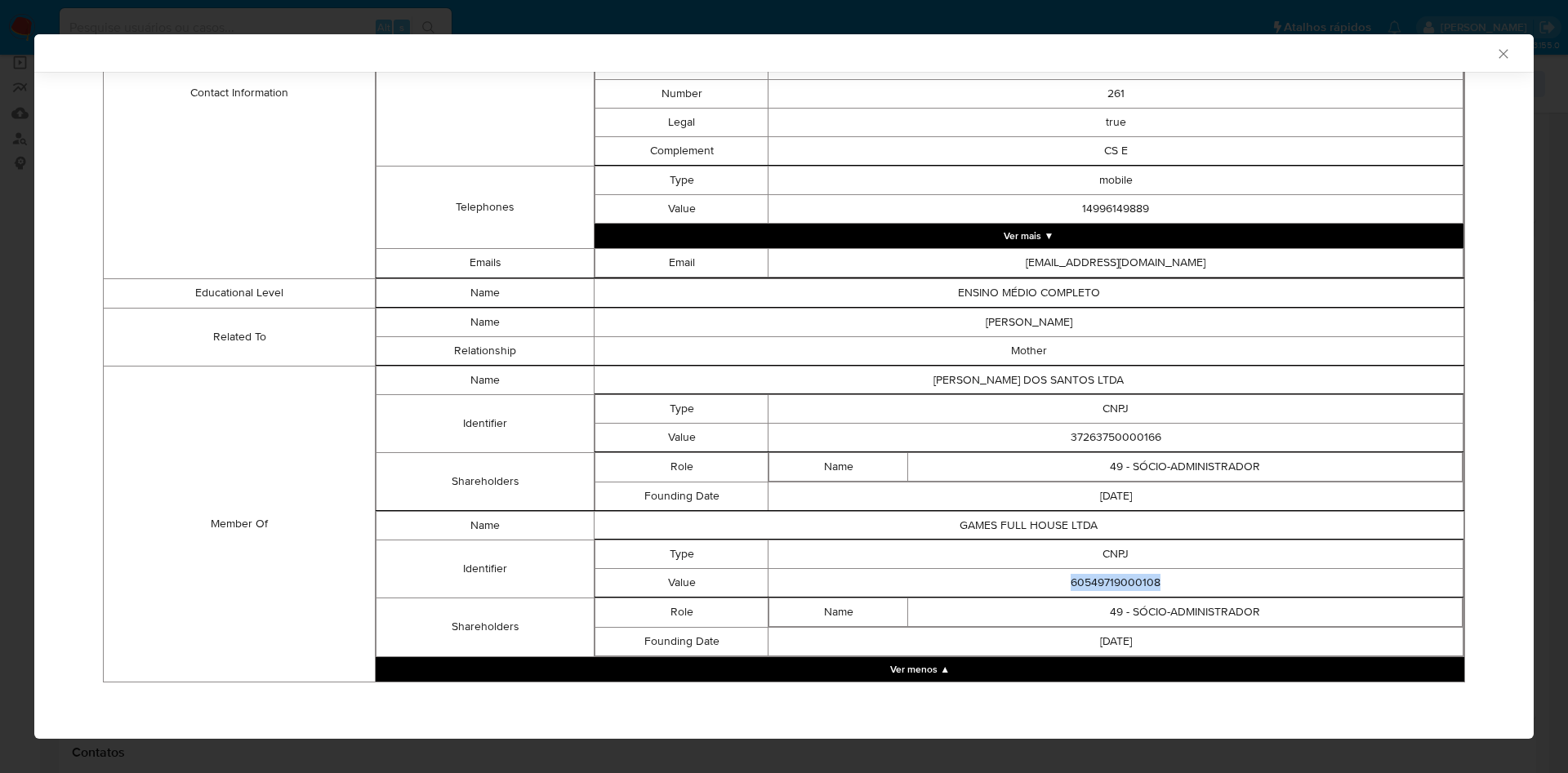
click at [1118, 574] on td "60549719000108" at bounding box center [1115, 583] width 695 height 29
copy td "60549719000108"
click at [609, 334] on td "ESMERALDA JOSEFA MASIERO" at bounding box center [1028, 322] width 870 height 29
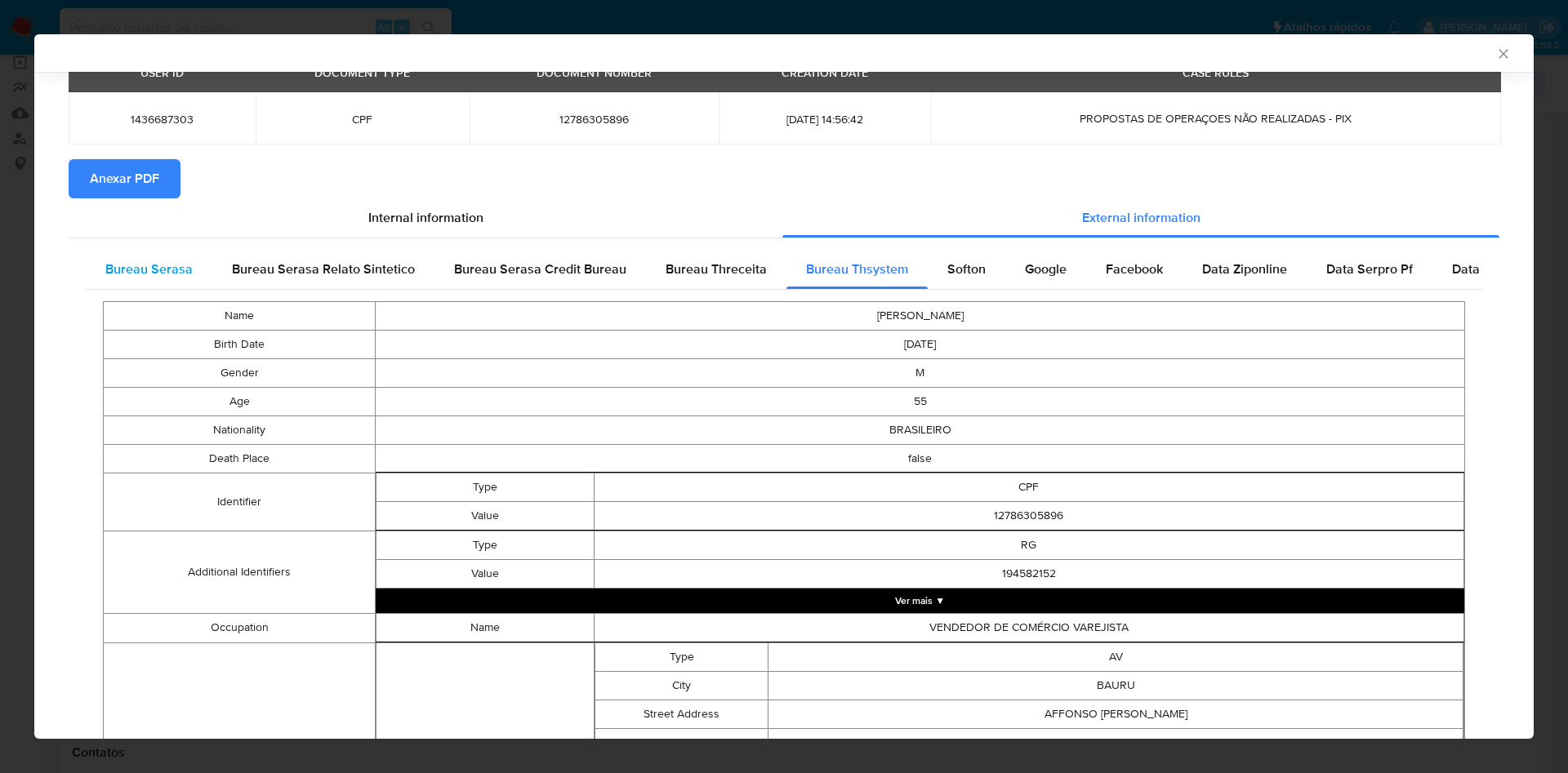
click at [158, 275] on span "Bureau Serasa" at bounding box center [149, 269] width 87 height 19
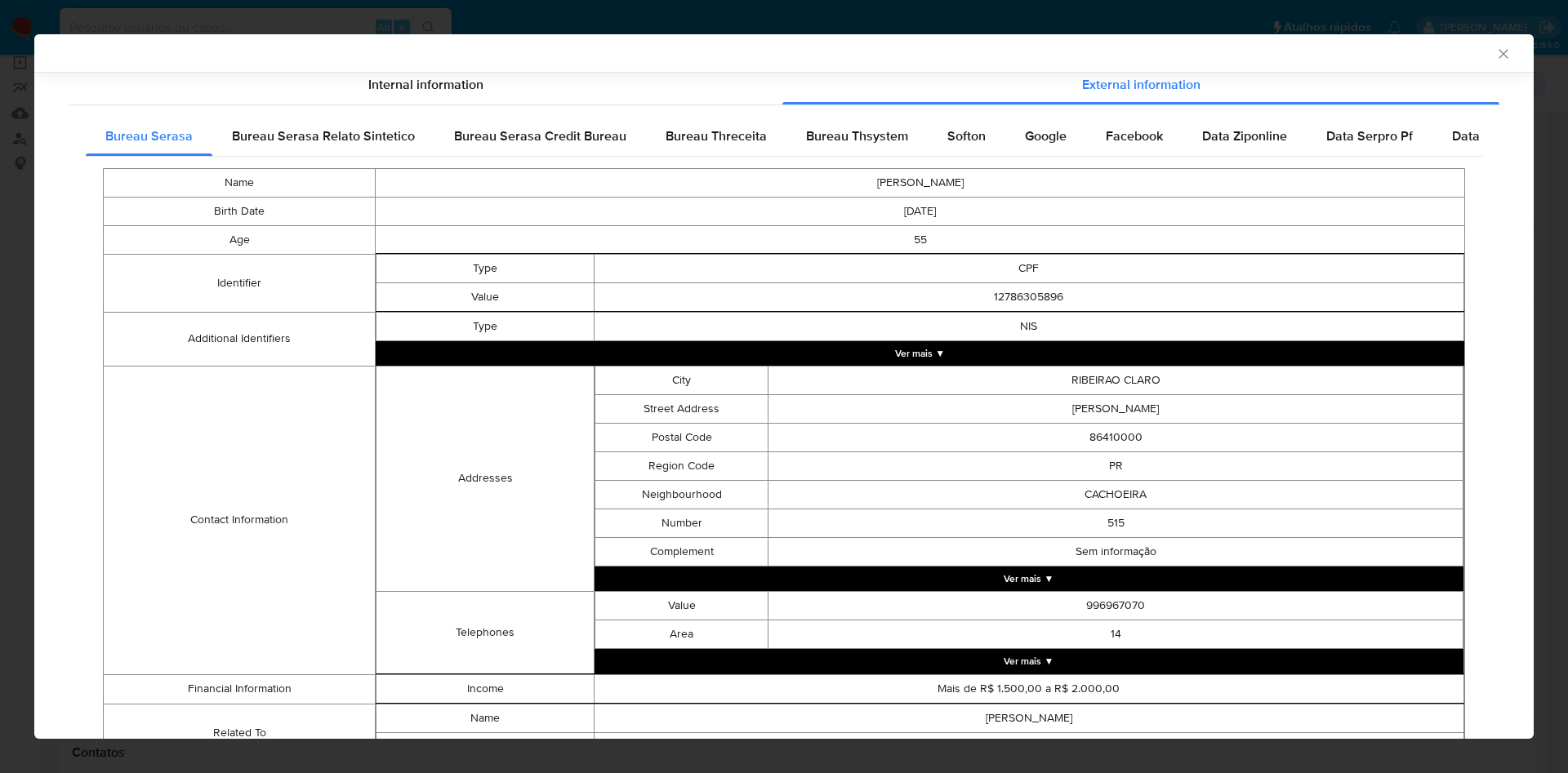
scroll to position [286, 0]
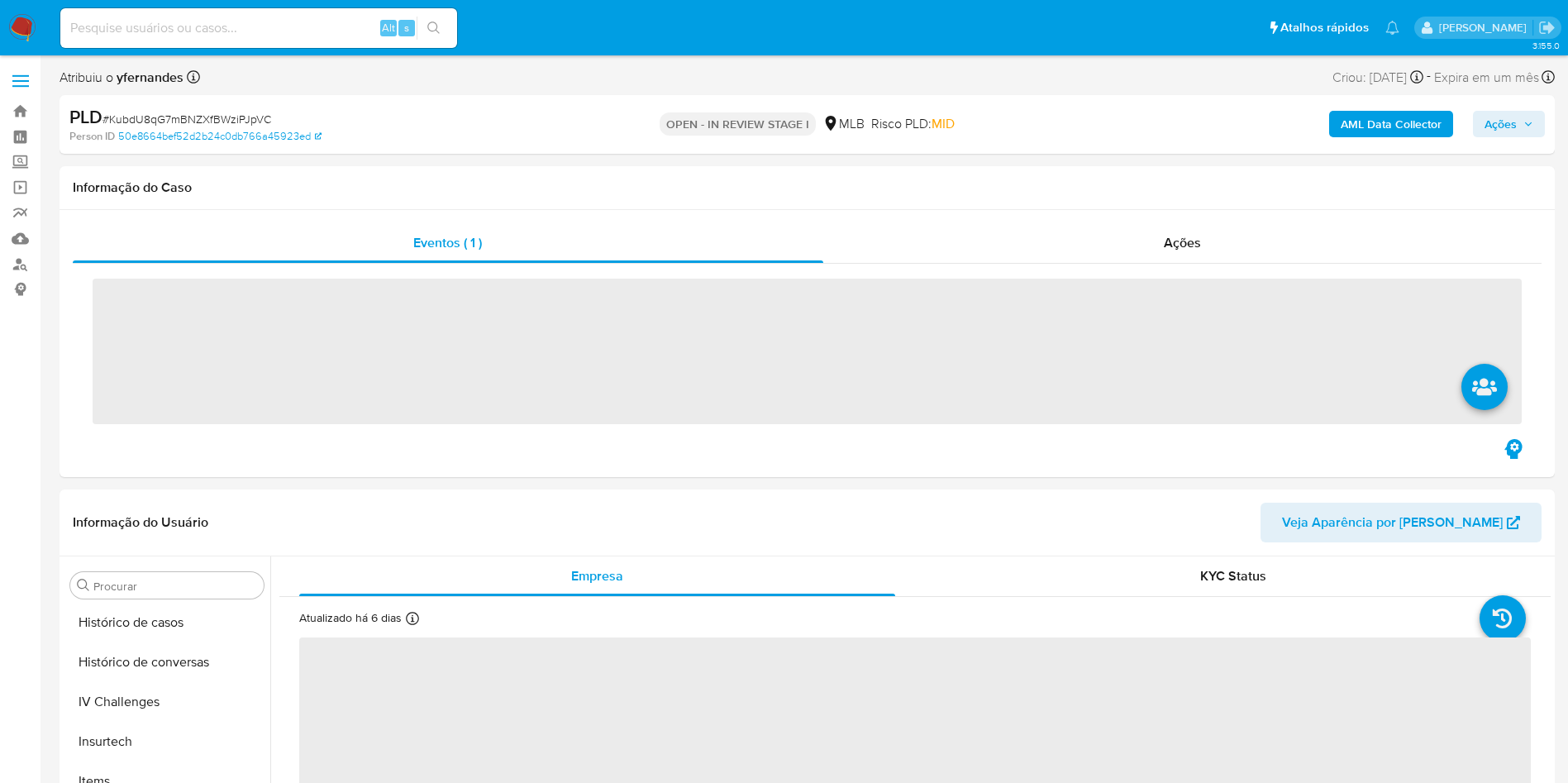
scroll to position [738, 0]
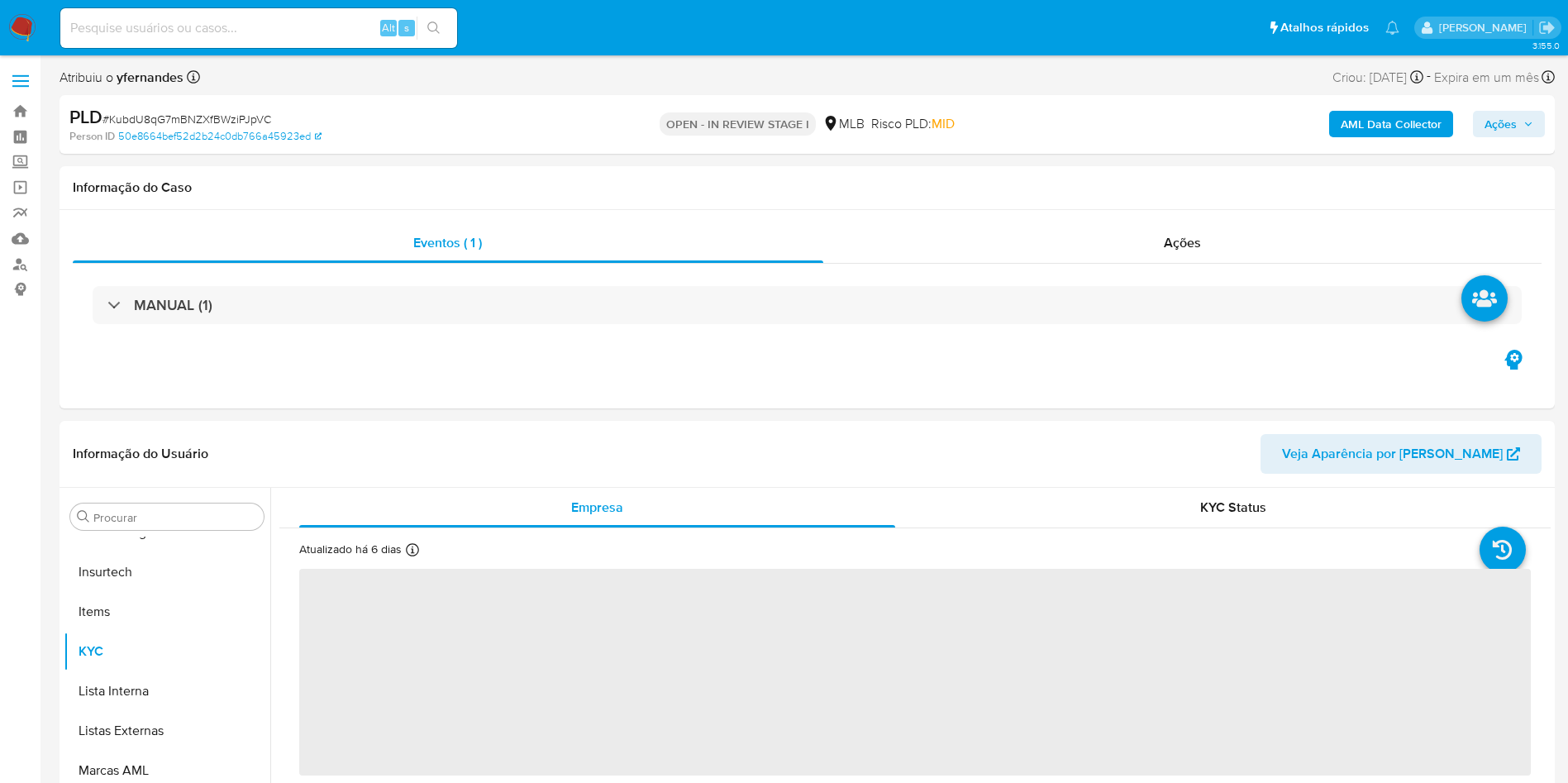
click at [214, 119] on span "# KubdU8qG7mBNZXfBWziPJpVC" at bounding box center [186, 119] width 168 height 17
copy span "KubdU8qG7mBNZXfBWziPJpVC"
select select "10"
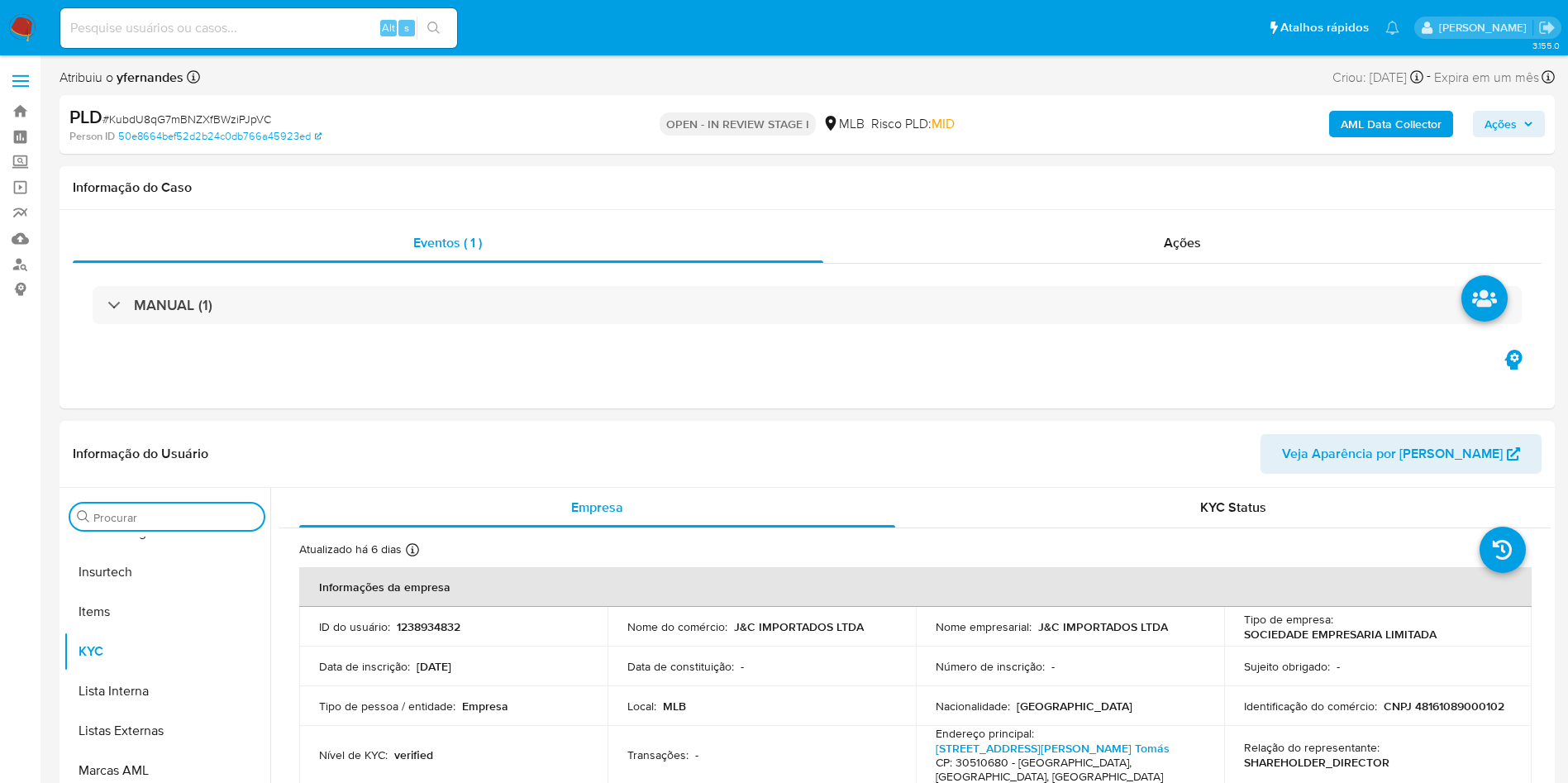
click at [134, 521] on input "Procurar" at bounding box center [175, 517] width 163 height 15
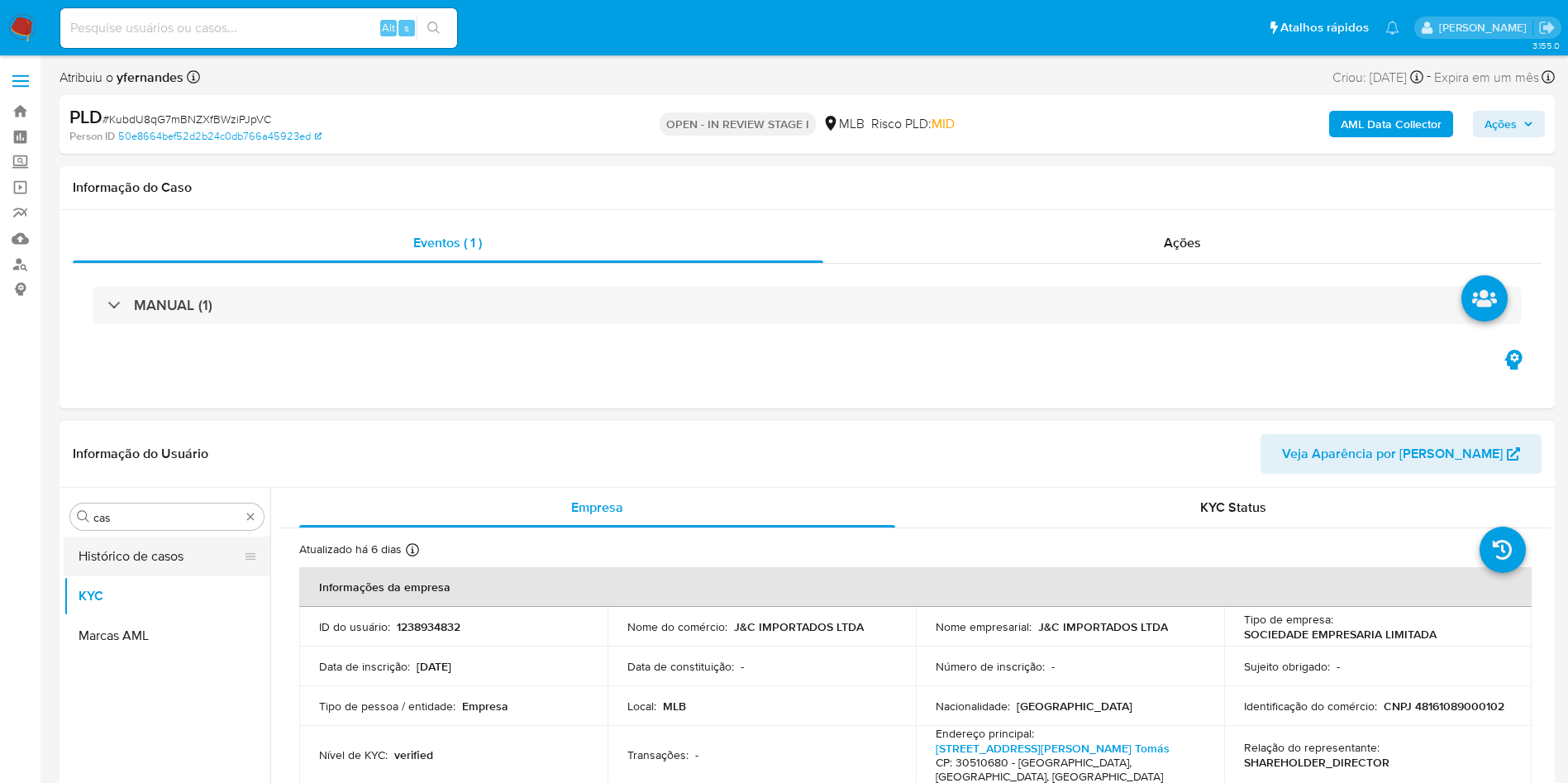
click at [133, 558] on button "Histórico de casos" at bounding box center [159, 556] width 193 height 40
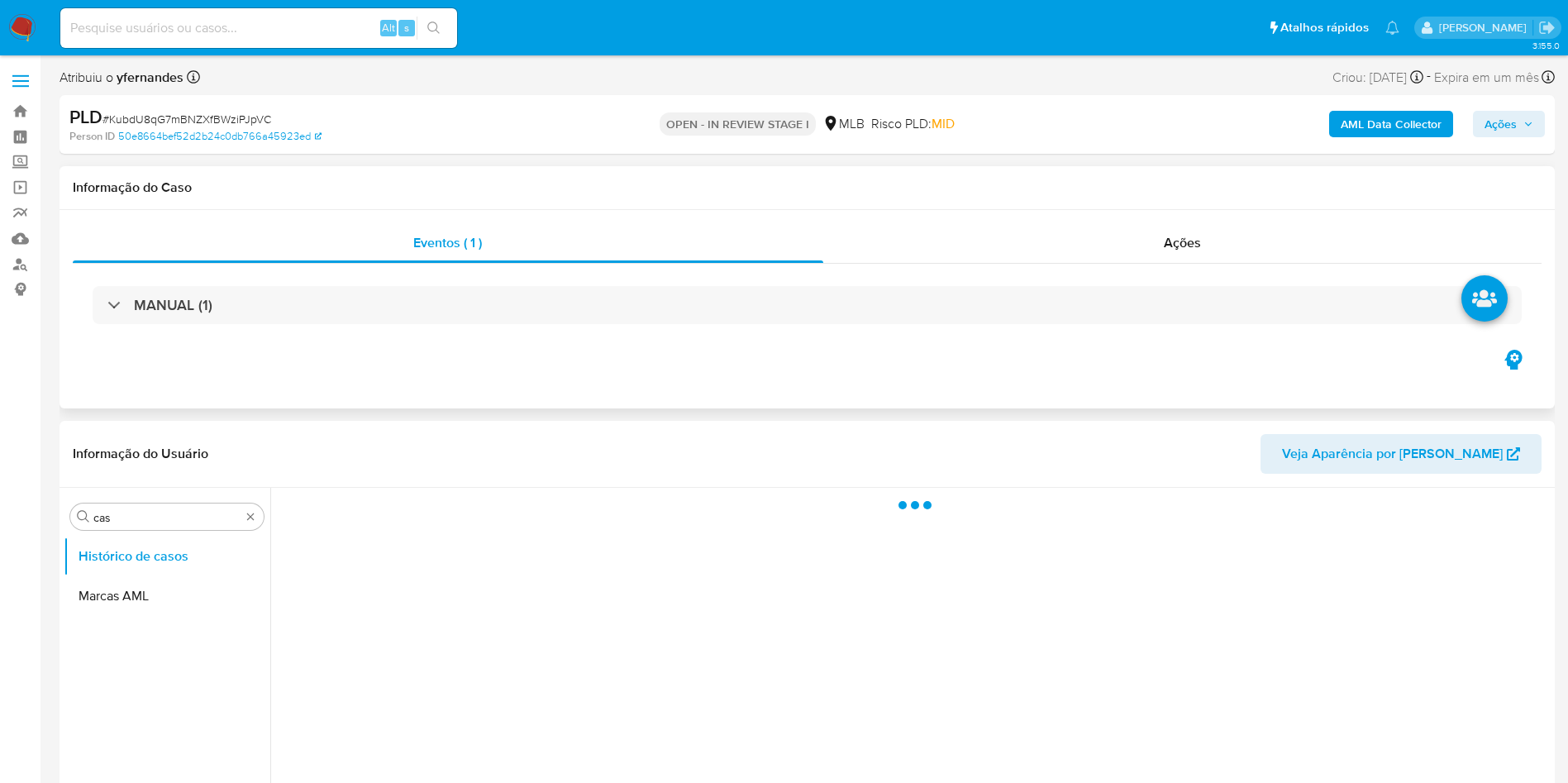
scroll to position [125, 0]
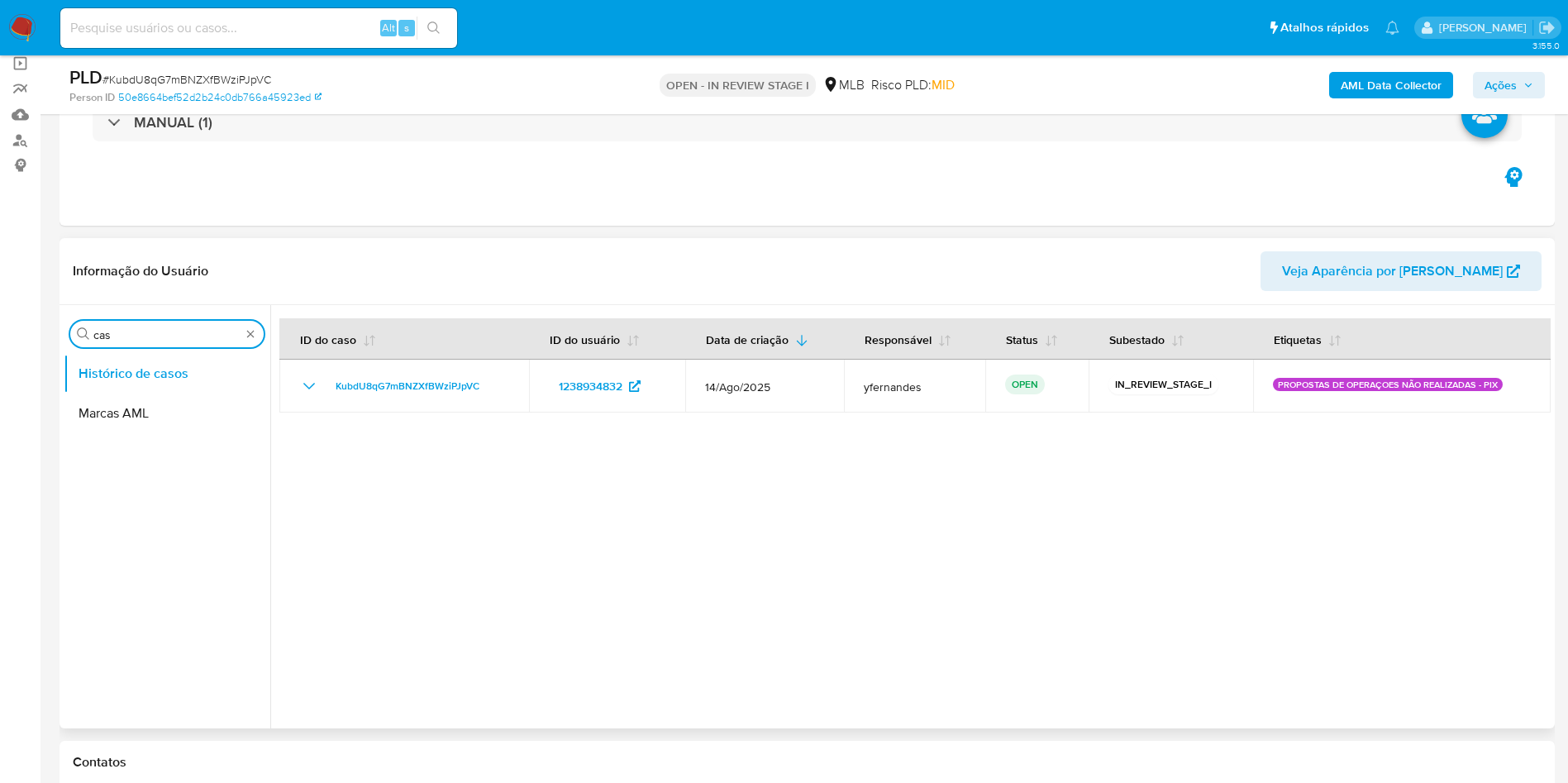
click at [162, 335] on input "cas" at bounding box center [166, 335] width 147 height 15
type input "do"
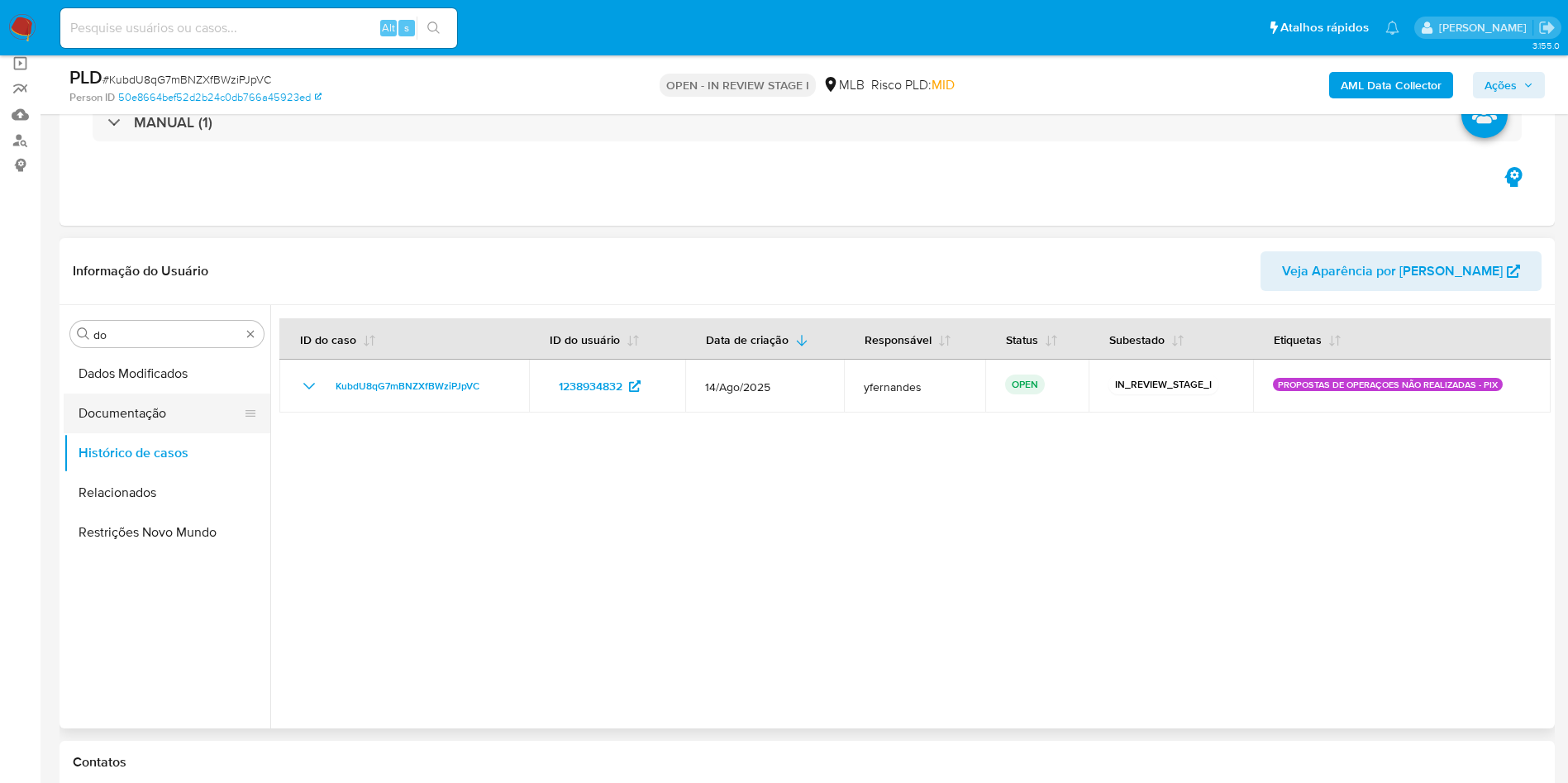
click at [172, 406] on button "Documentação" at bounding box center [159, 413] width 193 height 40
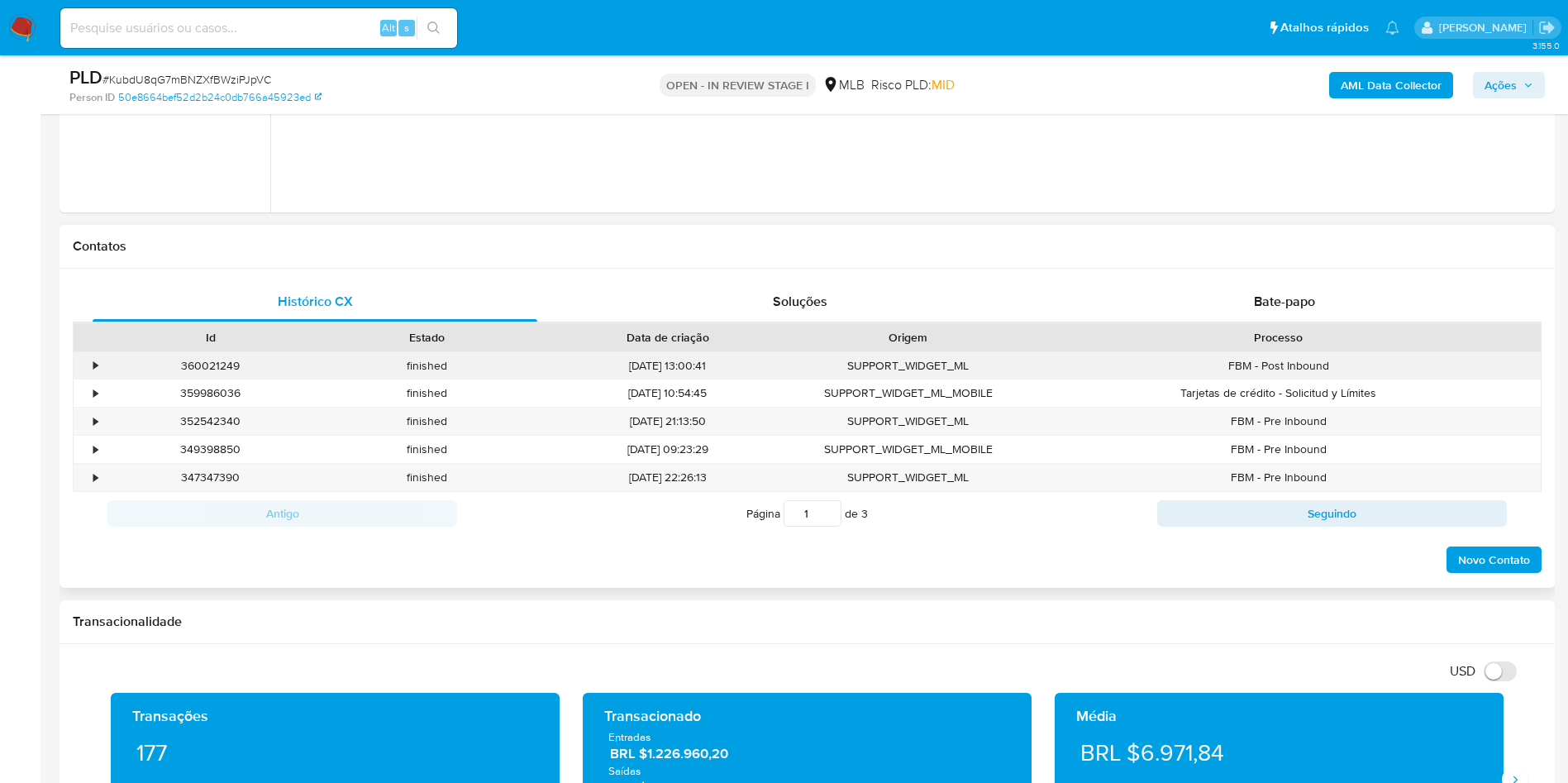
scroll to position [744, 0]
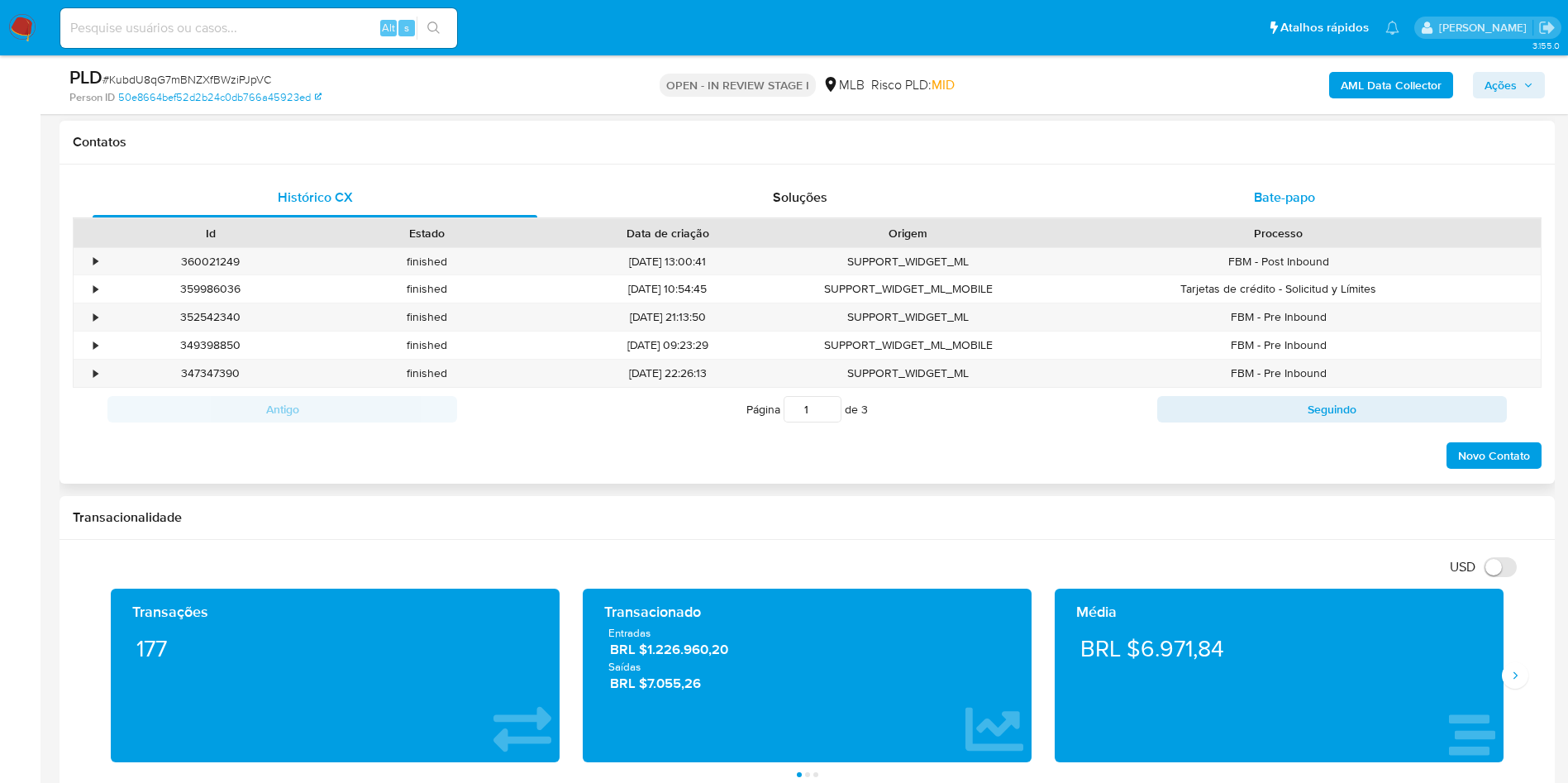
click at [1239, 210] on div "Bate-papo" at bounding box center [1283, 197] width 444 height 40
click at [1236, 206] on div "Bate-papo" at bounding box center [1283, 197] width 444 height 40
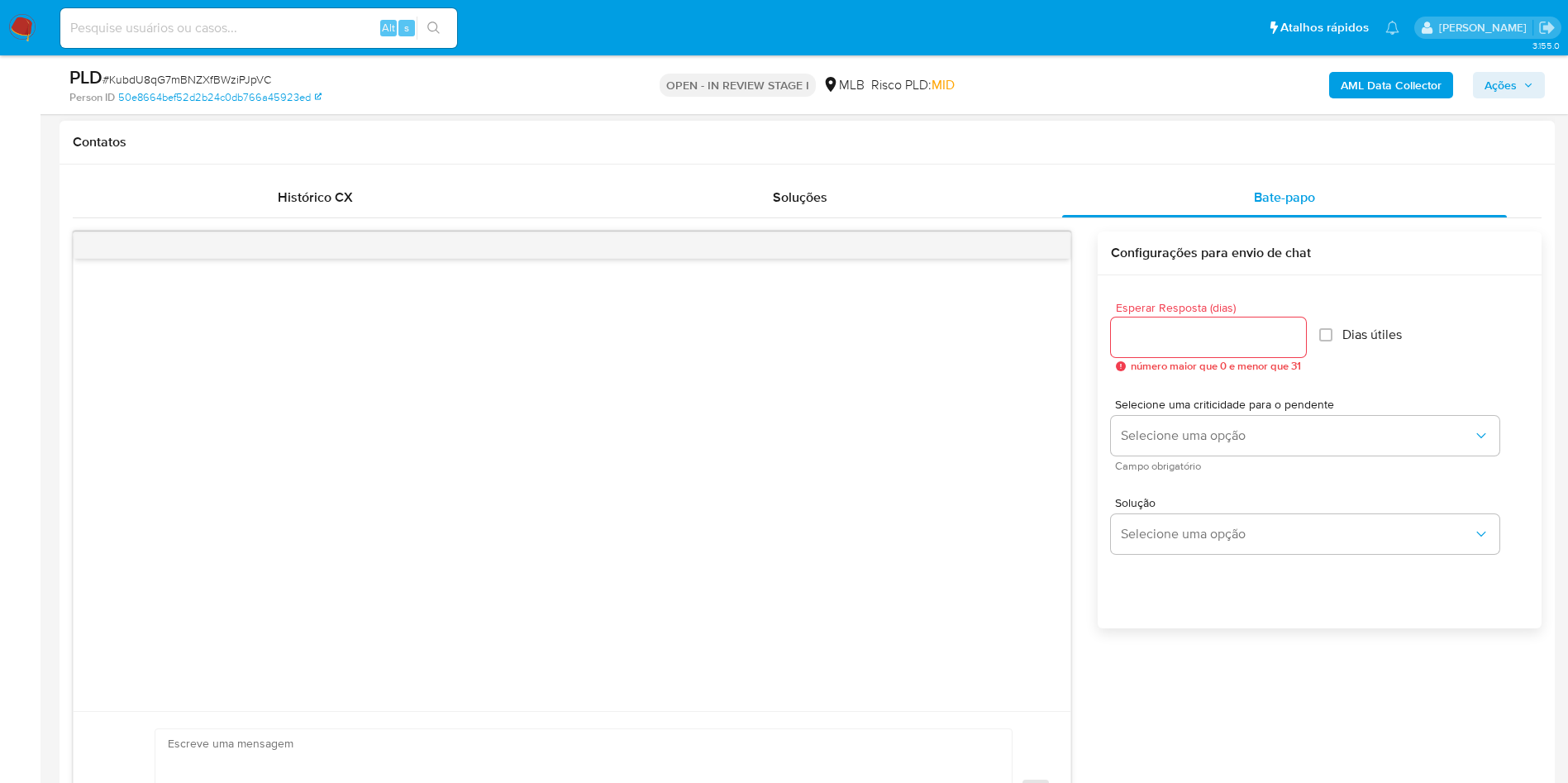
click at [1144, 339] on input "Esperar Resposta (dias)" at bounding box center [1208, 338] width 195 height 21
type input "3"
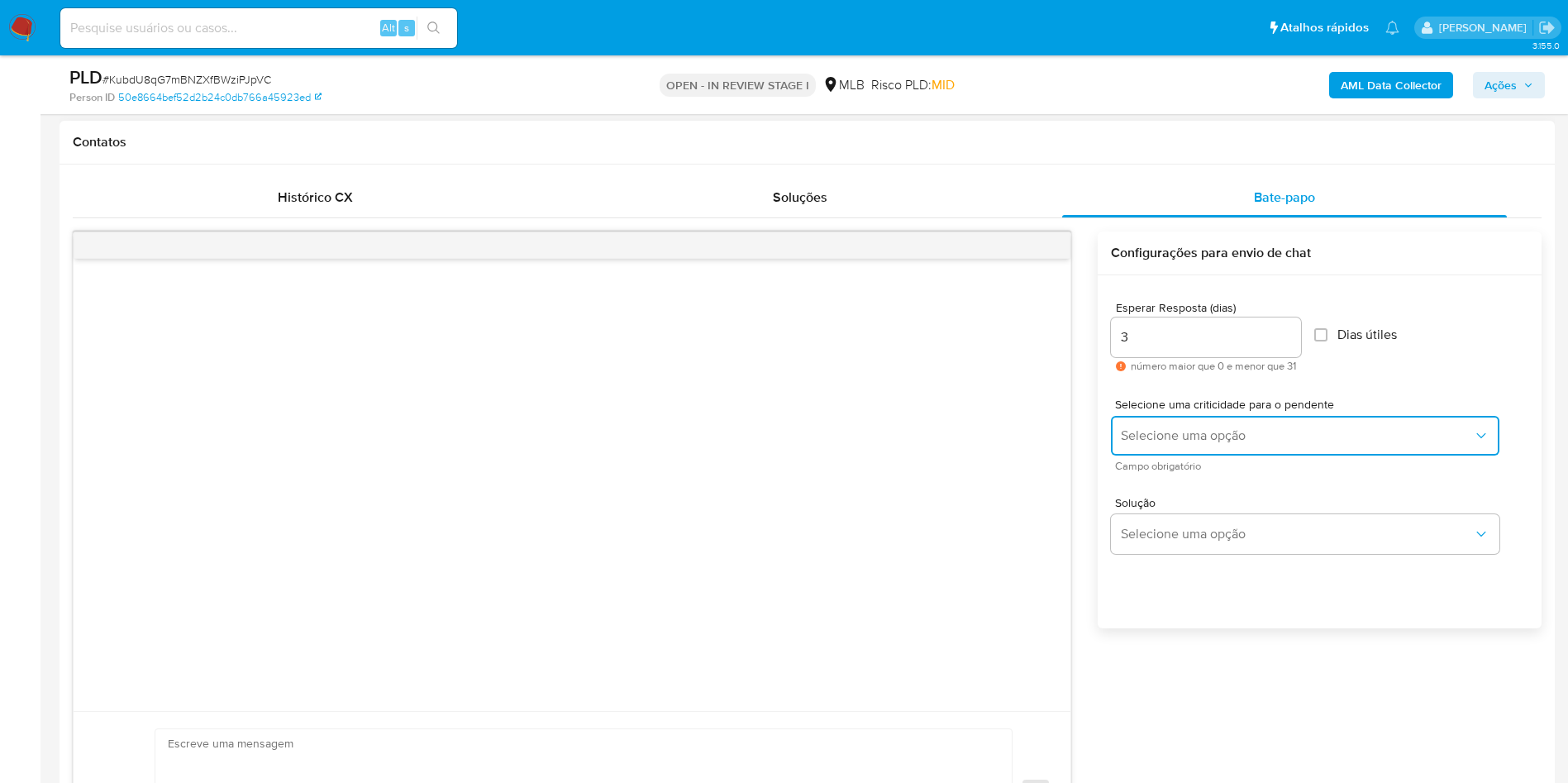
click at [1174, 432] on span "Selecione uma opção" at bounding box center [1297, 436] width 352 height 17
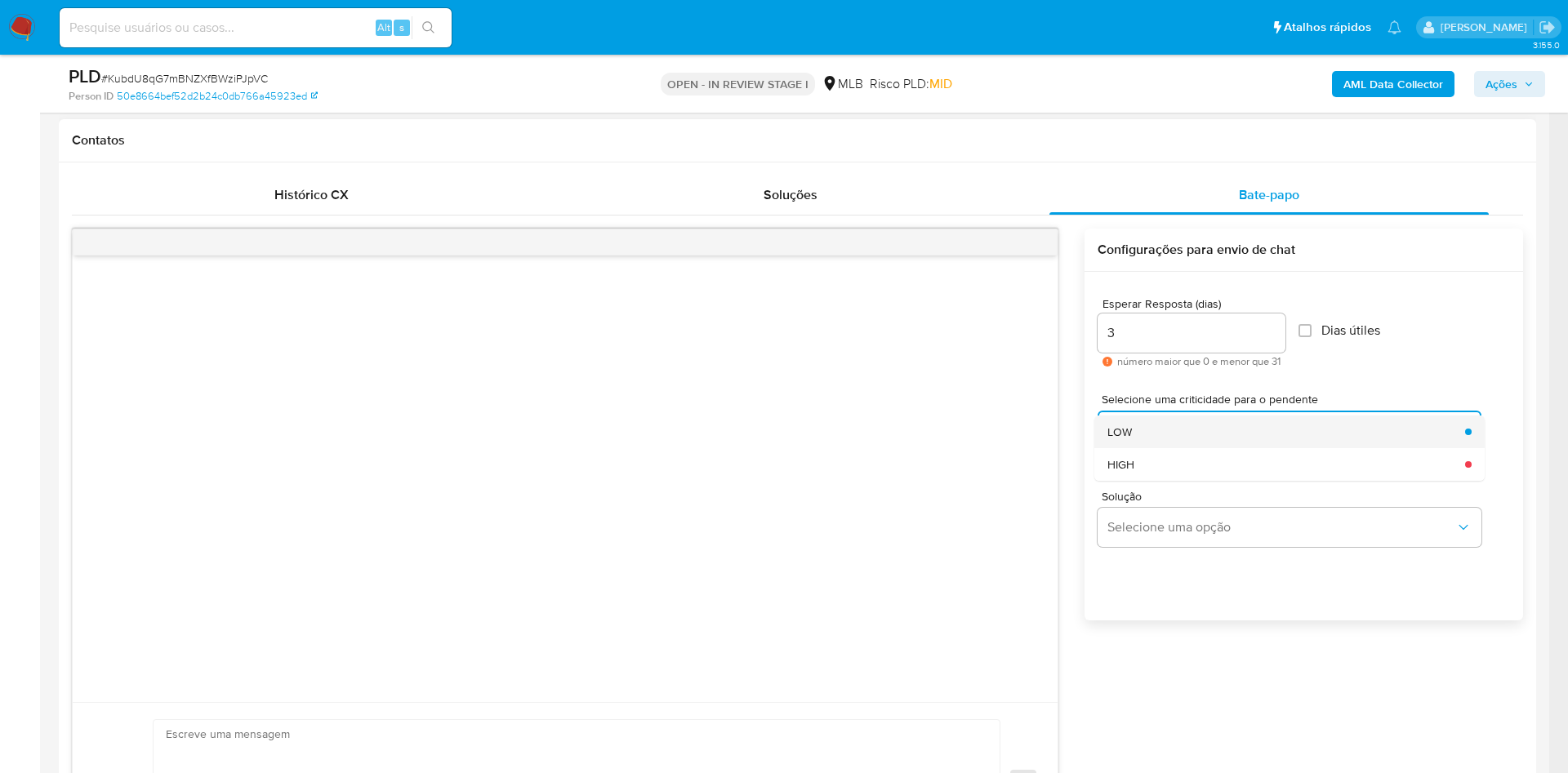
click at [1142, 434] on div "LOW" at bounding box center [1282, 432] width 348 height 33
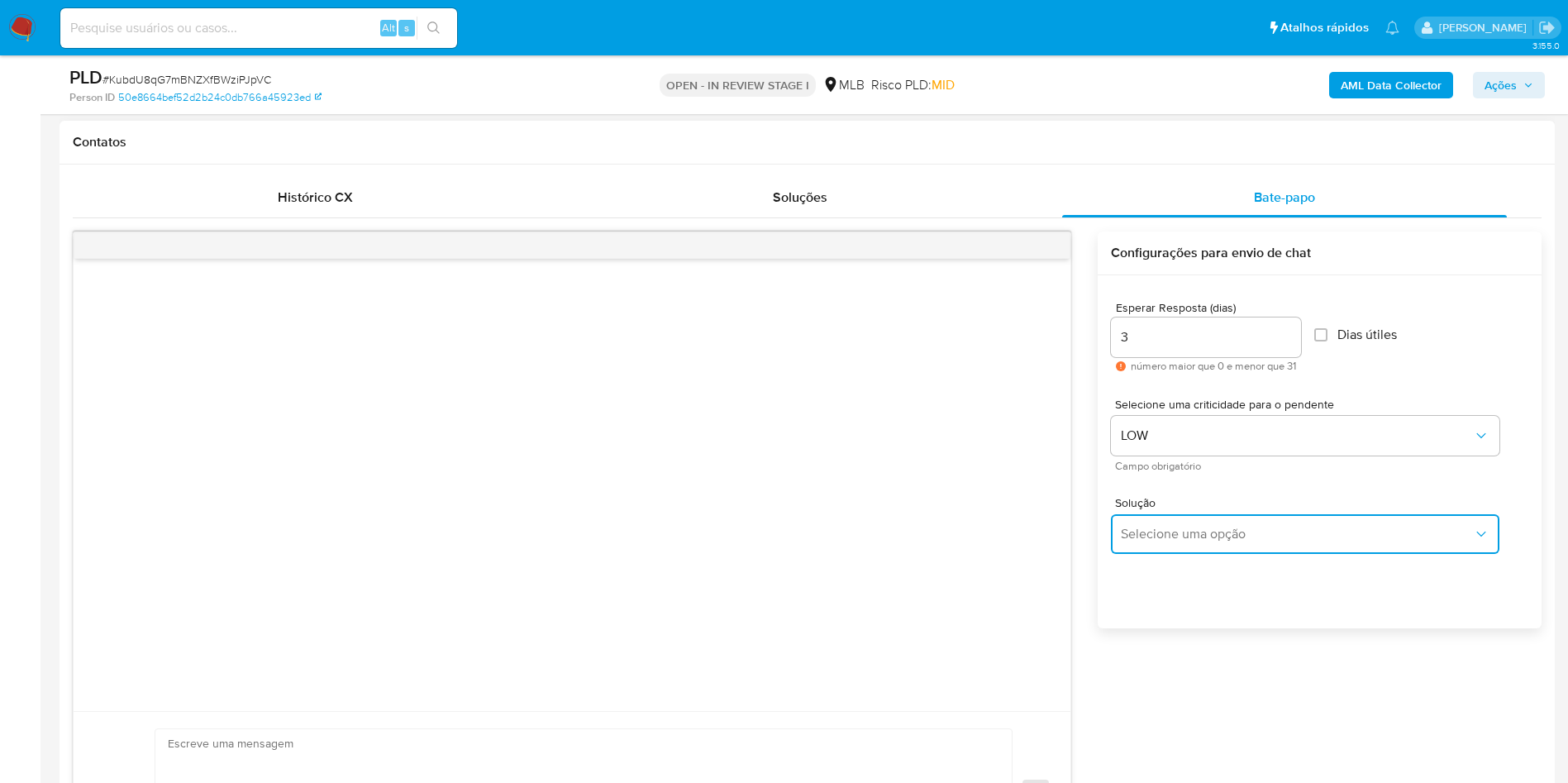
click at [1144, 535] on span "Selecione uma opção" at bounding box center [1297, 534] width 352 height 17
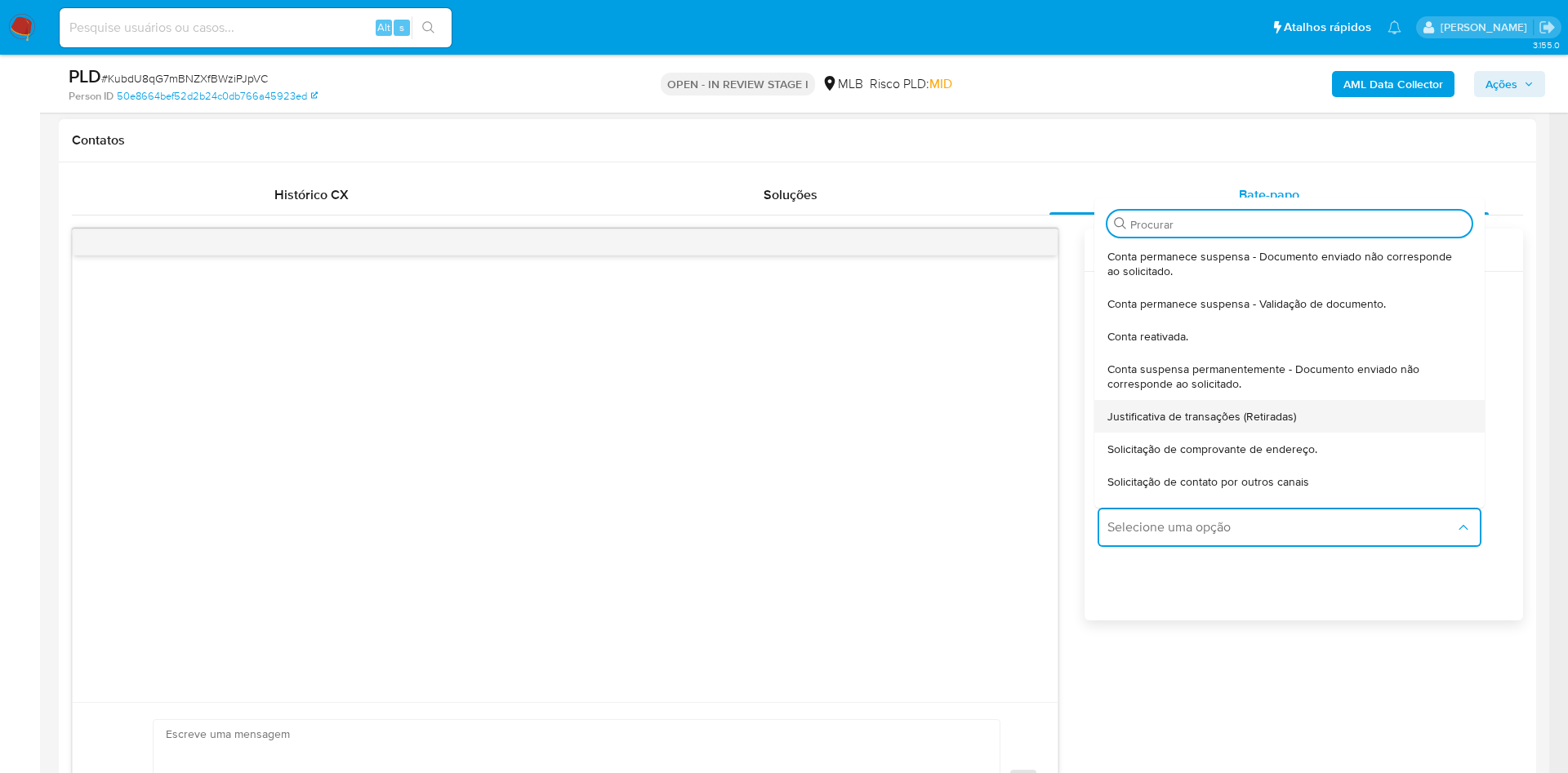
click at [1171, 419] on span "Justificativa de transações (Retiradas)" at bounding box center [1202, 416] width 188 height 14
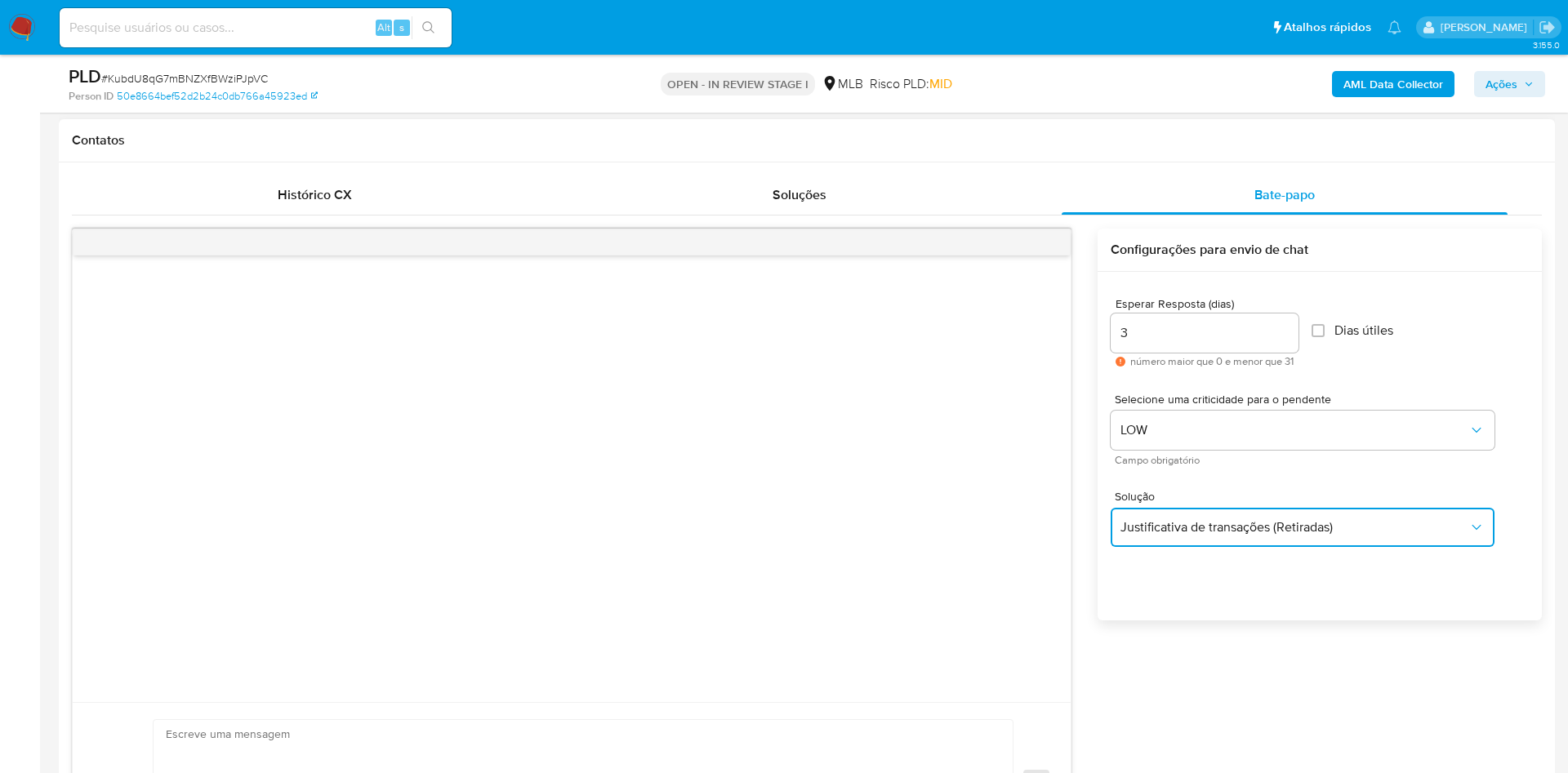
type textarea "Olá,Suspendemos a sua conta para uma verificação adicional de segurança.Por fav…"
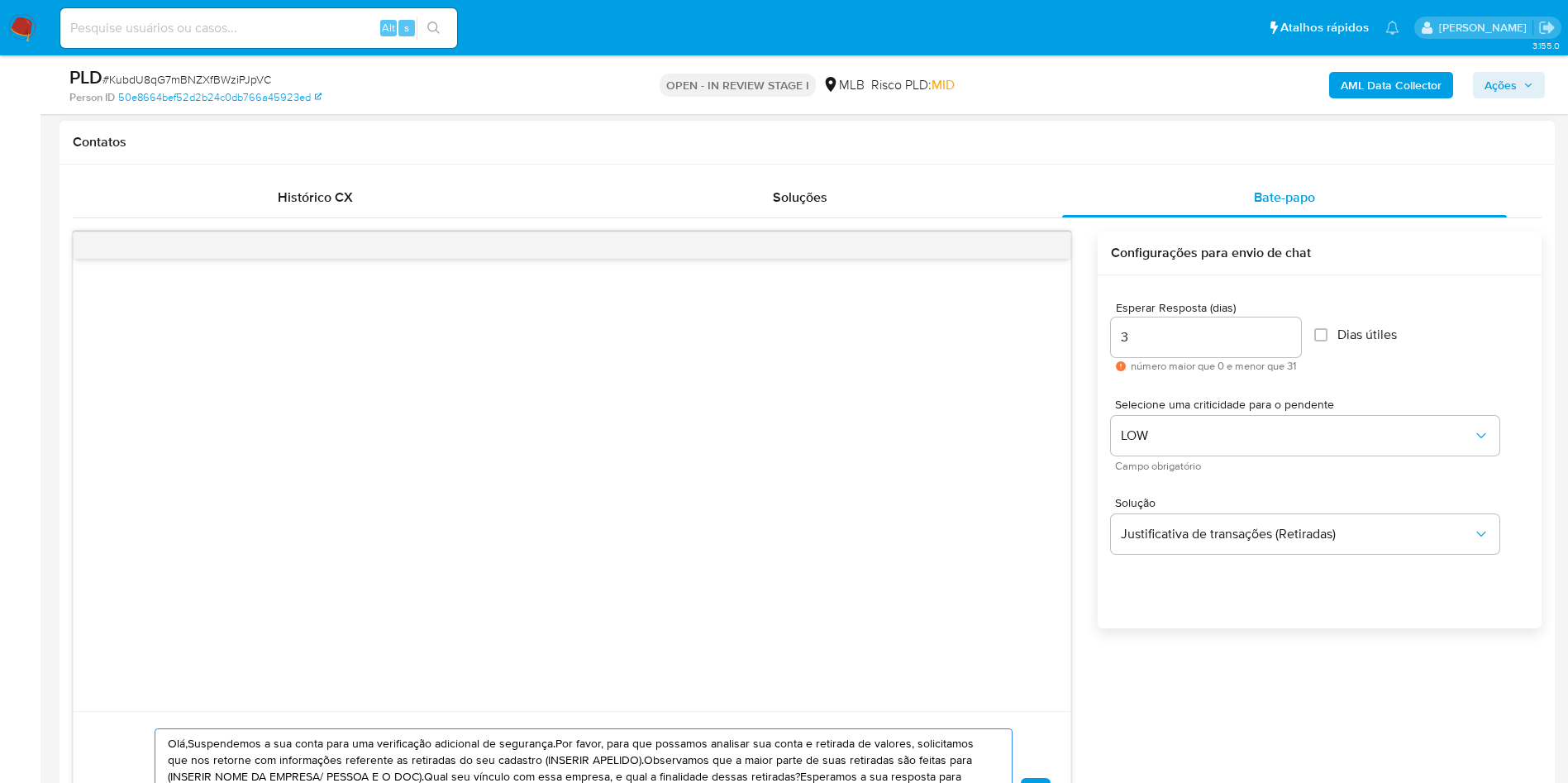
click at [600, 748] on textarea "Olá,Suspendemos a sua conta para uma verificação adicional de segurança.Por fav…" at bounding box center [579, 793] width 823 height 127
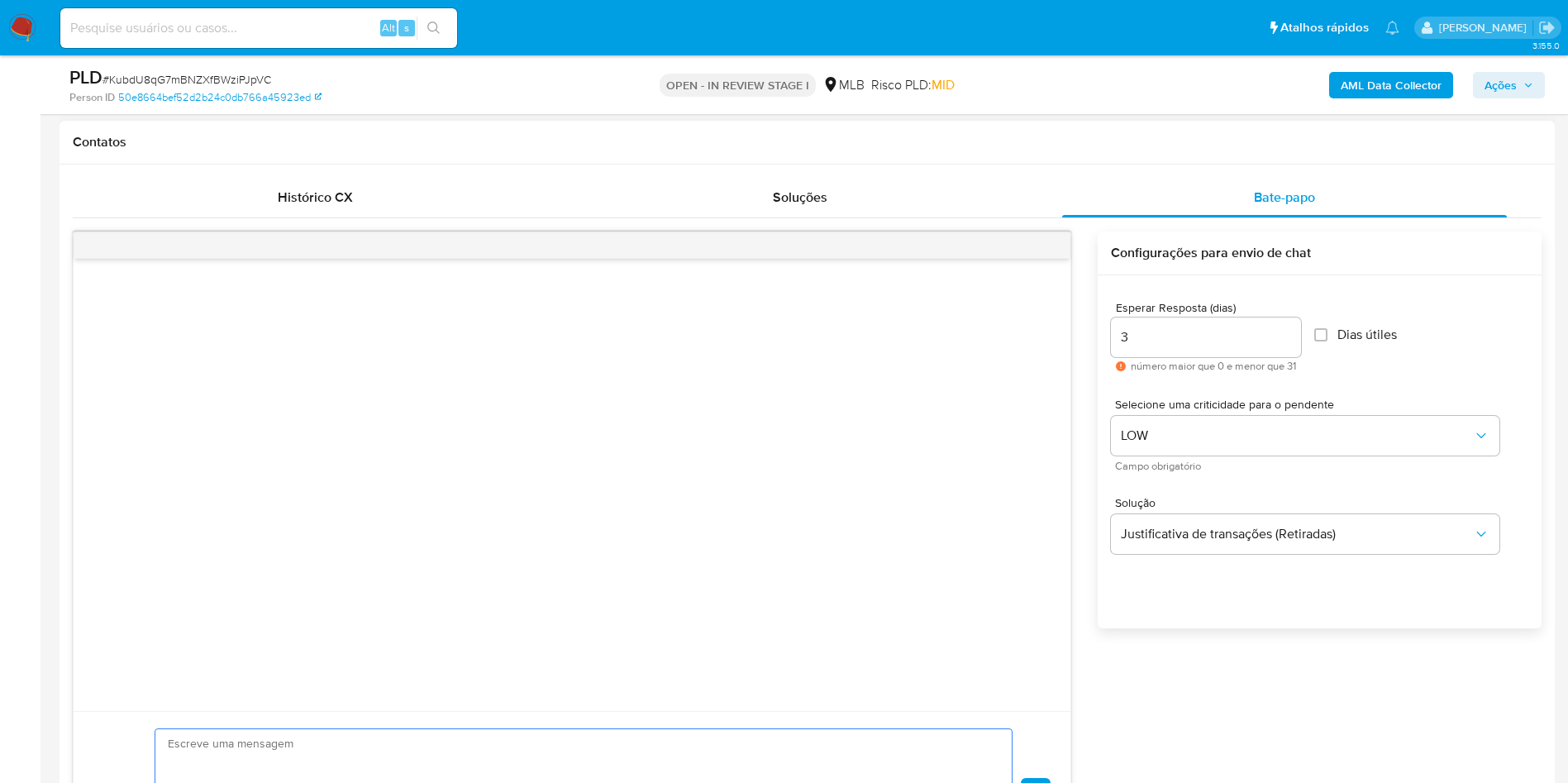
paste textarea "Olá! Estamos realizando uma verificação adicional de segurança em contas de usu…"
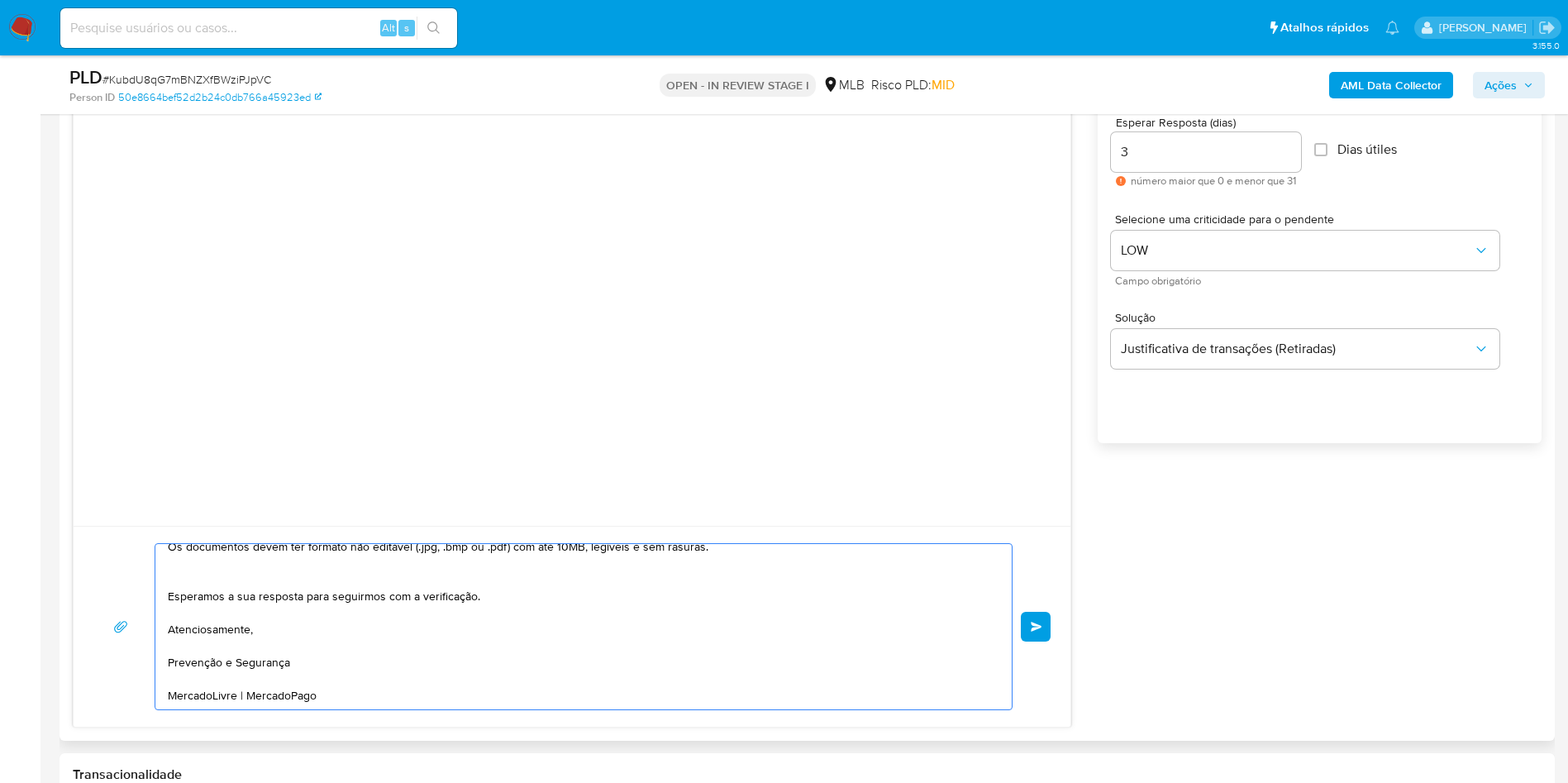
scroll to position [979, 0]
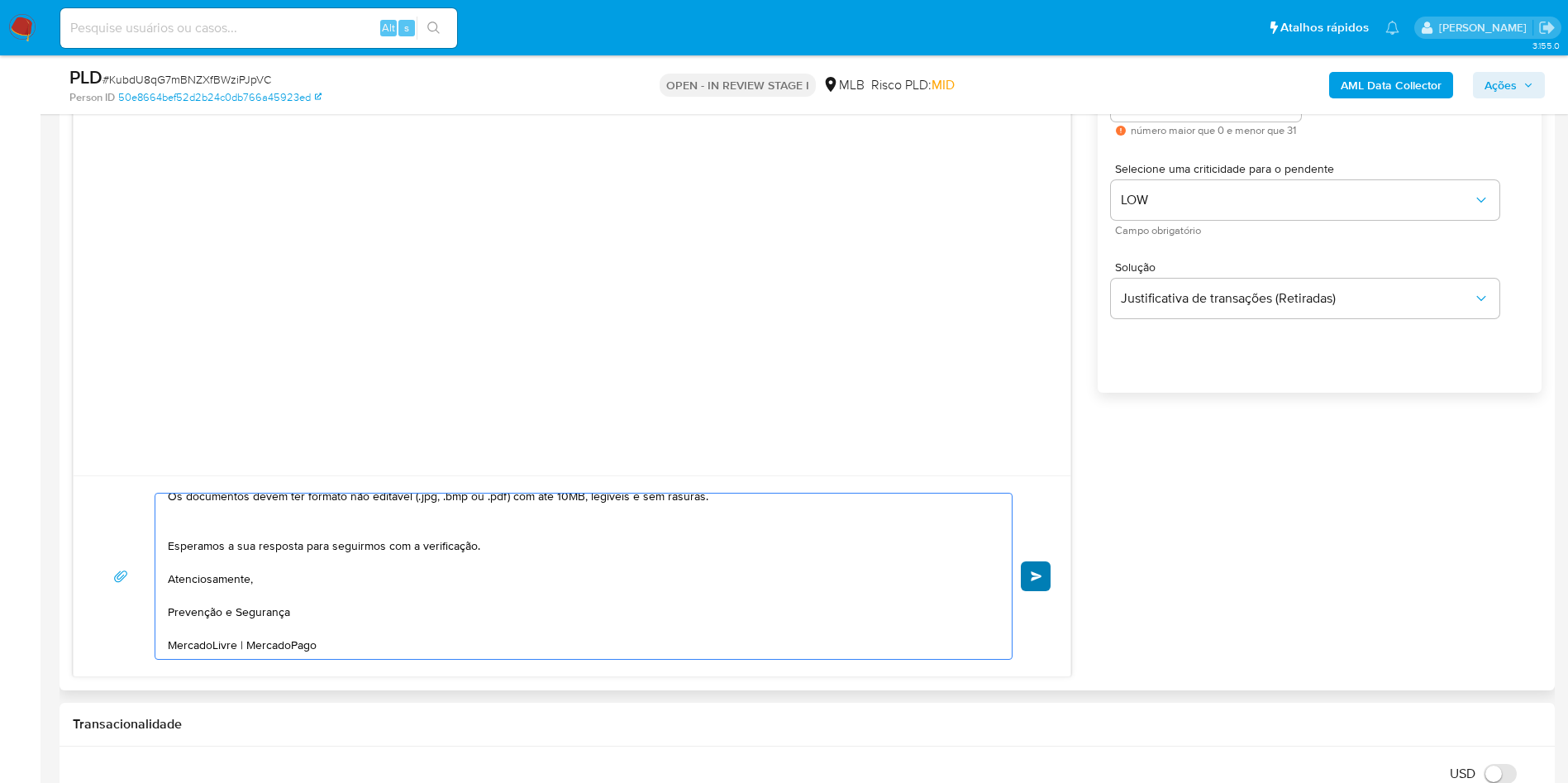
type textarea "Olá! Estamos realizando uma verificação adicional de segurança em contas de usu…"
click at [1035, 562] on button "common.send" at bounding box center [1035, 576] width 30 height 30
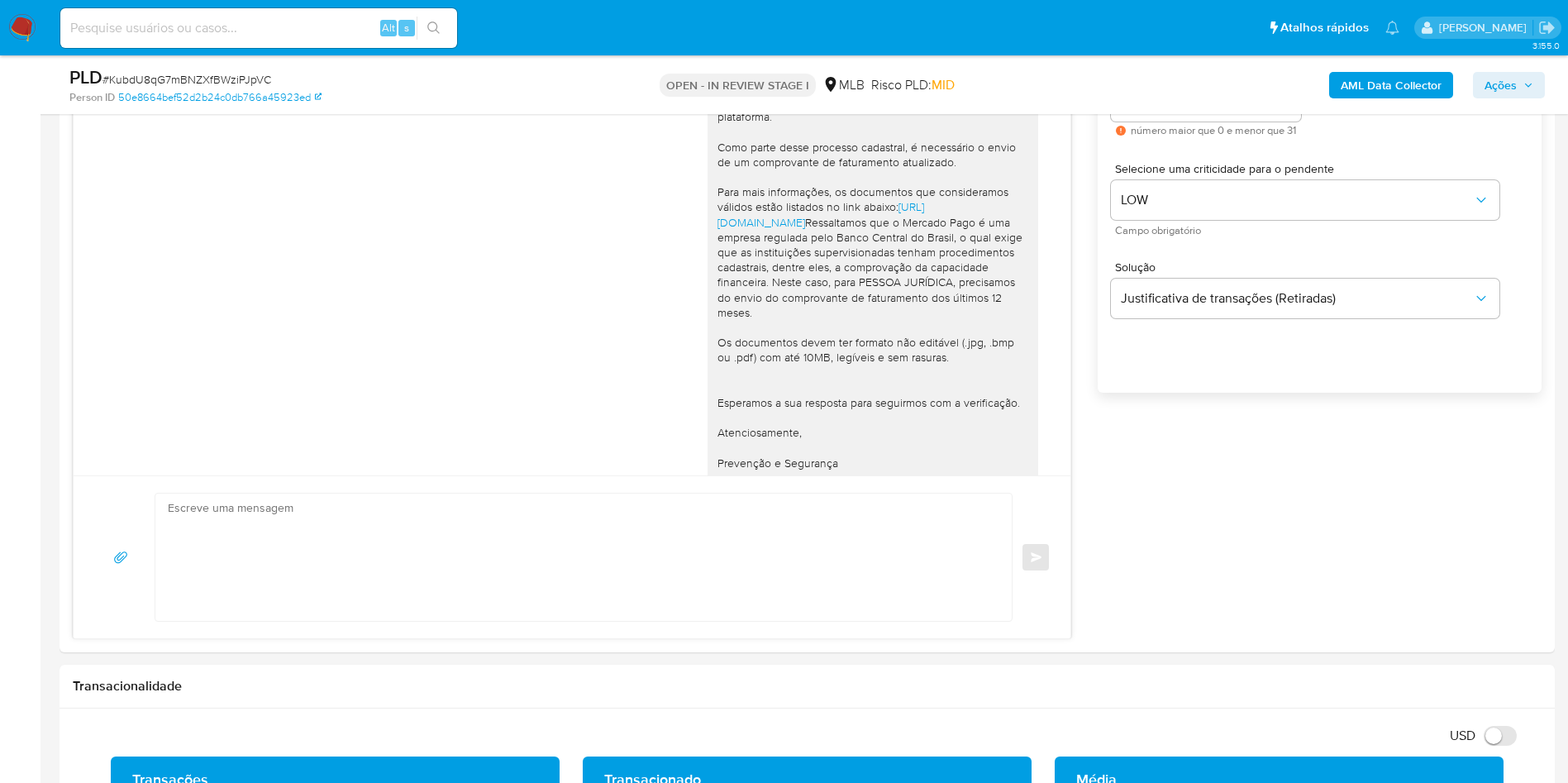
scroll to position [0, 0]
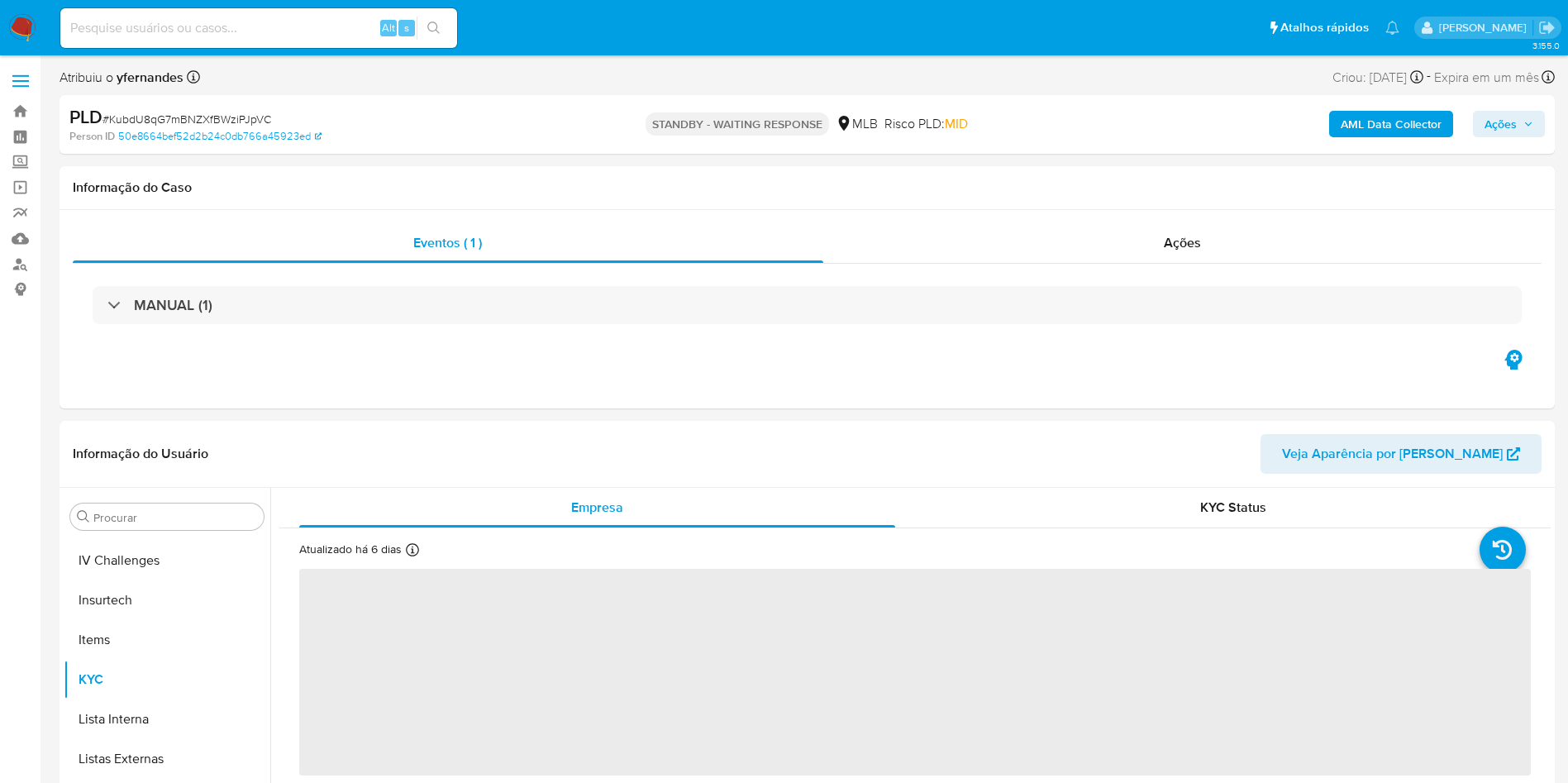
scroll to position [738, 0]
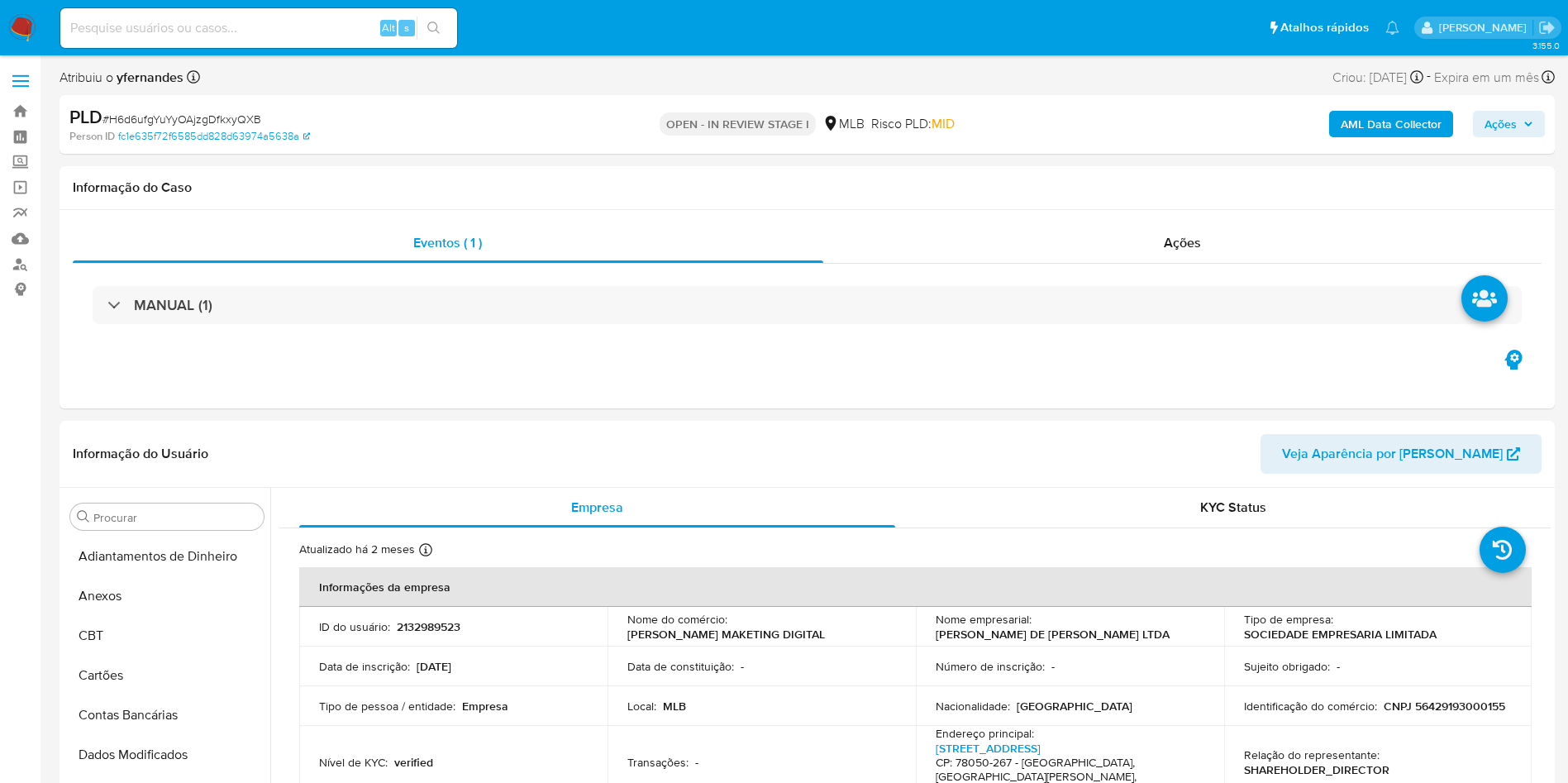
select select "10"
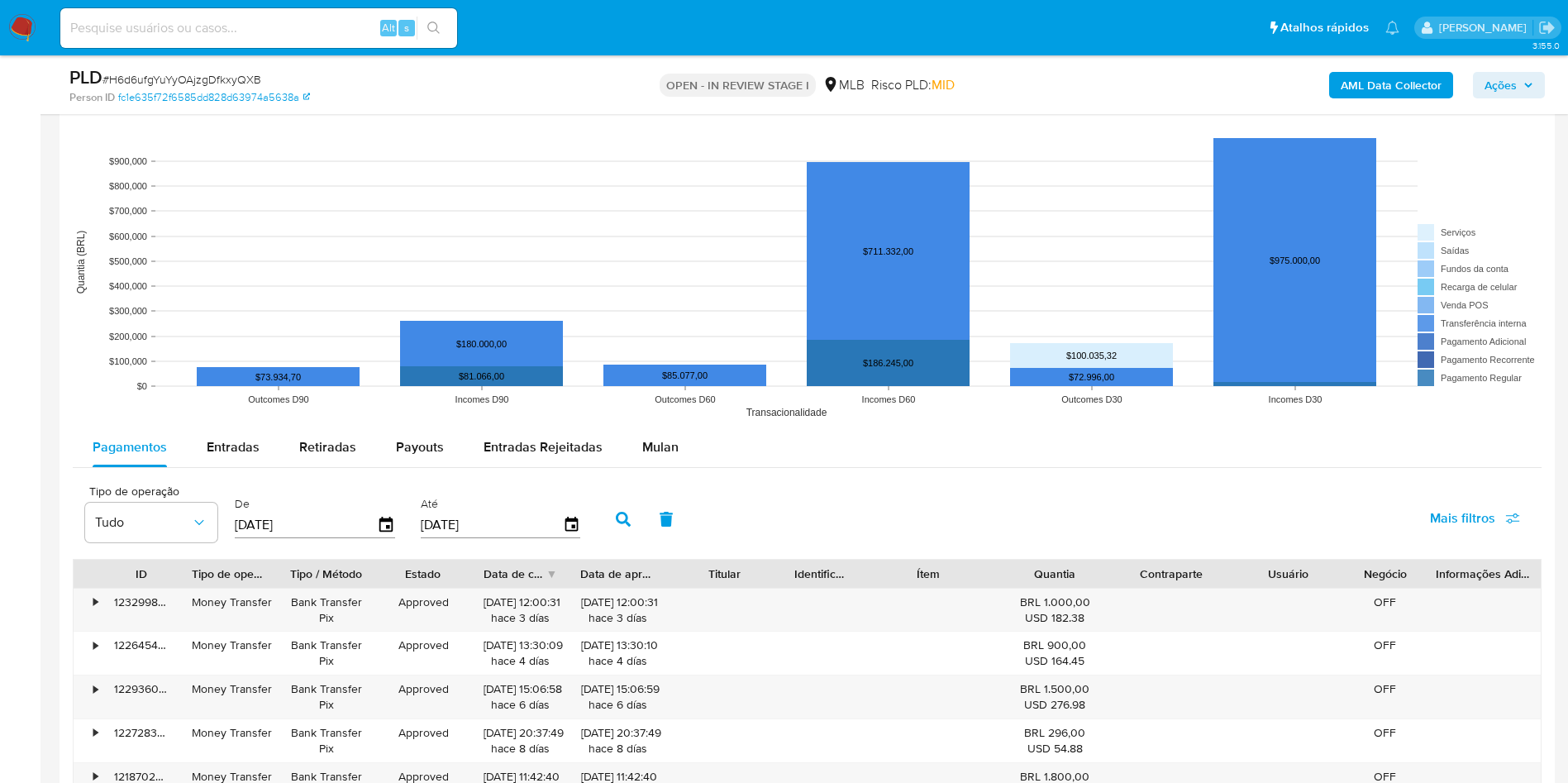
scroll to position [1736, 0]
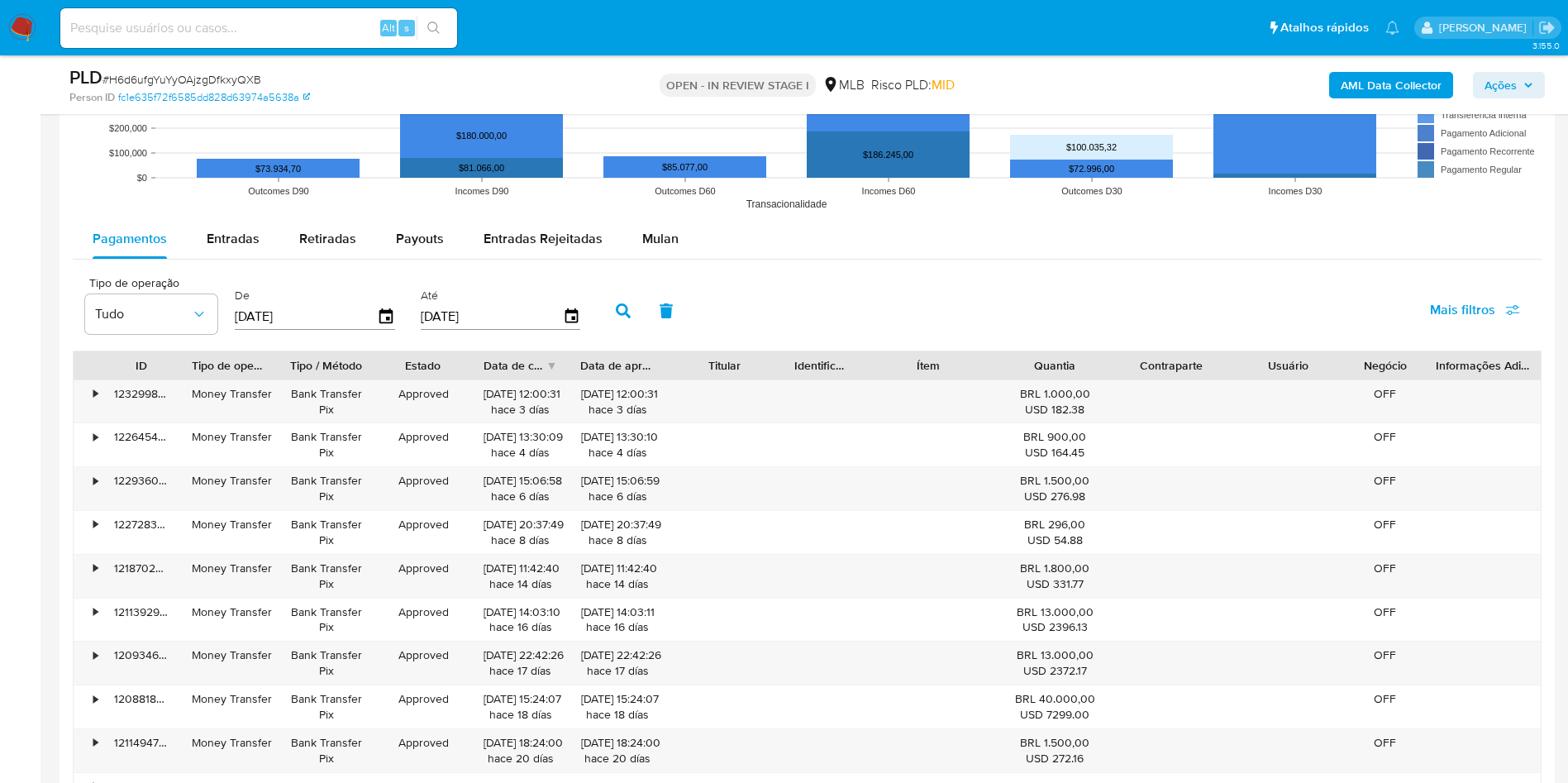
click at [631, 267] on div "Tipo de operação Tudo De 28/05/2025 Até 25/08/2025 Mais filtros" at bounding box center [807, 308] width 1469 height 83
click at [654, 248] on div "Mulan" at bounding box center [660, 238] width 36 height 40
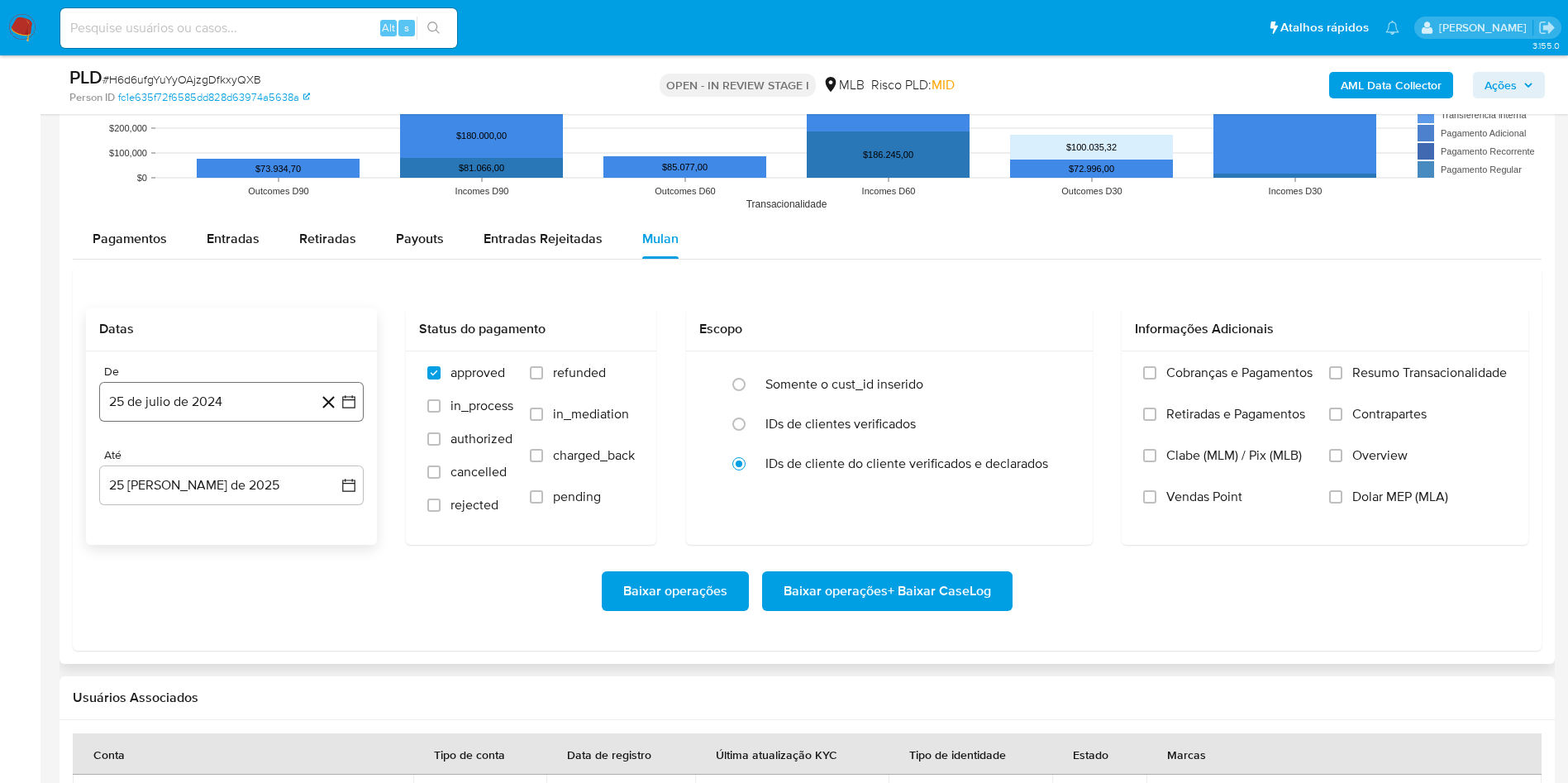
click at [232, 410] on button "25 de julio de 2024" at bounding box center [231, 402] width 264 height 40
click at [237, 457] on span "julio 2024" at bounding box center [224, 461] width 62 height 17
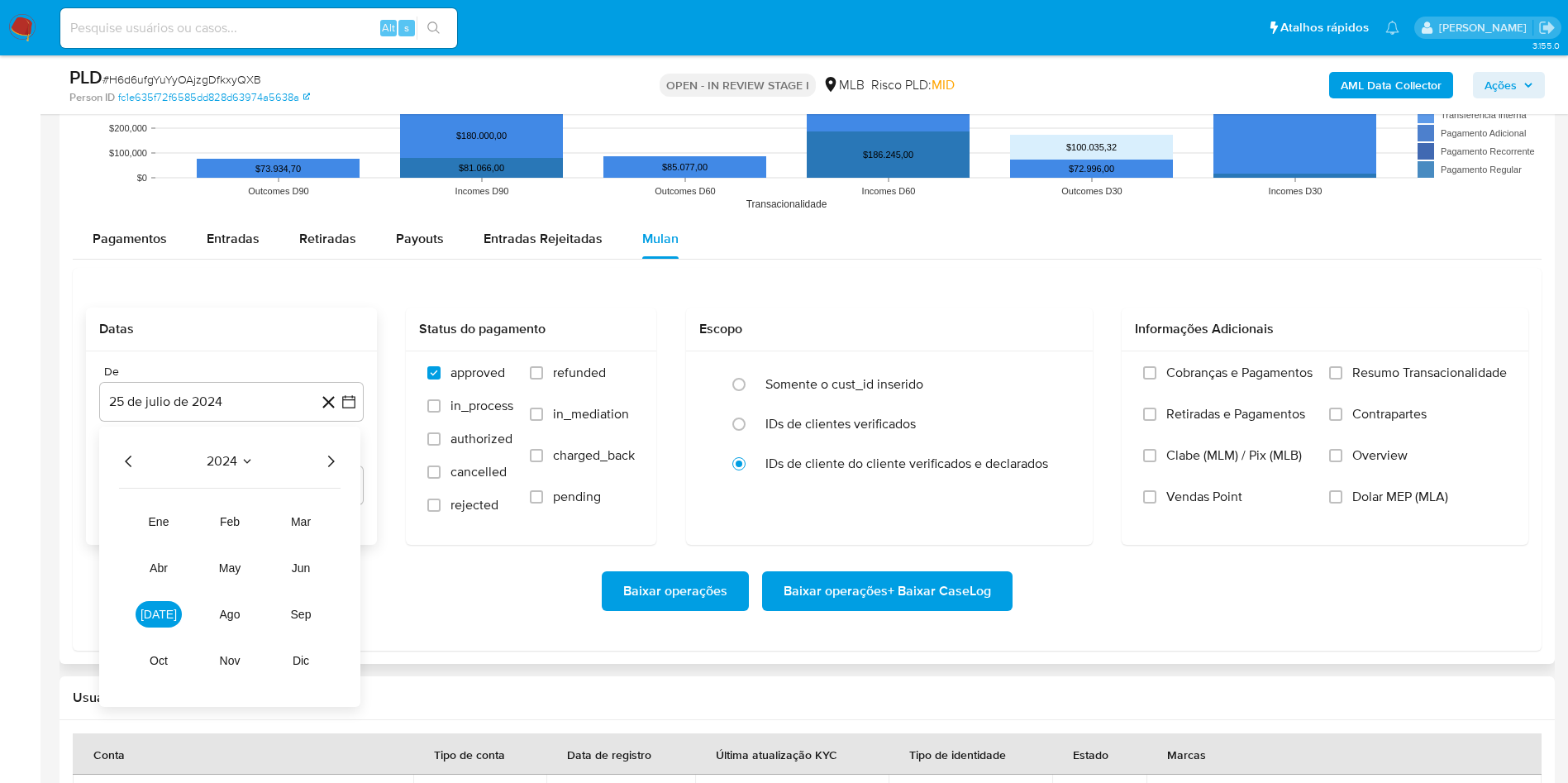
click at [319, 461] on div "2024" at bounding box center [229, 461] width 222 height 19
click at [331, 462] on icon "Año siguiente" at bounding box center [331, 461] width 7 height 12
click at [153, 610] on span "[DATE]" at bounding box center [158, 615] width 36 height 14
drag, startPoint x: 172, startPoint y: 535, endPoint x: 169, endPoint y: 525, distance: 10.4
click at [171, 534] on td "1" at bounding box center [164, 522] width 26 height 26
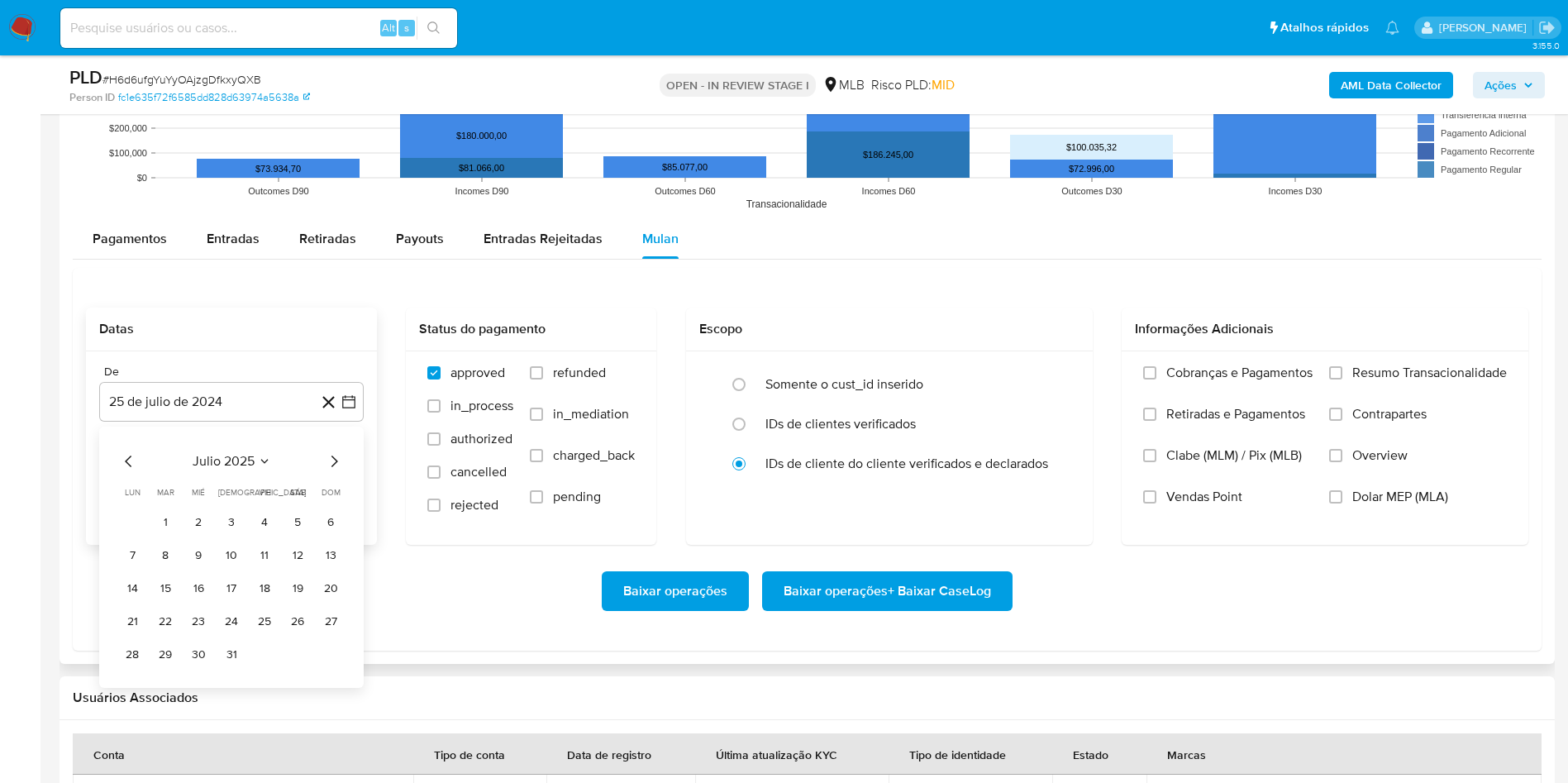
drag, startPoint x: 159, startPoint y: 521, endPoint x: 163, endPoint y: 471, distance: 50.2
click at [158, 521] on button "1" at bounding box center [164, 522] width 26 height 26
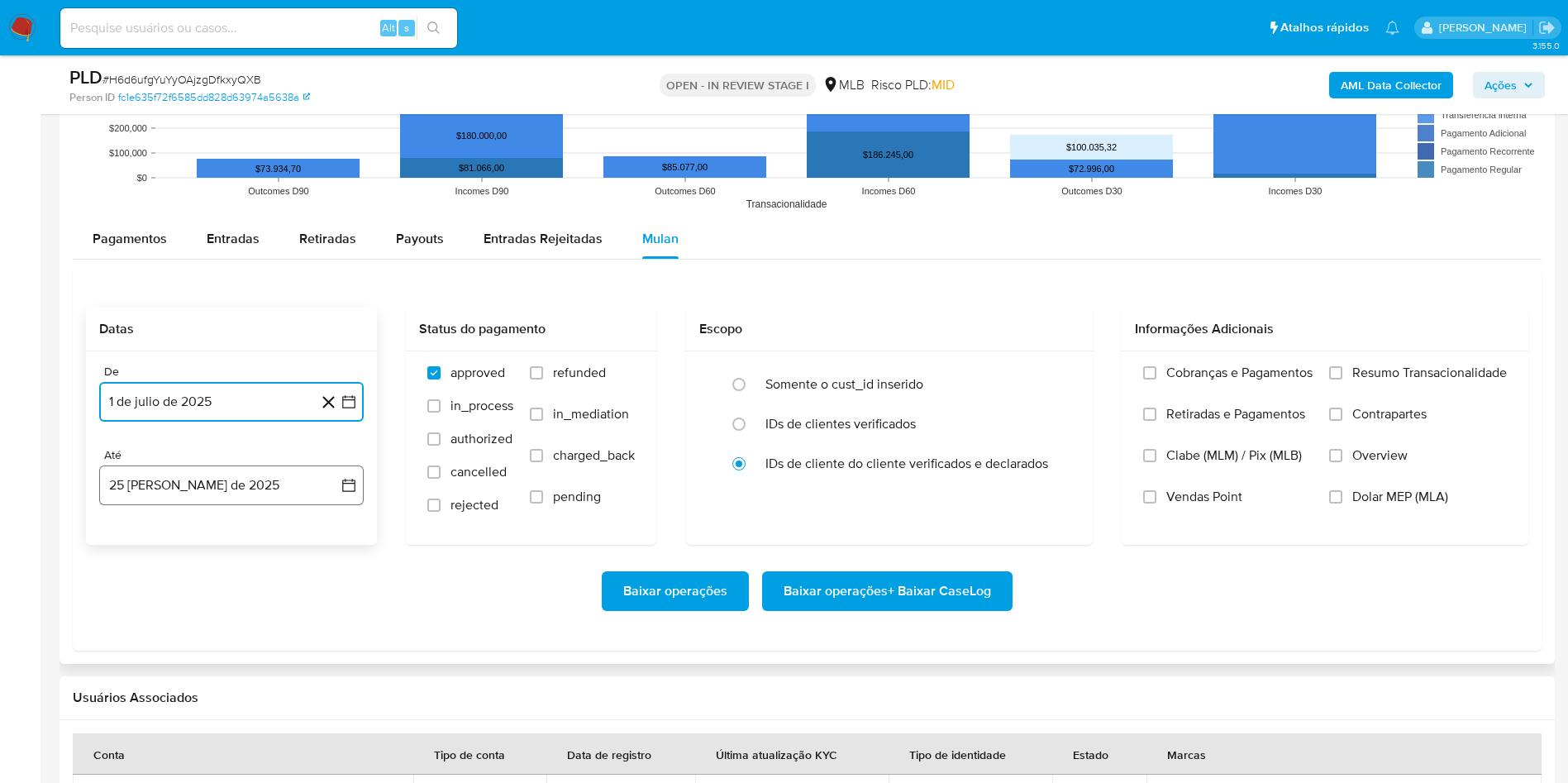
click at [162, 467] on button "25 [PERSON_NAME] de 2025" at bounding box center [231, 485] width 264 height 40
click at [324, 700] on button "24" at bounding box center [330, 705] width 26 height 26
click at [1353, 365] on span "Resumo Transacionalidade" at bounding box center [1429, 373] width 155 height 17
click at [1342, 367] on input "Resumo Transacionalidade" at bounding box center [1336, 374] width 14 height 14
click at [857, 556] on div "Baixar operações Baixar operações + Baixar CaseLog" at bounding box center [806, 590] width 1442 height 92
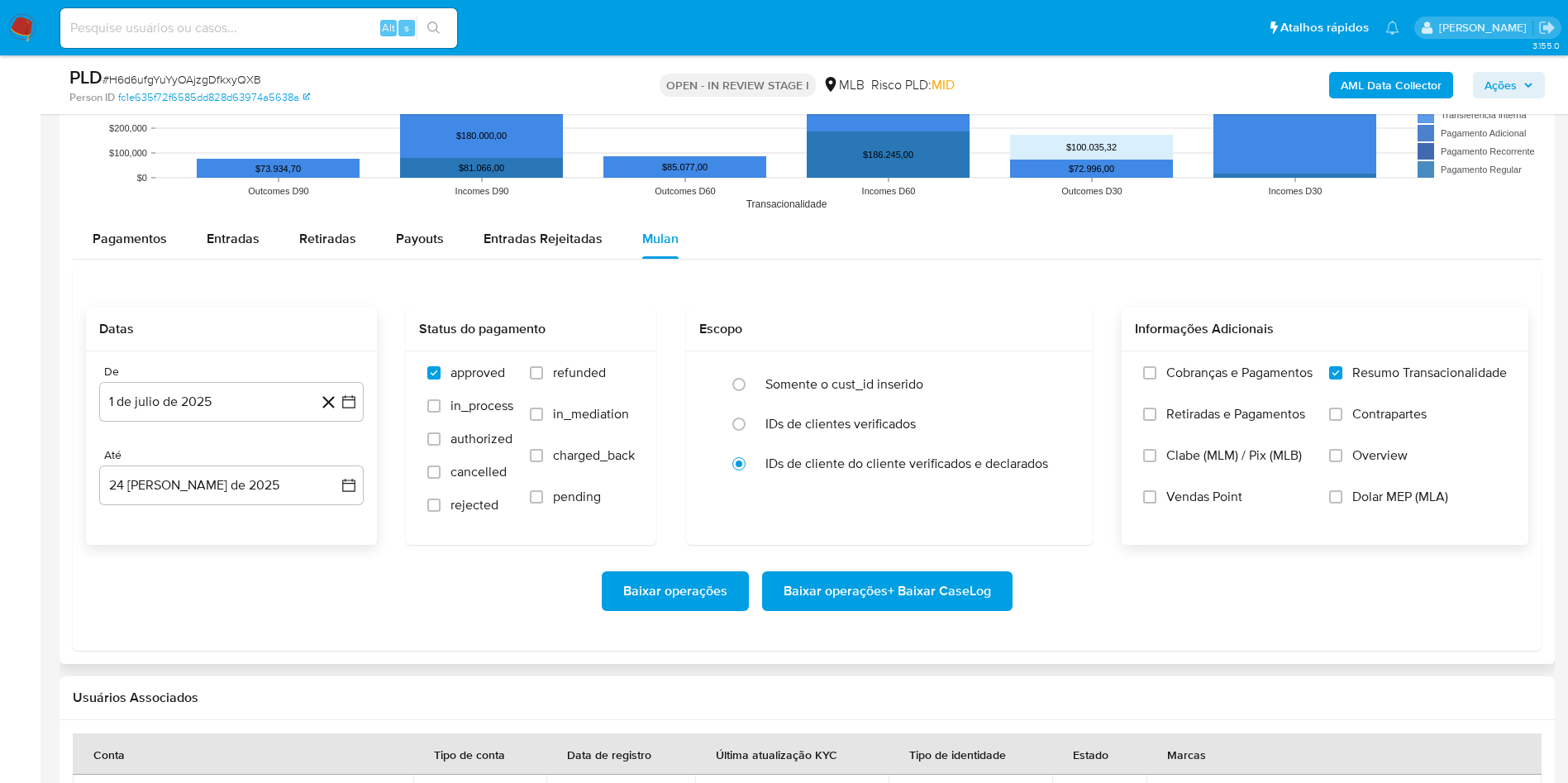
click at [860, 580] on span "Baixar operações + Baixar CaseLog" at bounding box center [887, 590] width 207 height 36
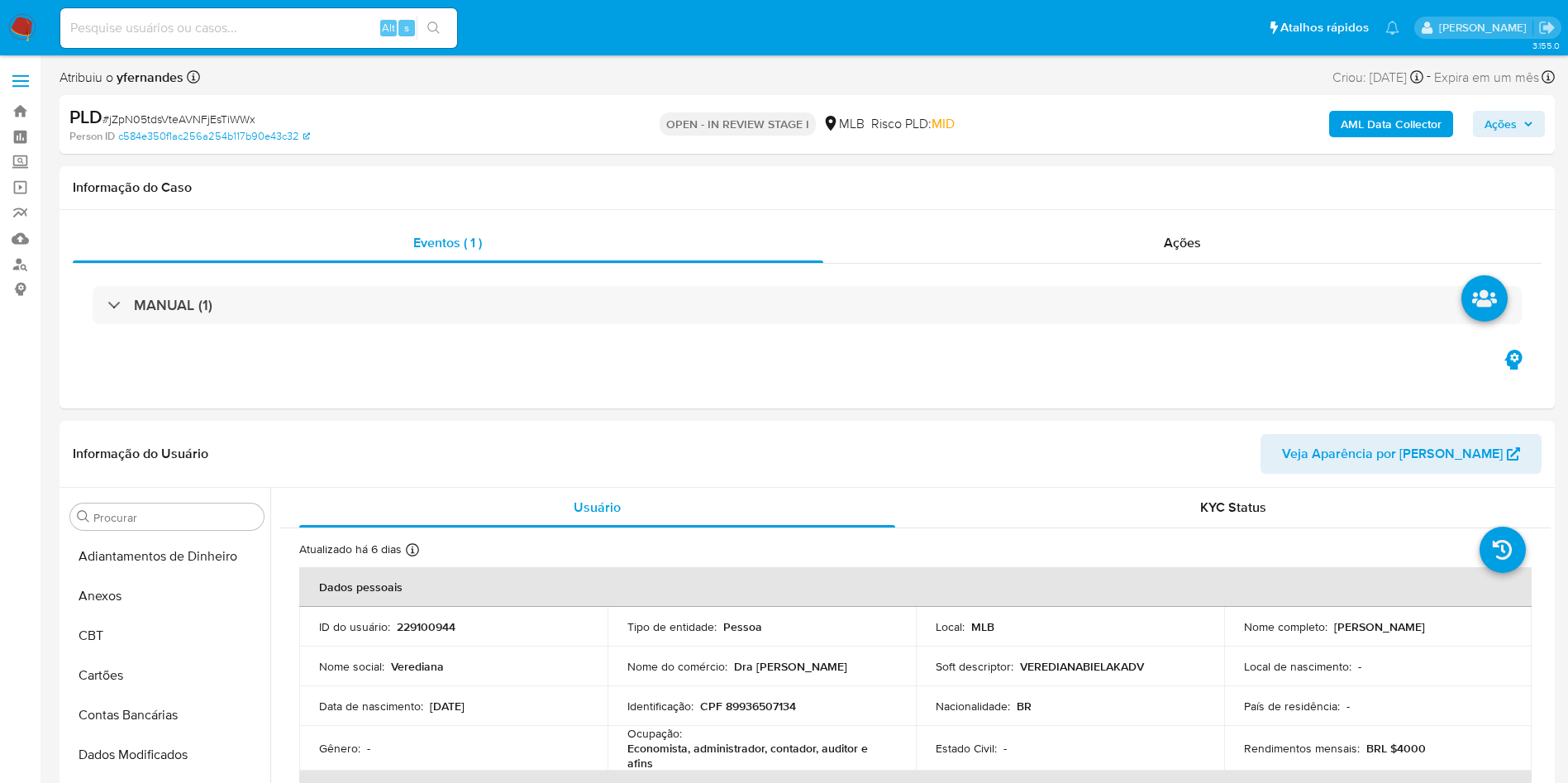
select select "10"
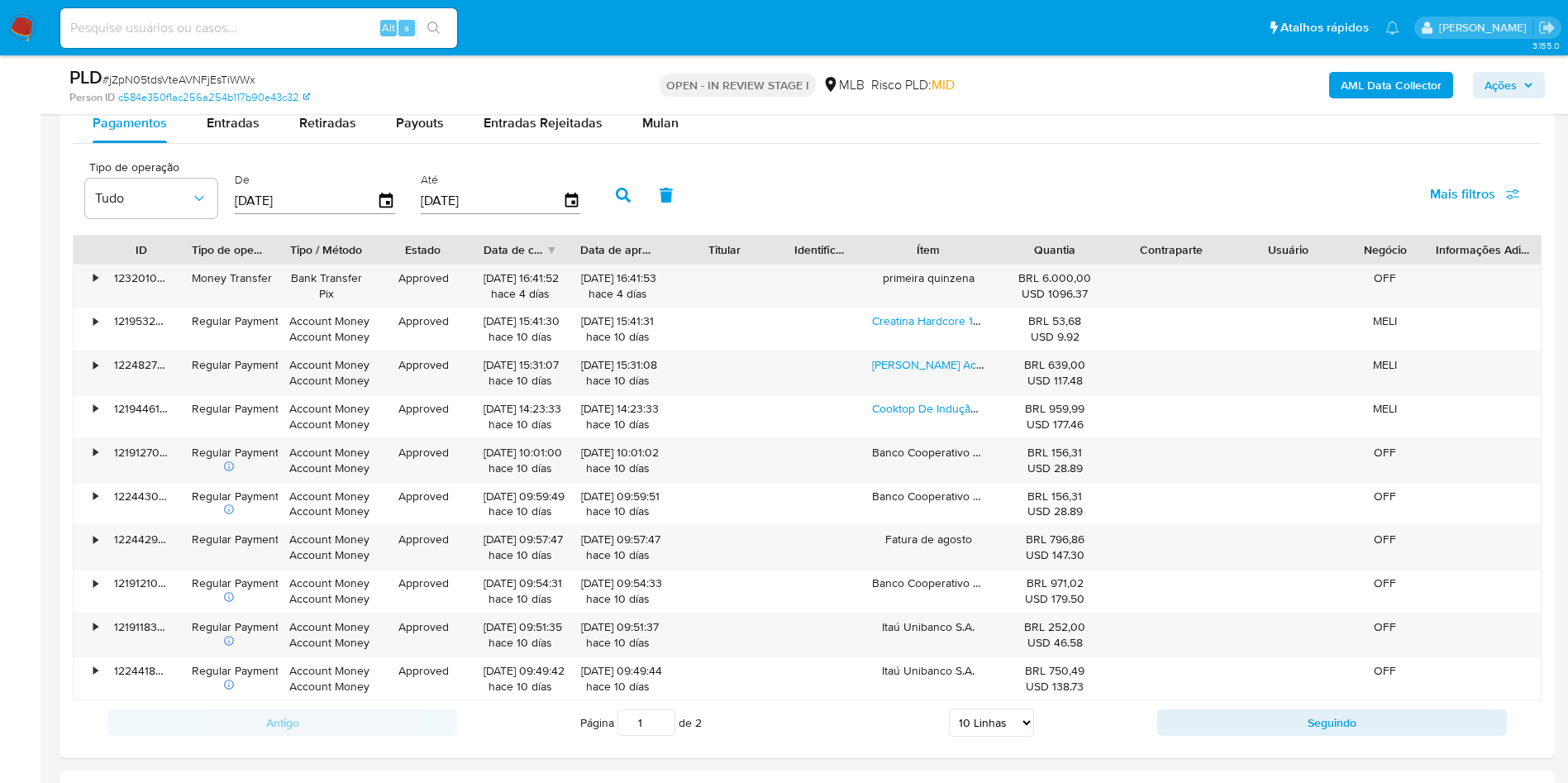
scroll to position [1736, 0]
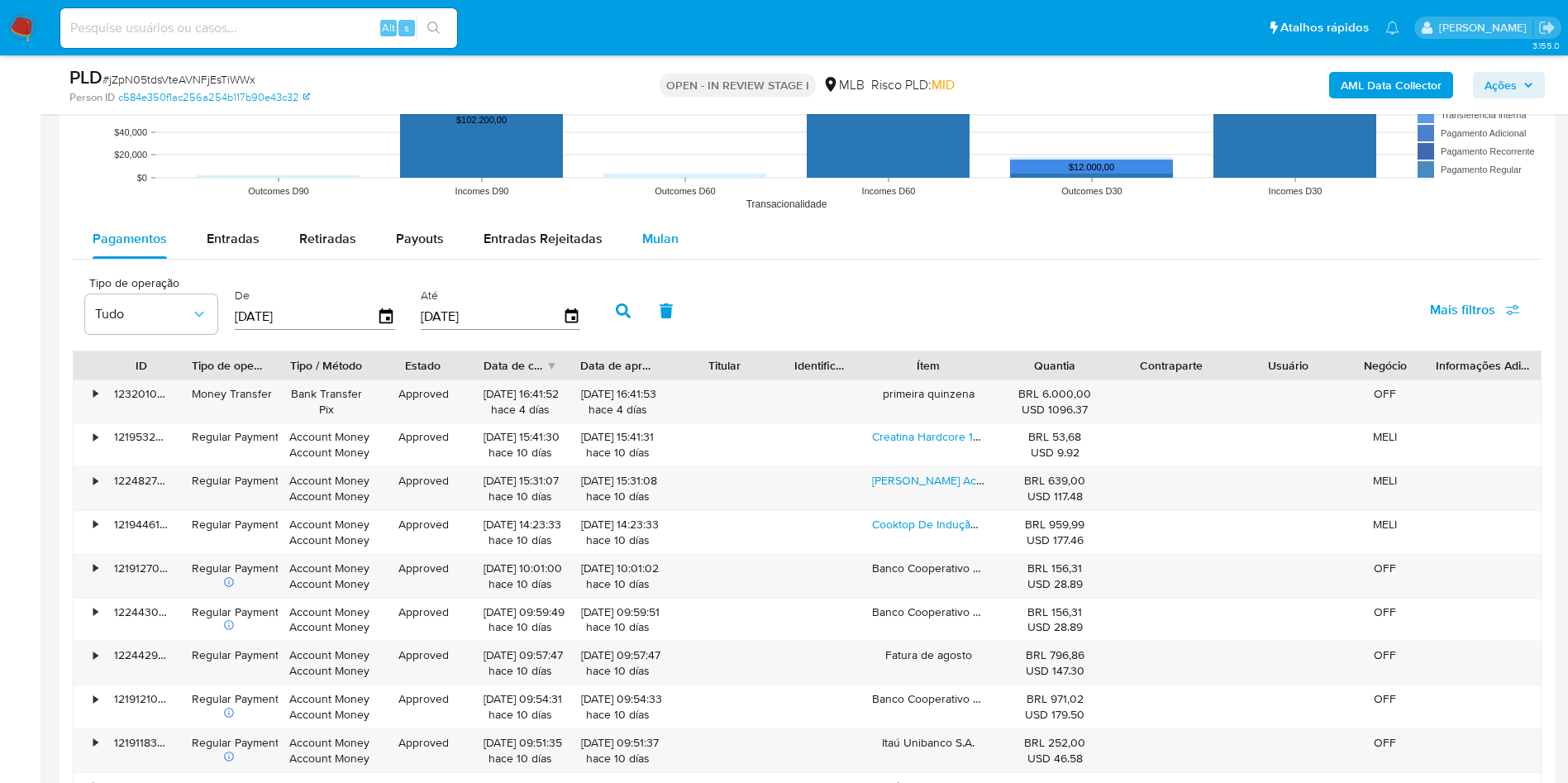
click at [668, 251] on div "Mulan" at bounding box center [660, 238] width 36 height 40
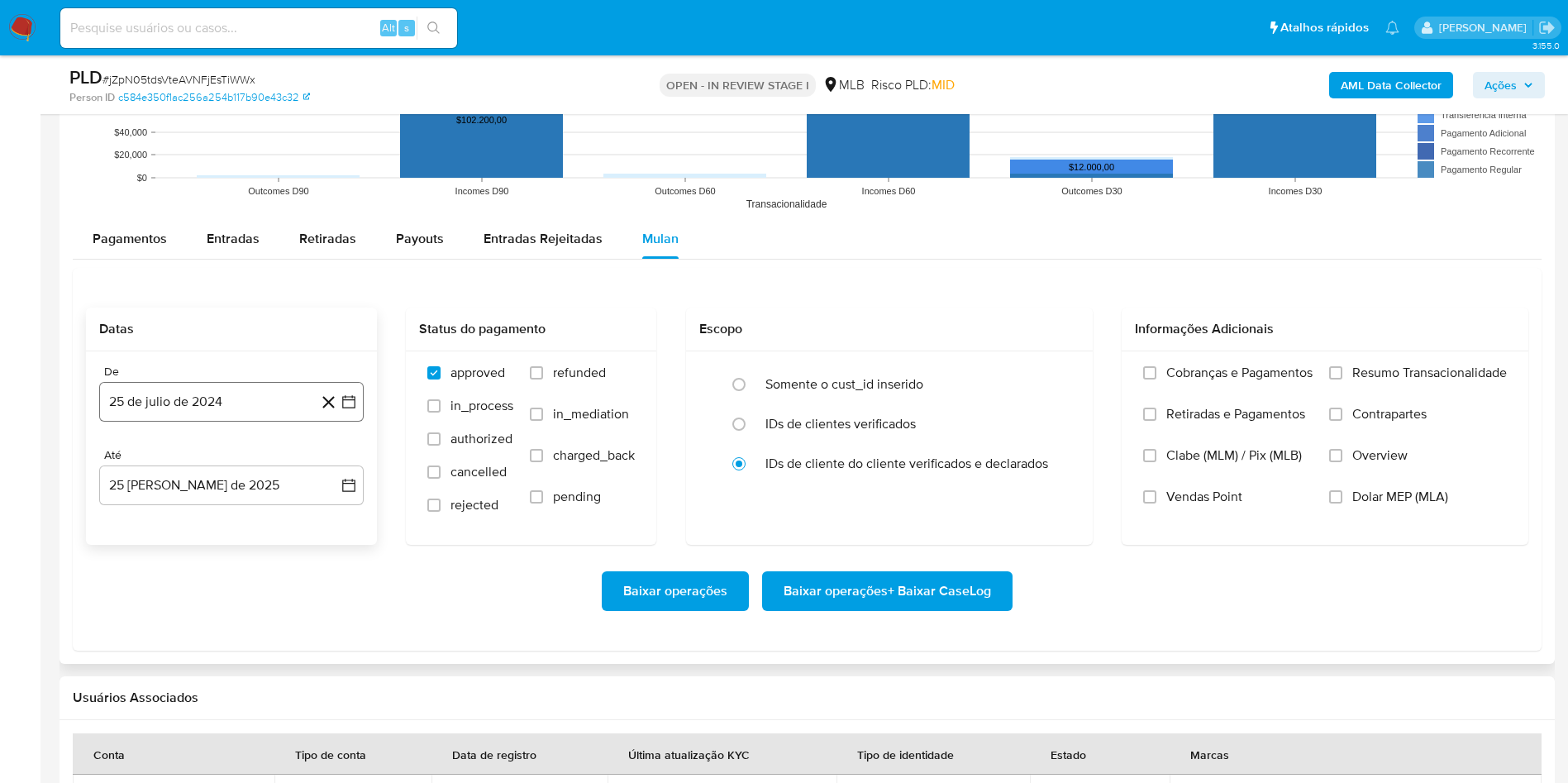
click at [163, 403] on button "25 de julio de 2024" at bounding box center [231, 402] width 264 height 40
click at [219, 471] on div "julio 2024" at bounding box center [230, 461] width 225 height 19
click at [237, 472] on div "julio 2024 julio 2024 lun lunes mar martes mié miércoles jue jueves vie viernes…" at bounding box center [230, 559] width 225 height 217
click at [247, 462] on span "julio 2024" at bounding box center [224, 461] width 62 height 17
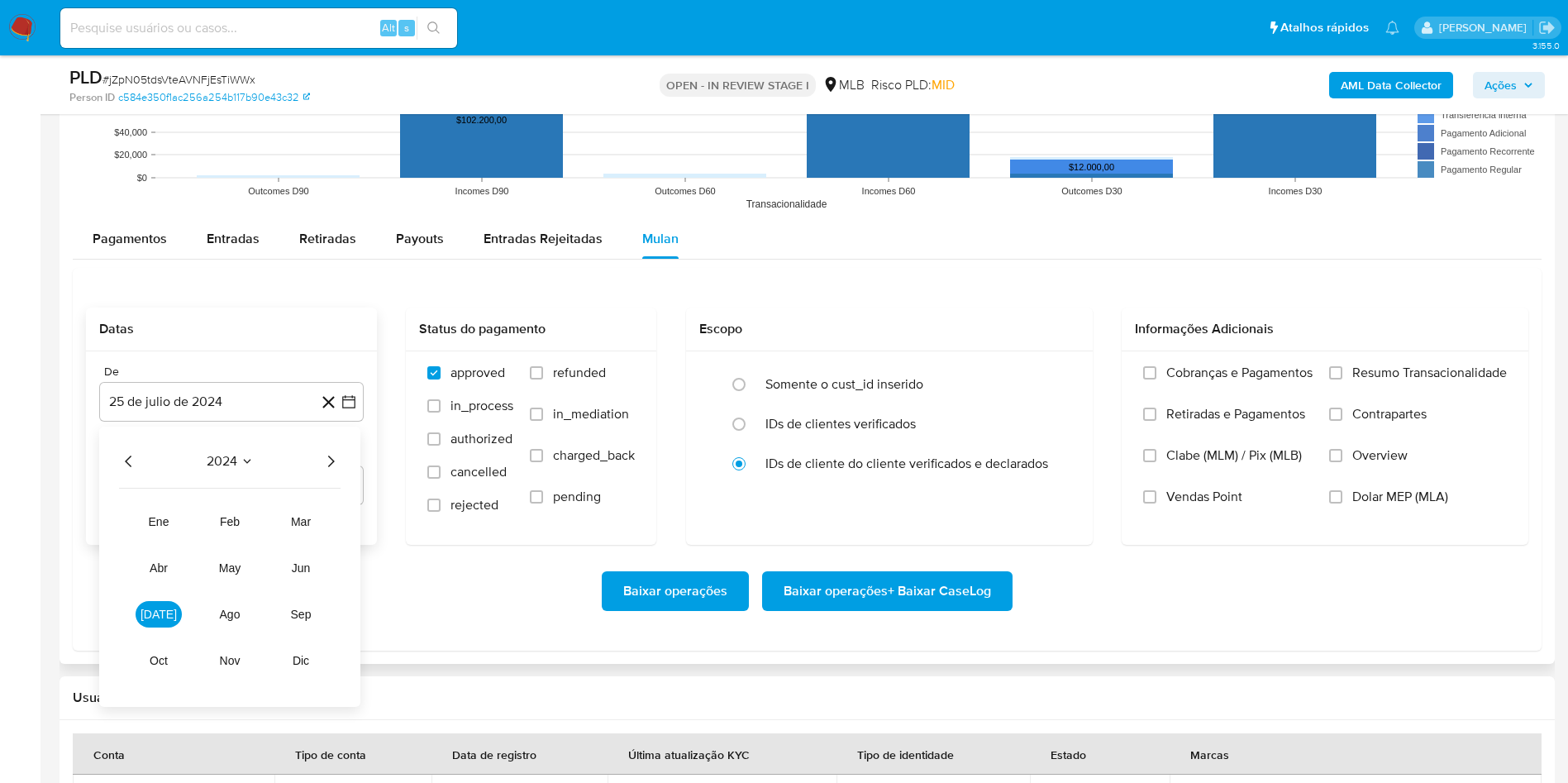
click at [335, 467] on icon "Año siguiente" at bounding box center [331, 461] width 19 height 19
click at [168, 617] on button "[DATE]" at bounding box center [158, 614] width 47 height 26
click at [161, 523] on button "1" at bounding box center [164, 522] width 26 height 26
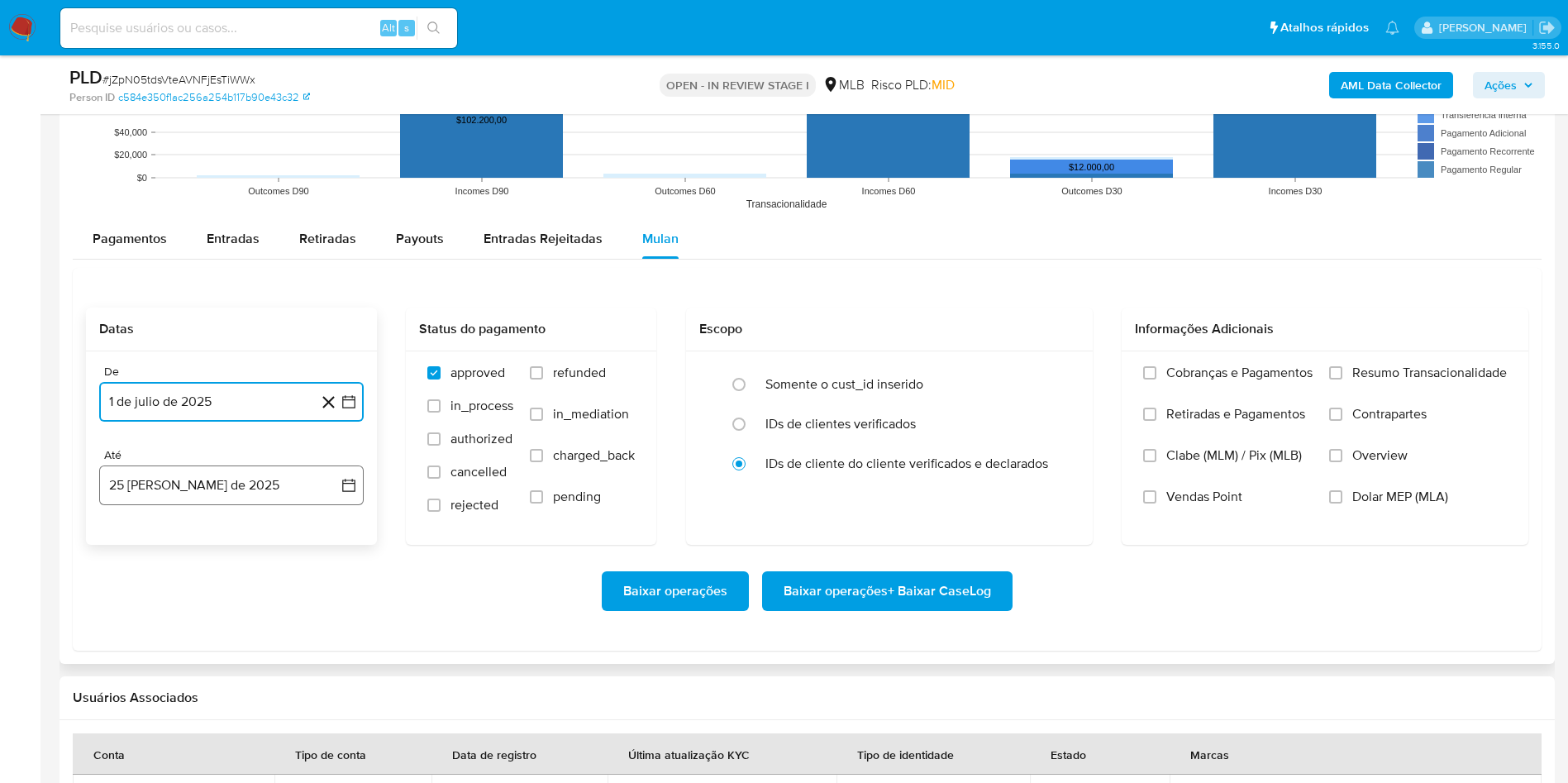
click at [191, 470] on button "25 [PERSON_NAME] de 2025" at bounding box center [231, 485] width 264 height 40
click at [334, 693] on button "24" at bounding box center [330, 705] width 26 height 26
click at [1419, 383] on label "Resumo Transacionalidade" at bounding box center [1417, 385] width 178 height 42
click at [1342, 379] on input "Resumo Transacionalidade" at bounding box center [1336, 374] width 14 height 14
click at [837, 587] on span "Baixar operações + Baixar CaseLog" at bounding box center [887, 590] width 207 height 36
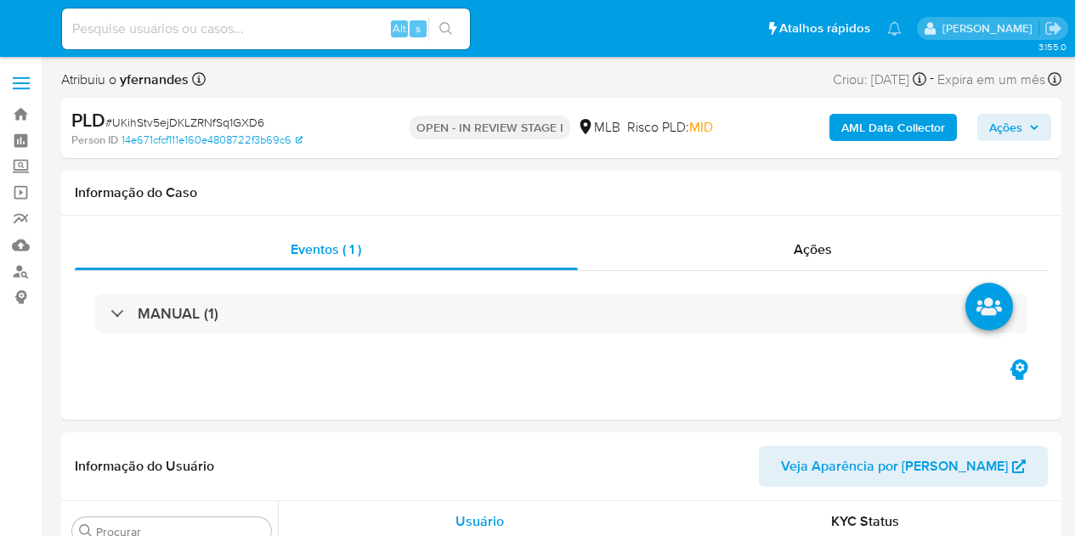
select select "10"
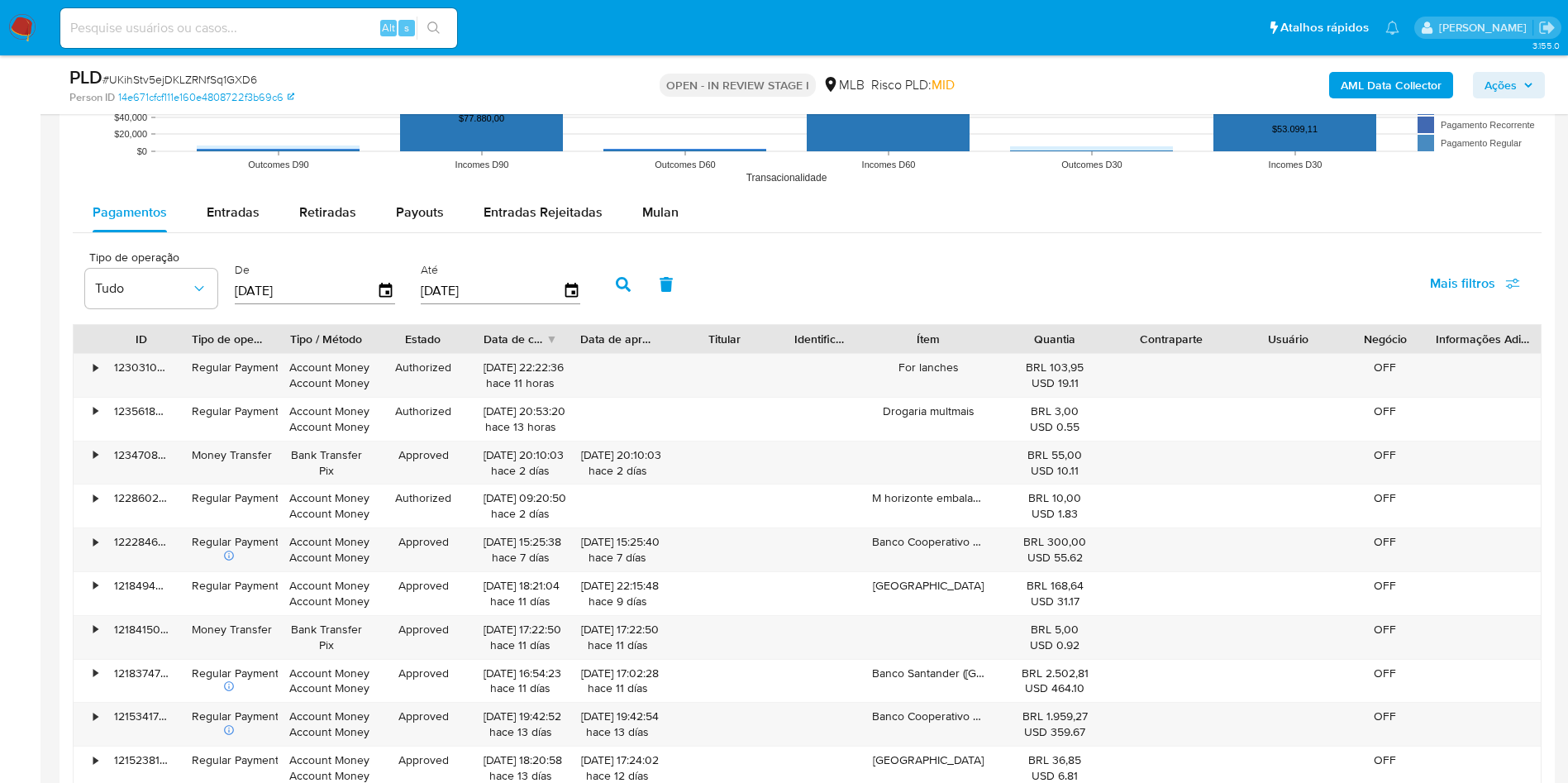
scroll to position [1613, 0]
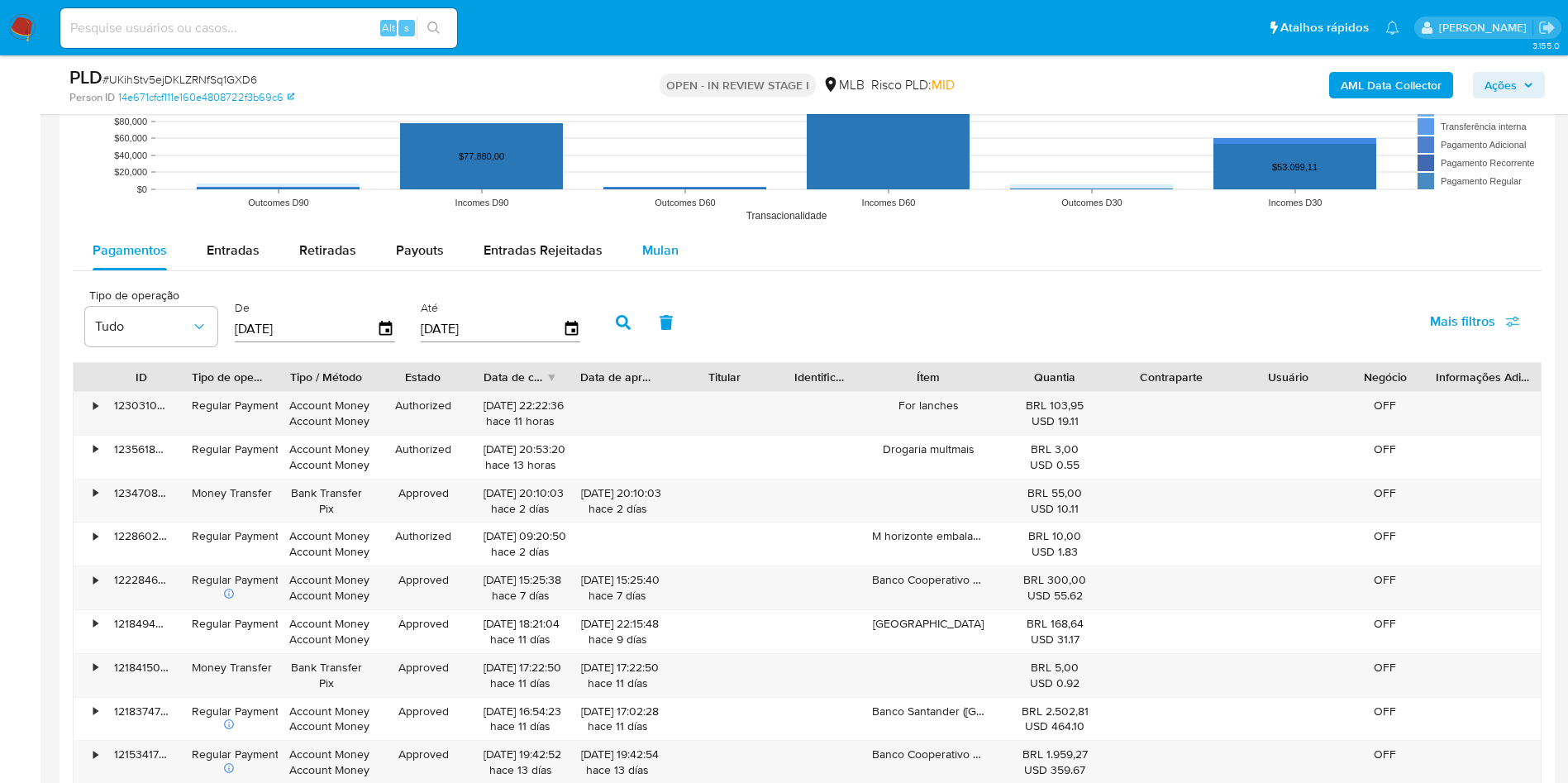
click at [685, 232] on button "Mulan" at bounding box center [660, 250] width 76 height 40
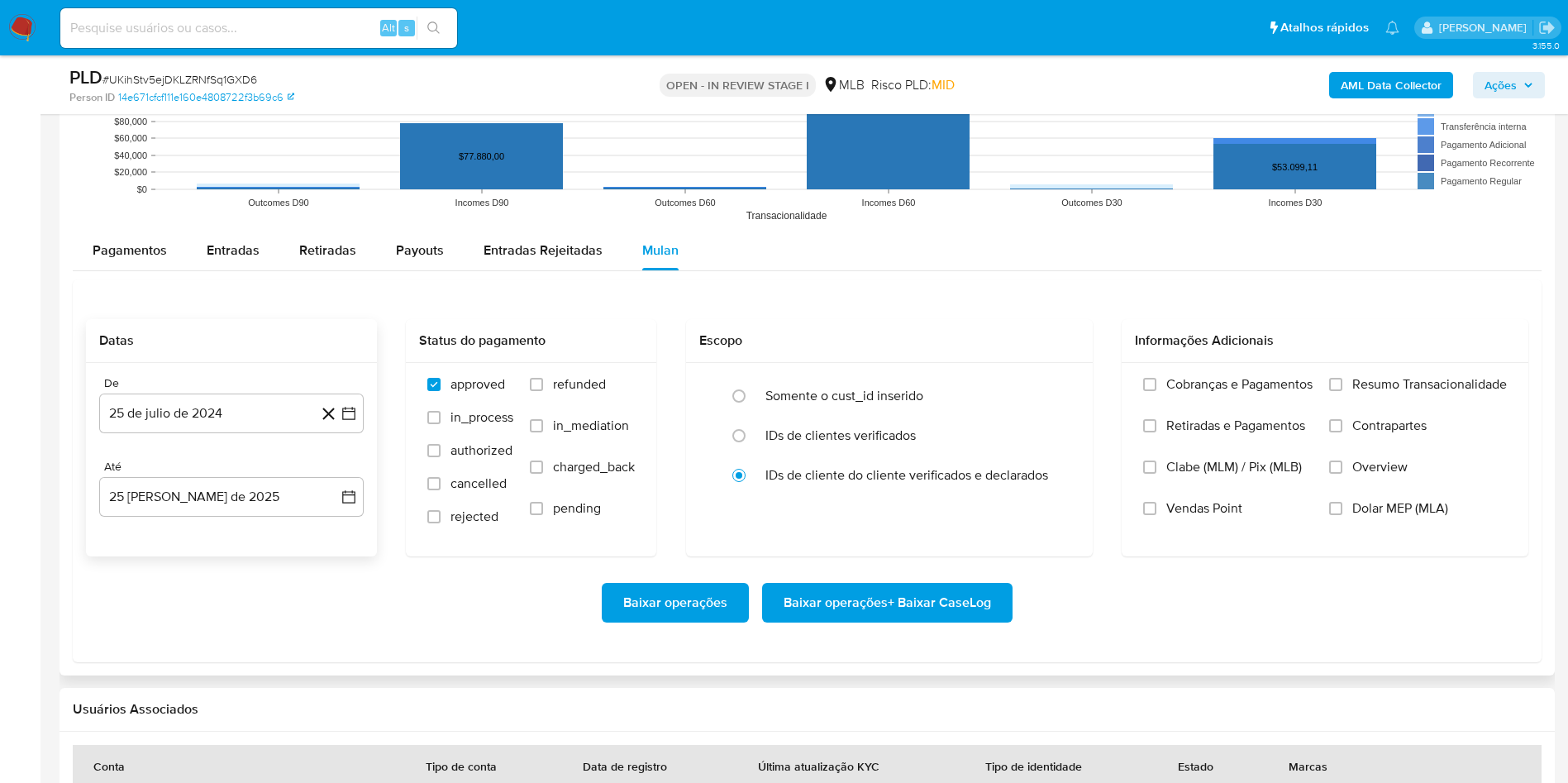
click at [204, 391] on div "De 25 de [PERSON_NAME] de 2024 [DATE]" at bounding box center [231, 405] width 264 height 57
click at [204, 409] on button "25 de julio de 2024" at bounding box center [231, 413] width 264 height 40
click at [216, 461] on div "julio 2024 julio 2024 lun lunes mar martes mié miércoles jue jueves vie viernes…" at bounding box center [231, 569] width 264 height 262
click at [239, 472] on span "julio 2024" at bounding box center [224, 473] width 62 height 17
click at [328, 478] on icon "Año siguiente" at bounding box center [331, 473] width 19 height 19
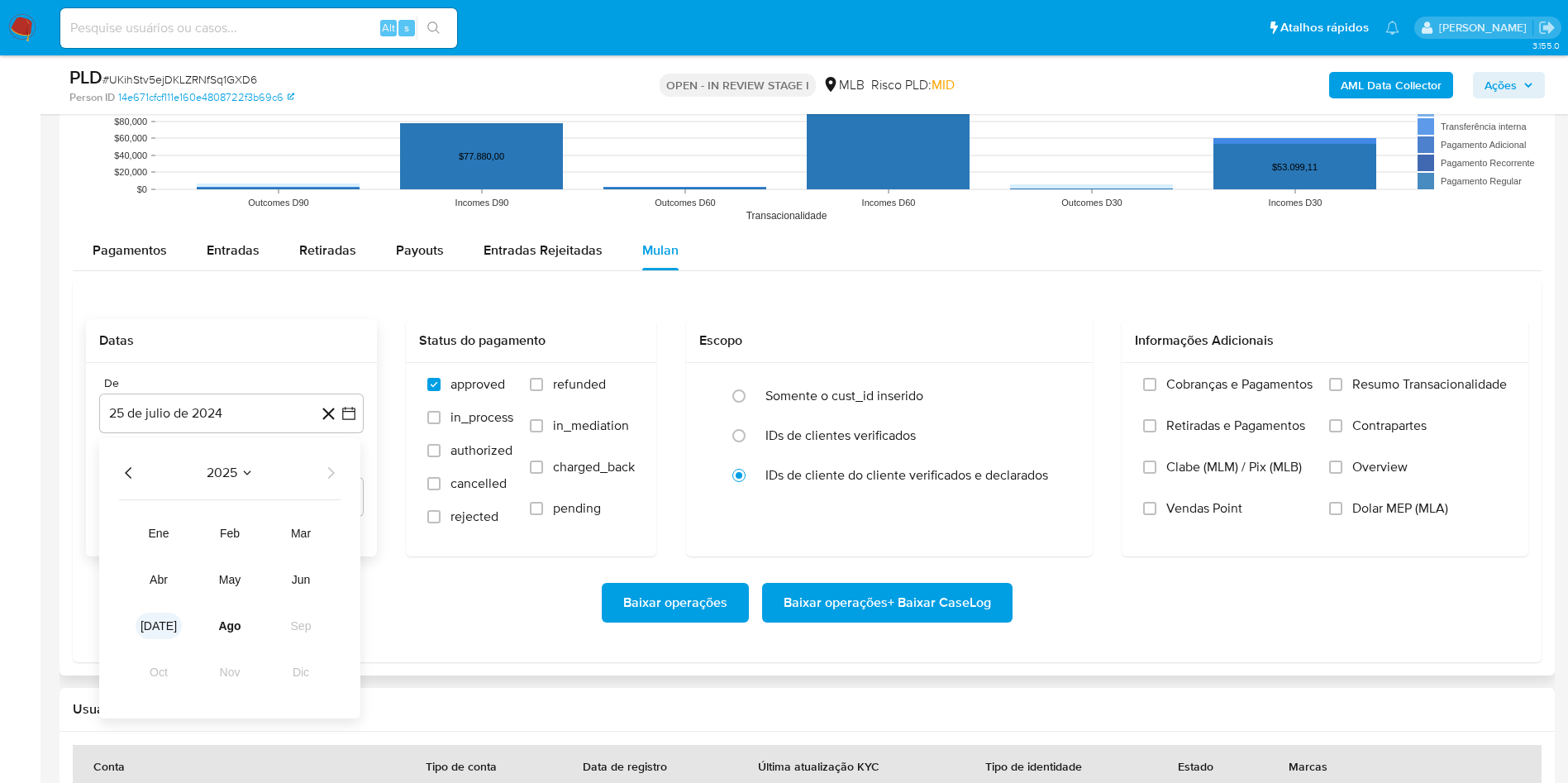
click at [158, 521] on span "[DATE]" at bounding box center [158, 626] width 36 height 14
click at [152, 521] on tr "1 2 3 4 5 6" at bounding box center [230, 534] width 225 height 26
click at [153, 488] on div "julio 2025 julio 2025 lun lunes mar martes mié miércoles jue jueves vie viernes…" at bounding box center [230, 571] width 225 height 217
click at [172, 521] on button "1" at bounding box center [164, 534] width 26 height 26
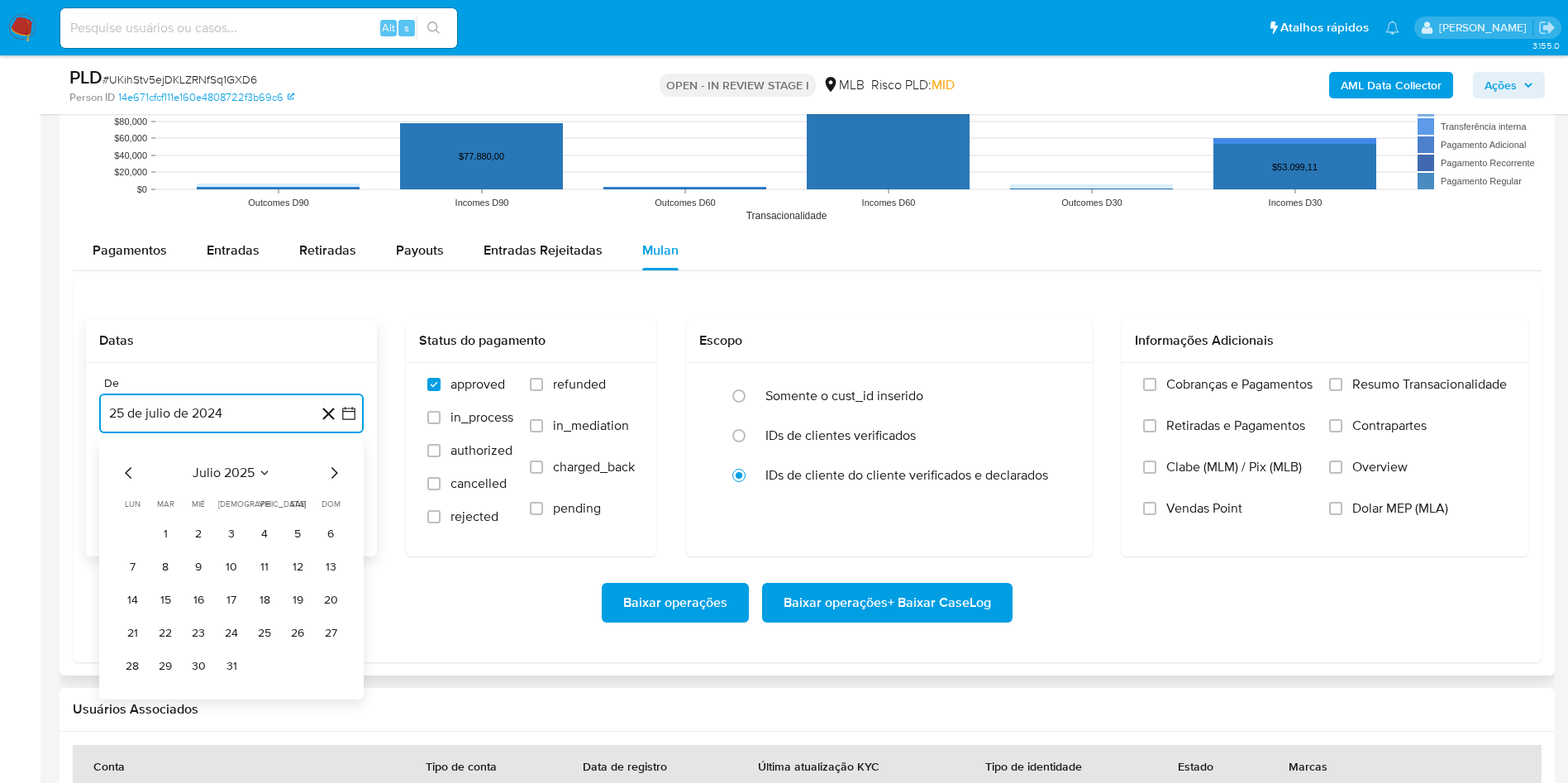
click at [159, 487] on button "25 [PERSON_NAME] de 2025" at bounding box center [231, 497] width 264 height 40
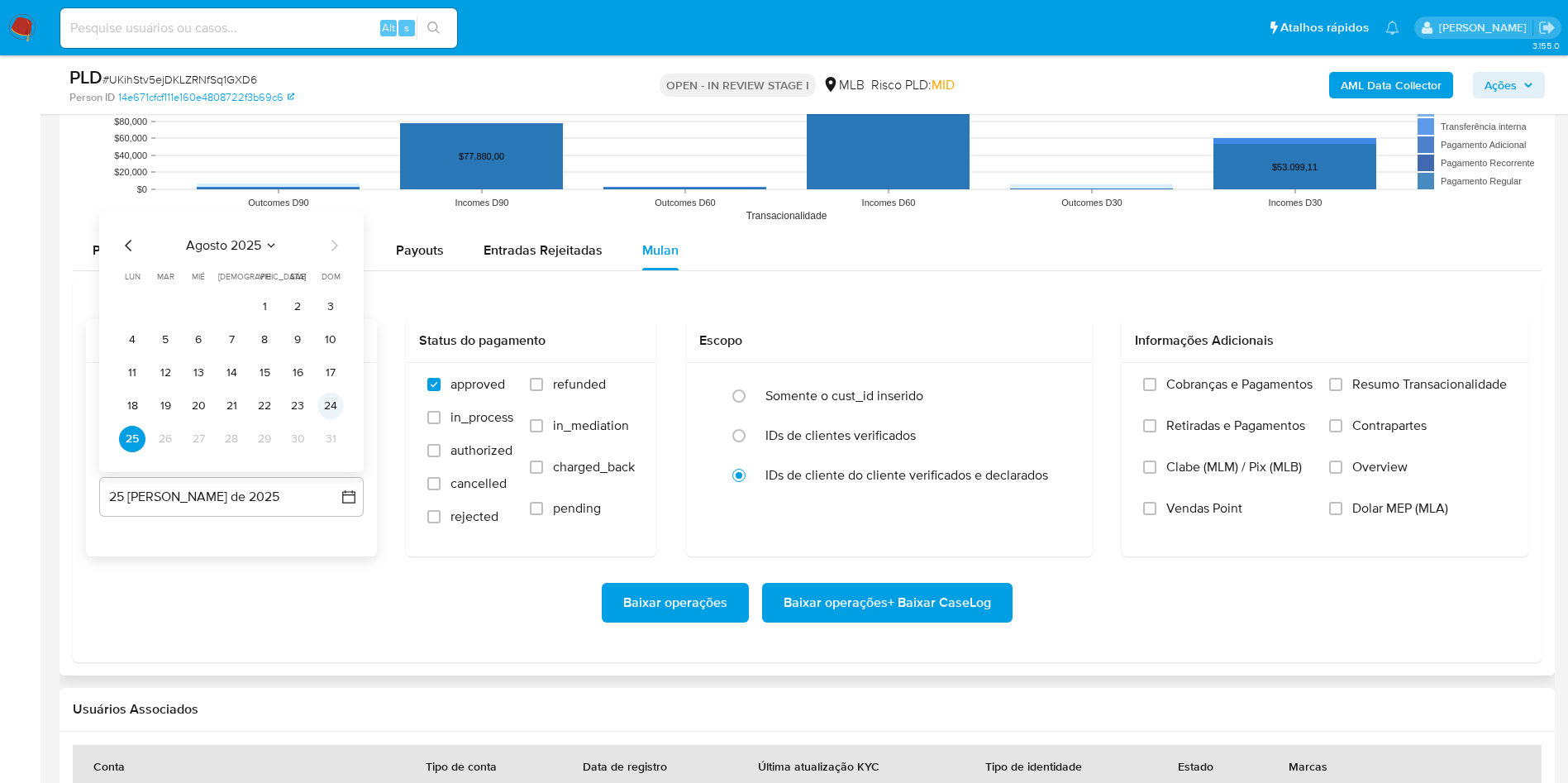
click at [334, 393] on td "24" at bounding box center [330, 406] width 26 height 26
click at [340, 411] on button "24" at bounding box center [330, 406] width 26 height 26
click at [1045, 385] on label "Resumo Transacionalidade" at bounding box center [1417, 397] width 178 height 42
click at [1045, 385] on input "Resumo Transacionalidade" at bounding box center [1336, 385] width 14 height 14
click at [882, 521] on span "Baixar operações + Baixar CaseLog" at bounding box center [887, 602] width 207 height 36
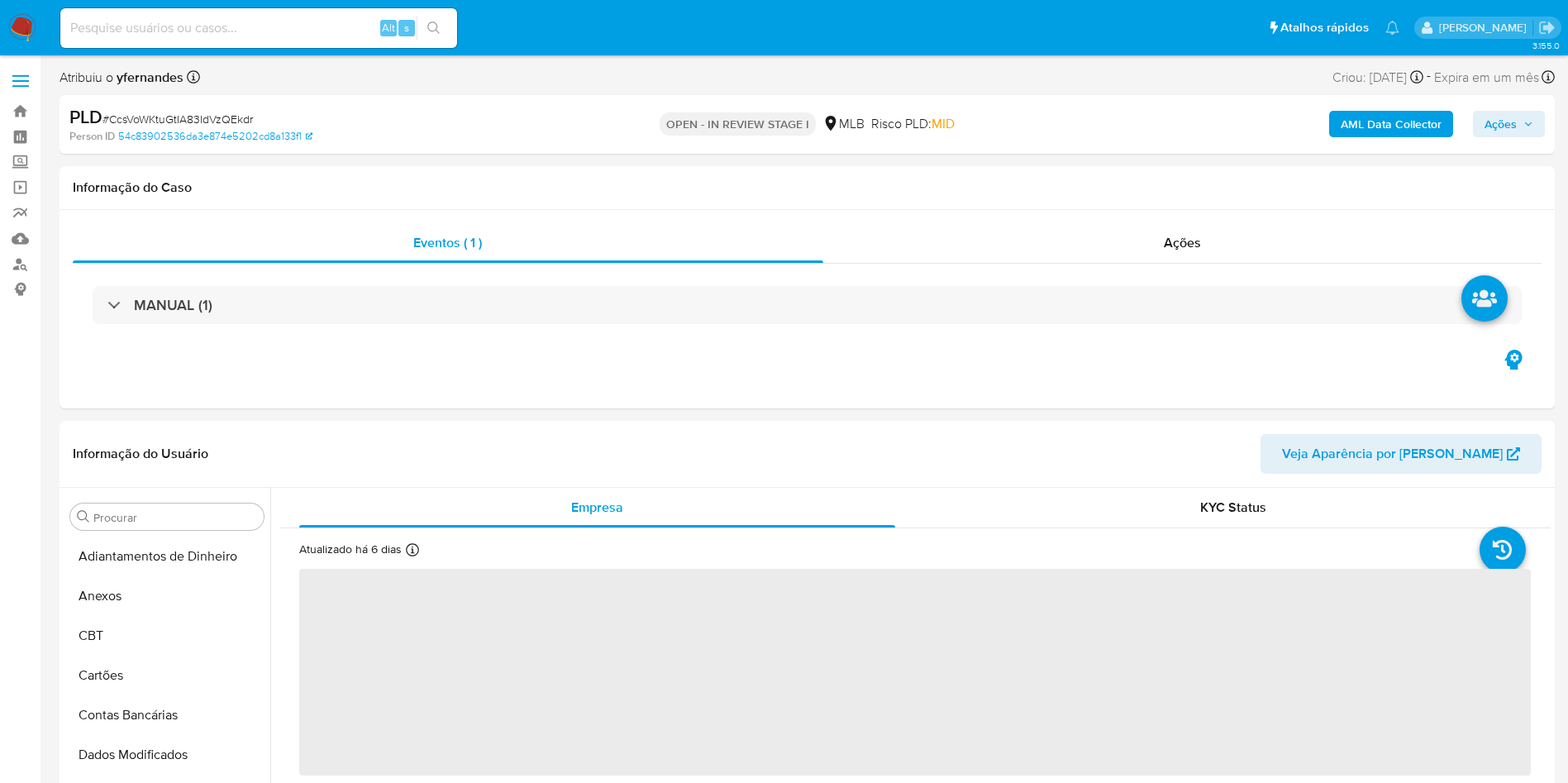
select select "10"
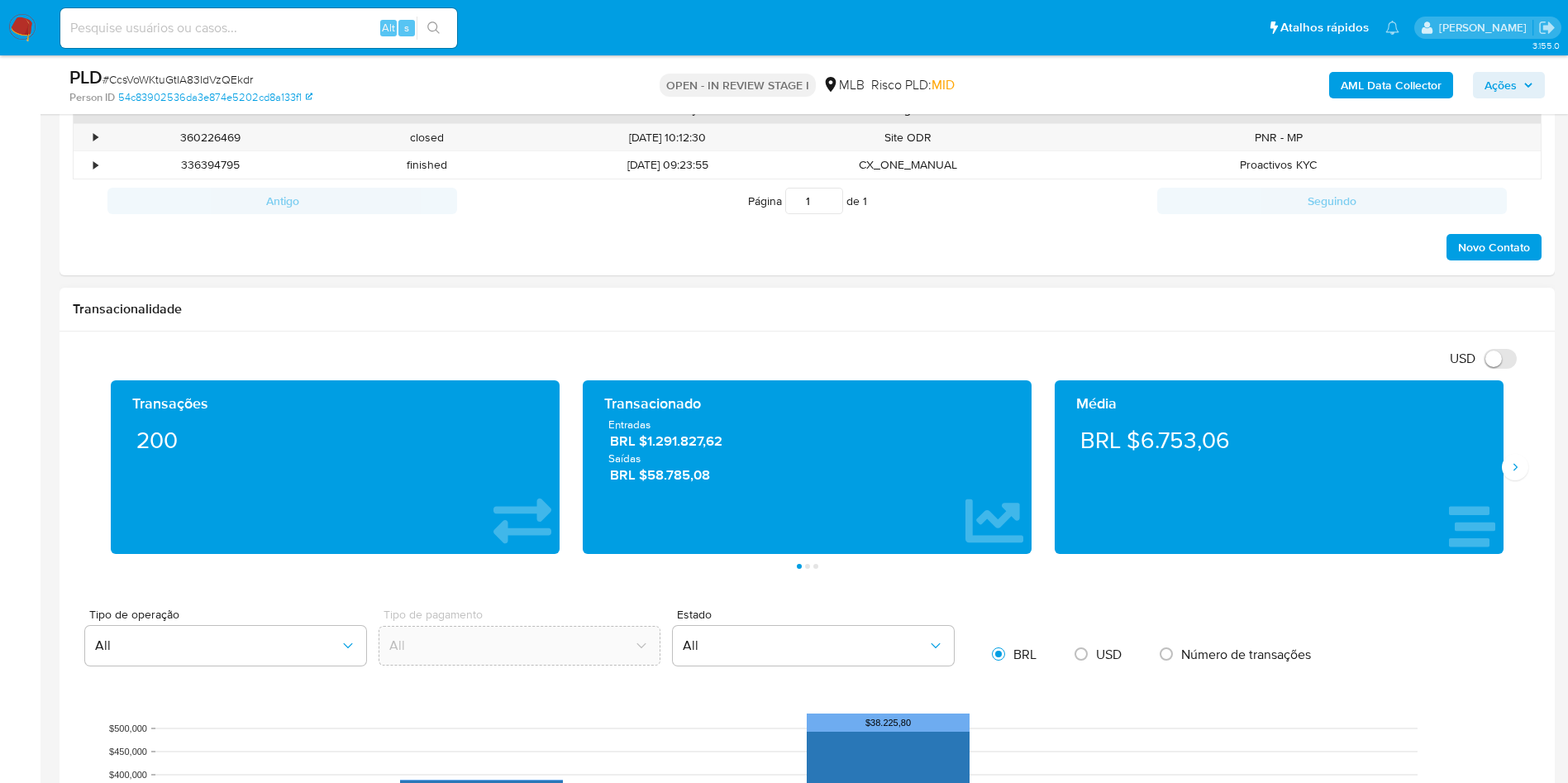
scroll to position [1736, 0]
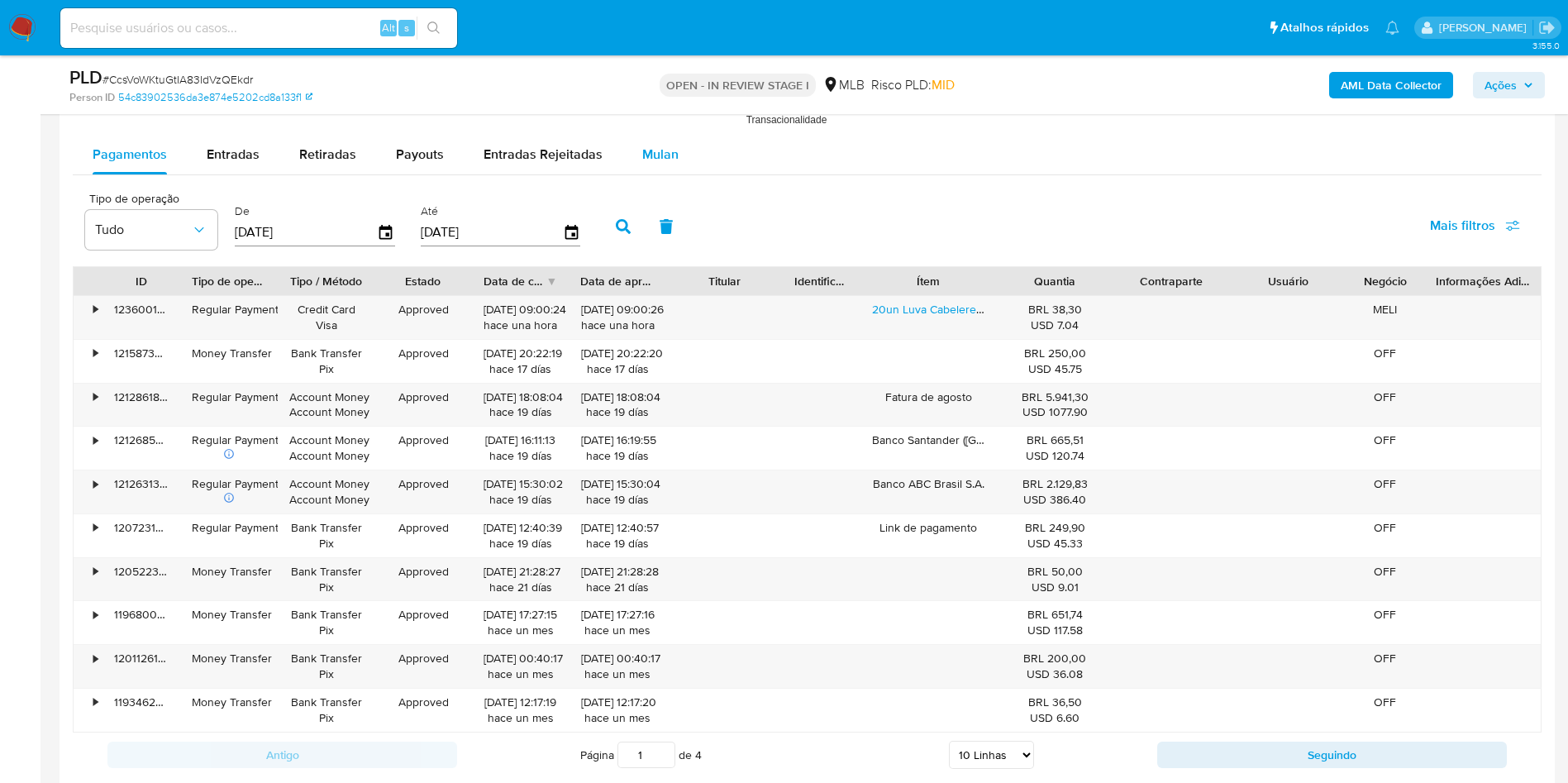
click at [672, 146] on span "Mulan" at bounding box center [660, 155] width 36 height 19
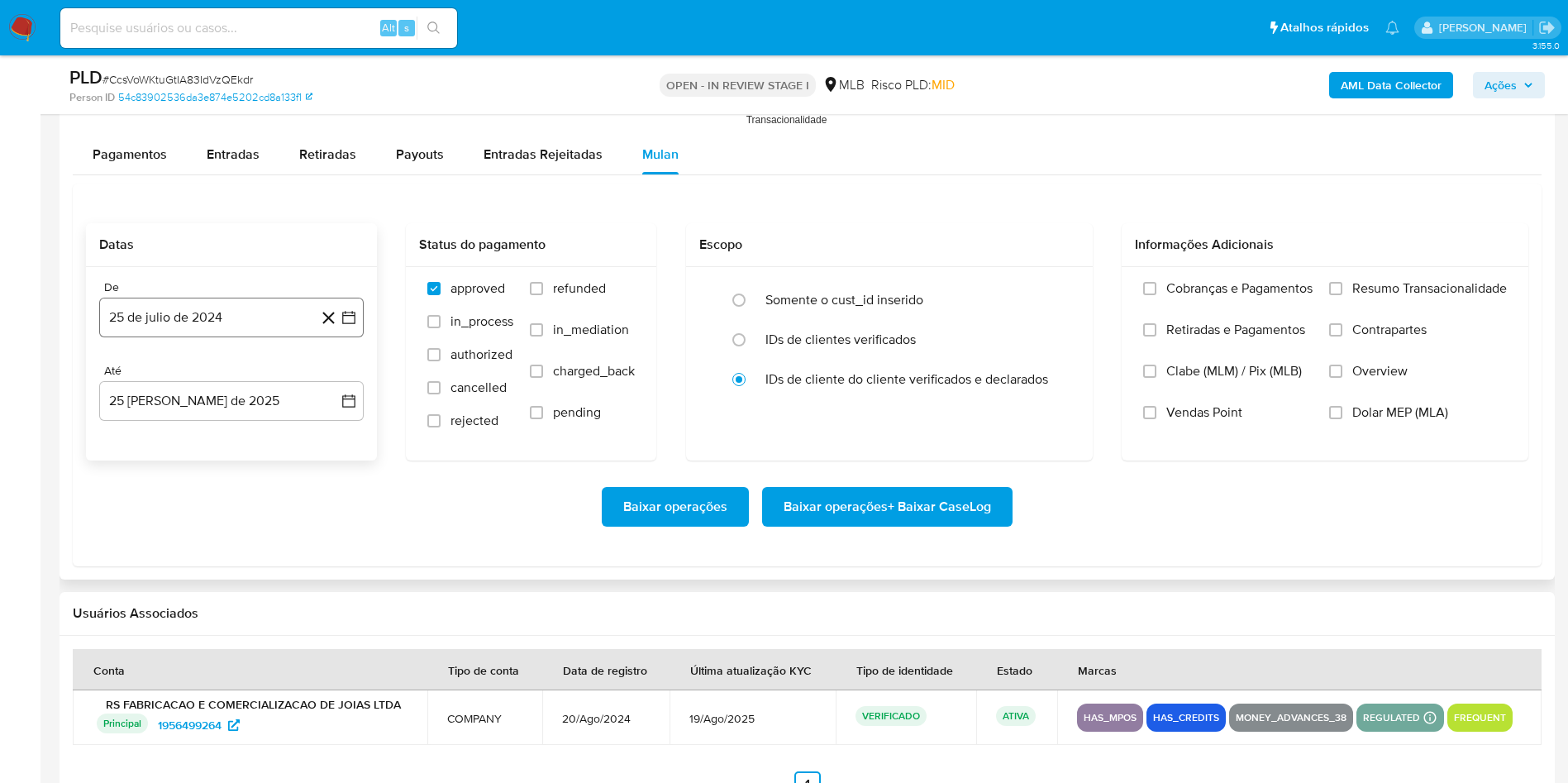
click at [193, 334] on button "25 de julio de 2024" at bounding box center [231, 317] width 264 height 40
click at [217, 377] on span "julio 2024" at bounding box center [224, 376] width 62 height 17
click at [336, 373] on icon "Año siguiente" at bounding box center [331, 376] width 19 height 19
click at [173, 511] on tr "ene feb mar abr may jun [DATE] ago sep oct nov dic" at bounding box center [229, 507] width 189 height 165
click at [141, 552] on tr "ene feb mar abr may jun [DATE] ago sep oct nov dic" at bounding box center [229, 507] width 189 height 165
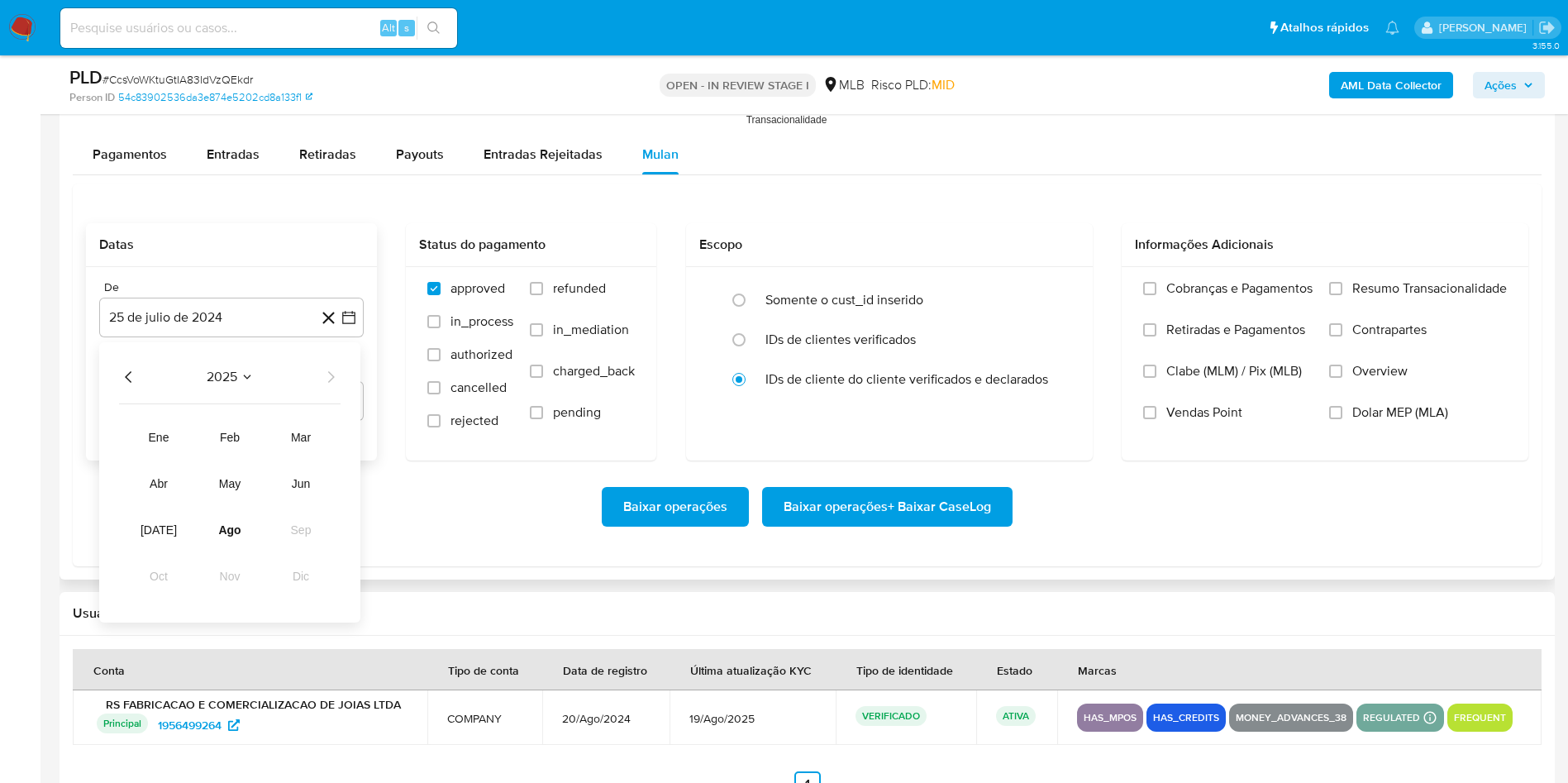
click at [144, 545] on tr "ene feb mar abr may jun [DATE] ago sep oct nov dic" at bounding box center [229, 507] width 189 height 165
click at [147, 538] on button "[DATE]" at bounding box center [158, 529] width 47 height 26
click at [158, 445] on button "1" at bounding box center [164, 438] width 26 height 26
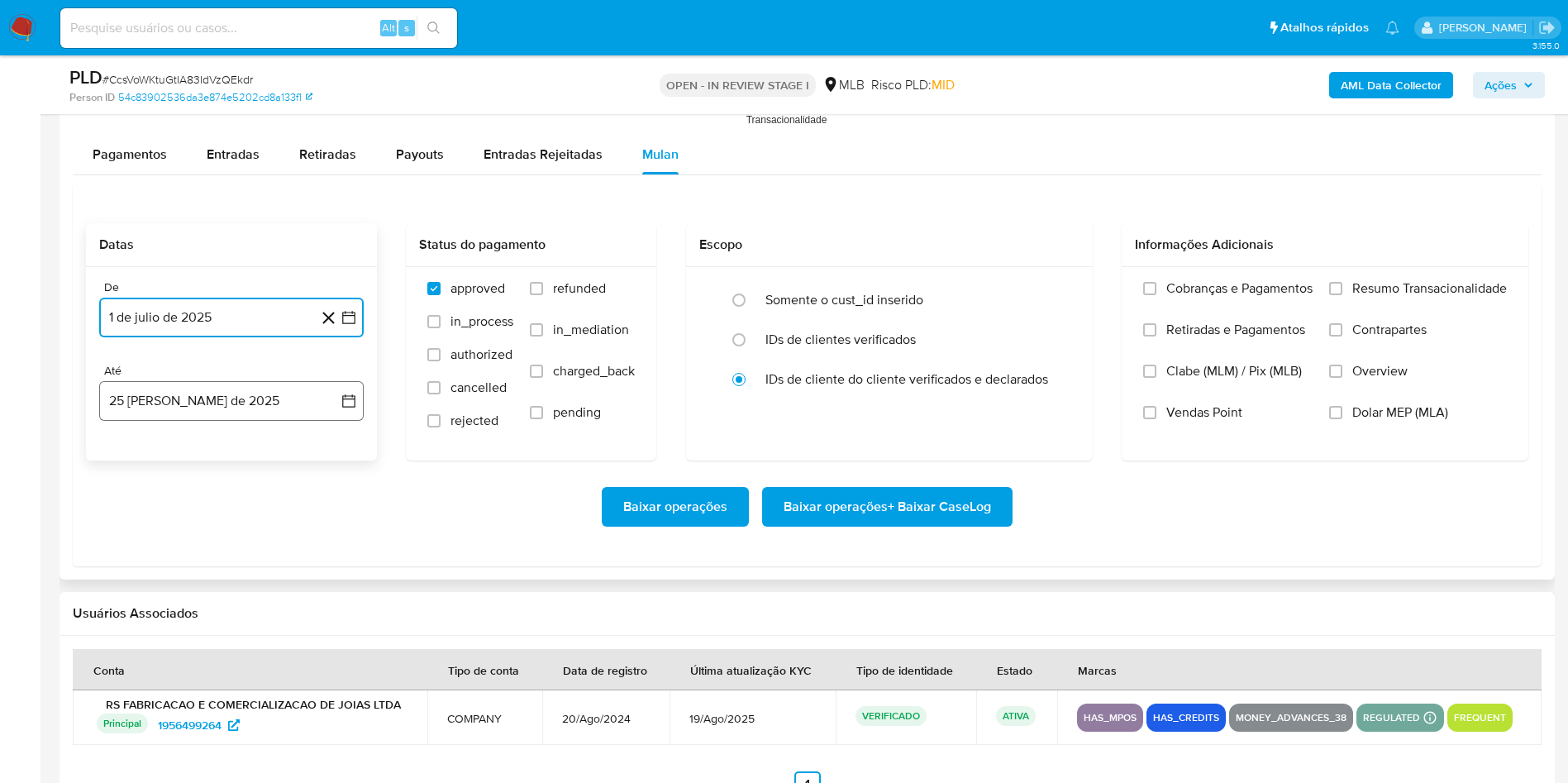
click at [160, 402] on button "25 [PERSON_NAME] de 2025" at bounding box center [231, 401] width 264 height 40
click at [337, 623] on button "24" at bounding box center [330, 621] width 26 height 26
click at [1460, 286] on span "Resumo Transacionalidade" at bounding box center [1429, 288] width 155 height 17
click at [1342, 286] on input "Resumo Transacionalidade" at bounding box center [1336, 289] width 14 height 14
click at [867, 517] on span "Baixar operações + Baixar CaseLog" at bounding box center [887, 506] width 207 height 36
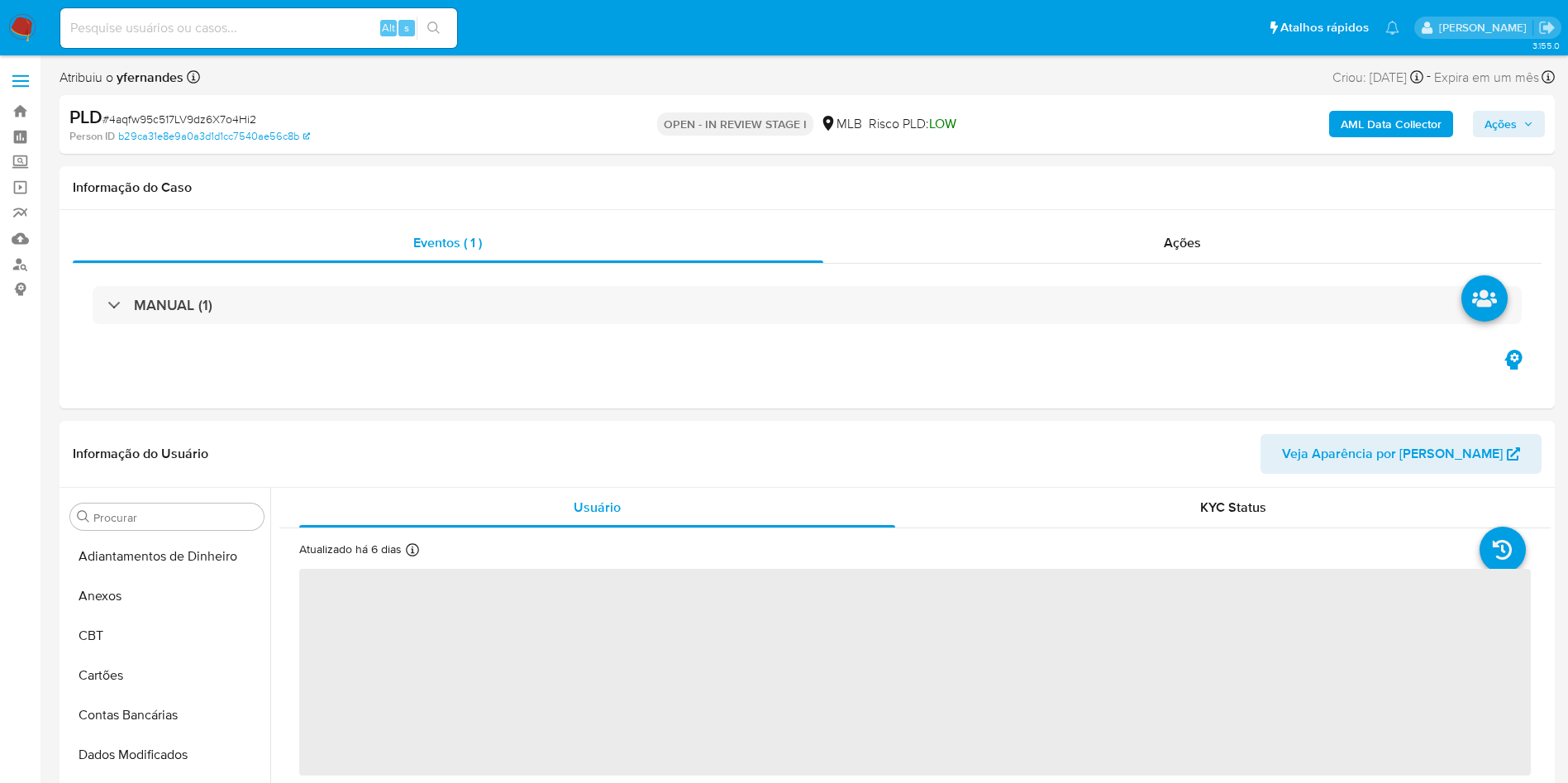
select select "10"
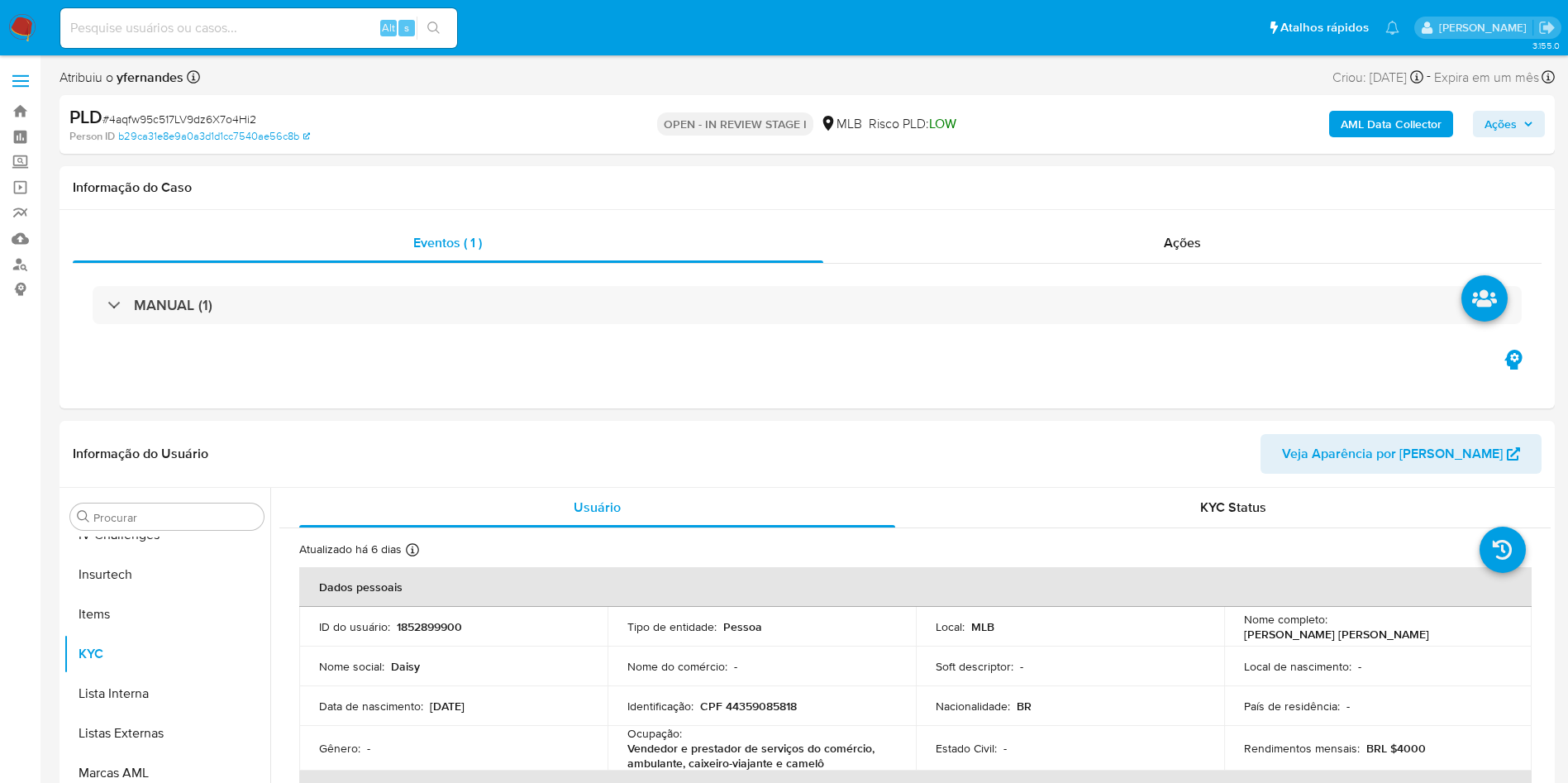
scroll to position [738, 0]
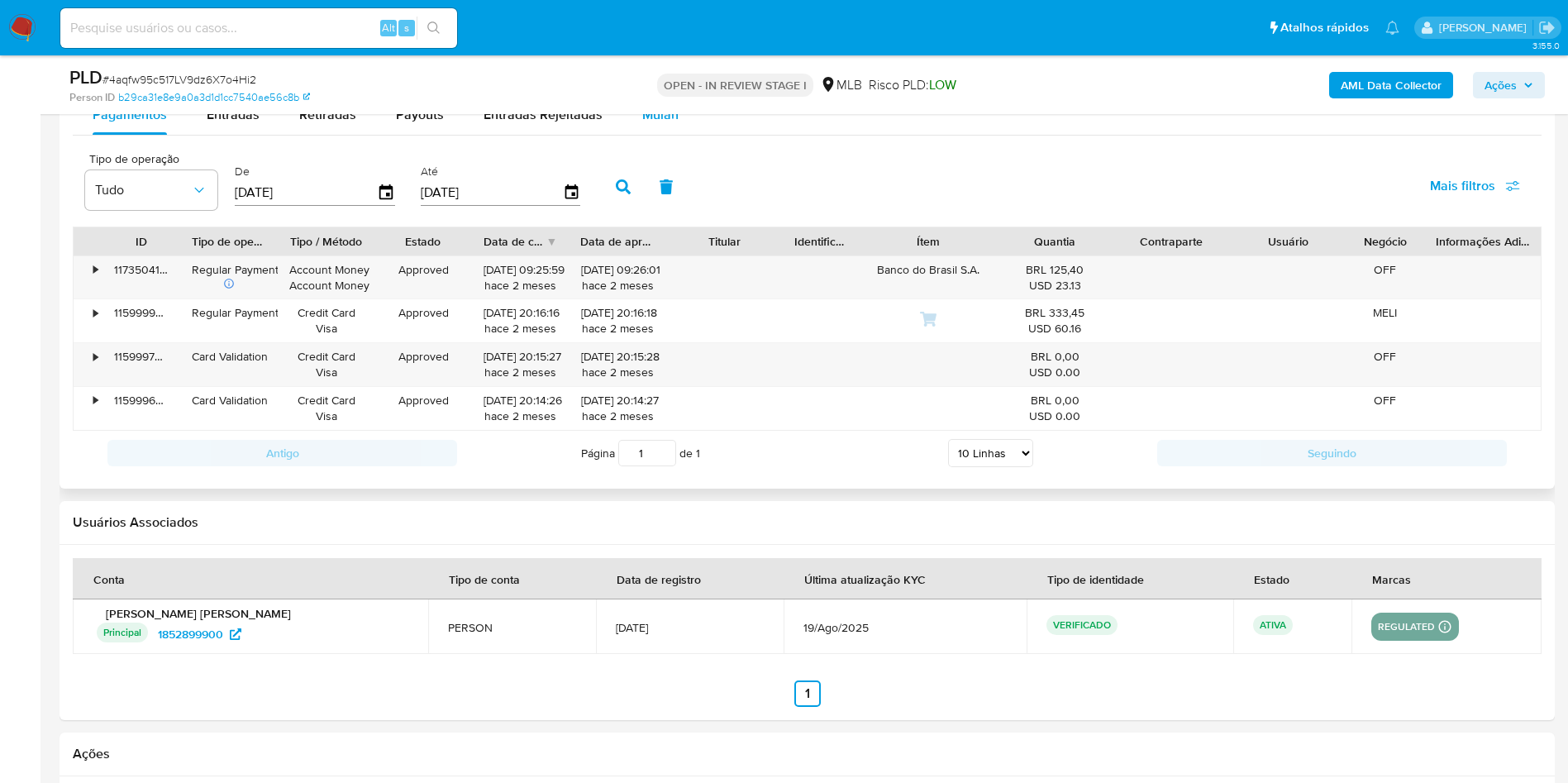
click at [664, 125] on div "Mulan" at bounding box center [660, 115] width 36 height 40
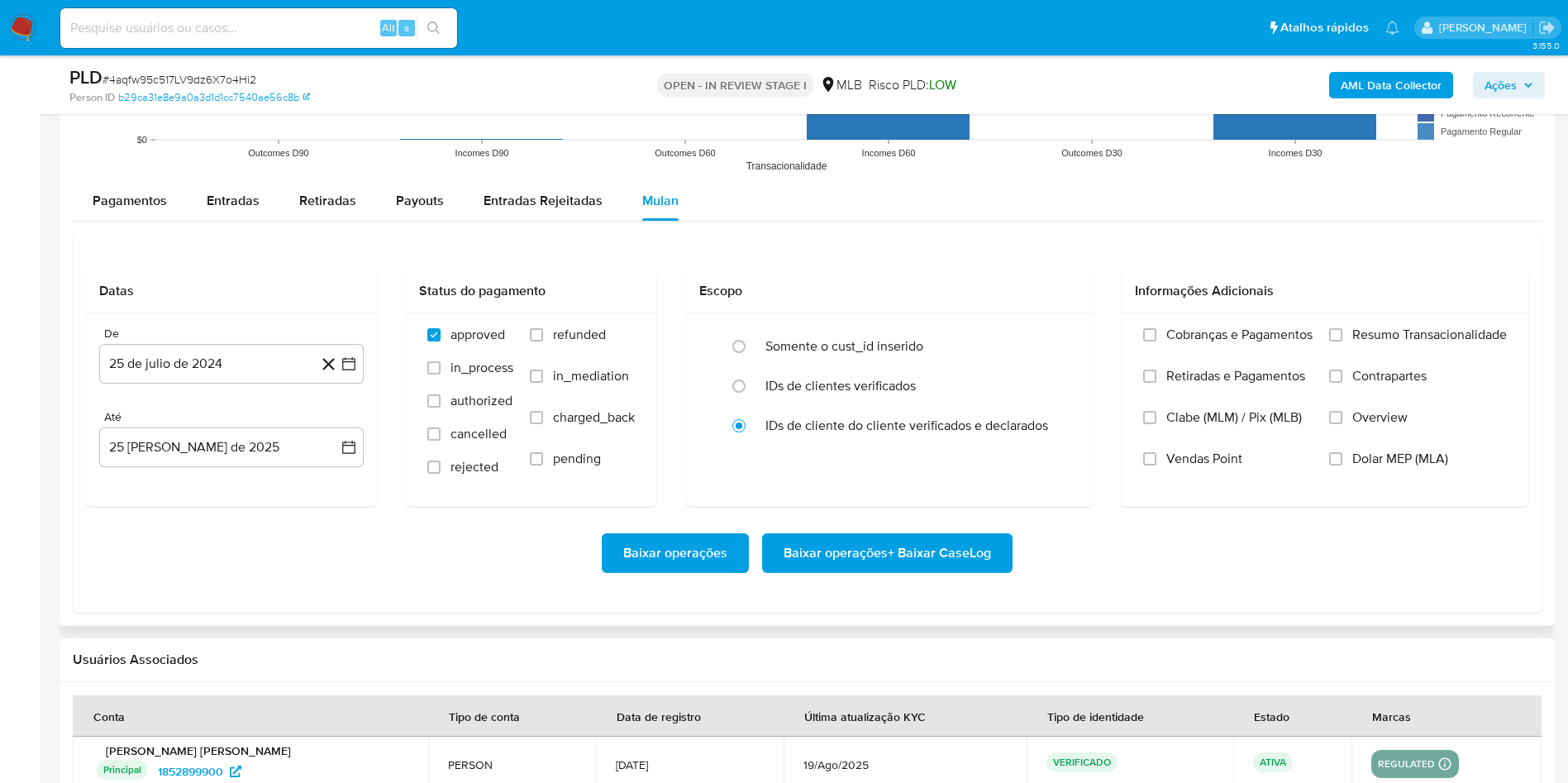
scroll to position [1736, 0]
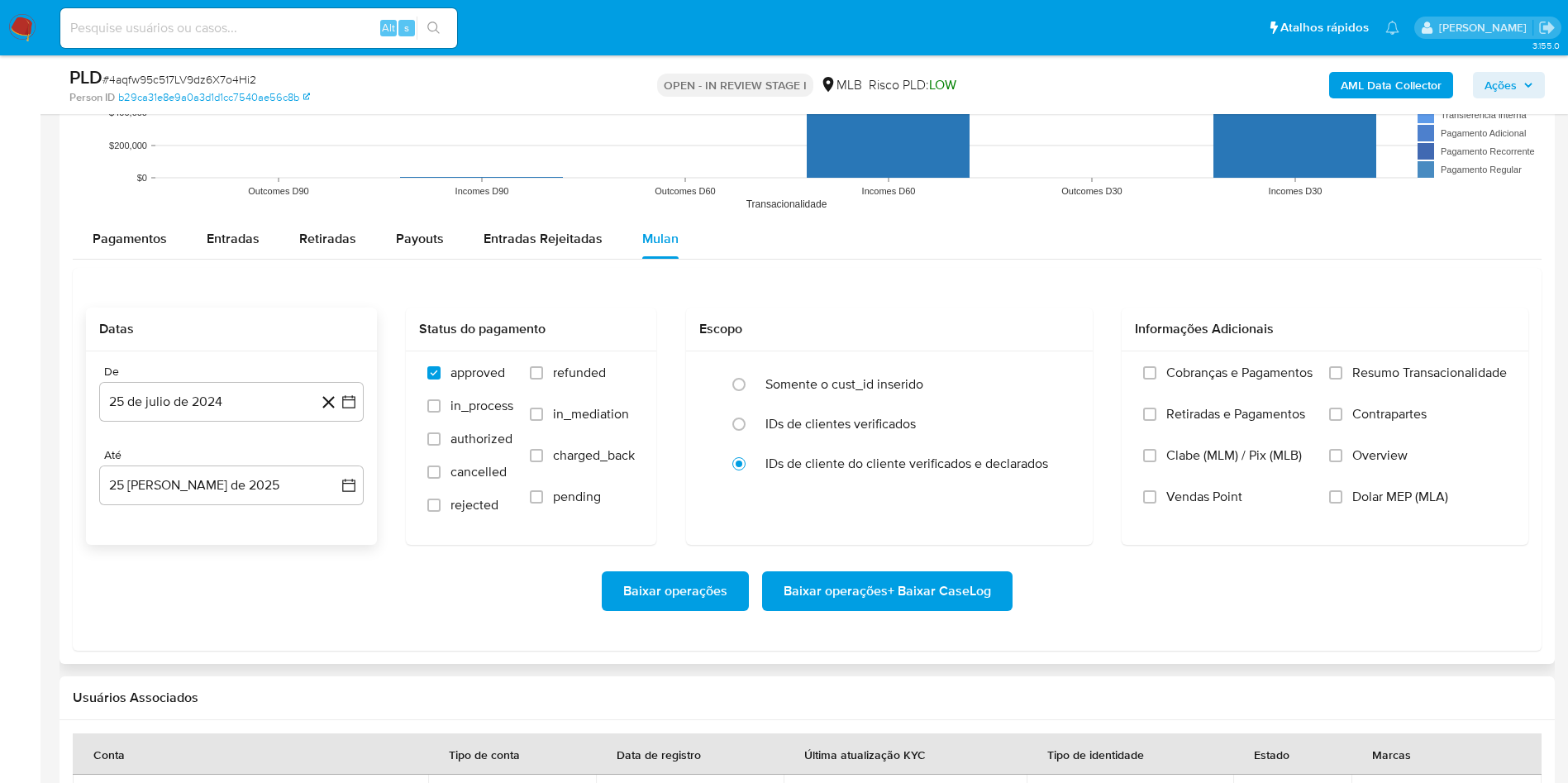
click at [161, 422] on div "De 25 de [PERSON_NAME] de 2024 [DATE] Até 25 [PERSON_NAME] de 2025 [DATE]" at bounding box center [230, 447] width 291 height 194
click at [224, 404] on button "25 de julio de 2024" at bounding box center [231, 402] width 264 height 40
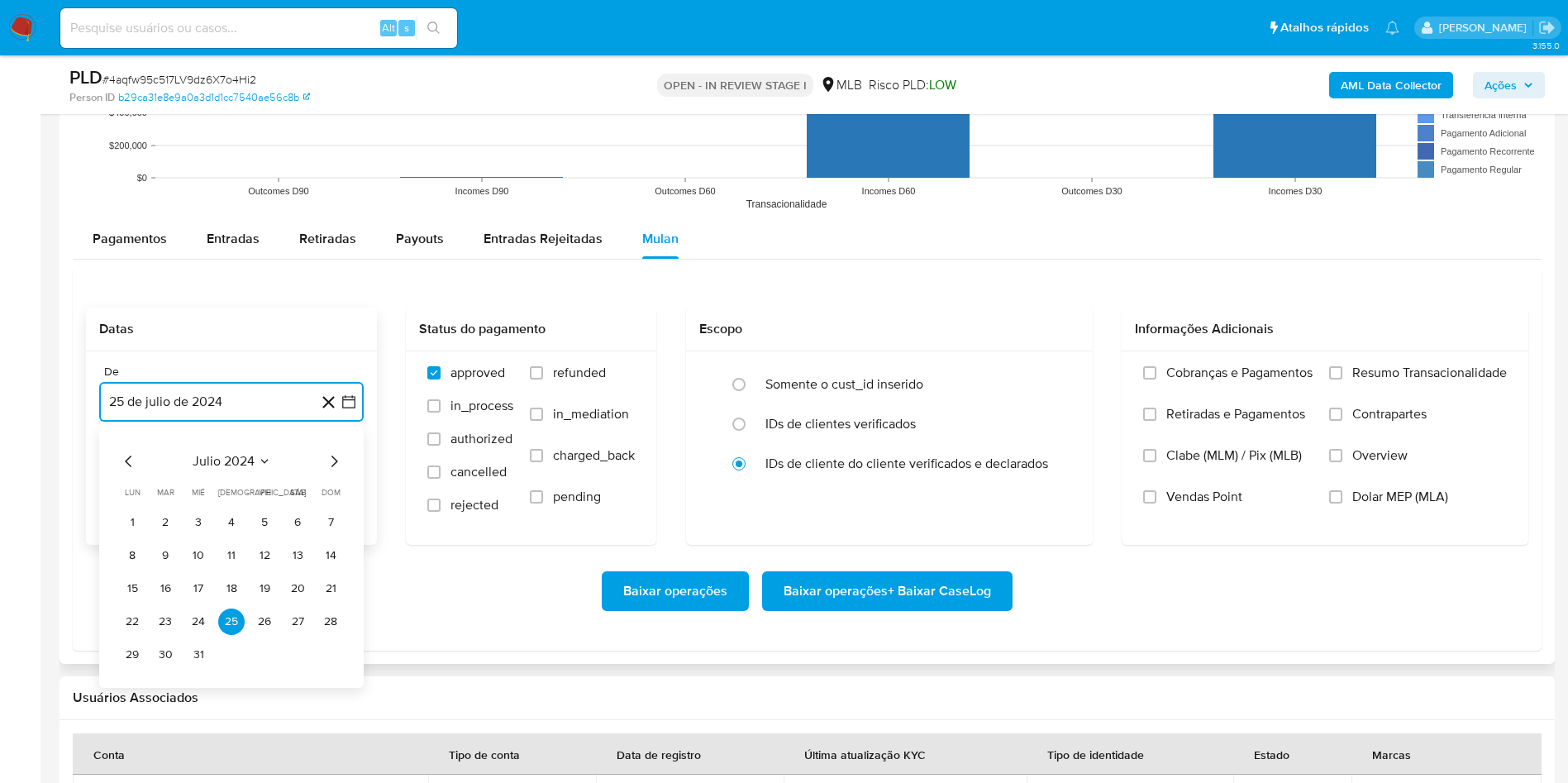
click at [207, 462] on span "julio 2024" at bounding box center [224, 461] width 62 height 17
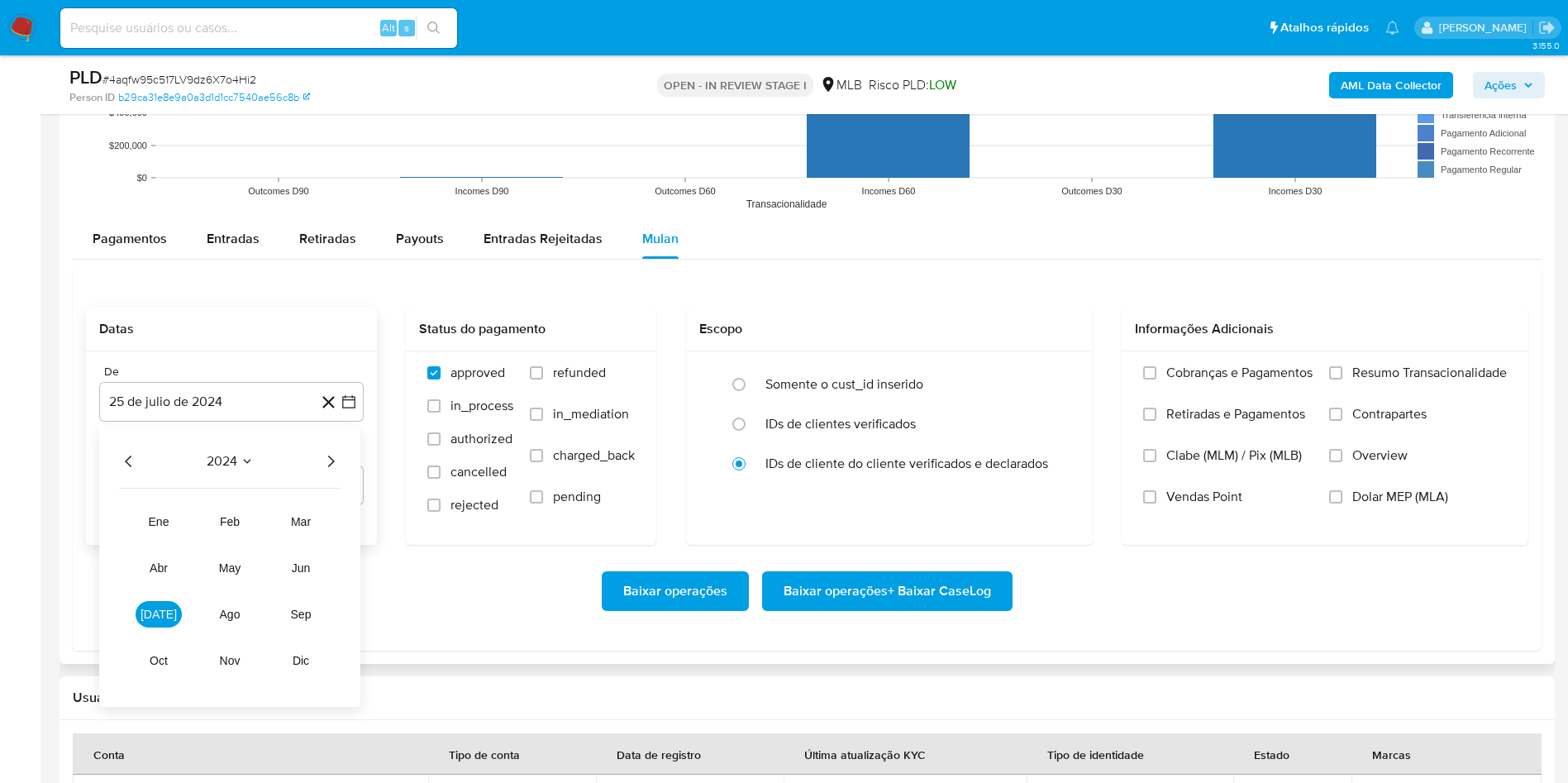
click at [330, 462] on icon "Año siguiente" at bounding box center [331, 461] width 19 height 19
click at [156, 614] on span "[DATE]" at bounding box center [158, 615] width 36 height 14
click at [168, 513] on button "1" at bounding box center [164, 522] width 26 height 26
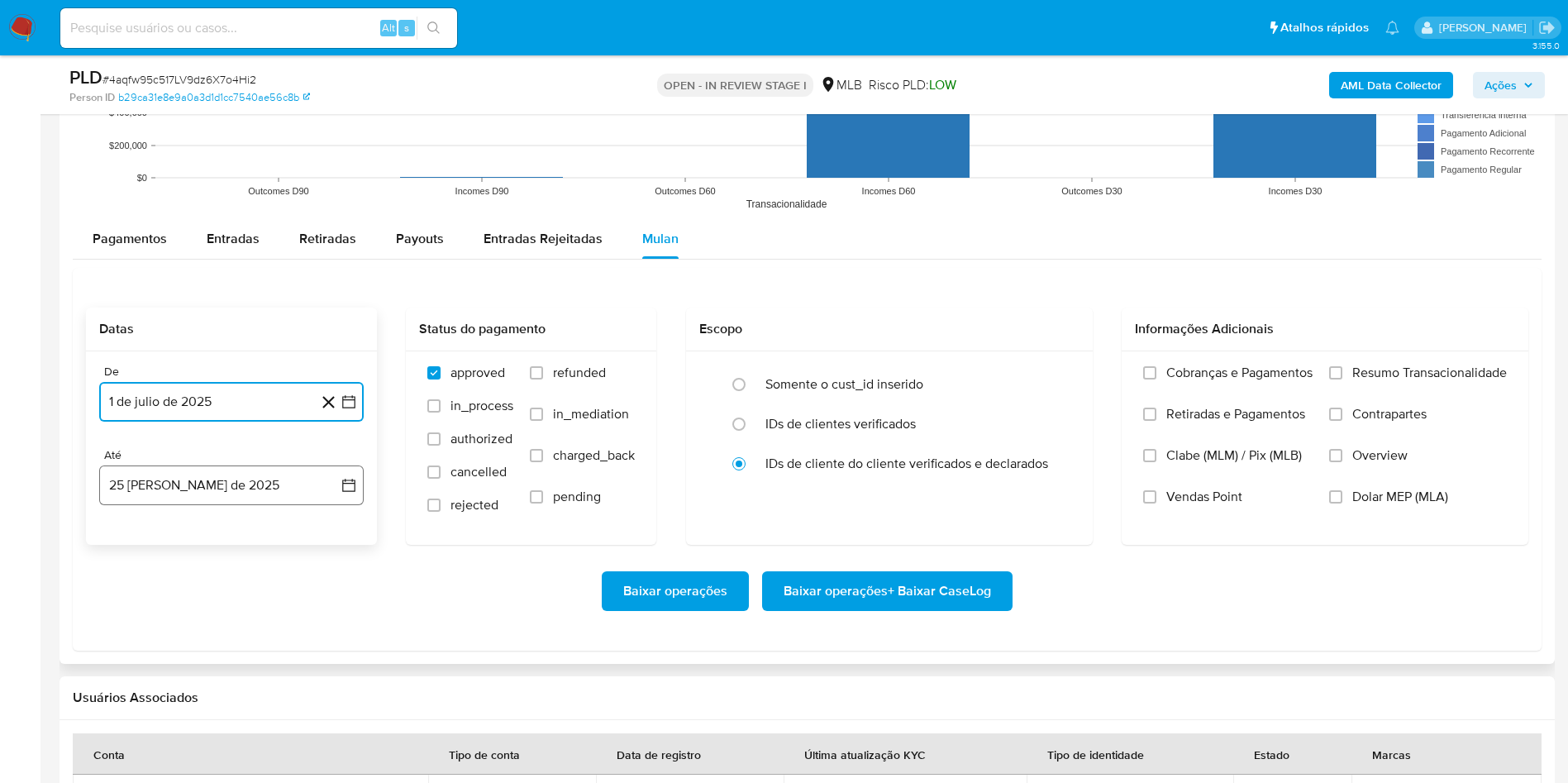
click at [162, 493] on button "25 [PERSON_NAME] de 2025" at bounding box center [231, 485] width 264 height 40
click at [328, 705] on button "24" at bounding box center [330, 705] width 26 height 26
click at [1423, 374] on span "Resumo Transacionalidade" at bounding box center [1429, 373] width 155 height 17
click at [1342, 374] on input "Resumo Transacionalidade" at bounding box center [1336, 374] width 14 height 14
click at [848, 584] on span "Baixar operações + Baixar CaseLog" at bounding box center [887, 590] width 207 height 36
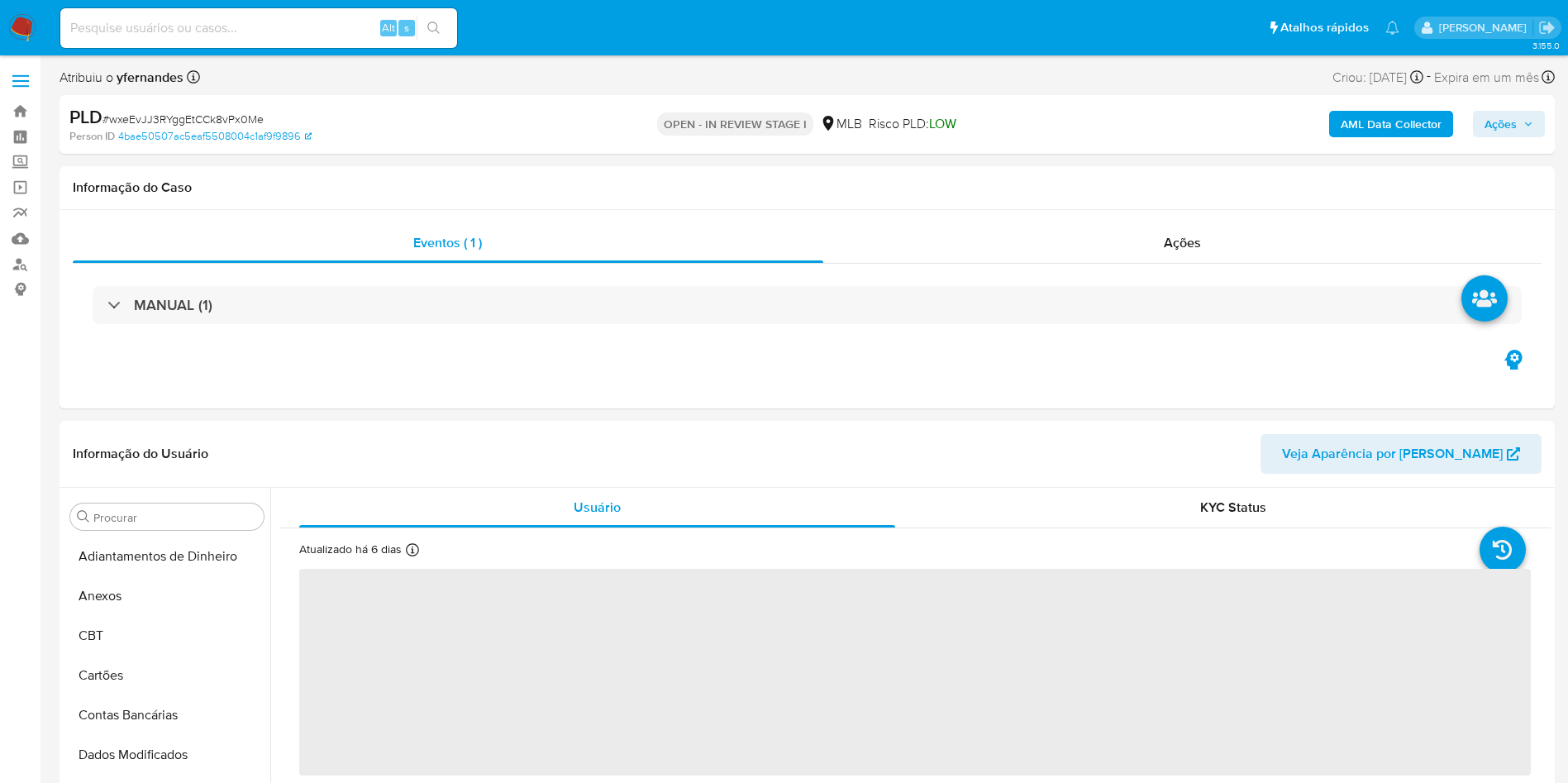
select select "10"
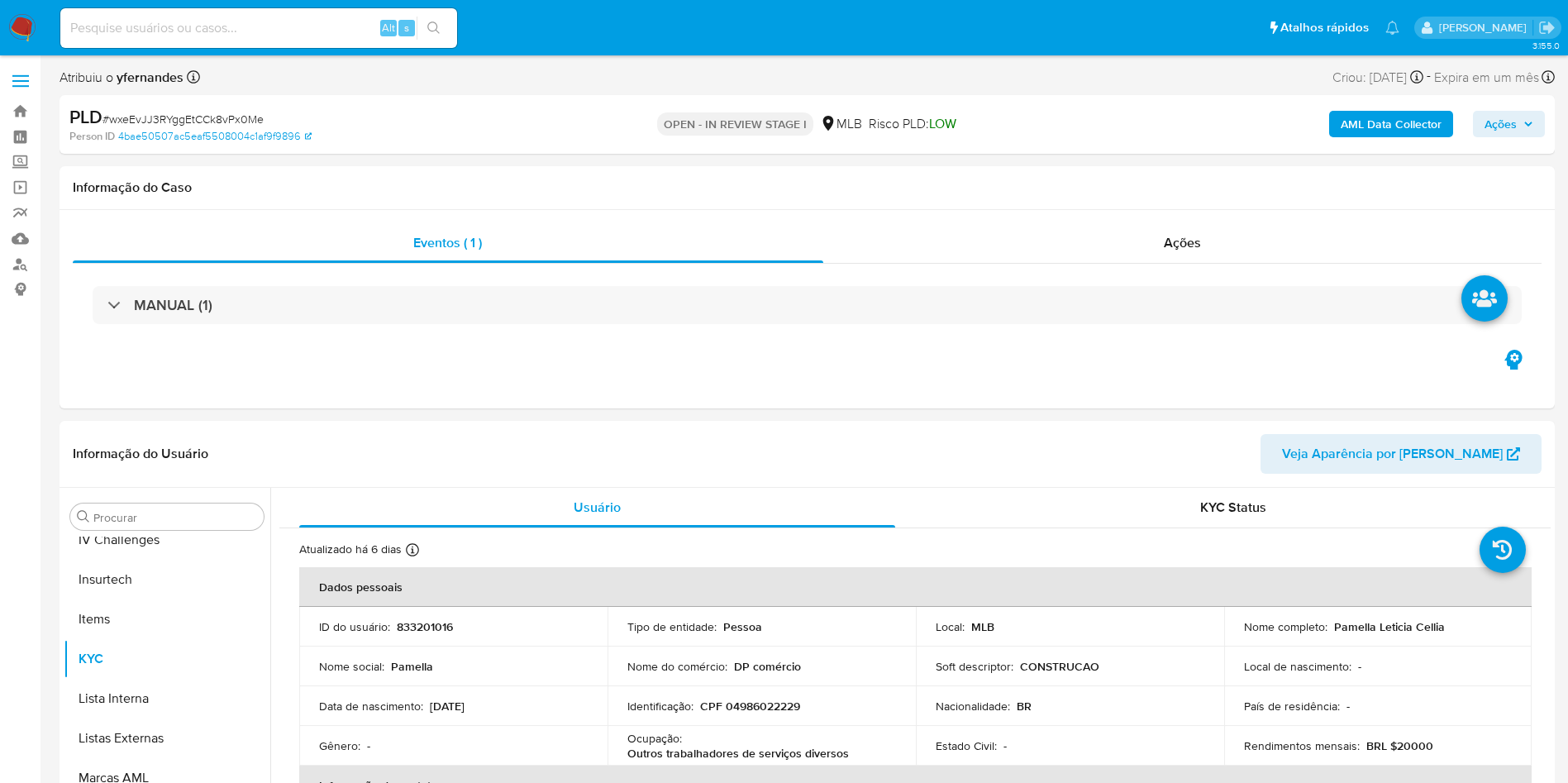
scroll to position [738, 0]
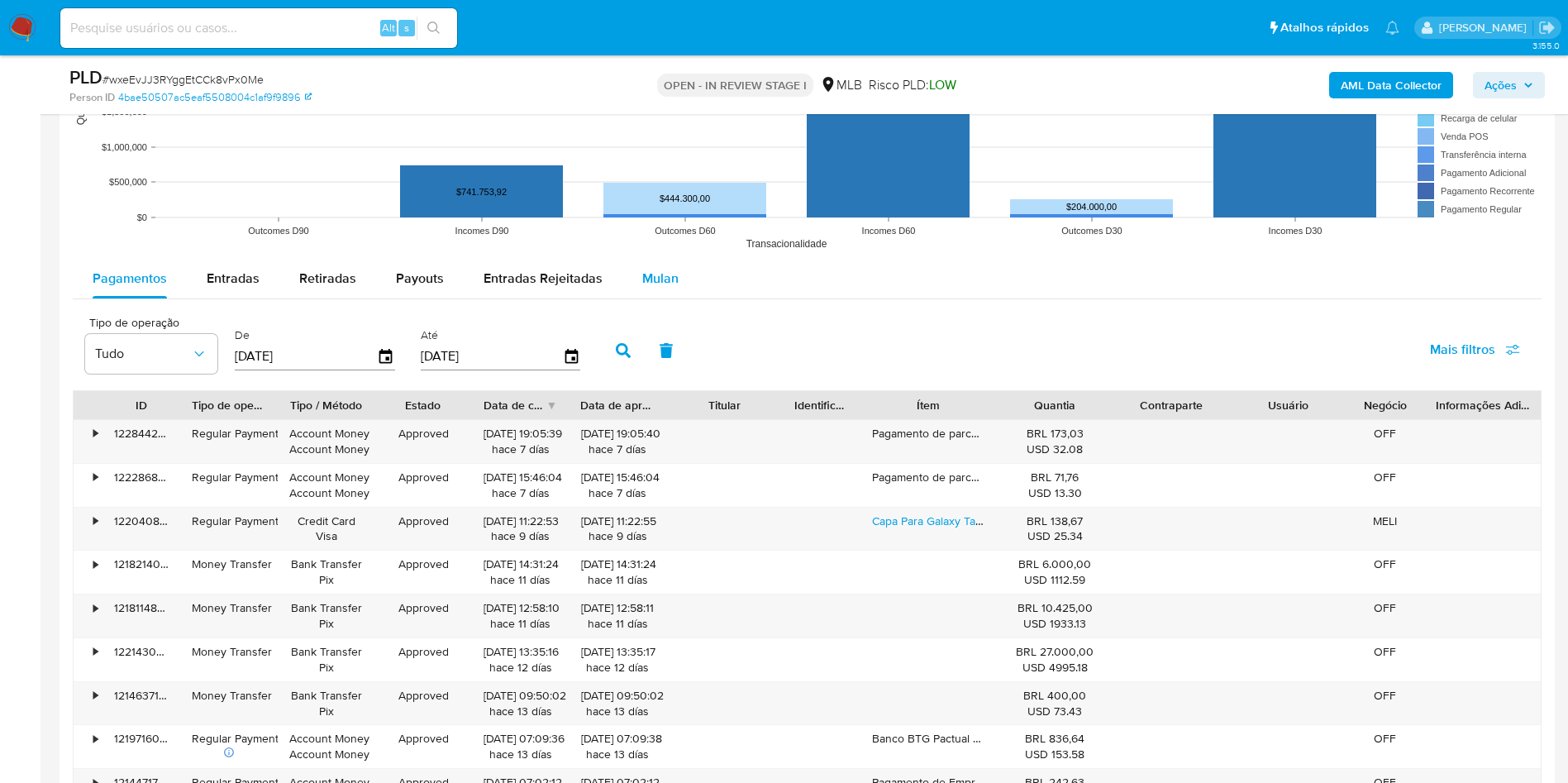
click at [680, 294] on button "Mulan" at bounding box center [660, 278] width 76 height 40
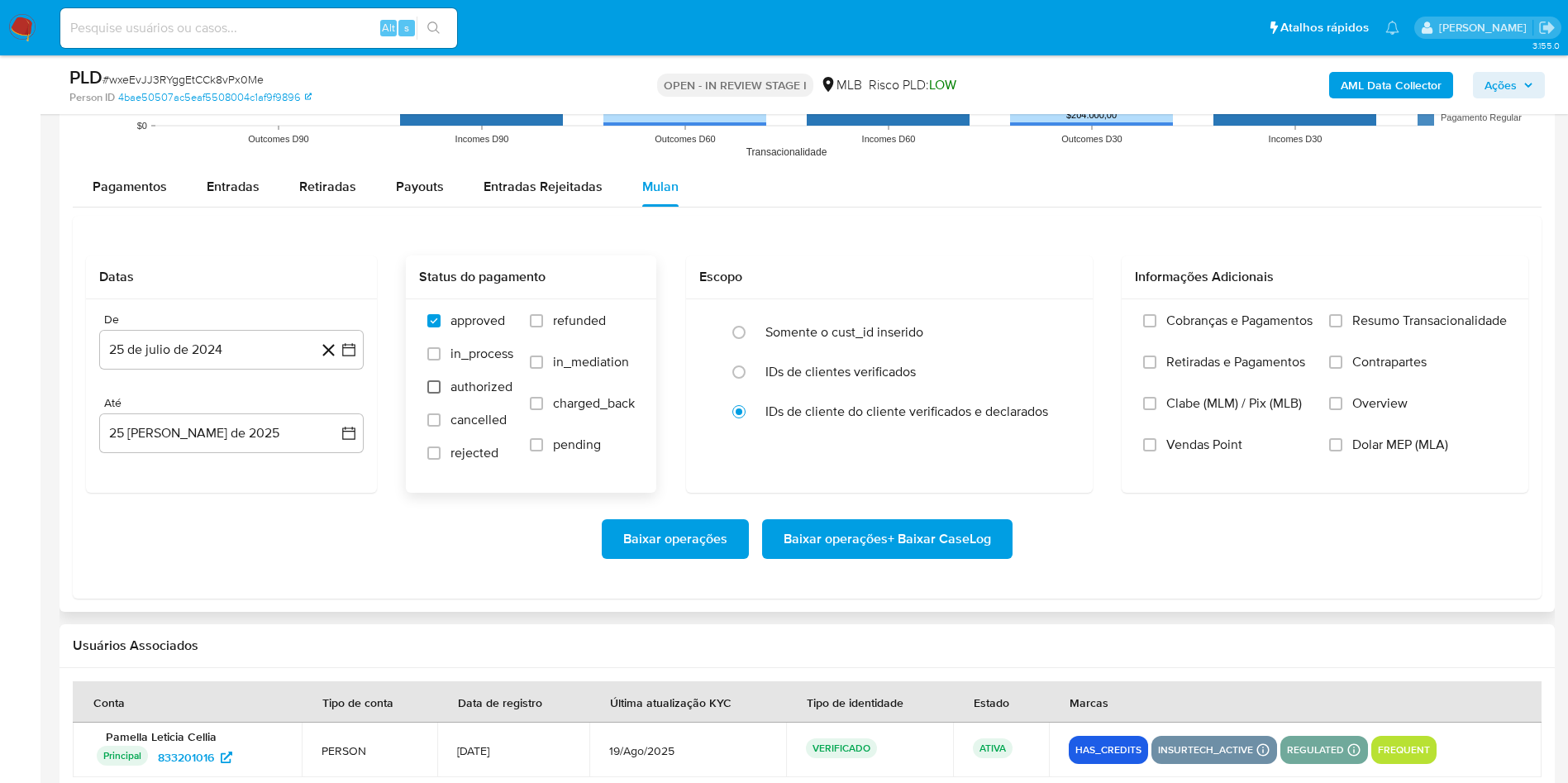
scroll to position [1736, 0]
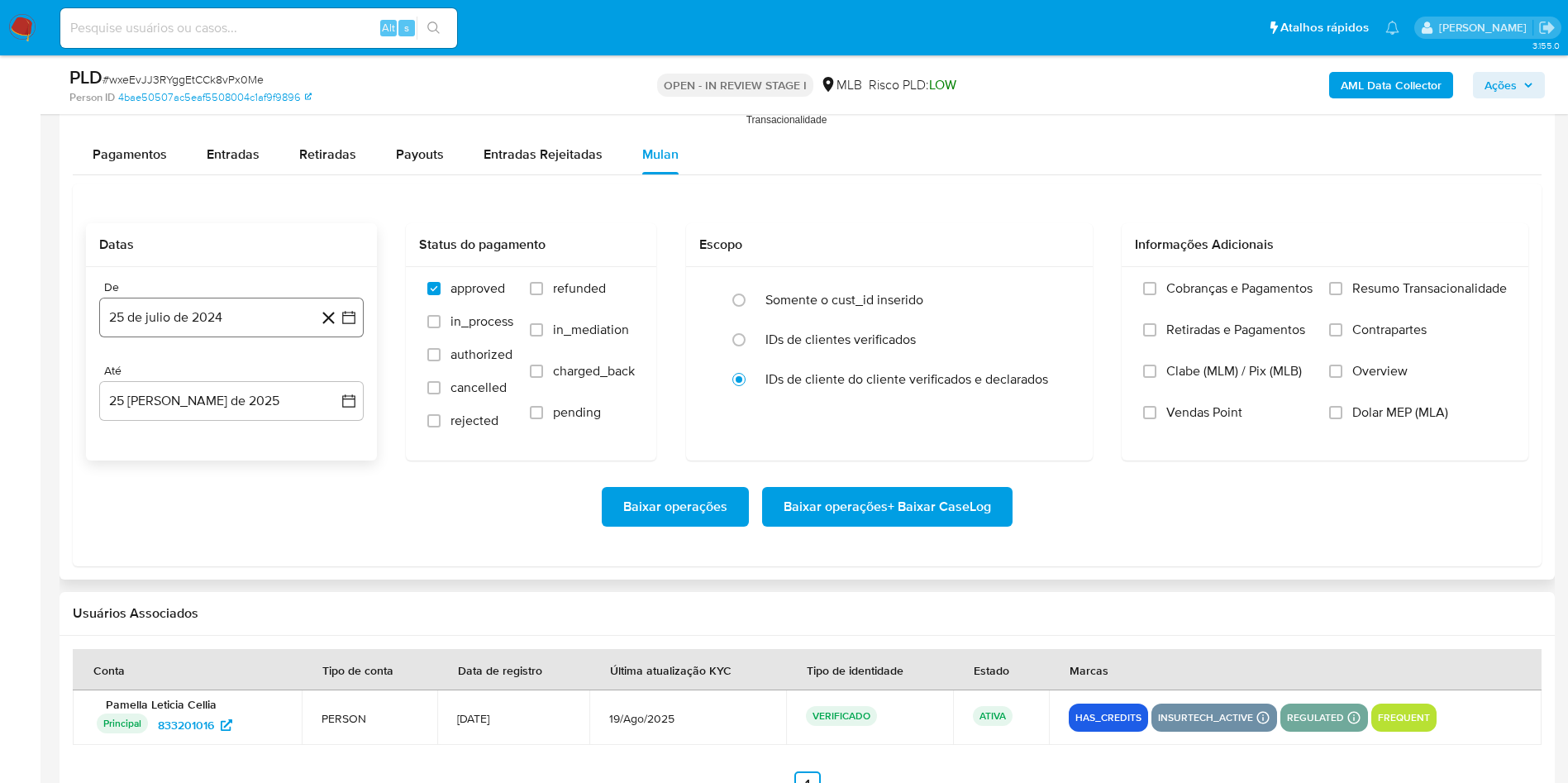
click at [224, 331] on button "25 de julio de 2024" at bounding box center [231, 317] width 264 height 40
click at [202, 380] on span "julio 2024" at bounding box center [224, 376] width 62 height 17
click at [337, 375] on icon "Año siguiente" at bounding box center [331, 376] width 19 height 19
click at [159, 523] on span "[DATE]" at bounding box center [158, 530] width 36 height 14
click at [168, 435] on button "1" at bounding box center [164, 438] width 26 height 26
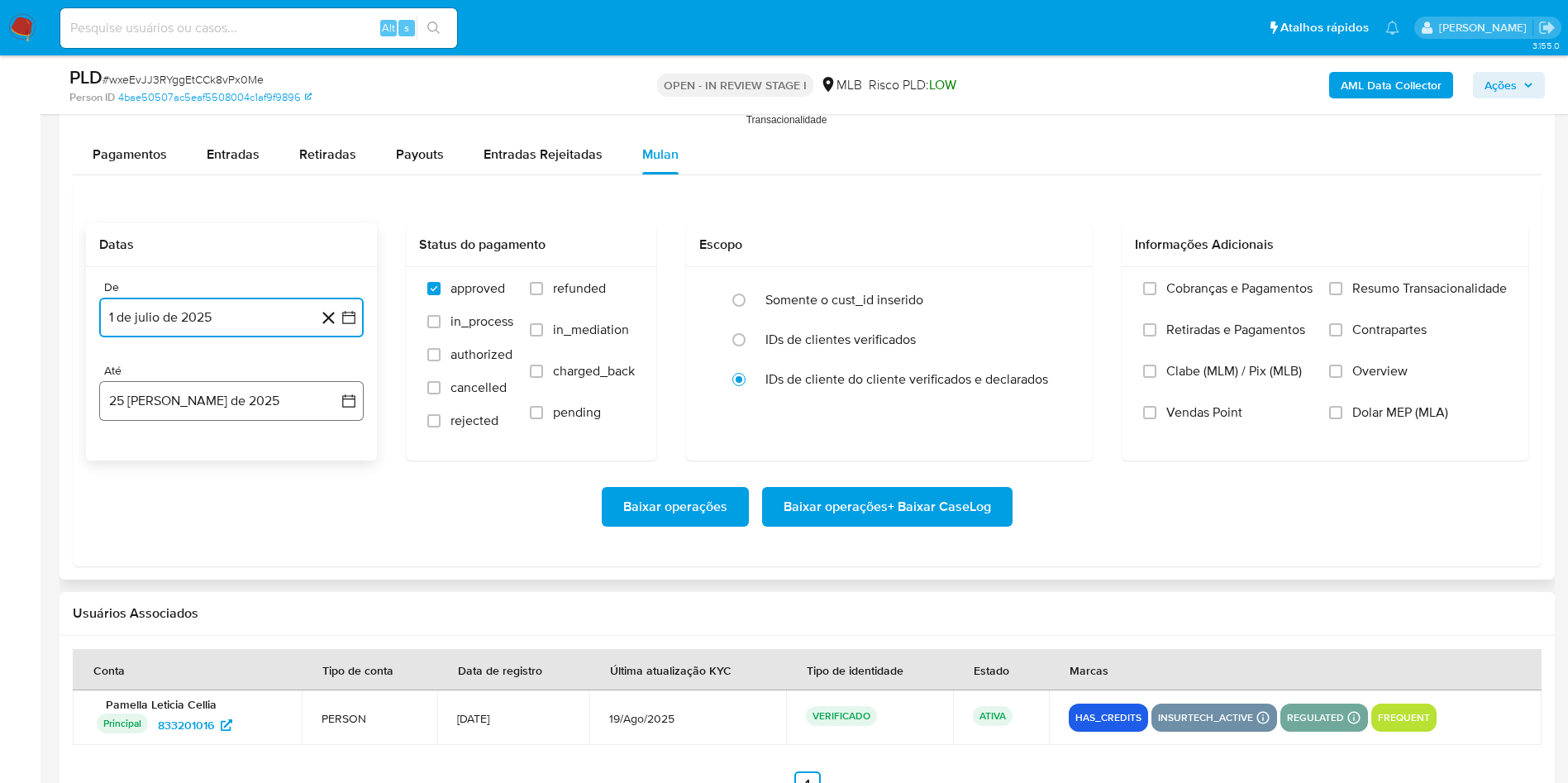
click at [167, 387] on button "25 [PERSON_NAME] de 2025" at bounding box center [231, 401] width 264 height 40
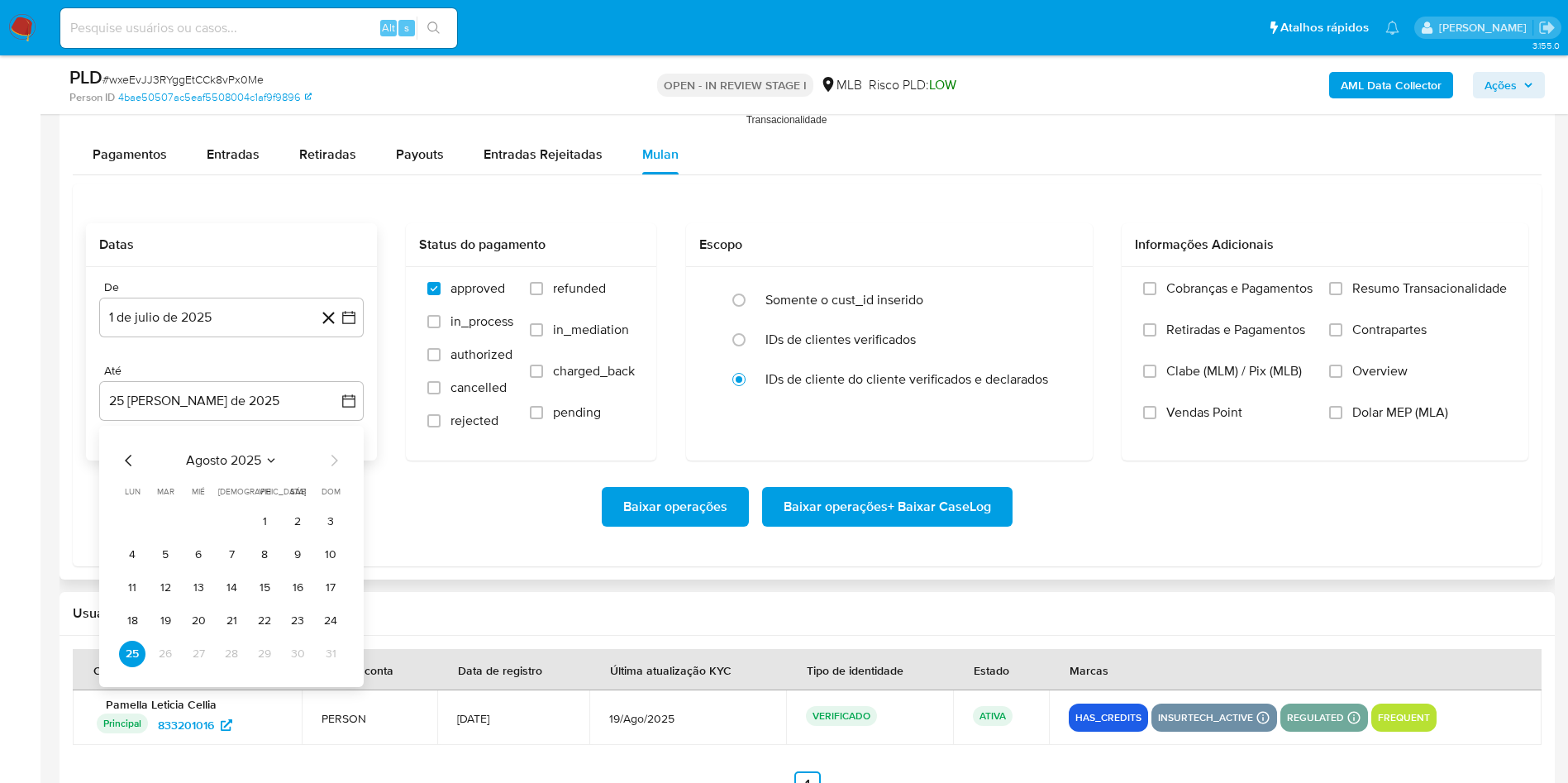
click at [344, 622] on div "agosto 2025 agosto 2025 lun lunes mar martes mié miércoles jue jueves vie viern…" at bounding box center [231, 556] width 264 height 262
click at [338, 616] on button "24" at bounding box center [330, 621] width 26 height 26
click at [1403, 274] on div "Cobranças e Pagamentos Retiradas e Pagamentos Clabe (MLM) / Pix (MLB) Vendas Po…" at bounding box center [1325, 363] width 406 height 192
click at [1384, 280] on span "Resumo Transacionalidade" at bounding box center [1429, 288] width 155 height 17
click at [1342, 282] on input "Resumo Transacionalidade" at bounding box center [1336, 289] width 14 height 14
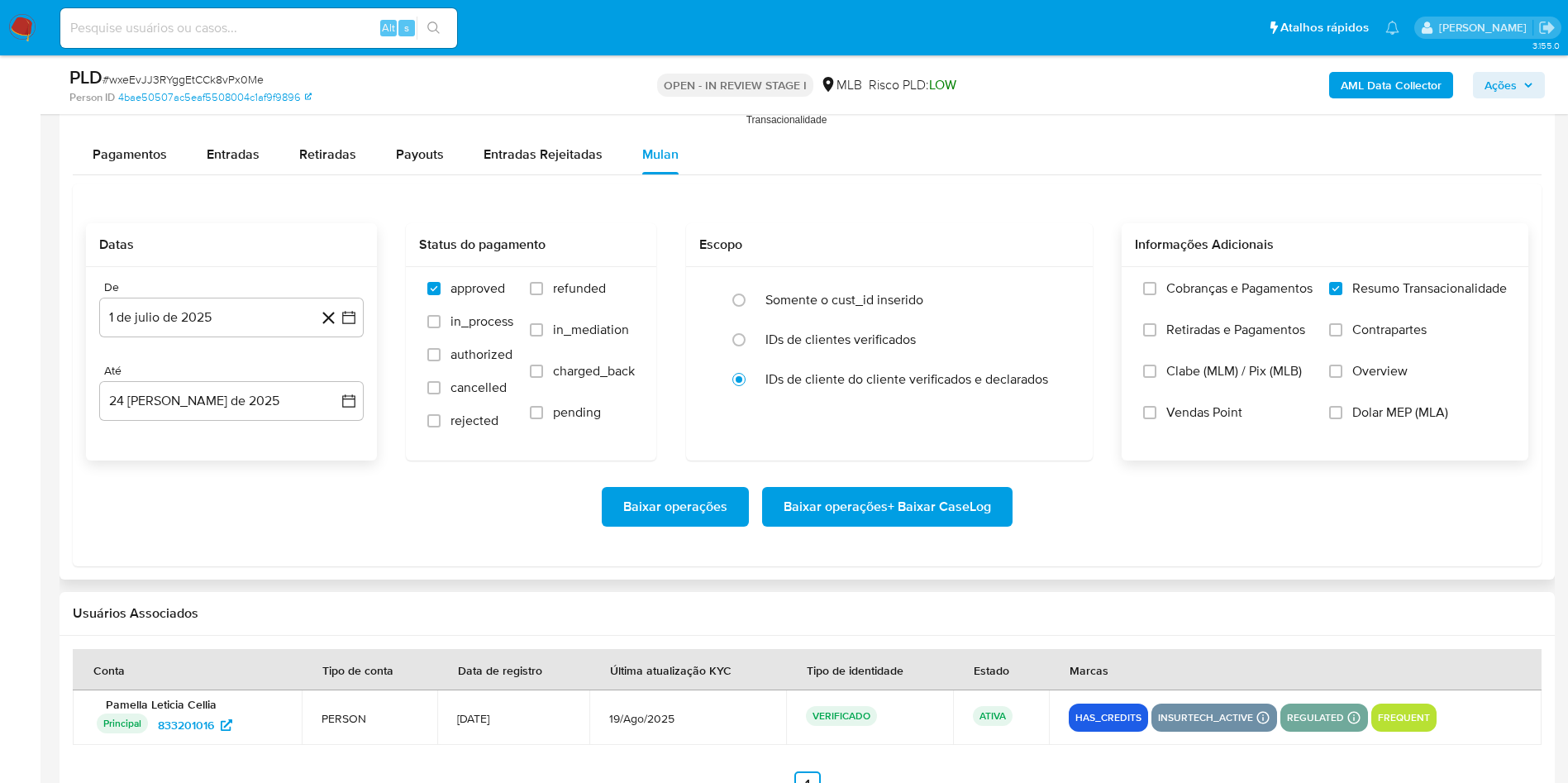
click at [964, 504] on span "Baixar operações + Baixar CaseLog" at bounding box center [887, 506] width 207 height 36
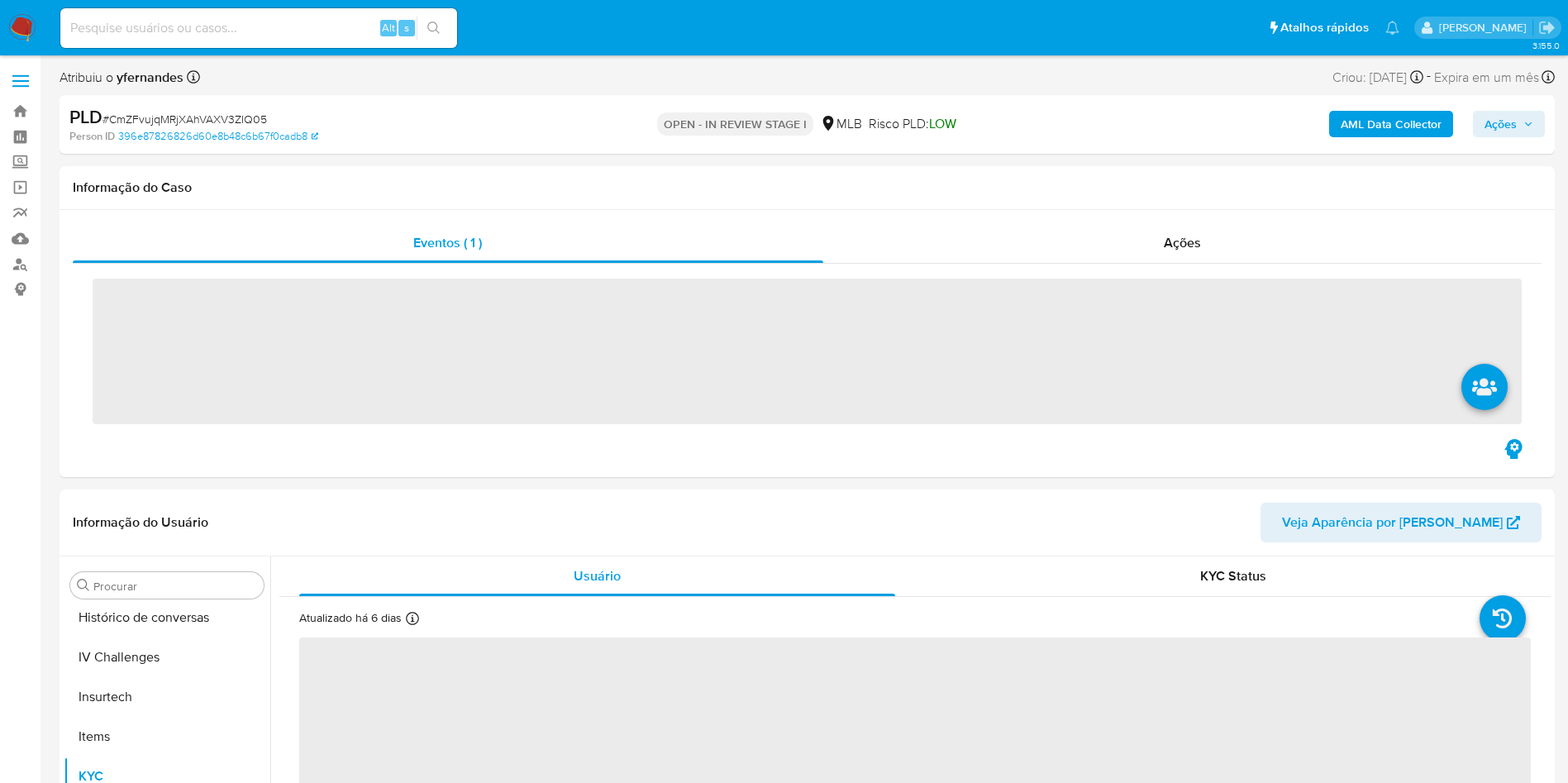
scroll to position [738, 0]
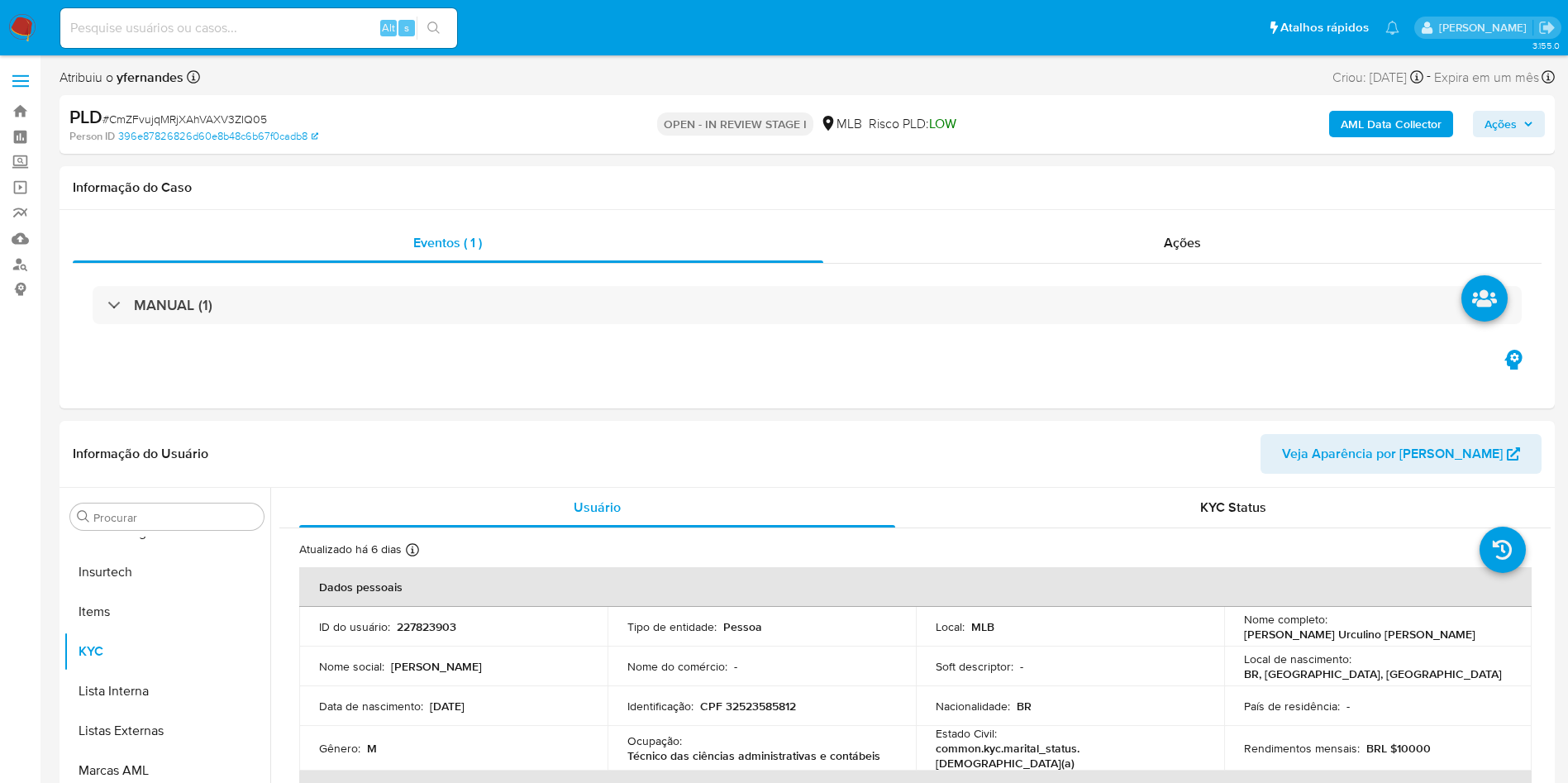
select select "10"
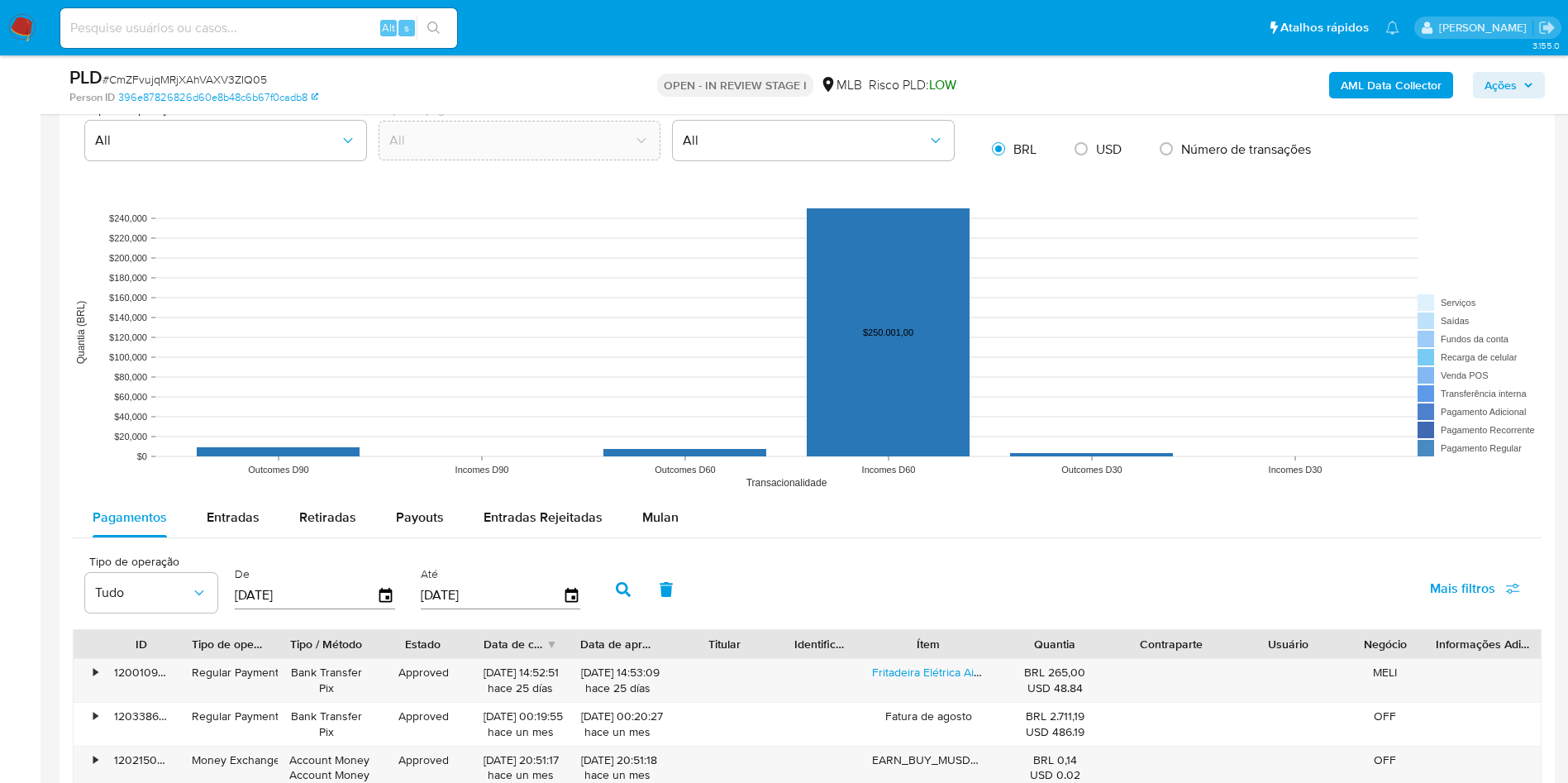
scroll to position [1736, 0]
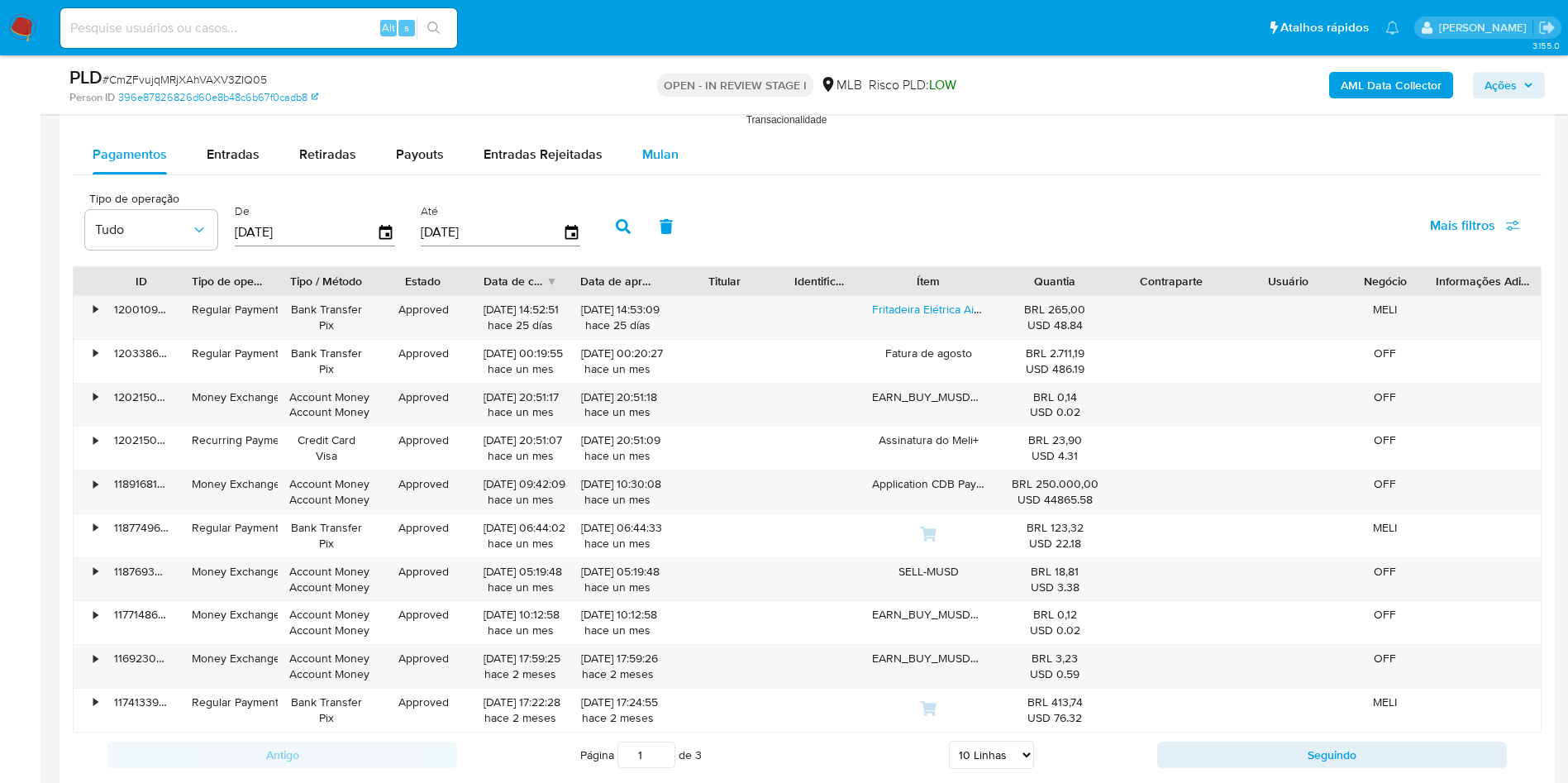
click at [659, 140] on div "Mulan" at bounding box center [660, 155] width 36 height 40
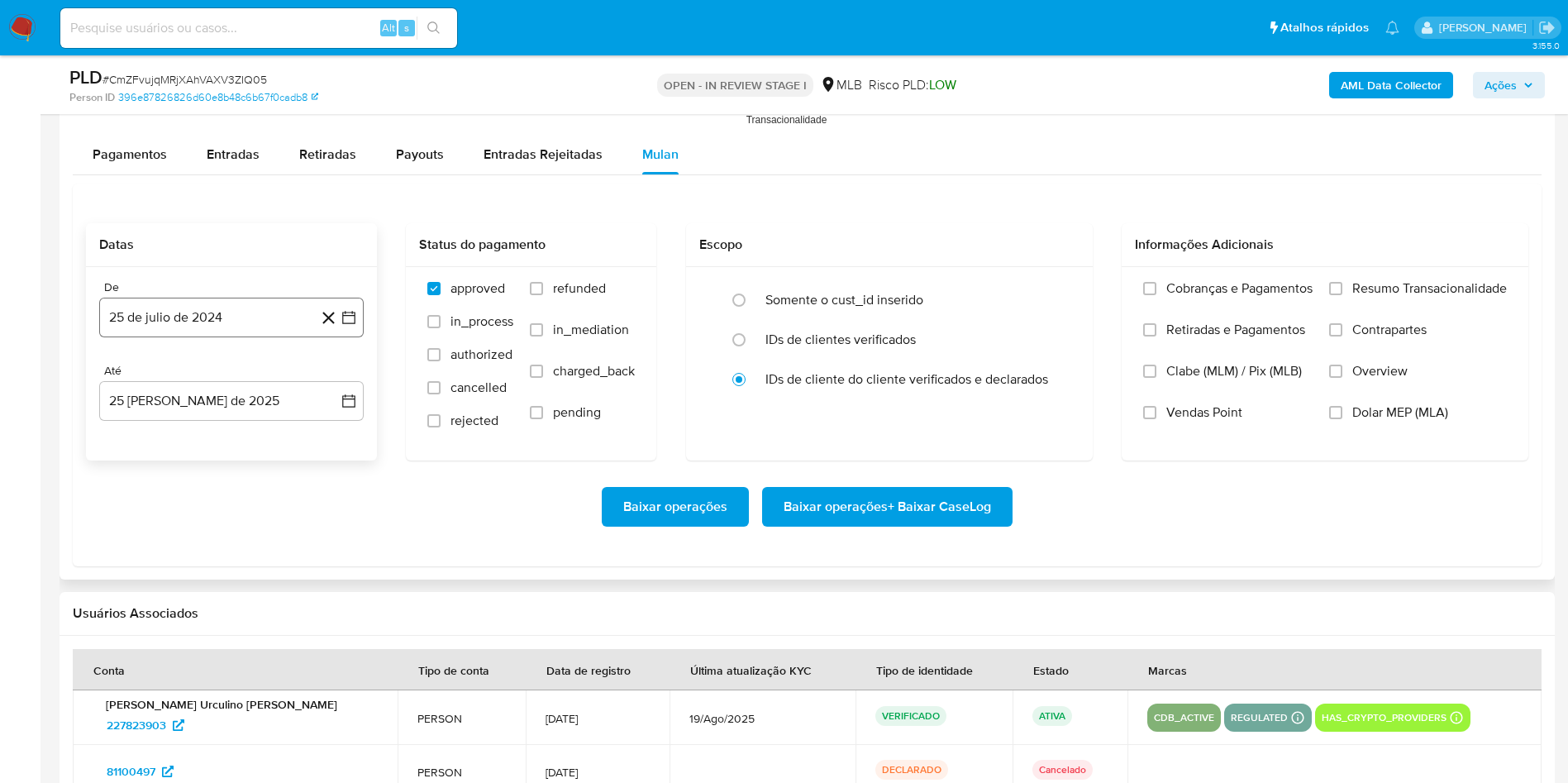
click at [177, 329] on button "25 de julio de 2024" at bounding box center [231, 317] width 264 height 40
click at [199, 327] on button "25 de julio de 2024" at bounding box center [231, 317] width 264 height 40
click at [226, 367] on div "Até" at bounding box center [231, 371] width 264 height 15
click at [221, 313] on button "25 de julio de 2024" at bounding box center [231, 317] width 264 height 40
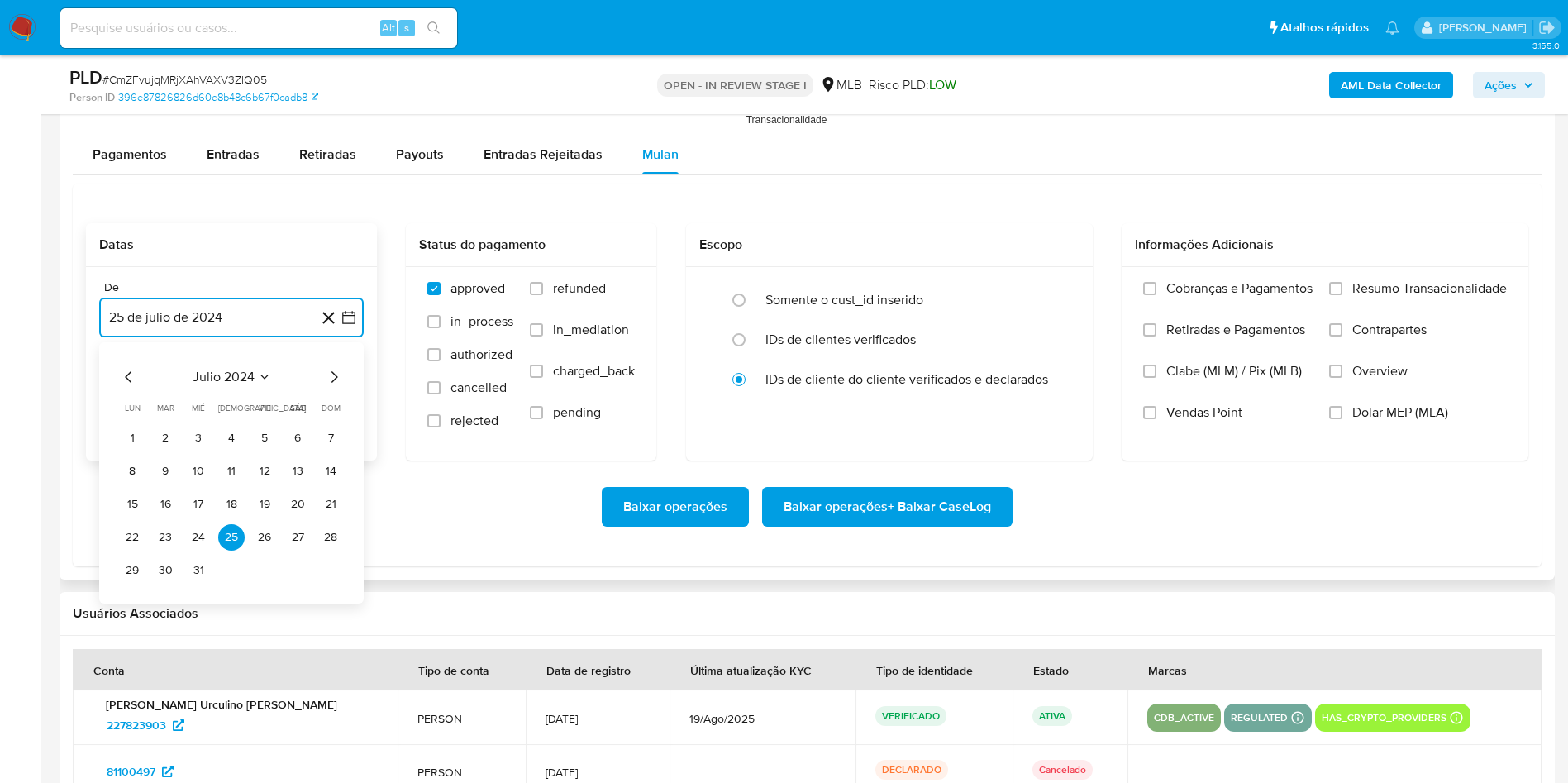
click at [263, 380] on icon "Seleccionar mes y año" at bounding box center [264, 377] width 14 height 14
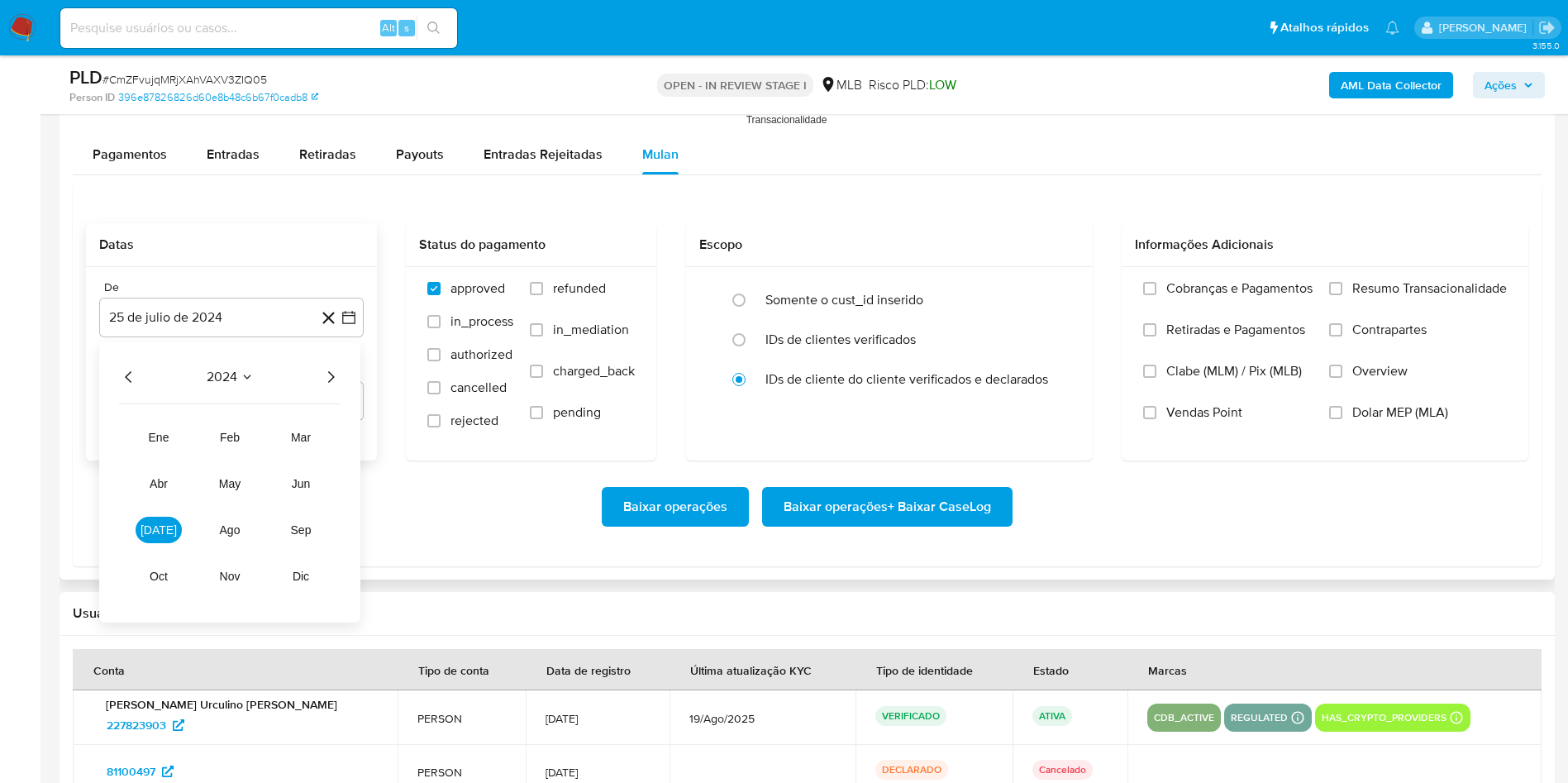
click at [333, 378] on icon "Año siguiente" at bounding box center [331, 377] width 7 height 12
click at [168, 527] on button "[DATE]" at bounding box center [158, 529] width 47 height 26
click at [167, 438] on button "1" at bounding box center [164, 438] width 26 height 26
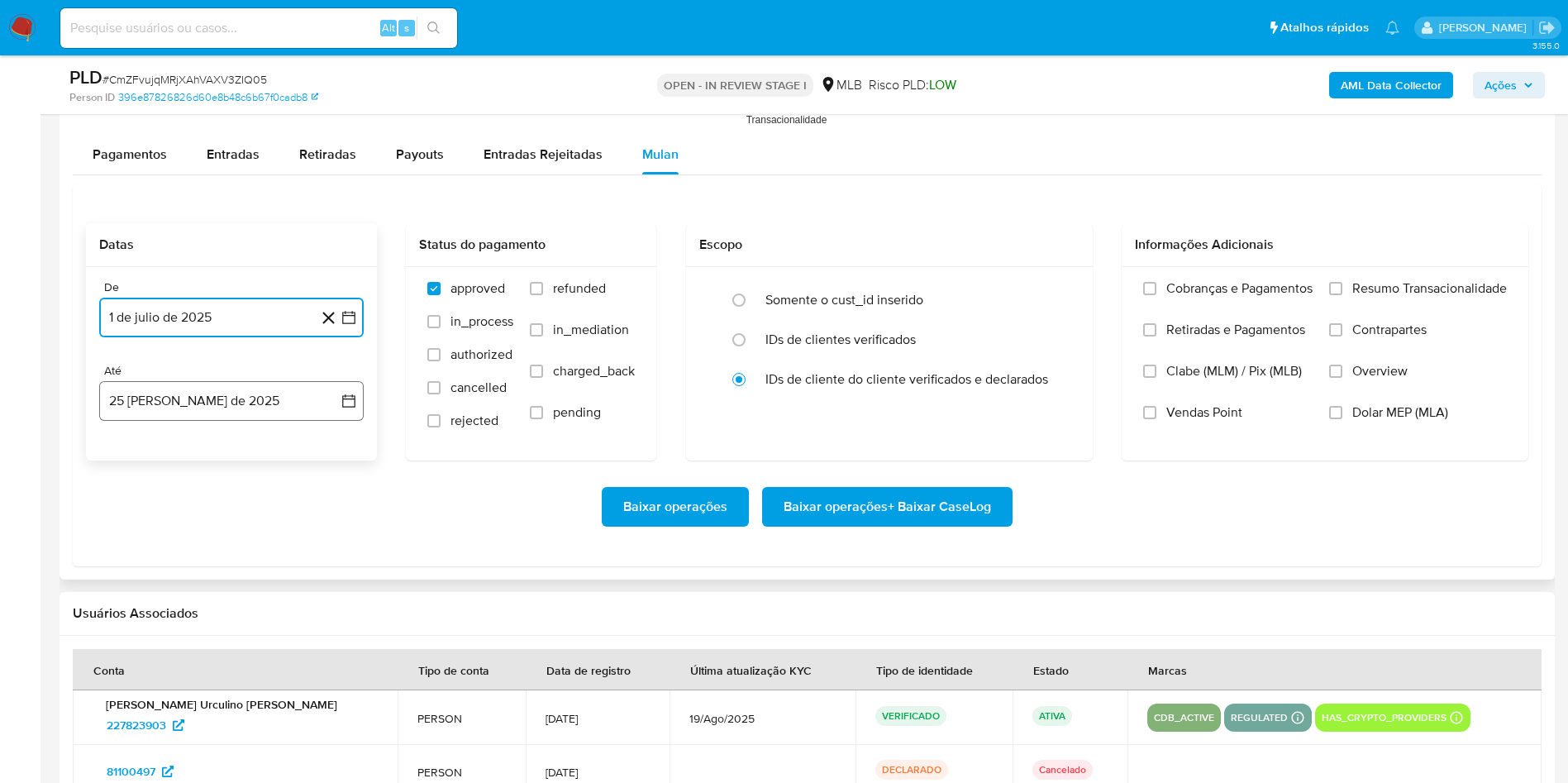
click at [165, 415] on button "25 [PERSON_NAME] de 2025" at bounding box center [231, 401] width 264 height 40
click at [335, 621] on button "24" at bounding box center [330, 621] width 26 height 26
click at [1370, 304] on label "Resumo Transacionalidade" at bounding box center [1417, 301] width 178 height 42
click at [1342, 295] on input "Resumo Transacionalidade" at bounding box center [1336, 289] width 14 height 14
click at [862, 515] on span "Baixar operações + Baixar CaseLog" at bounding box center [887, 506] width 207 height 36
